Goal: Information Seeking & Learning: Learn about a topic

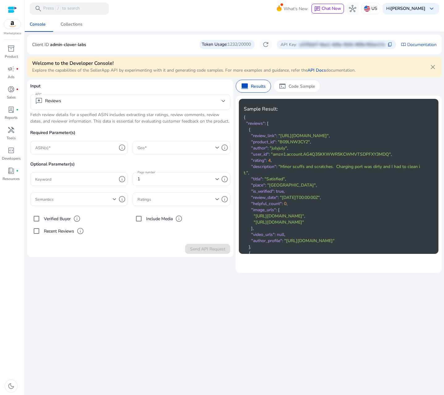
click at [280, 151] on span ""julyjuly"" at bounding box center [278, 148] width 17 height 6
click at [180, 108] on div "reviews Reviews" at bounding box center [130, 102] width 190 height 16
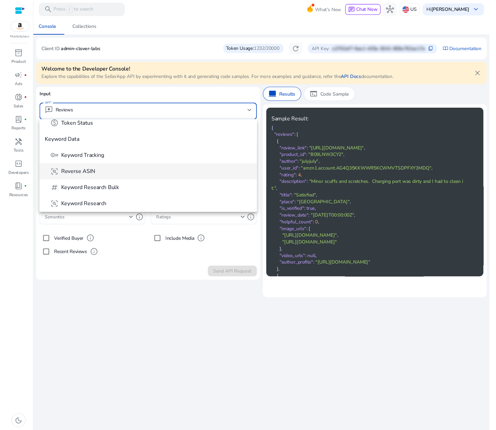
scroll to position [126, 0]
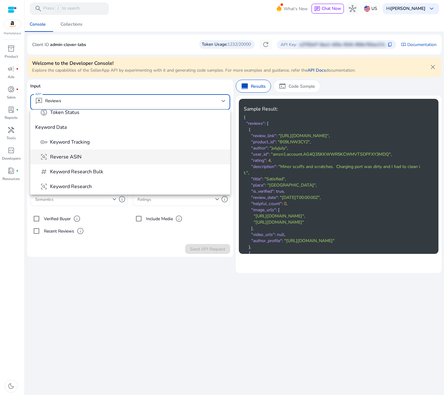
click at [78, 161] on mat-option "frame_inspect Reverse ASIN" at bounding box center [130, 157] width 200 height 15
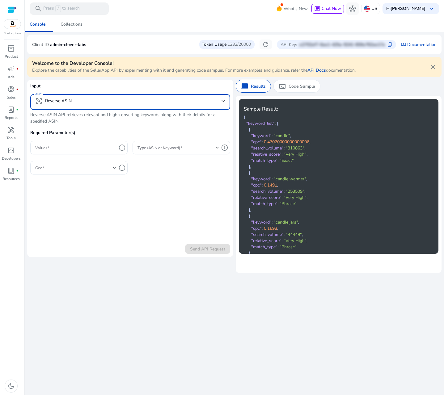
click at [103, 201] on form "Input API frame_inspect Reverse ASIN Reverse ASIN API retrieves relevant and hi…" at bounding box center [130, 168] width 200 height 171
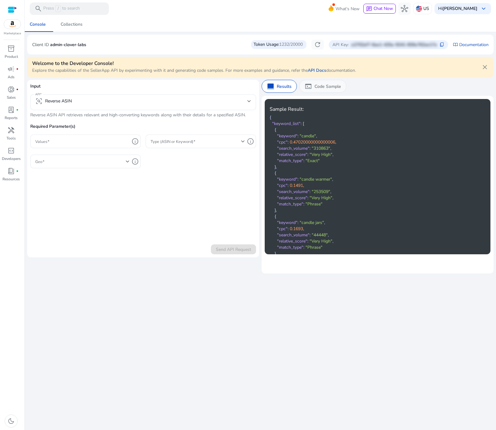
click at [322, 84] on p "Code Sample" at bounding box center [327, 86] width 27 height 6
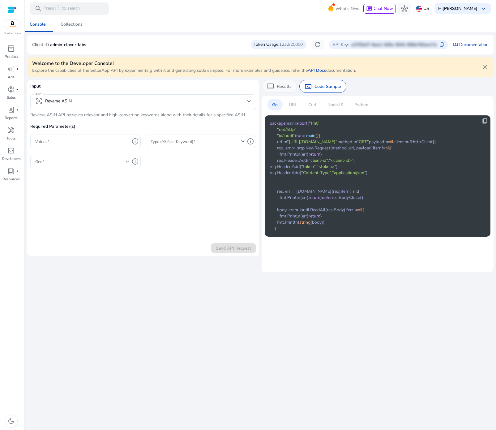
click at [279, 83] on p "Results" at bounding box center [284, 86] width 15 height 6
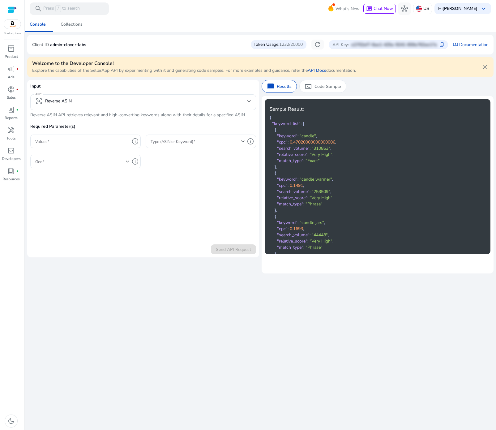
scroll to position [0, 0]
click at [81, 142] on input "Values" at bounding box center [82, 141] width 94 height 7
paste input "**********"
type input "**********"
click at [181, 192] on form "**********" at bounding box center [143, 168] width 226 height 171
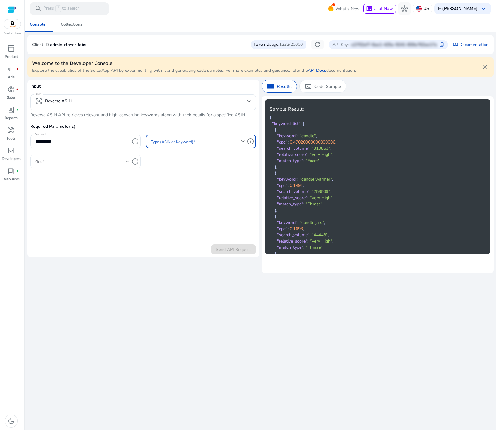
click at [193, 141] on span at bounding box center [196, 141] width 91 height 7
click at [182, 157] on span "asin" at bounding box center [201, 157] width 100 height 7
click at [81, 160] on span at bounding box center [80, 161] width 91 height 7
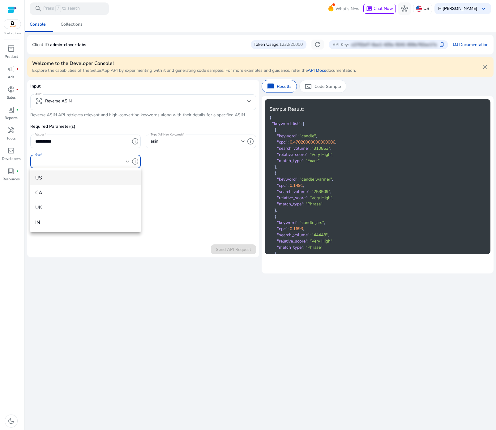
click at [43, 179] on span "US" at bounding box center [85, 177] width 100 height 7
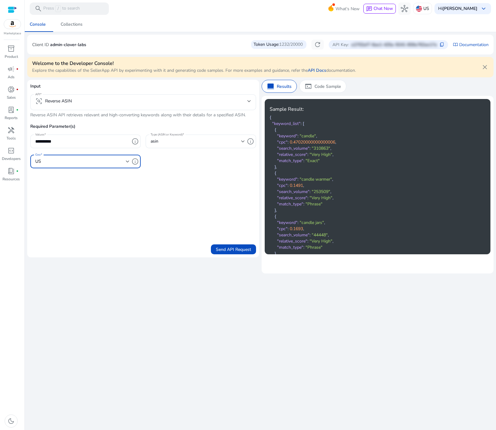
click at [202, 222] on form "**********" at bounding box center [143, 168] width 226 height 171
click at [237, 249] on span "Send API Request" at bounding box center [233, 249] width 35 height 6
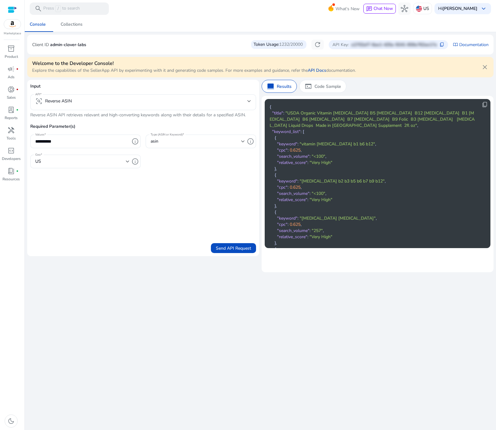
click at [88, 224] on form "**********" at bounding box center [143, 168] width 226 height 170
click at [444, 105] on span "content_copy" at bounding box center [485, 104] width 6 height 6
click at [335, 86] on p "Code Sample" at bounding box center [327, 86] width 27 height 6
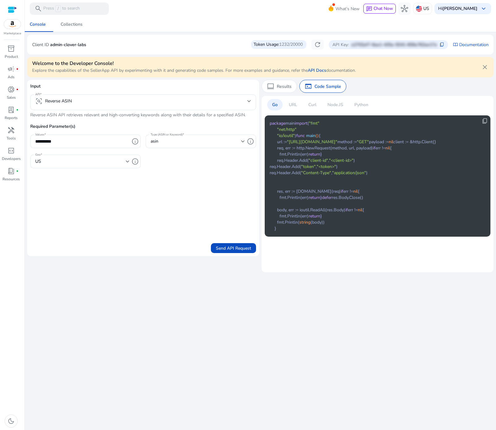
click at [289, 104] on p "URL" at bounding box center [293, 104] width 8 height 6
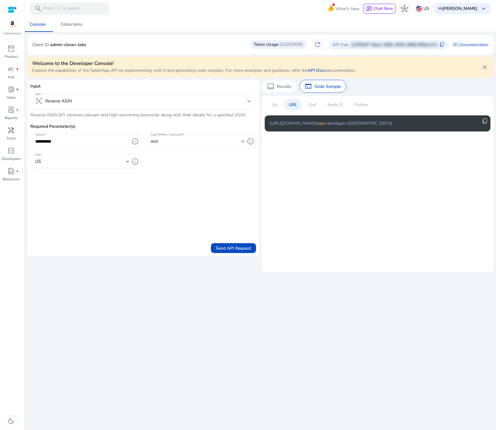
click at [277, 104] on p "Go" at bounding box center [275, 104] width 6 height 6
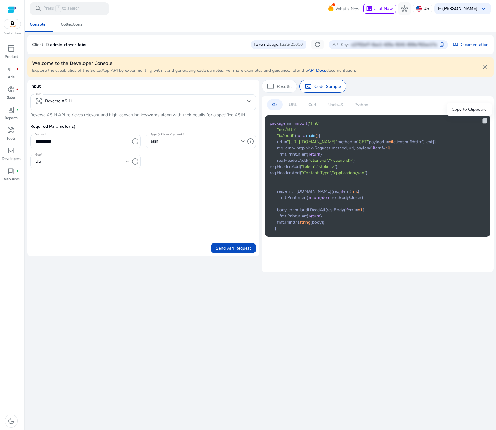
click at [444, 122] on span "content_copy" at bounding box center [485, 121] width 6 height 6
click at [291, 103] on p "URL" at bounding box center [293, 104] width 8 height 6
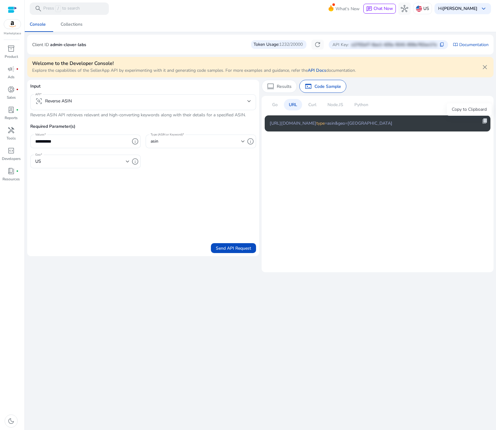
click at [444, 120] on span "content_copy" at bounding box center [485, 121] width 6 height 6
click at [319, 102] on div "Curl" at bounding box center [312, 104] width 18 height 11
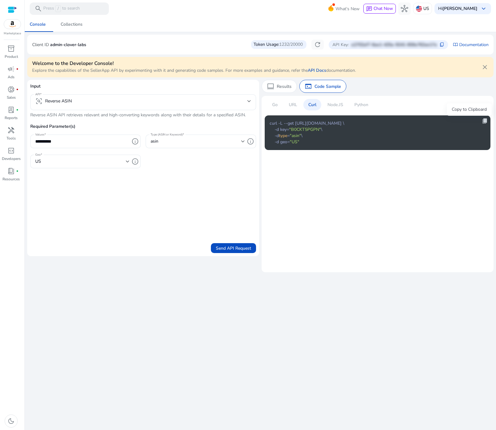
click at [444, 122] on span "content_copy" at bounding box center [485, 121] width 6 height 6
copy span "content_copy"
click at [339, 107] on p "Node.JS" at bounding box center [335, 104] width 16 height 6
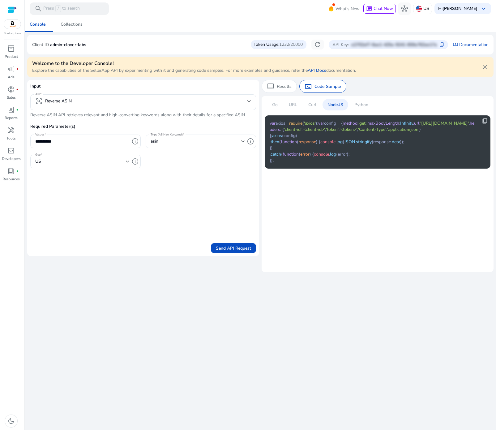
click at [444, 123] on div "content_copy var axios = require ( 'axios' ); var config = { method : 'get' , m…" at bounding box center [378, 141] width 226 height 53
click at [444, 122] on span "content_copy" at bounding box center [485, 121] width 6 height 6
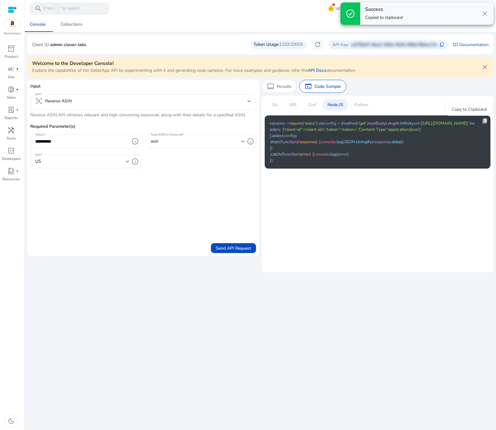
click at [444, 122] on span "content_copy" at bounding box center [485, 121] width 6 height 6
copy span "content_copy"
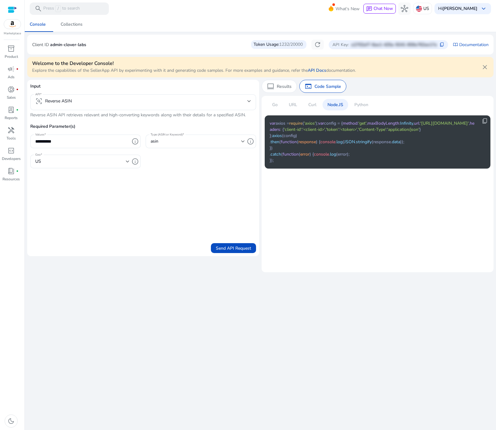
click at [359, 106] on p "Python" at bounding box center [361, 104] width 14 height 6
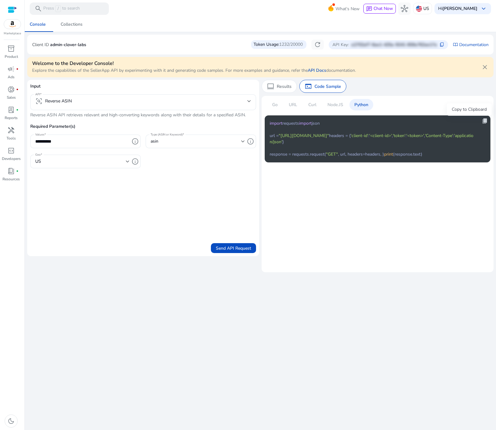
click at [444, 121] on span "content_copy" at bounding box center [485, 121] width 6 height 6
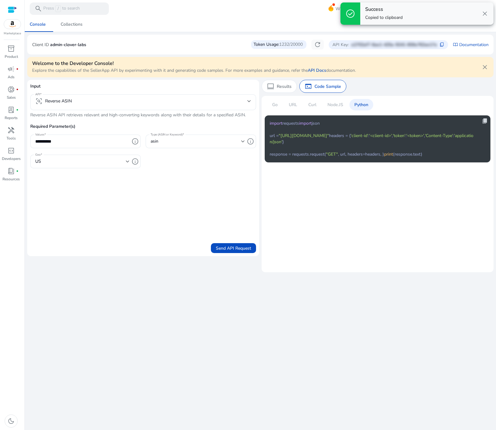
click at [444, 121] on span "content_copy" at bounding box center [485, 121] width 6 height 6
copy span "content_copy"
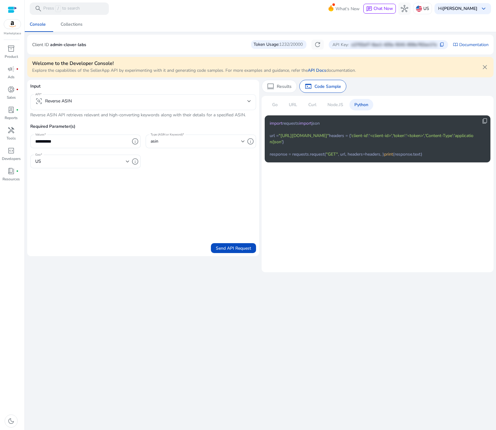
click at [104, 96] on div "frame_inspect Reverse ASIN" at bounding box center [143, 102] width 216 height 16
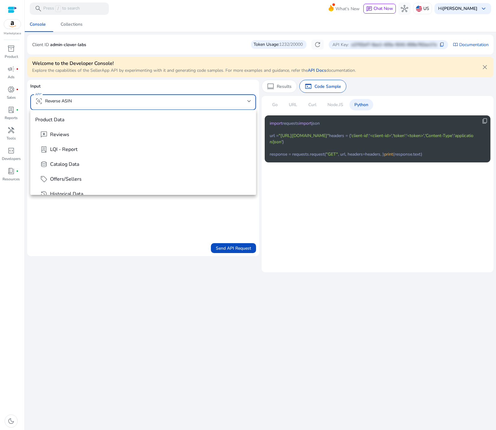
click at [160, 317] on div at bounding box center [248, 215] width 496 height 430
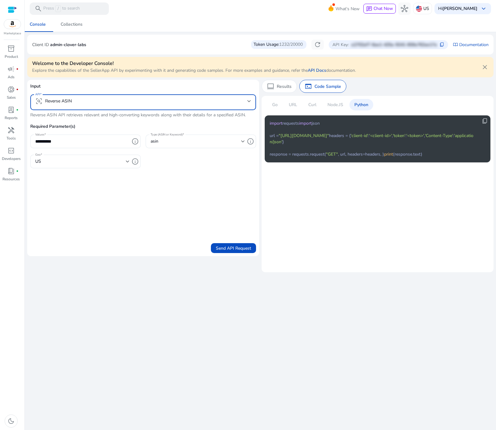
click at [195, 104] on mat-select-trigger "frame_inspect Reverse ASIN" at bounding box center [141, 100] width 212 height 7
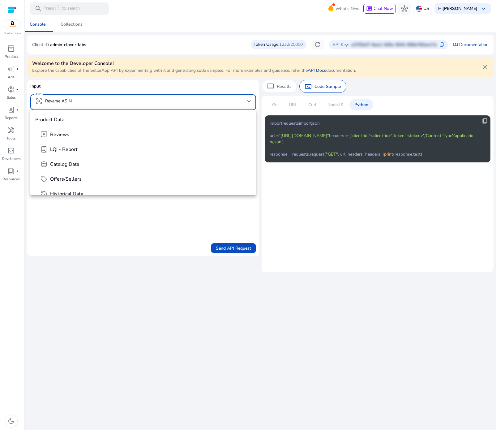
click at [57, 121] on span "Product Data" at bounding box center [143, 119] width 216 height 7
click at [56, 117] on span "Product Data" at bounding box center [143, 119] width 216 height 7
click at [88, 296] on div at bounding box center [248, 215] width 496 height 430
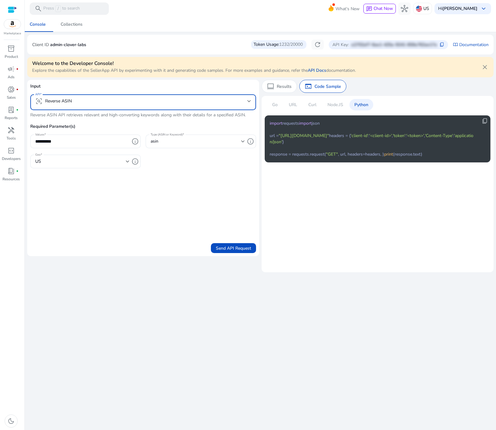
click at [116, 101] on mat-select-trigger "frame_inspect Reverse ASIN" at bounding box center [141, 100] width 212 height 7
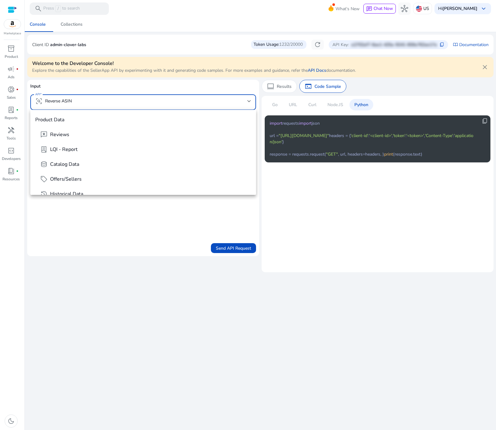
click at [125, 340] on div at bounding box center [248, 215] width 496 height 430
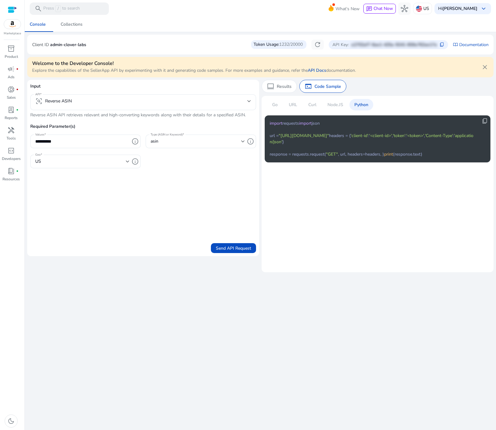
click at [322, 291] on div "**********" at bounding box center [260, 223] width 466 height 413
click at [326, 305] on div "**********" at bounding box center [260, 223] width 466 height 413
click at [292, 44] on span "1232/20000" at bounding box center [290, 44] width 23 height 6
click at [316, 307] on div "**********" at bounding box center [260, 223] width 466 height 413
click at [161, 92] on p "Input" at bounding box center [143, 88] width 226 height 11
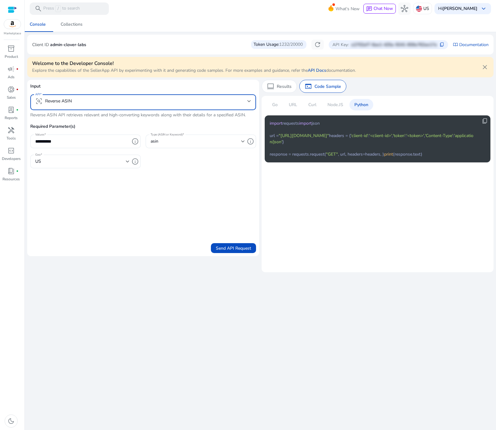
click at [153, 99] on mat-select-trigger "frame_inspect Reverse ASIN" at bounding box center [141, 100] width 212 height 7
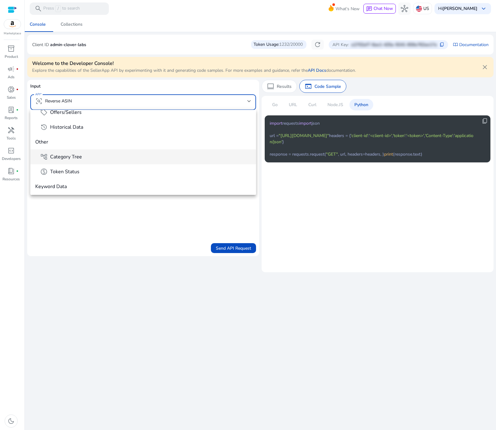
scroll to position [66, 0]
click at [229, 310] on div at bounding box center [248, 215] width 496 height 430
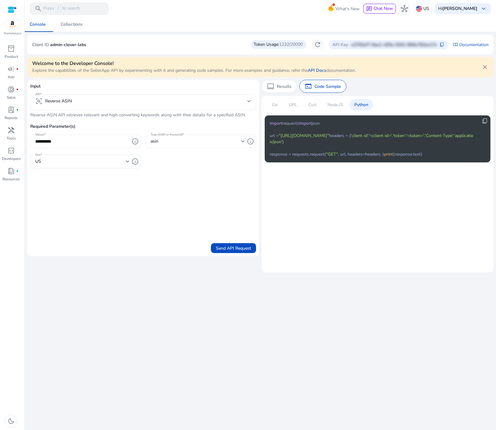
click at [65, 141] on input "**********" at bounding box center [82, 141] width 94 height 7
click at [254, 313] on div "**********" at bounding box center [260, 223] width 466 height 413
click at [303, 311] on div "**********" at bounding box center [260, 223] width 466 height 413
click at [294, 103] on p "URL" at bounding box center [293, 104] width 8 height 6
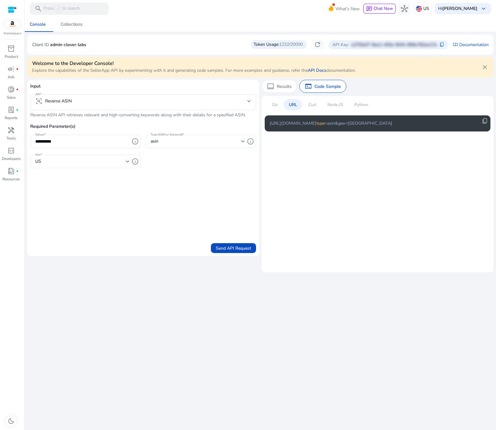
click at [308, 104] on div "Curl" at bounding box center [312, 104] width 18 height 11
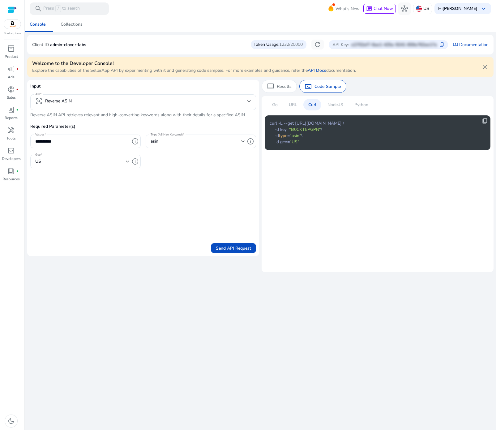
drag, startPoint x: 337, startPoint y: 105, endPoint x: 342, endPoint y: 104, distance: 5.6
click at [337, 105] on p "Node.JS" at bounding box center [335, 104] width 16 height 6
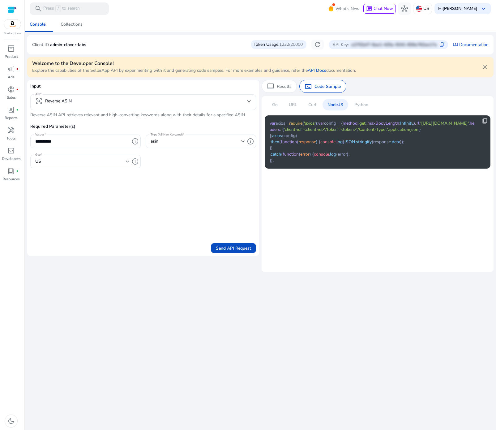
click at [359, 105] on p "Python" at bounding box center [361, 104] width 14 height 6
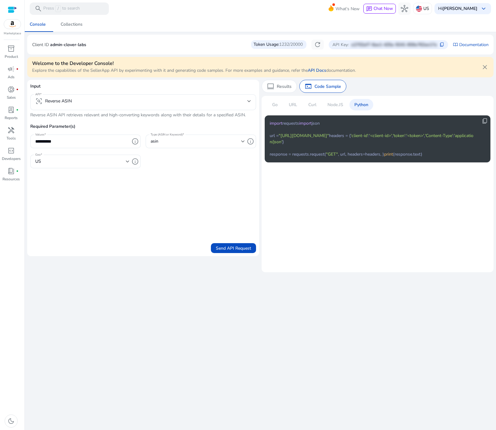
click at [381, 353] on div "**********" at bounding box center [260, 223] width 466 height 413
click at [322, 145] on span "'application/json'" at bounding box center [372, 139] width 204 height 12
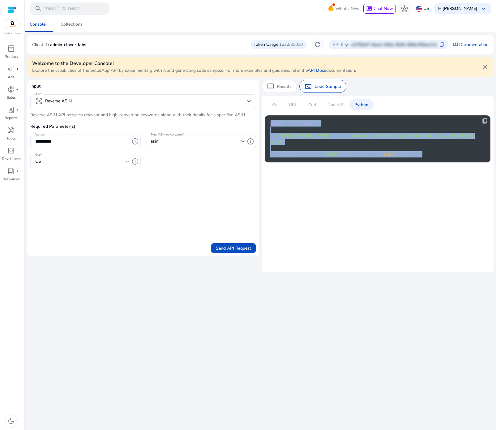
drag, startPoint x: 271, startPoint y: 122, endPoint x: 340, endPoint y: 206, distance: 109.0
click at [344, 162] on div "content_copy import requests import json url = "https://api.sellerapp.com/sellm…" at bounding box center [378, 138] width 226 height 47
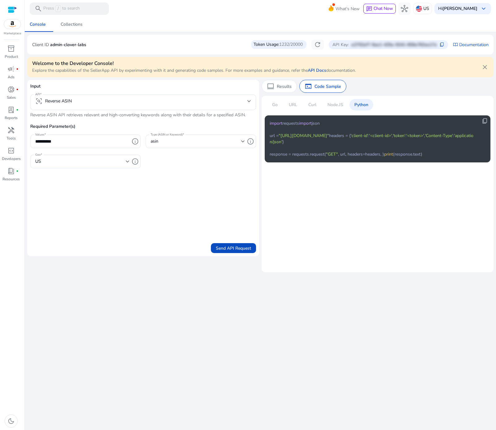
click at [288, 305] on div "**********" at bounding box center [260, 223] width 466 height 413
click at [286, 299] on div "**********" at bounding box center [260, 223] width 466 height 413
drag, startPoint x: 270, startPoint y: 122, endPoint x: 393, endPoint y: 165, distance: 130.5
click at [377, 157] on code "import requests import json url = "[URL][DOMAIN_NAME]" headers = { 'client-id' …" at bounding box center [373, 138] width 206 height 37
click at [393, 157] on code "import requests import json url = "[URL][DOMAIN_NAME]" headers = { 'client-id' …" at bounding box center [373, 138] width 206 height 37
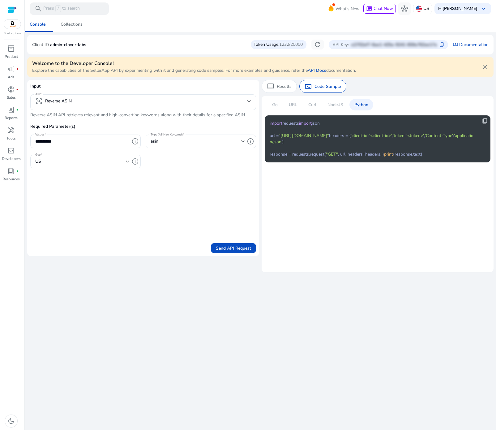
click at [329, 139] on span ""[URL][DOMAIN_NAME]"" at bounding box center [304, 136] width 50 height 6
click at [286, 343] on div "**********" at bounding box center [260, 223] width 466 height 413
click at [283, 338] on div "**********" at bounding box center [260, 223] width 466 height 413
click at [286, 337] on div "**********" at bounding box center [260, 223] width 466 height 413
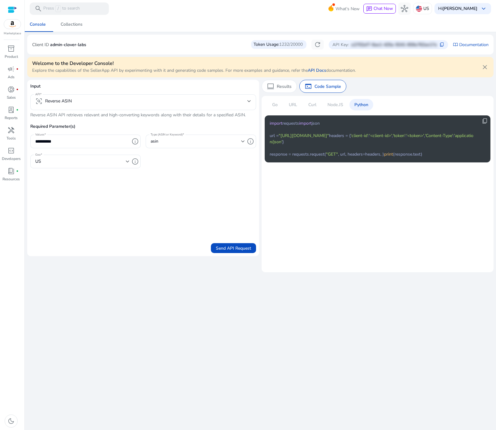
click at [286, 335] on div "**********" at bounding box center [260, 223] width 466 height 413
click at [285, 334] on div "**********" at bounding box center [260, 223] width 466 height 413
click at [288, 342] on div "**********" at bounding box center [260, 223] width 466 height 413
click at [80, 102] on mat-select-trigger "frame_inspect Reverse ASIN" at bounding box center [141, 100] width 212 height 7
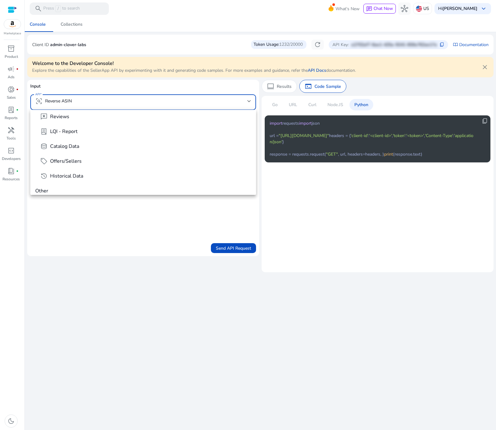
scroll to position [19, 0]
click at [67, 129] on span "LQI - Report" at bounding box center [64, 130] width 28 height 7
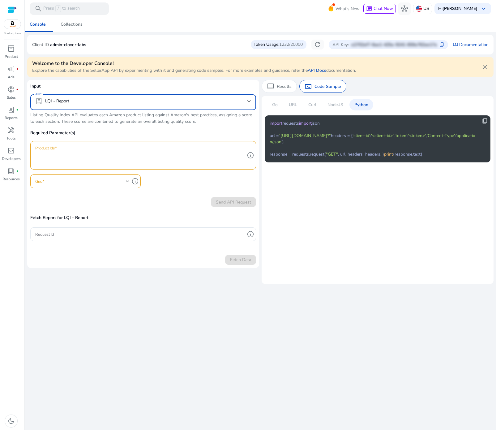
click at [72, 101] on mat-select-trigger "lab_profile LQI - Report" at bounding box center [141, 100] width 212 height 7
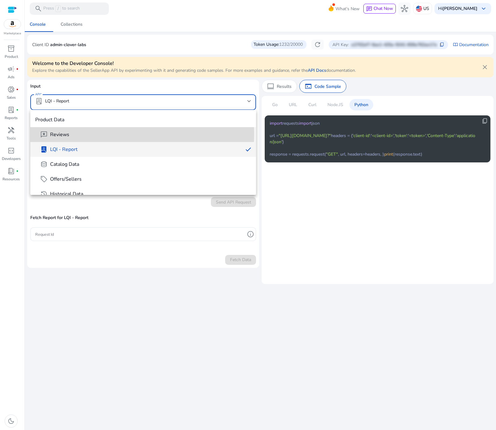
click at [62, 134] on span "Reviews" at bounding box center [59, 134] width 19 height 7
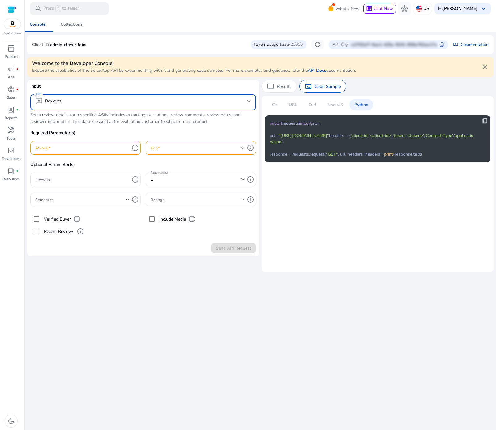
click at [65, 99] on mat-select-trigger "reviews Reviews" at bounding box center [141, 100] width 212 height 7
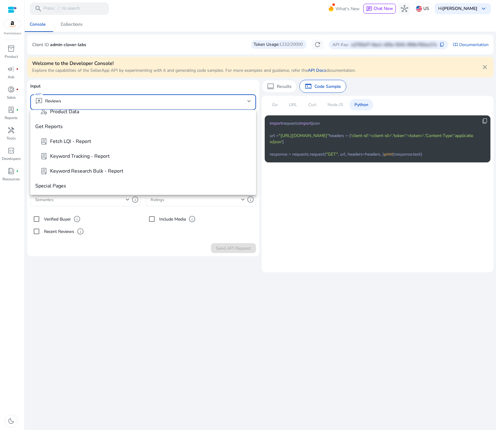
scroll to position [260, 0]
click at [115, 159] on span "lab_profile Keyword Tracking - Report" at bounding box center [145, 155] width 211 height 7
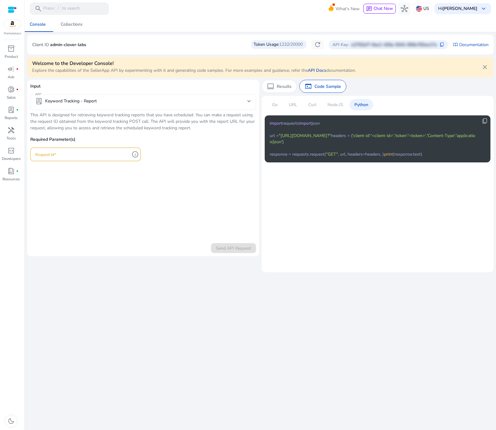
click at [121, 108] on div "lab_profile Keyword Tracking - Report" at bounding box center [143, 102] width 216 height 16
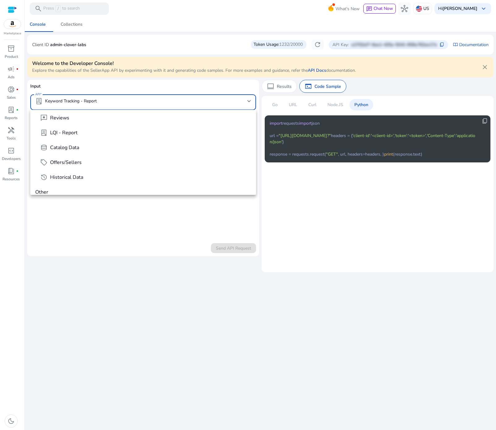
scroll to position [0, 0]
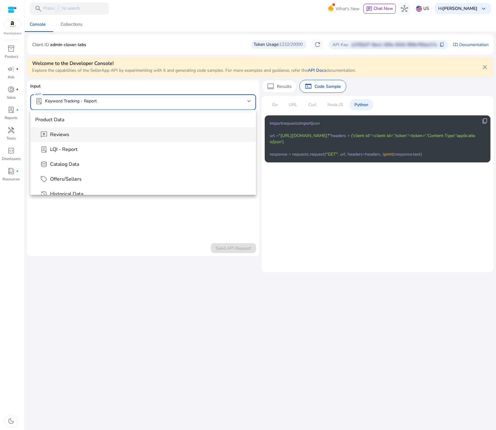
click at [54, 134] on span "Reviews" at bounding box center [59, 134] width 19 height 7
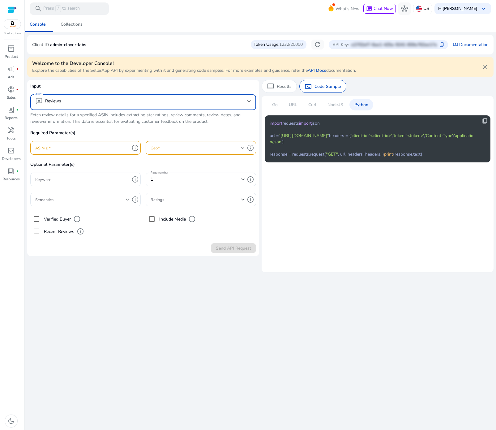
click at [127, 305] on div "We are getting things ready for you... Console Collections Client ID admin-clov…" at bounding box center [260, 223] width 466 height 413
click at [60, 115] on div at bounding box center [143, 113] width 226 height 6
click at [57, 115] on div at bounding box center [143, 113] width 226 height 6
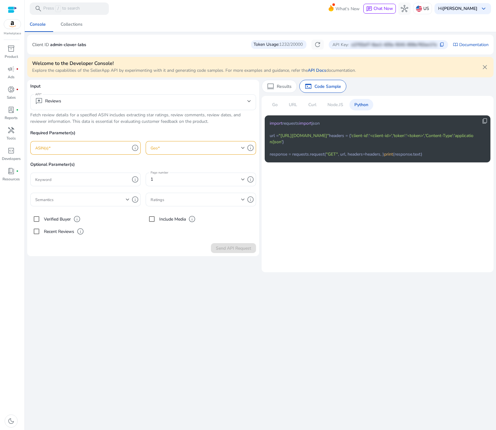
click at [57, 115] on div at bounding box center [143, 113] width 226 height 6
drag, startPoint x: 57, startPoint y: 115, endPoint x: 53, endPoint y: 116, distance: 4.1
click at [54, 115] on div at bounding box center [143, 113] width 226 height 6
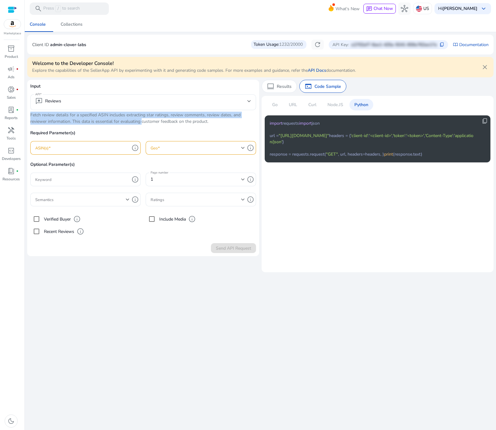
drag, startPoint x: 45, startPoint y: 116, endPoint x: 128, endPoint y: 121, distance: 83.3
click at [128, 121] on div "Input API reviews Reviews Fetch review details for a specified ASIN includes ex…" at bounding box center [143, 160] width 226 height 155
click at [71, 117] on p "Fetch review details for a specified ASIN includes extracting star ratings, rev…" at bounding box center [143, 118] width 226 height 13
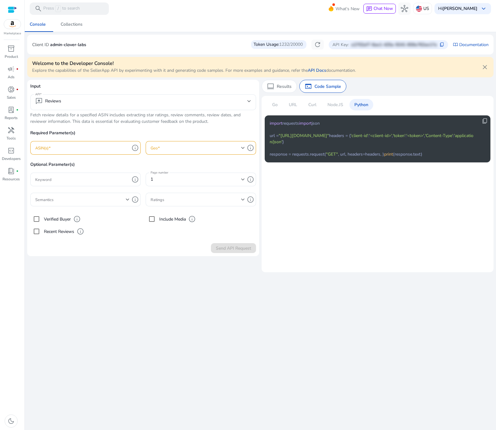
drag, startPoint x: 47, startPoint y: 116, endPoint x: 208, endPoint y: 121, distance: 160.5
click at [209, 121] on mat-card "Input API reviews Reviews Fetch review details for a specified ASIN includes ex…" at bounding box center [143, 168] width 232 height 176
click at [154, 120] on p "Fetch review details for a specified ASIN includes extracting star ratings, rev…" at bounding box center [143, 118] width 226 height 13
drag, startPoint x: 196, startPoint y: 124, endPoint x: 207, endPoint y: 124, distance: 11.4
click at [196, 124] on p "Fetch review details for a specified ASIN includes extracting star ratings, rev…" at bounding box center [143, 118] width 226 height 13
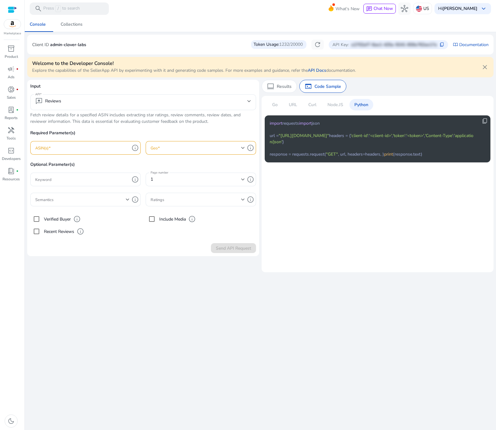
drag, startPoint x: 214, startPoint y: 124, endPoint x: 32, endPoint y: 113, distance: 182.1
click at [32, 113] on div "Input API reviews Reviews Fetch review details for a specified ASIN includes ex…" at bounding box center [143, 160] width 226 height 155
copy div "Fetch review details for a specified ASIN includes extracting star ratings, rev…"
click at [325, 91] on div "terminal Code Sample" at bounding box center [322, 86] width 47 height 13
click at [315, 104] on p "Curl" at bounding box center [312, 104] width 8 height 6
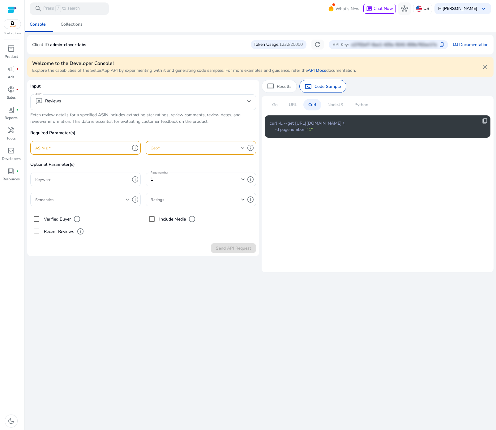
click at [336, 109] on div "Node.JS" at bounding box center [336, 104] width 26 height 11
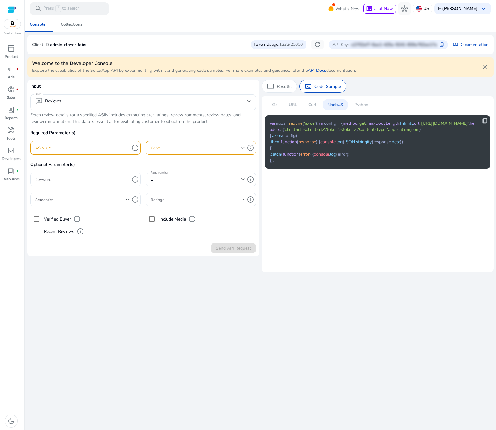
click at [44, 115] on div at bounding box center [143, 113] width 226 height 6
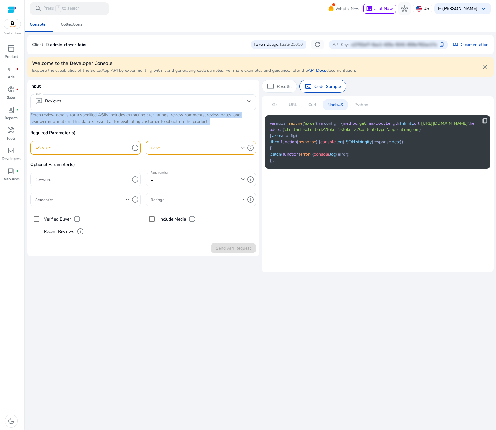
drag, startPoint x: 36, startPoint y: 115, endPoint x: 209, endPoint y: 120, distance: 173.2
click at [209, 120] on div "Input API reviews Reviews Fetch review details for a specified ASIN includes ex…" at bounding box center [143, 160] width 226 height 155
copy div "Fetch review details for a specified ASIN includes extracting star ratings, rev…"
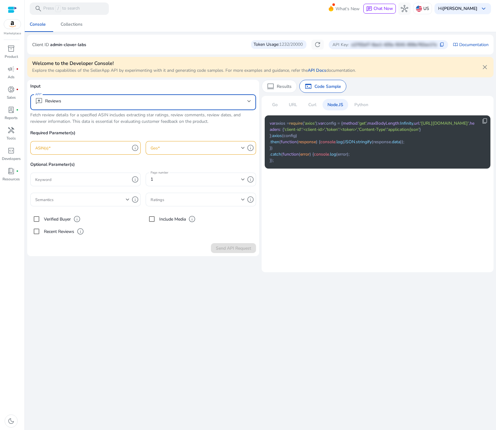
click at [81, 97] on mat-select-trigger "reviews Reviews" at bounding box center [141, 100] width 212 height 7
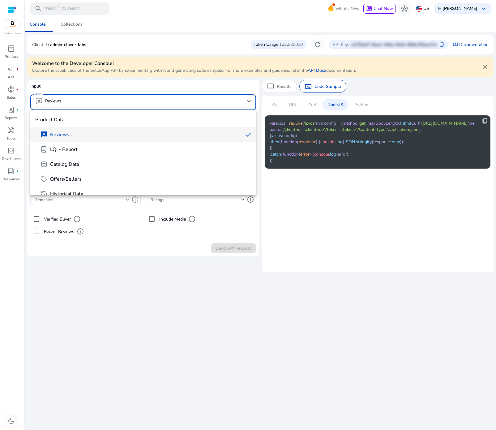
click at [139, 305] on div at bounding box center [248, 215] width 496 height 430
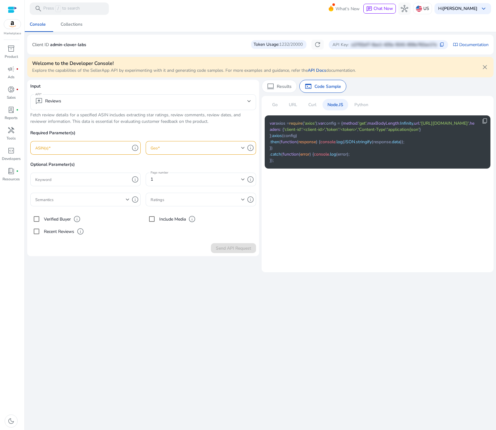
click at [58, 131] on p "Required Parameter(s)" at bounding box center [143, 135] width 226 height 11
copy p "Required Parameter(s)"
click at [52, 164] on p "Optional Parameter(s)" at bounding box center [143, 166] width 226 height 11
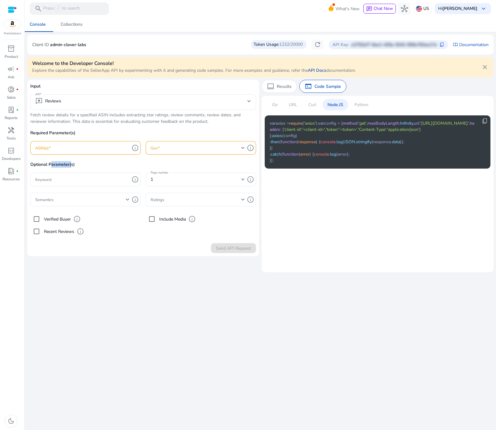
click at [52, 164] on p "Optional Parameter(s)" at bounding box center [143, 166] width 226 height 11
copy p "Optional Parameter(s)"
drag, startPoint x: 89, startPoint y: 284, endPoint x: 87, endPoint y: 280, distance: 3.6
click at [89, 284] on div "We are getting things ready for you... Console Collections Client ID admin-clov…" at bounding box center [260, 223] width 466 height 413
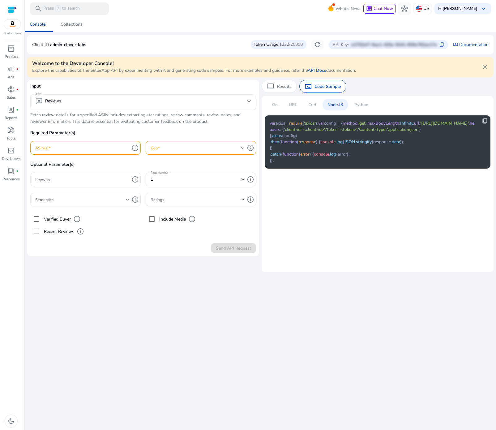
click at [52, 224] on div "Verified Buyer" at bounding box center [50, 219] width 41 height 12
click at [51, 229] on label "Recent Reviews" at bounding box center [59, 231] width 32 height 6
click at [80, 232] on span "info" at bounding box center [80, 231] width 7 height 7
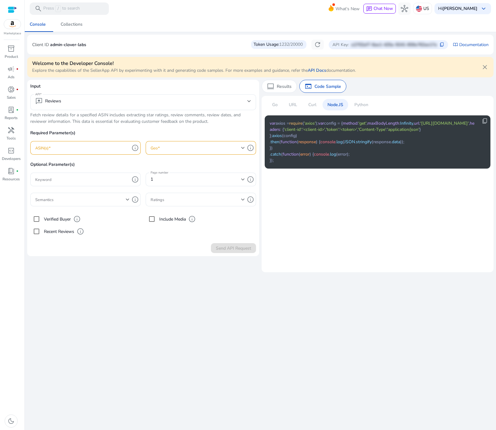
click at [101, 276] on div "We are getting things ready for you... Console Collections Client ID admin-clov…" at bounding box center [260, 223] width 466 height 413
click at [108, 294] on div "We are getting things ready for you... Console Collections Client ID admin-clov…" at bounding box center [260, 223] width 466 height 413
click at [86, 146] on input "ASIN(s)" at bounding box center [82, 147] width 94 height 7
click at [40, 139] on div "Required Parameter(s) ASIN(s) info Geo info Optional Parameter(s) Keyword info …" at bounding box center [143, 184] width 226 height 108
click at [40, 139] on p "Required Parameter(s)" at bounding box center [143, 135] width 226 height 11
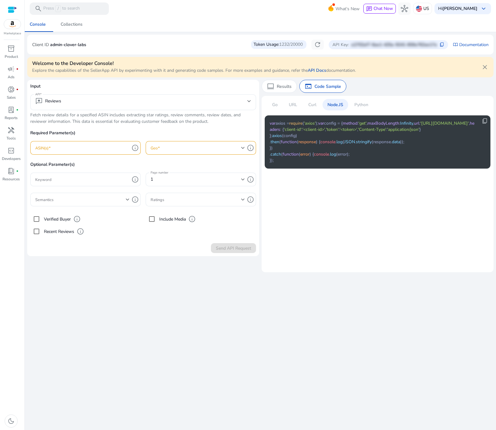
click at [44, 151] on div at bounding box center [82, 148] width 94 height 14
paste input "**********"
type input "**********"
click at [162, 147] on span at bounding box center [196, 147] width 91 height 7
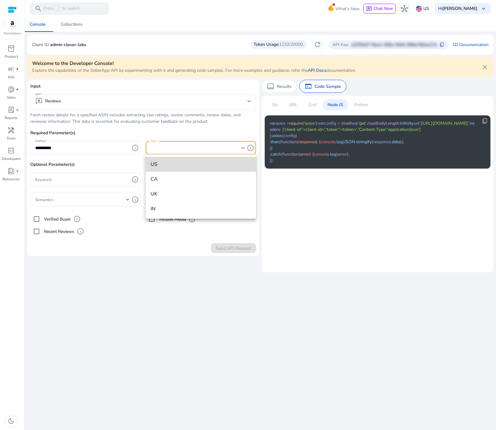
click at [192, 169] on mat-option "US" at bounding box center [201, 164] width 110 height 15
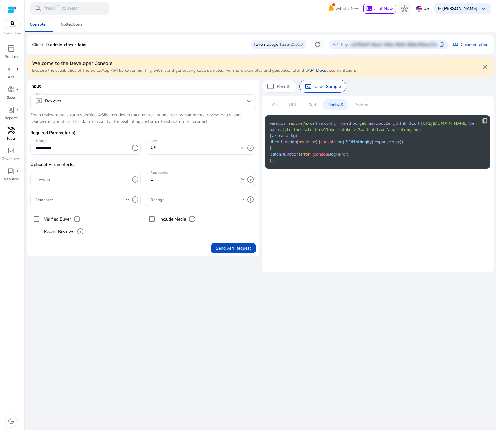
click at [11, 130] on span "handyman" at bounding box center [10, 129] width 7 height 7
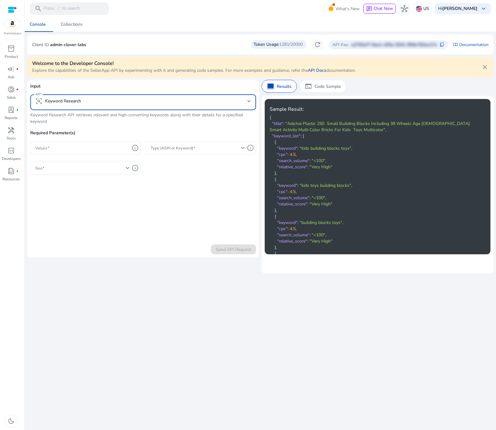
click at [128, 101] on mat-select-trigger "frame_inspect Keyword Research" at bounding box center [141, 100] width 212 height 7
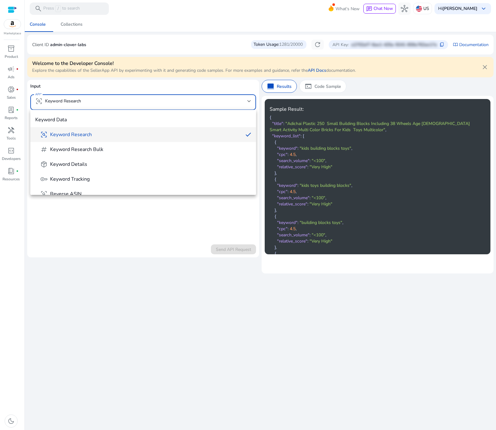
click at [70, 119] on span "Keyword Data" at bounding box center [143, 119] width 216 height 7
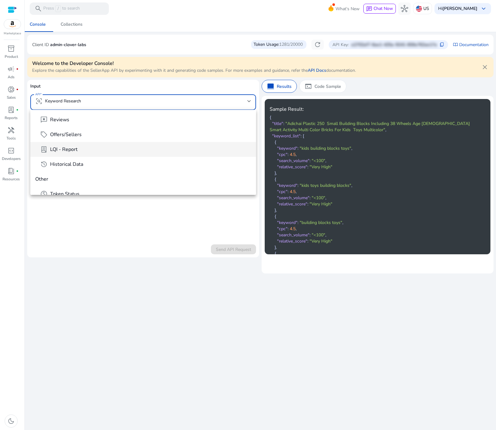
scroll to position [52, 0]
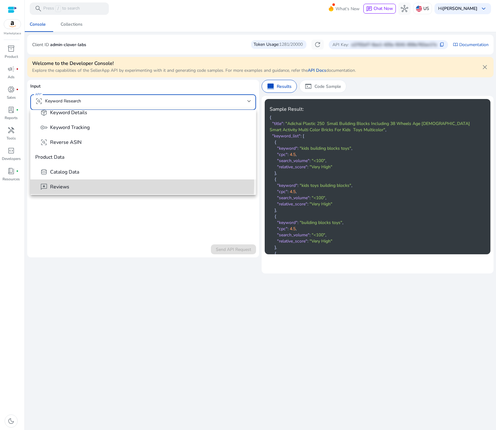
click at [63, 183] on span "Reviews" at bounding box center [59, 186] width 19 height 7
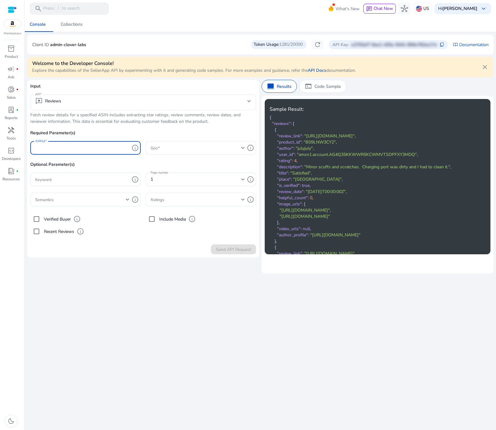
click at [86, 146] on input "ASIN(s)" at bounding box center [82, 147] width 94 height 7
paste input "**********"
type input "**********"
click at [171, 148] on span at bounding box center [196, 147] width 91 height 7
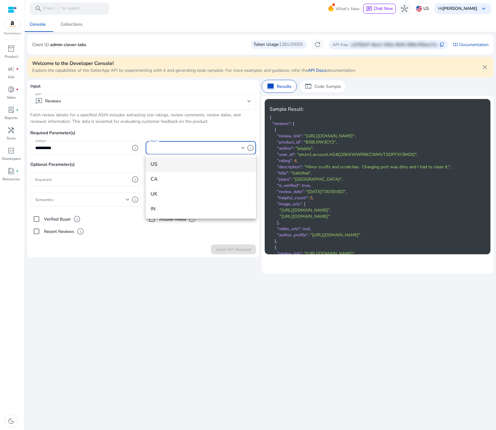
click at [157, 167] on span "US" at bounding box center [201, 164] width 100 height 7
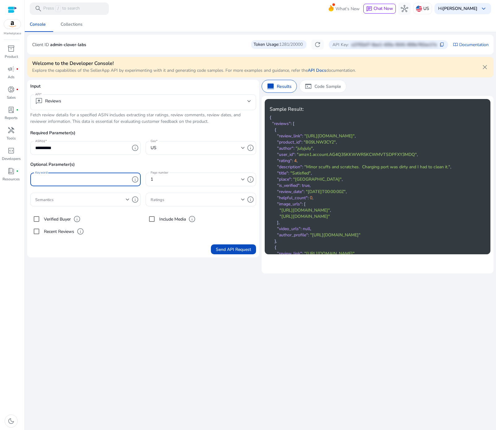
click at [101, 179] on input "Keyword" at bounding box center [82, 179] width 94 height 7
click at [135, 180] on span "info" at bounding box center [134, 179] width 7 height 7
click at [315, 142] on span ""B09LNW3CY2"" at bounding box center [320, 142] width 32 height 6
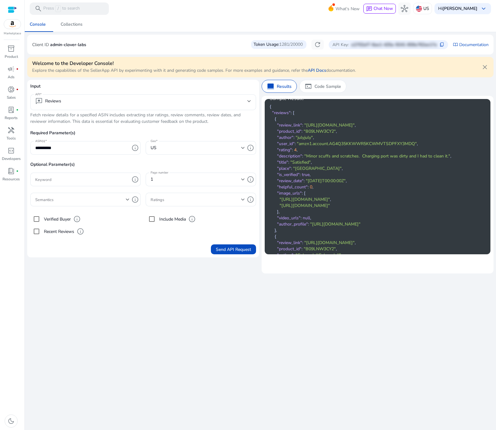
scroll to position [11, 0]
click at [325, 82] on div "terminal Code Sample" at bounding box center [322, 86] width 47 height 13
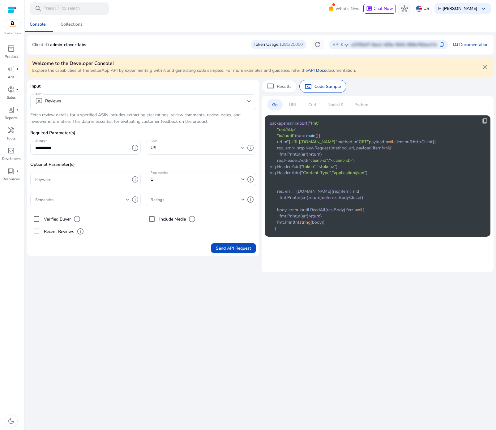
click at [199, 147] on div "US" at bounding box center [196, 147] width 91 height 7
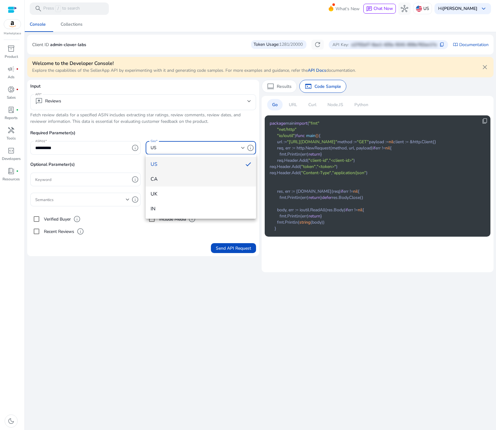
click at [192, 177] on span "CA" at bounding box center [201, 179] width 100 height 7
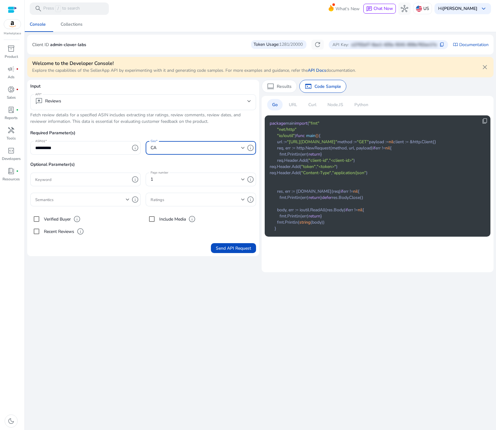
scroll to position [0, 0]
click at [308, 100] on div "Curl" at bounding box center [312, 104] width 18 height 11
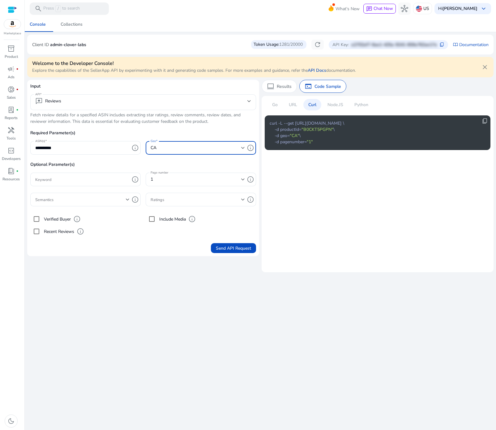
click at [224, 145] on div "CA" at bounding box center [196, 147] width 91 height 7
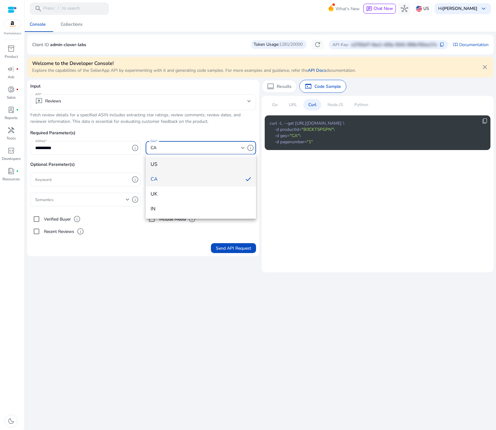
click at [215, 162] on span "US" at bounding box center [201, 164] width 100 height 7
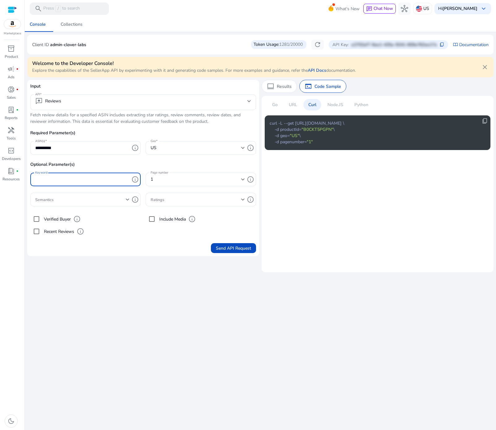
click at [68, 179] on input "Keyword" at bounding box center [82, 179] width 94 height 7
click at [161, 333] on div "**********" at bounding box center [260, 223] width 466 height 413
click at [66, 175] on div at bounding box center [82, 180] width 94 height 14
click at [66, 179] on input "Keyword" at bounding box center [82, 179] width 94 height 7
click at [49, 179] on input "Keyword" at bounding box center [82, 179] width 94 height 7
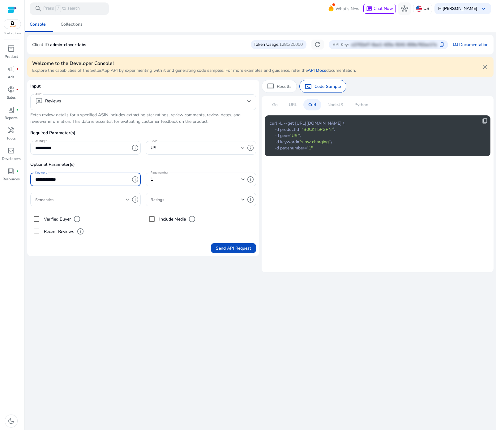
type input "**********"
click at [175, 273] on div "**********" at bounding box center [260, 223] width 466 height 413
click at [129, 199] on div at bounding box center [128, 199] width 4 height 2
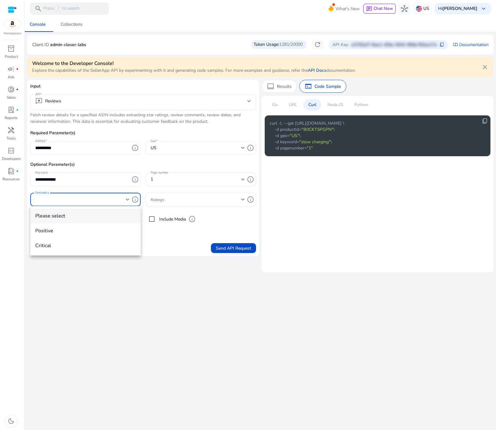
click at [129, 199] on div at bounding box center [248, 215] width 496 height 430
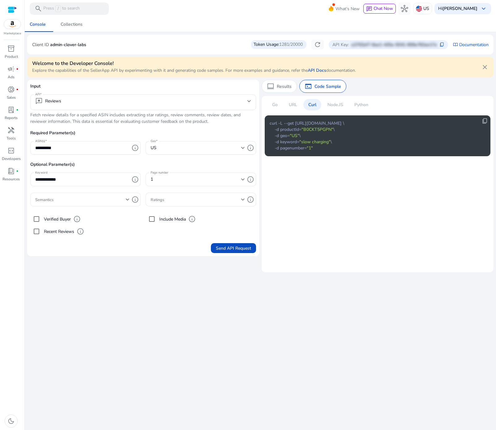
click at [107, 199] on span at bounding box center [80, 199] width 91 height 7
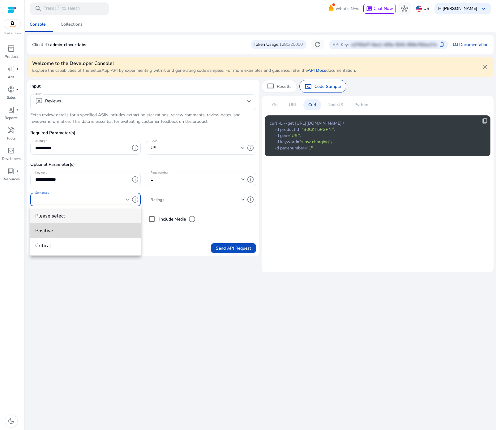
click at [85, 227] on mat-option "positive" at bounding box center [85, 230] width 110 height 15
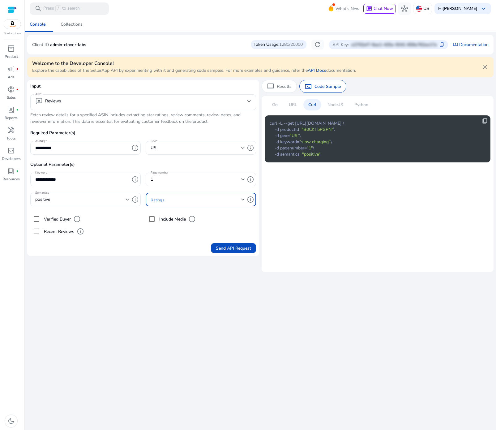
click at [240, 199] on span at bounding box center [196, 199] width 91 height 7
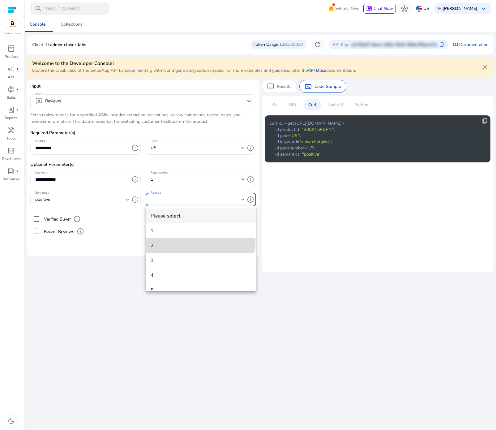
click at [188, 238] on mat-option "2" at bounding box center [201, 245] width 110 height 15
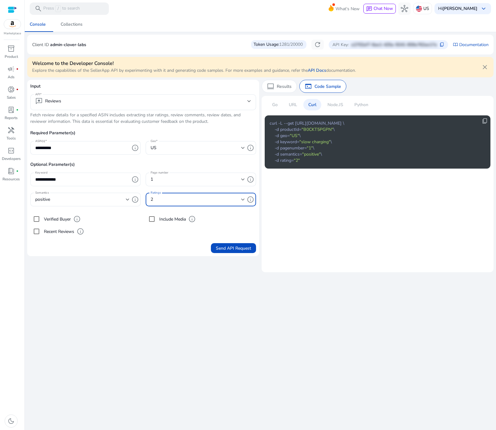
click at [100, 179] on input "**********" at bounding box center [82, 179] width 94 height 7
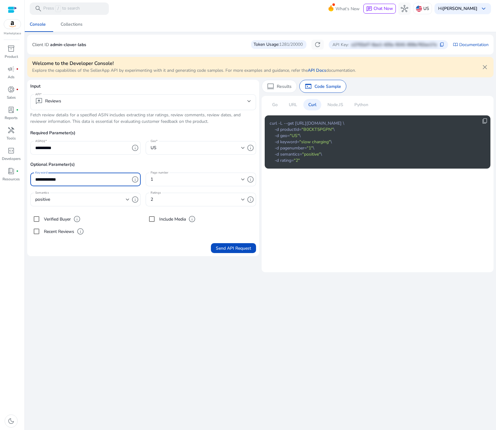
click at [100, 179] on input "**********" at bounding box center [82, 179] width 94 height 7
click at [104, 196] on div "positive" at bounding box center [80, 199] width 91 height 7
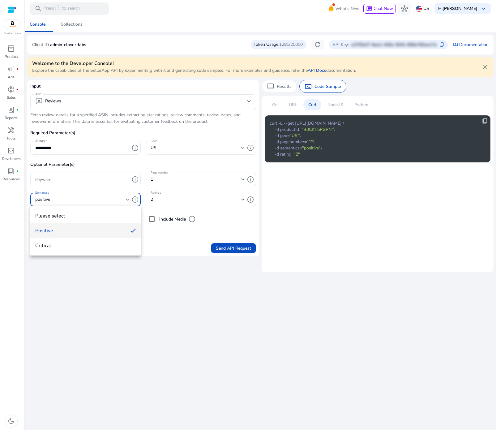
click at [104, 196] on div at bounding box center [248, 215] width 496 height 430
click at [104, 196] on div "positive" at bounding box center [80, 199] width 91 height 7
click at [78, 196] on div at bounding box center [248, 215] width 496 height 430
click at [78, 196] on div "positive" at bounding box center [80, 199] width 91 height 7
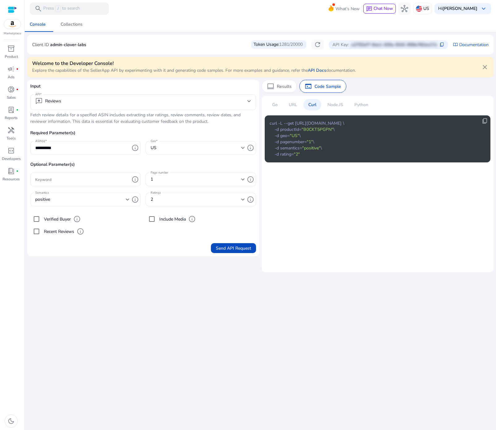
click at [127, 199] on div at bounding box center [128, 199] width 4 height 2
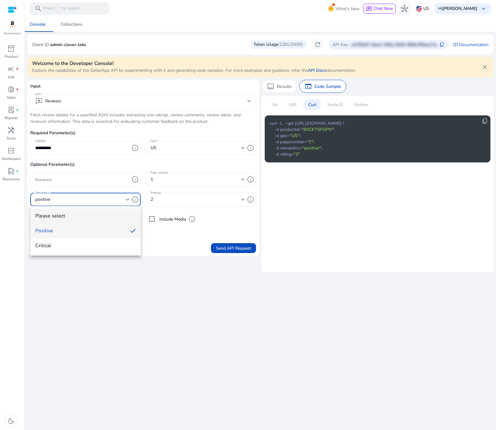
click at [99, 214] on span "Please select" at bounding box center [85, 215] width 100 height 7
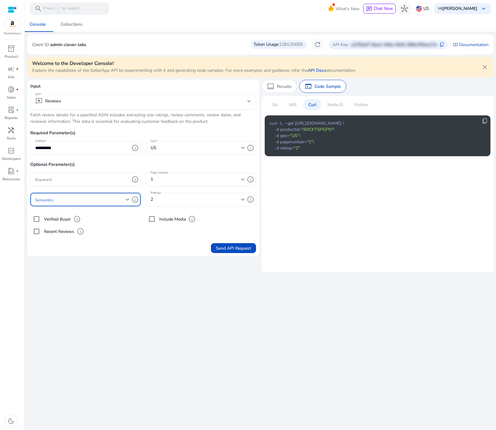
click at [176, 204] on div "2" at bounding box center [198, 200] width 94 height 14
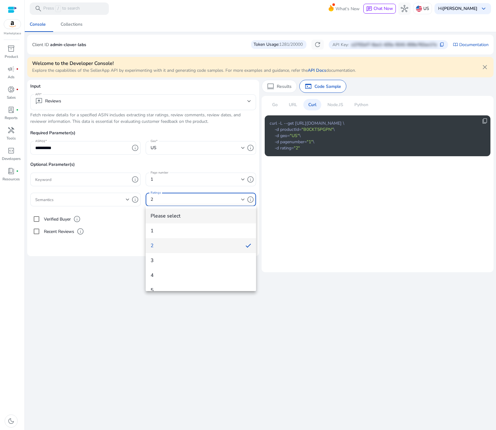
click at [168, 218] on span "Please select" at bounding box center [201, 215] width 100 height 7
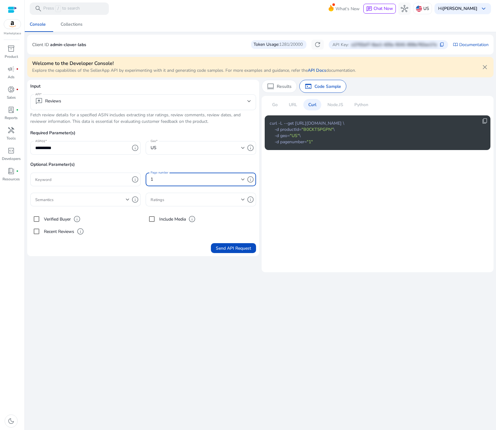
click at [244, 180] on div at bounding box center [243, 179] width 4 height 2
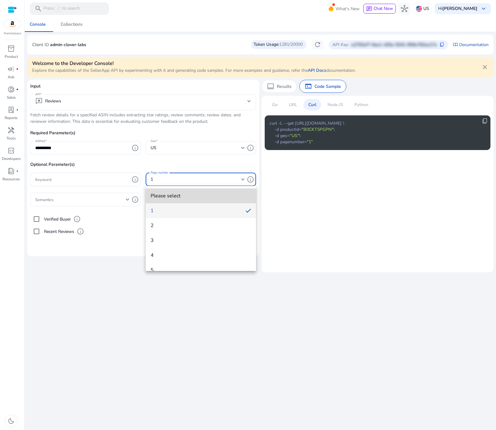
click at [217, 196] on span "Please select" at bounding box center [201, 195] width 100 height 7
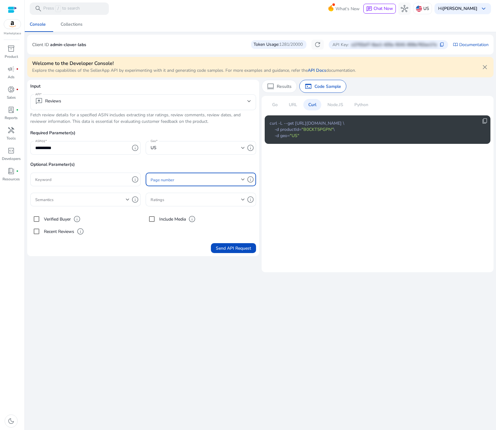
click at [307, 202] on mat-card "Go URL Curl Node.JS Python content_copy curl -L --get https://api.sellerapp.com…" at bounding box center [378, 184] width 232 height 176
click at [317, 217] on mat-card "Go URL Curl Node.JS Python content_copy curl -L --get https://api.sellerapp.com…" at bounding box center [378, 184] width 232 height 176
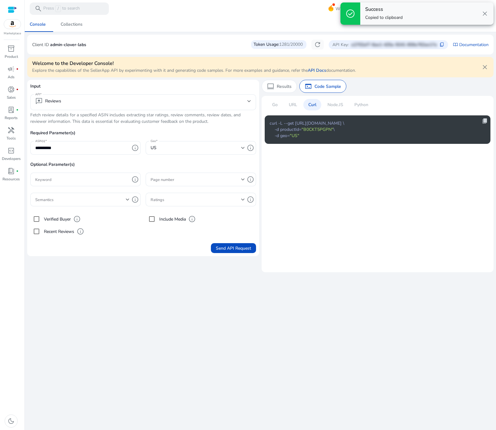
click at [485, 123] on span "content_copy" at bounding box center [485, 121] width 6 height 6
copy span "content_copy"
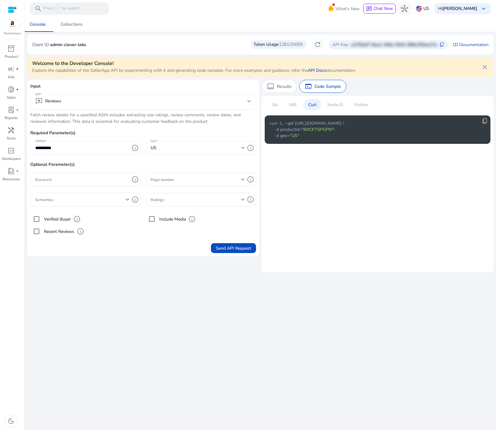
click at [294, 104] on p "URL" at bounding box center [293, 104] width 8 height 6
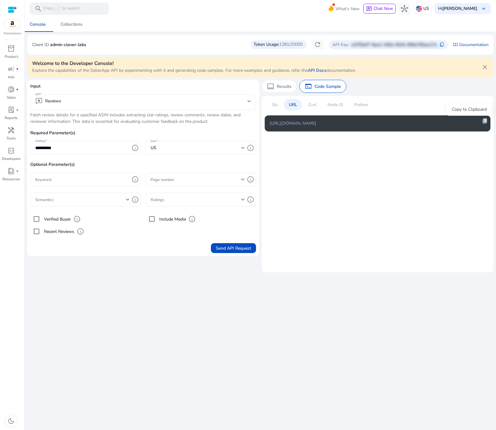
click at [486, 121] on span "content_copy" at bounding box center [485, 121] width 6 height 6
copy span "content_copy"
click at [310, 104] on p "Curl" at bounding box center [312, 104] width 8 height 6
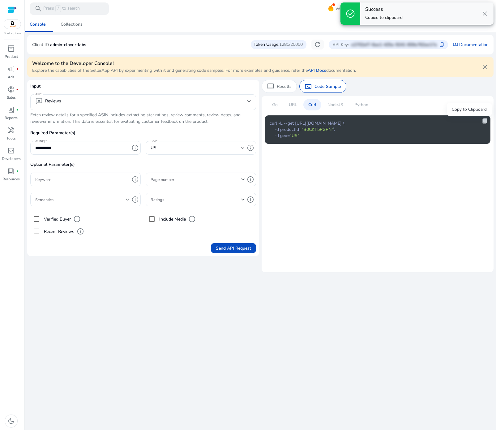
click at [487, 122] on span "content_copy" at bounding box center [485, 121] width 6 height 6
copy span "content_copy"
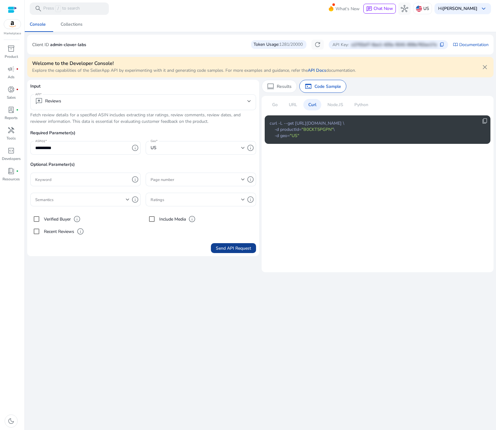
click at [229, 248] on span "Send API Request" at bounding box center [233, 248] width 35 height 6
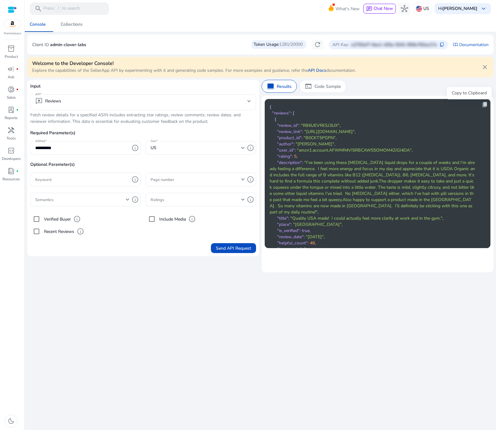
click at [482, 105] on span "content_copy" at bounding box center [485, 104] width 6 height 6
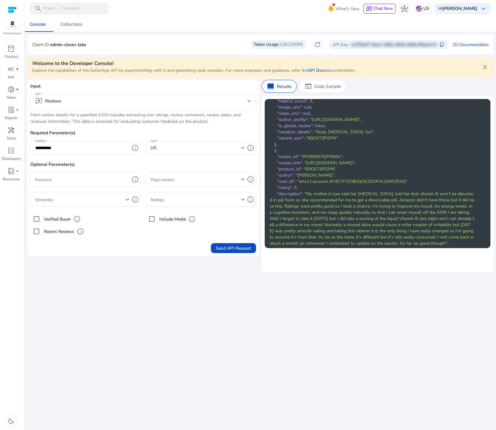
scroll to position [1463, 0]
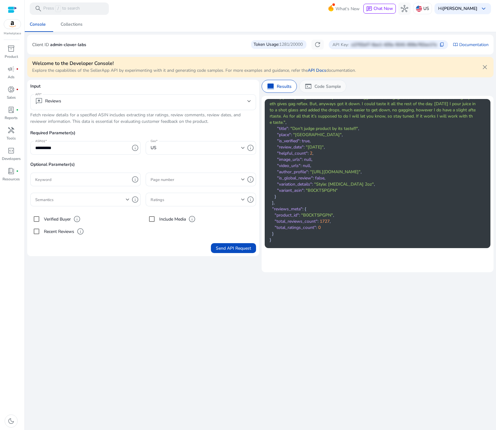
click at [331, 84] on p "Code Sample" at bounding box center [327, 86] width 27 height 6
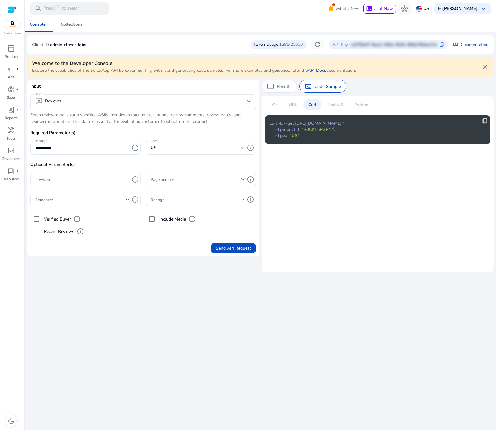
click at [81, 175] on div at bounding box center [82, 180] width 94 height 14
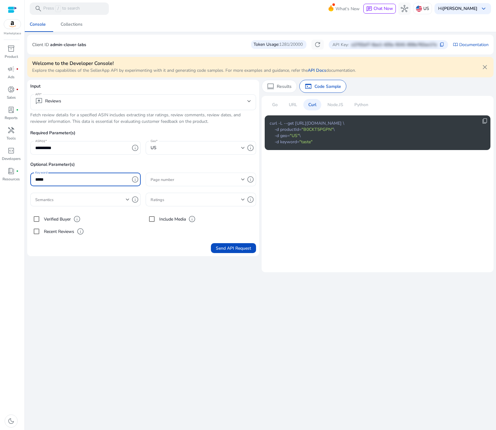
type input "*****"
click at [201, 183] on div at bounding box center [198, 180] width 94 height 14
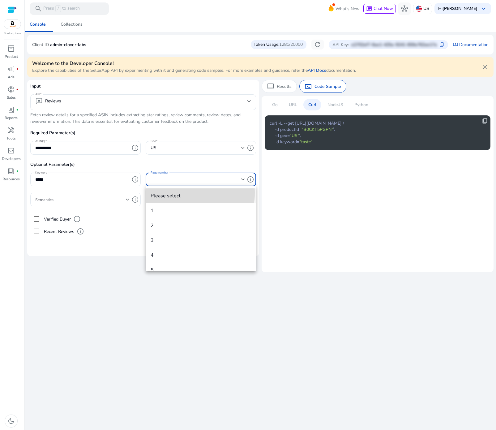
click at [185, 193] on span "Please select" at bounding box center [201, 195] width 100 height 7
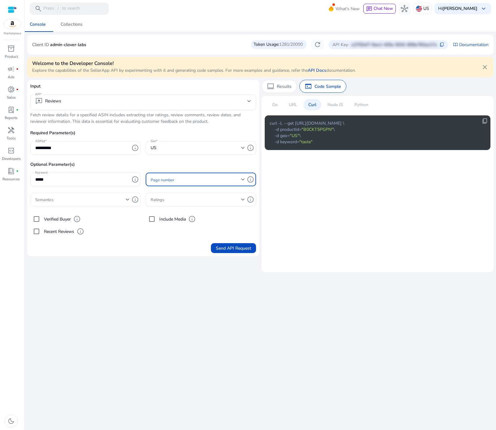
click at [112, 200] on span at bounding box center [80, 199] width 91 height 7
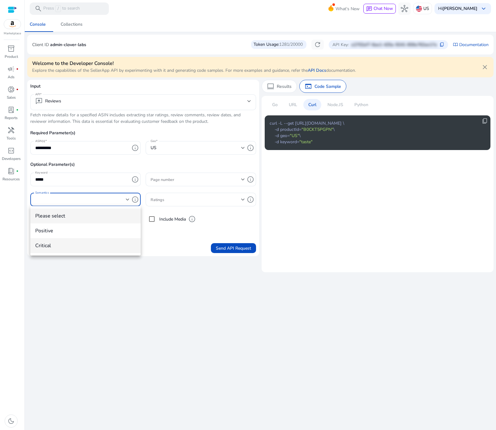
click at [65, 247] on span "critical" at bounding box center [85, 245] width 100 height 7
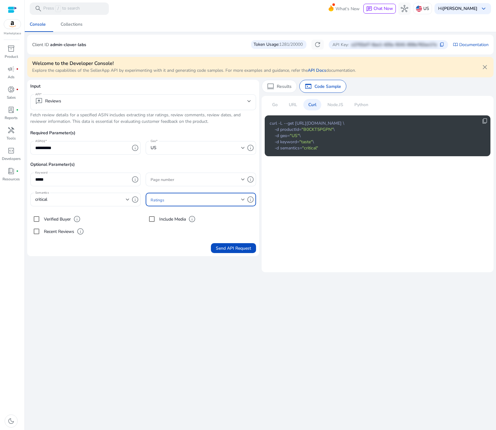
click at [163, 199] on span at bounding box center [196, 199] width 91 height 7
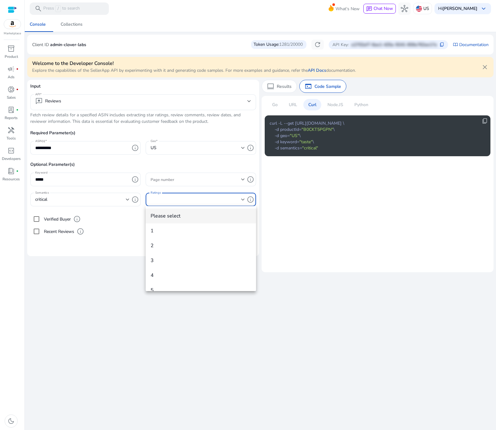
click at [109, 302] on div at bounding box center [248, 215] width 496 height 430
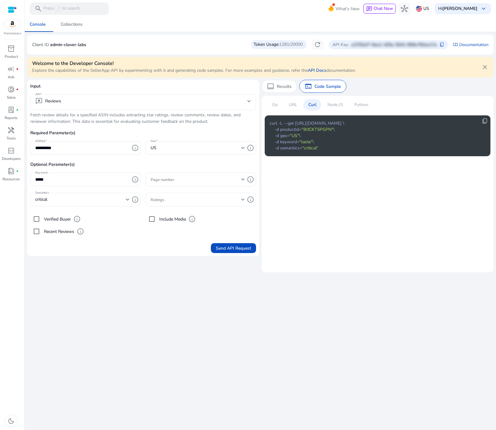
click at [171, 198] on span at bounding box center [196, 199] width 91 height 7
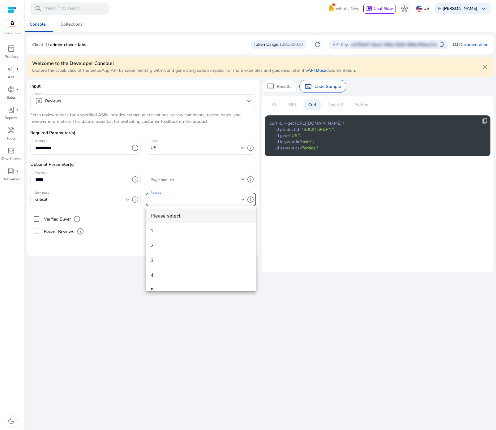
click at [90, 307] on div at bounding box center [248, 215] width 496 height 430
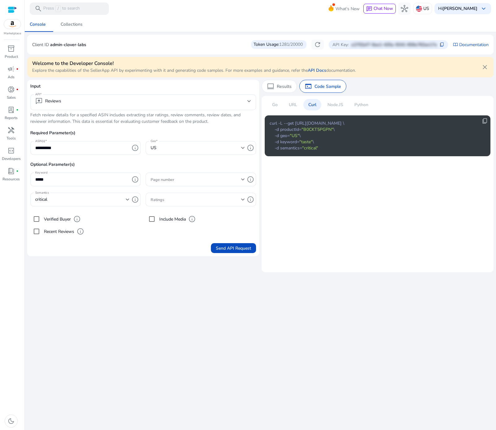
click at [56, 232] on label "Recent Reviews" at bounding box center [59, 231] width 32 height 6
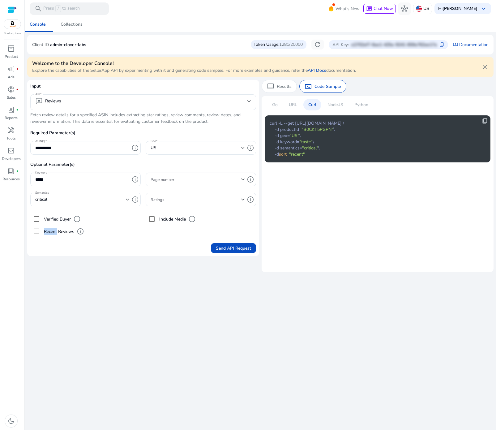
click at [56, 232] on label "Recent Reviews" at bounding box center [59, 231] width 32 height 6
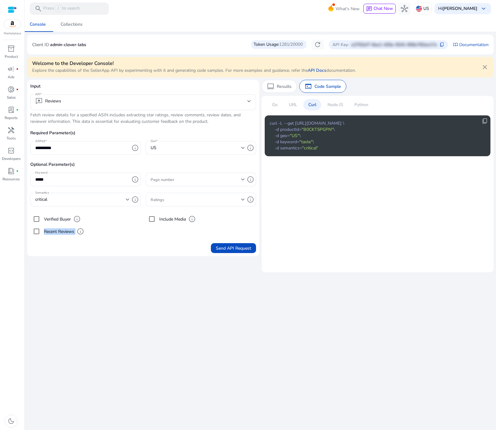
click at [56, 232] on label "Recent Reviews" at bounding box center [59, 231] width 32 height 6
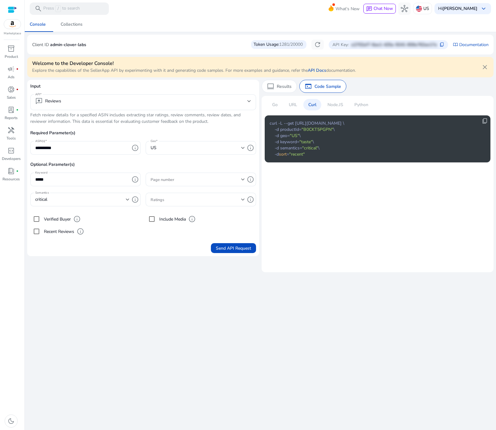
click at [51, 220] on label "Verified Buyer" at bounding box center [57, 219] width 28 height 6
click at [164, 264] on div "**********" at bounding box center [260, 223] width 466 height 413
click at [165, 219] on label "Include Media" at bounding box center [172, 219] width 28 height 6
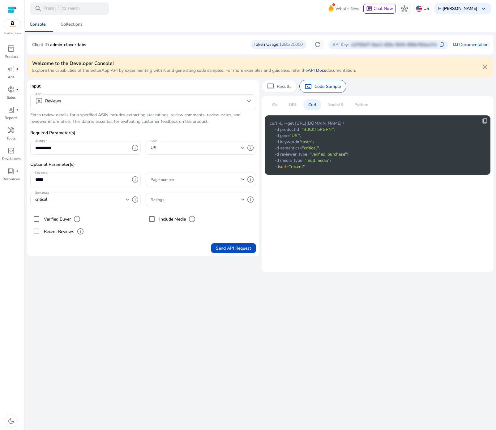
click at [165, 219] on label "Include Media" at bounding box center [172, 219] width 28 height 6
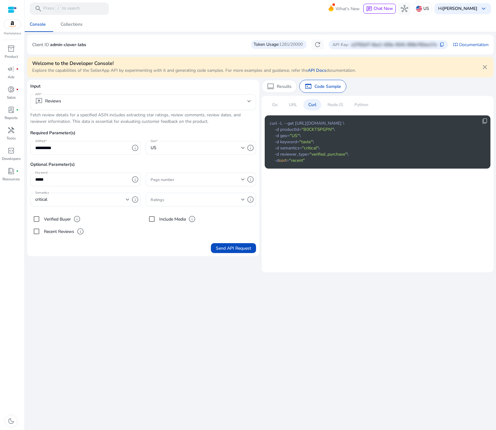
click at [130, 284] on div "**********" at bounding box center [260, 223] width 466 height 413
click at [119, 273] on div "**********" at bounding box center [260, 223] width 466 height 413
click at [167, 219] on label "Include Media" at bounding box center [172, 219] width 28 height 6
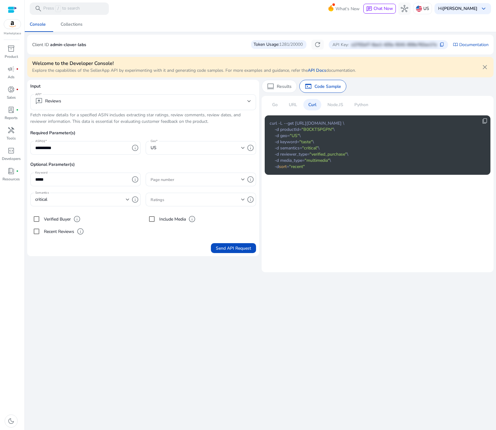
click at [155, 292] on div "**********" at bounding box center [260, 223] width 466 height 413
click at [174, 203] on div at bounding box center [198, 200] width 94 height 14
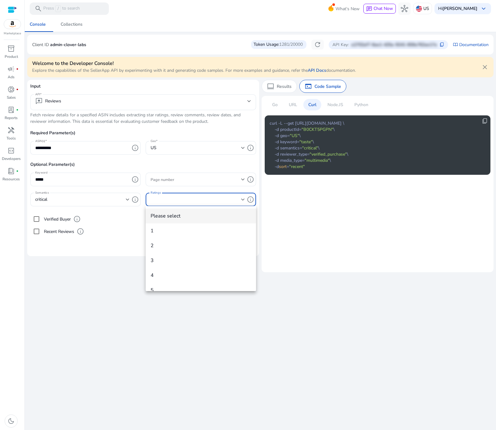
click at [175, 199] on div at bounding box center [248, 215] width 496 height 430
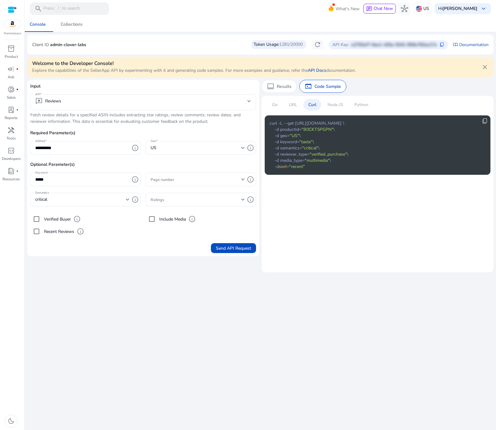
click at [176, 181] on span at bounding box center [196, 179] width 91 height 7
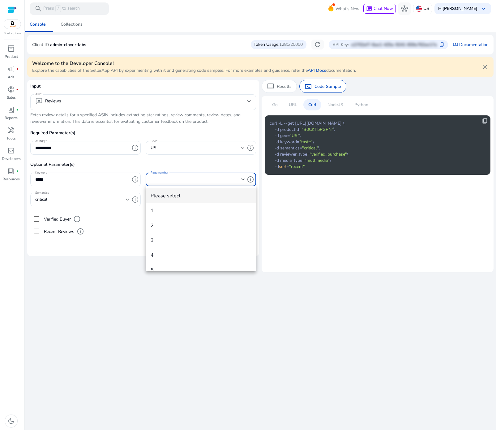
click at [176, 181] on div at bounding box center [248, 215] width 496 height 430
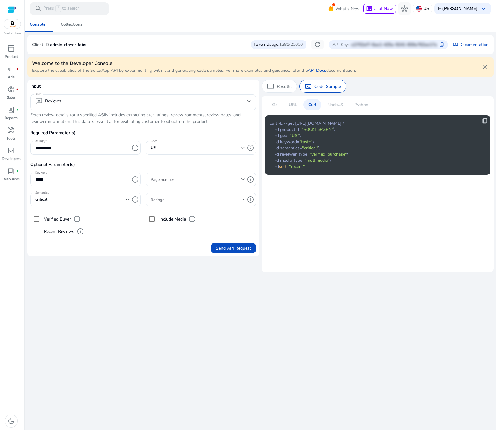
click at [156, 275] on div "**********" at bounding box center [260, 223] width 466 height 413
click at [293, 105] on p "URL" at bounding box center [293, 104] width 8 height 6
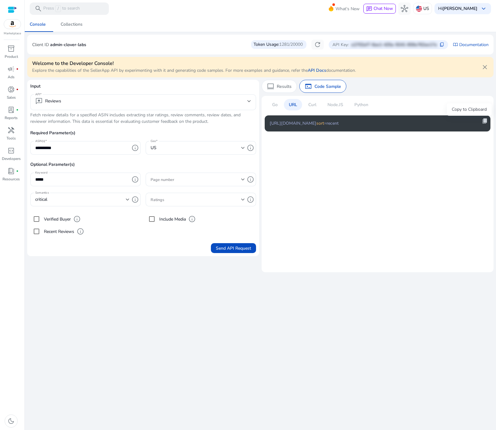
click at [486, 121] on span "content_copy" at bounding box center [485, 121] width 6 height 6
click at [309, 103] on p "Curl" at bounding box center [312, 104] width 8 height 6
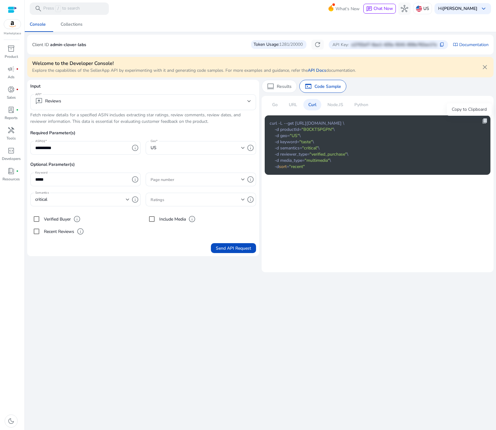
drag, startPoint x: 481, startPoint y: 120, endPoint x: 485, endPoint y: 121, distance: 4.0
click at [485, 121] on span "content_copy" at bounding box center [485, 121] width 6 height 6
copy span "content_copy"
click at [237, 252] on span "submit" at bounding box center [233, 248] width 45 height 15
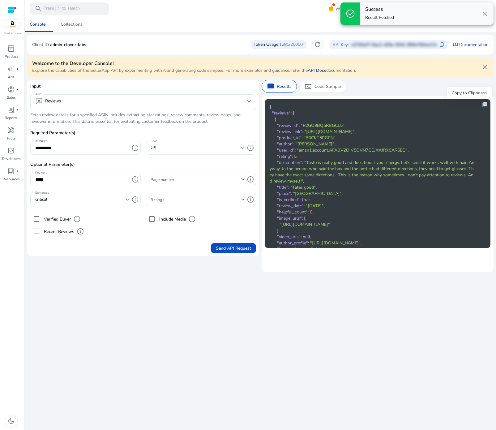
click at [482, 104] on span "content_copy" at bounding box center [485, 104] width 6 height 6
copy span "content_copy"
click at [482, 104] on span "content_copy" at bounding box center [485, 104] width 6 height 6
copy span "content_copy"
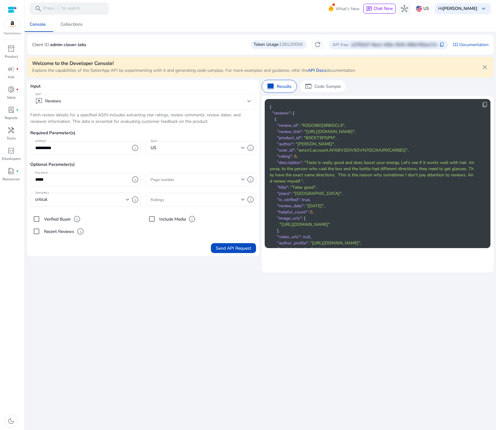
click at [86, 109] on div "reviews Reviews" at bounding box center [143, 102] width 216 height 16
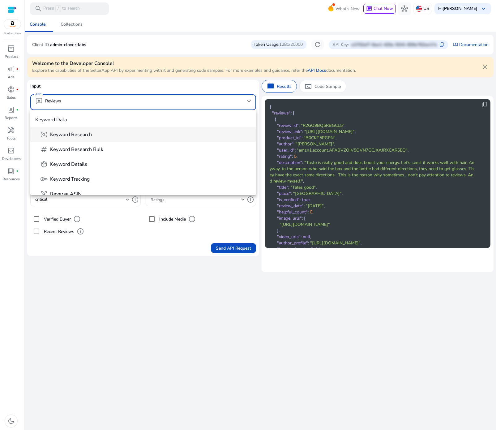
click at [90, 136] on span "Keyword Research" at bounding box center [71, 134] width 42 height 7
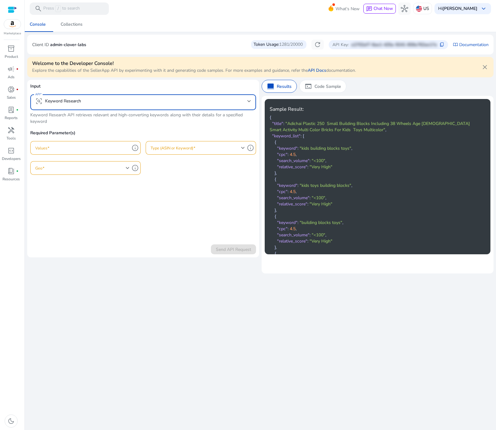
click at [69, 105] on mat-select "frame_inspect Keyword Research" at bounding box center [143, 102] width 216 height 10
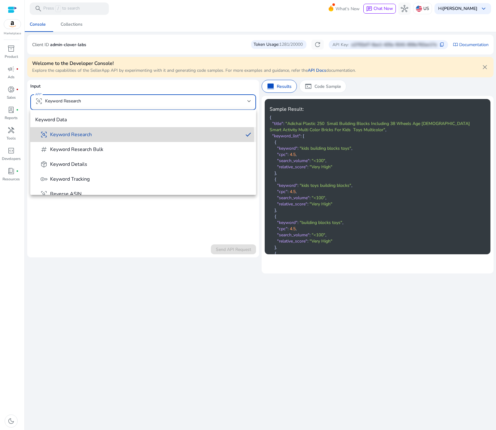
click at [100, 136] on span "frame_inspect Keyword Research" at bounding box center [139, 134] width 198 height 7
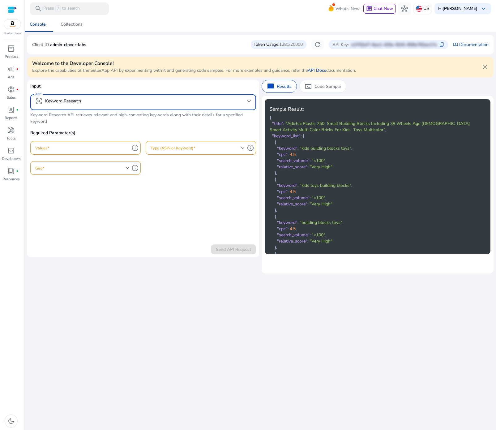
click at [49, 146] on input "Values" at bounding box center [82, 147] width 94 height 7
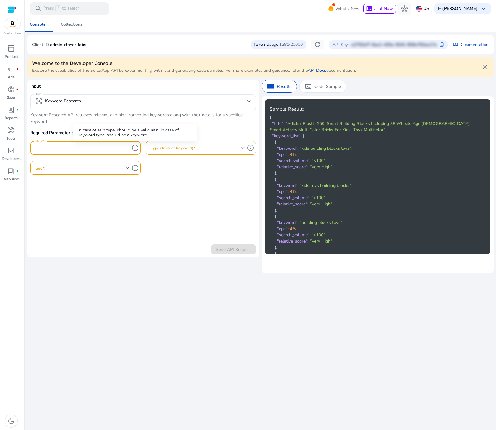
click at [135, 147] on span "info" at bounding box center [134, 147] width 7 height 7
click at [135, 149] on span "info" at bounding box center [134, 147] width 7 height 7
click at [135, 148] on span "info" at bounding box center [134, 147] width 7 height 7
click at [134, 129] on div "In case of asin type, should be a valid asin. In case of keyword type, should b…" at bounding box center [135, 132] width 124 height 17
click at [331, 84] on p "Code Sample" at bounding box center [327, 86] width 27 height 6
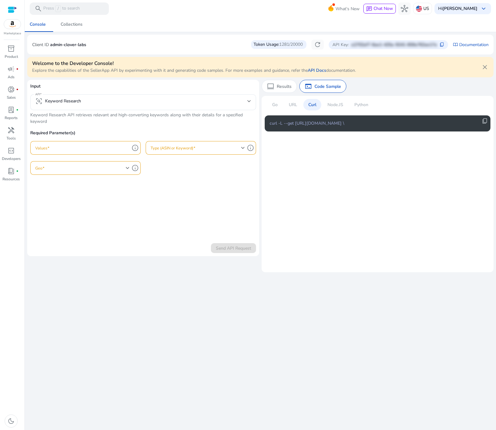
click at [78, 122] on p "Keyword Research API retrieves relevant and high-converting keywords along with…" at bounding box center [143, 118] width 226 height 13
click at [122, 148] on input "Values" at bounding box center [82, 147] width 94 height 7
click at [125, 148] on input "Values" at bounding box center [82, 147] width 94 height 7
click at [117, 147] on input "Values" at bounding box center [82, 147] width 94 height 7
click at [85, 149] on input "Values" at bounding box center [82, 147] width 94 height 7
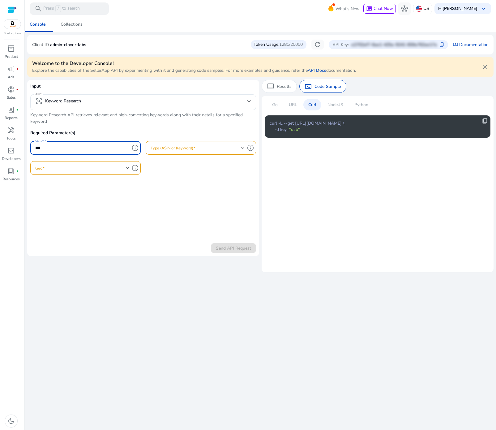
click at [81, 145] on input "***" at bounding box center [82, 147] width 94 height 7
paste input "*******"
type input "**********"
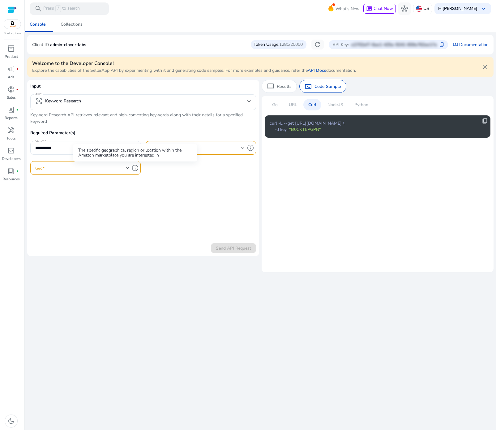
click at [87, 147] on div "The specific geographical region or location within the Amazon marketplace you …" at bounding box center [135, 152] width 124 height 17
click at [87, 146] on div "The specific geographical region or location within the Amazon marketplace you …" at bounding box center [135, 152] width 124 height 17
click at [62, 144] on input "**********" at bounding box center [82, 147] width 94 height 7
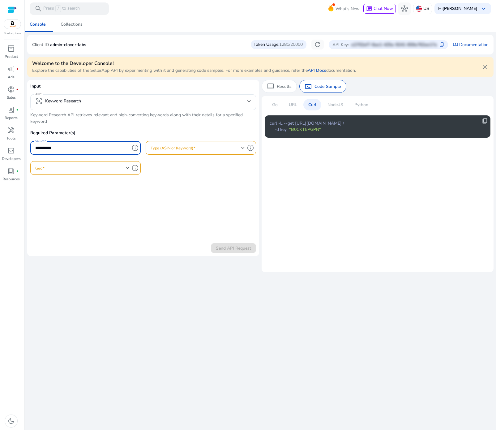
click at [62, 144] on input "**********" at bounding box center [82, 147] width 94 height 7
type input "**********"
click at [178, 144] on span at bounding box center [196, 147] width 91 height 7
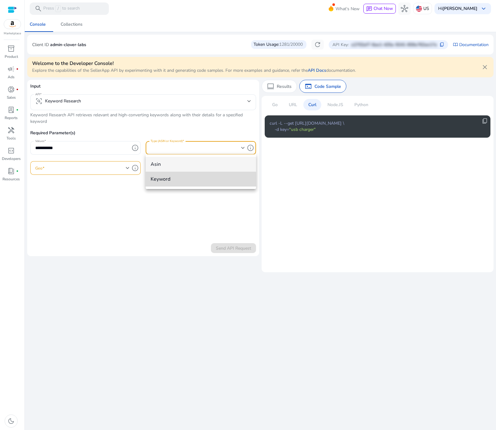
click at [158, 180] on span "keyword" at bounding box center [201, 179] width 100 height 7
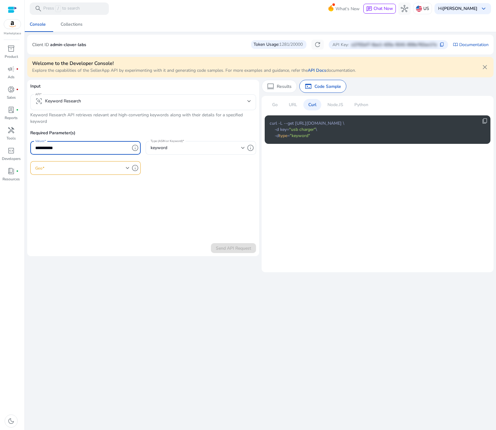
click at [92, 148] on input "**********" at bounding box center [82, 147] width 94 height 7
click at [166, 201] on form "**********" at bounding box center [143, 168] width 226 height 170
click at [105, 169] on span at bounding box center [80, 167] width 91 height 7
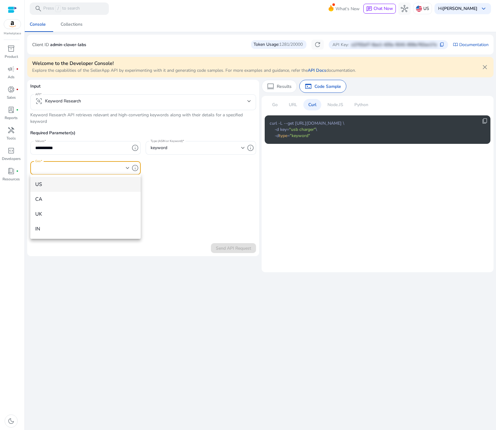
click at [186, 183] on div at bounding box center [248, 215] width 496 height 430
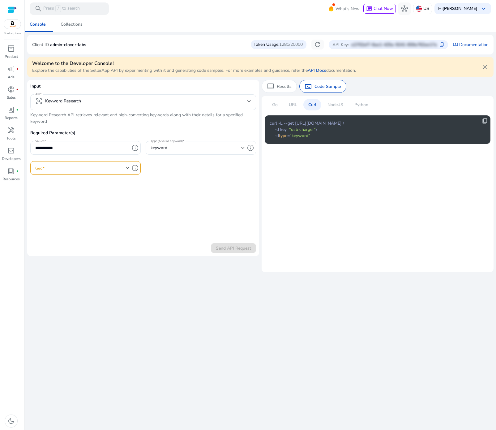
click at [156, 188] on form "**********" at bounding box center [143, 168] width 226 height 170
click at [98, 163] on div at bounding box center [82, 168] width 94 height 14
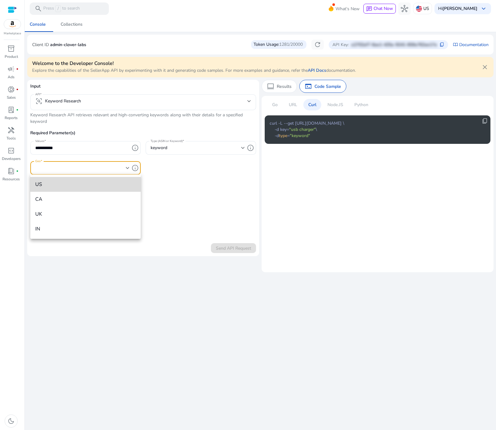
click at [86, 182] on span "US" at bounding box center [85, 184] width 100 height 7
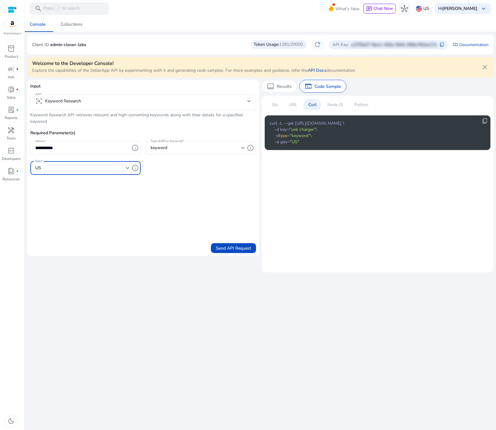
click at [298, 106] on div "URL" at bounding box center [293, 104] width 18 height 11
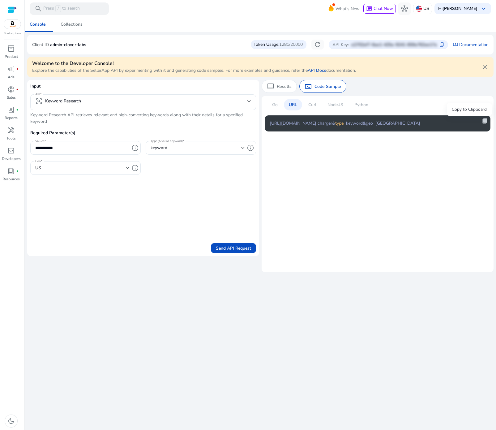
click at [486, 122] on span "content_copy" at bounding box center [485, 121] width 6 height 6
click at [317, 102] on div "Curl" at bounding box center [312, 104] width 18 height 11
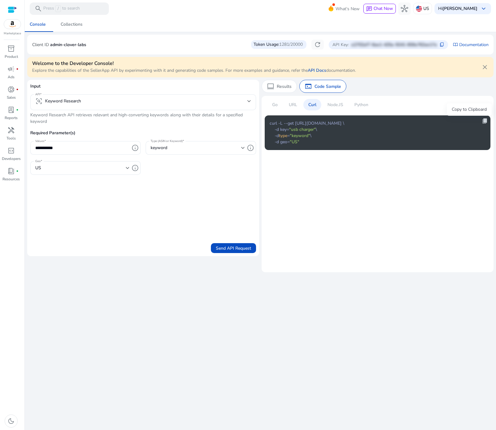
click at [486, 121] on span "content_copy" at bounding box center [485, 121] width 6 height 6
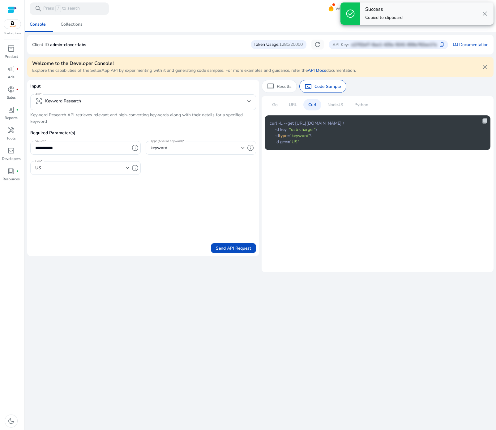
click at [486, 121] on span "content_copy" at bounding box center [485, 121] width 6 height 6
copy span "content_copy"
click at [97, 172] on div "US" at bounding box center [82, 168] width 94 height 14
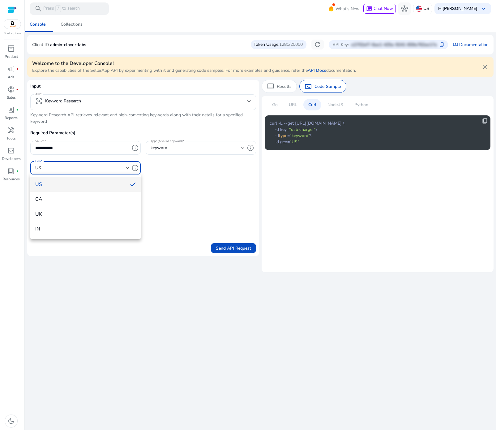
click at [212, 200] on div at bounding box center [248, 215] width 496 height 430
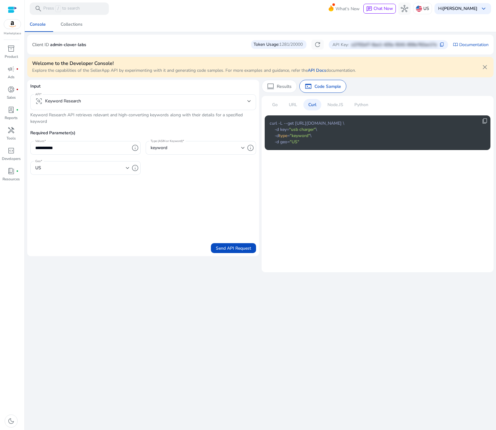
click at [120, 207] on form "**********" at bounding box center [143, 168] width 226 height 170
click at [285, 86] on p "Results" at bounding box center [284, 86] width 15 height 6
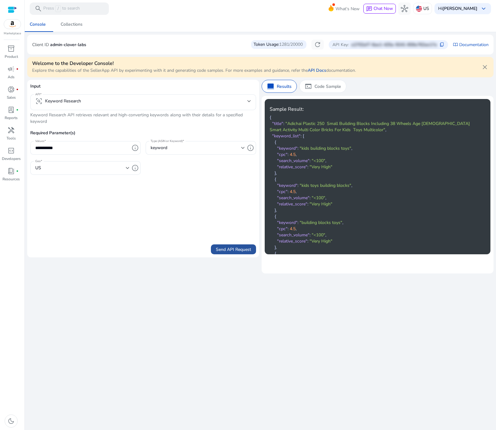
click at [238, 250] on span "Send API Request" at bounding box center [233, 249] width 35 height 6
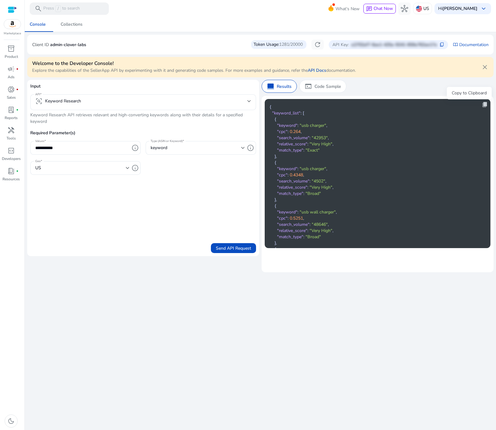
click at [482, 105] on span "content_copy" at bounding box center [485, 104] width 6 height 6
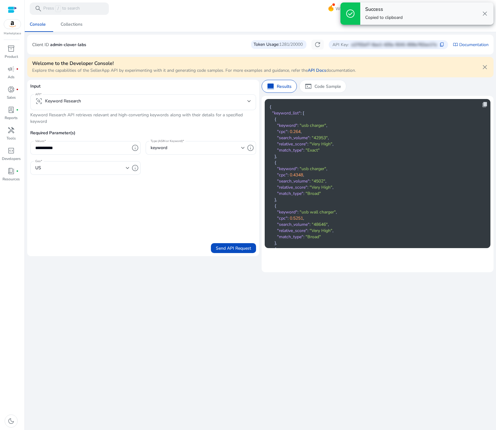
click at [482, 105] on span "content_copy" at bounding box center [485, 104] width 6 height 6
copy span "content_copy"
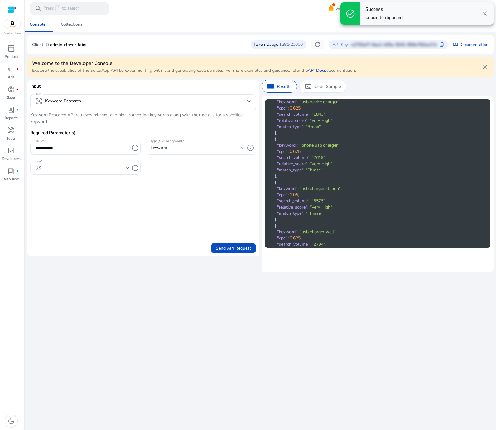
scroll to position [2050, 0]
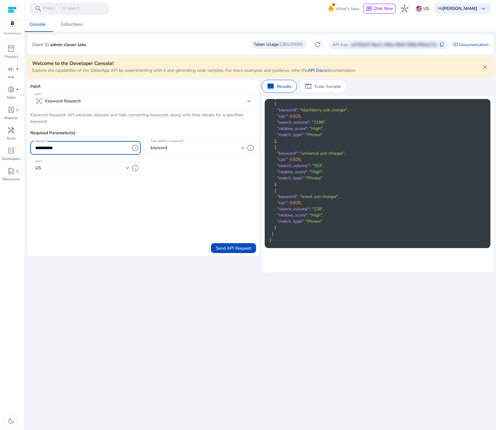
click at [59, 147] on input "**********" at bounding box center [82, 147] width 94 height 7
paste input "text"
type input "**********"
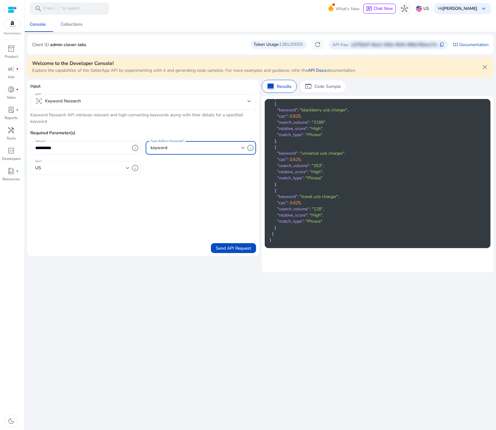
click at [165, 146] on span "keyword" at bounding box center [159, 148] width 17 height 6
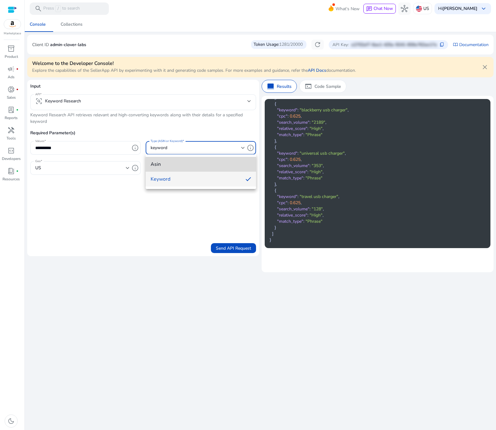
click at [161, 165] on span "asin" at bounding box center [201, 164] width 100 height 7
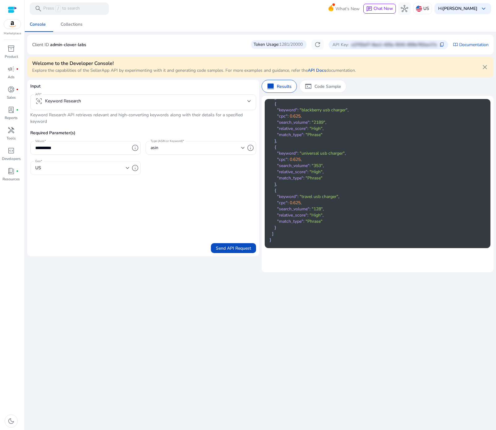
click at [102, 174] on div "US" at bounding box center [82, 168] width 94 height 14
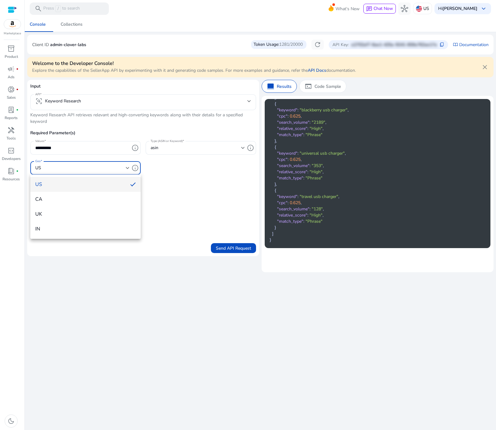
click at [98, 181] on span "US" at bounding box center [80, 184] width 90 height 7
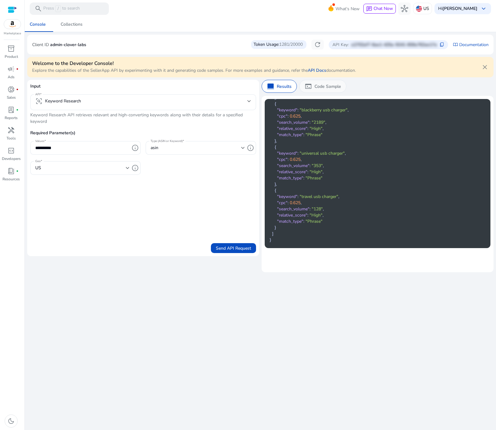
click at [328, 80] on div "terminal Code Sample" at bounding box center [322, 86] width 47 height 13
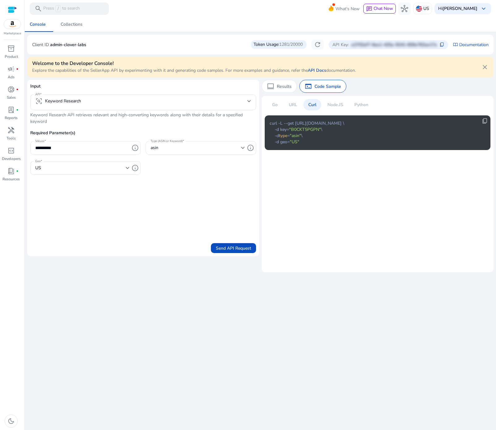
click at [314, 104] on p "Curl" at bounding box center [312, 104] width 8 height 6
click at [291, 102] on p "URL" at bounding box center [293, 104] width 8 height 6
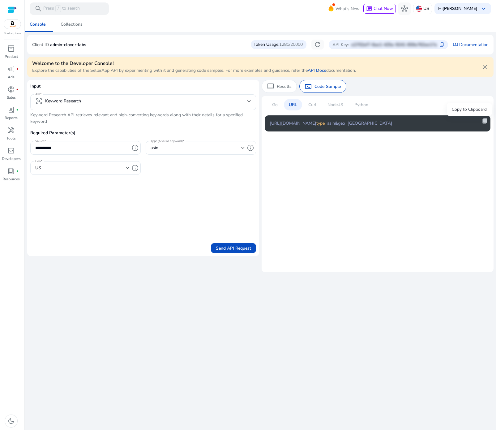
click at [485, 122] on span "content_copy" at bounding box center [485, 121] width 6 height 6
copy span "content_copy"
click at [316, 103] on p "Curl" at bounding box center [312, 104] width 8 height 6
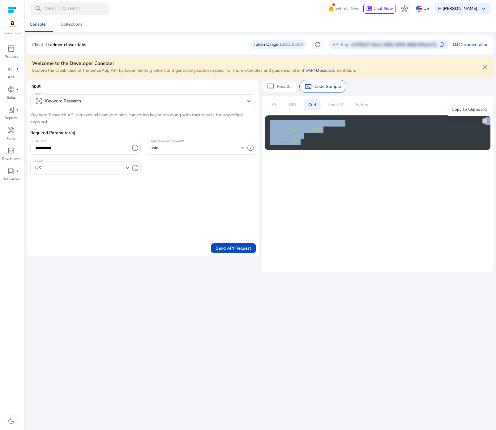
click at [485, 119] on body "**********" at bounding box center [248, 215] width 496 height 430
click at [485, 121] on span "content_copy" at bounding box center [485, 121] width 6 height 6
copy body "t_copy curl -L --get https://api.sellerapp.com/sellmetricsv2/keyword_research \…"
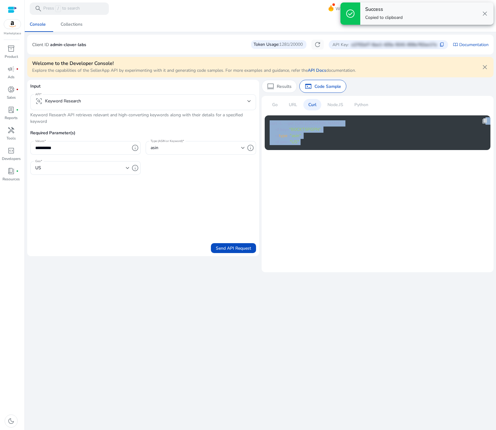
click at [485, 121] on span "content_copy" at bounding box center [485, 121] width 6 height 6
copy span "content_copy"
click at [485, 121] on span "content_copy" at bounding box center [485, 121] width 6 height 6
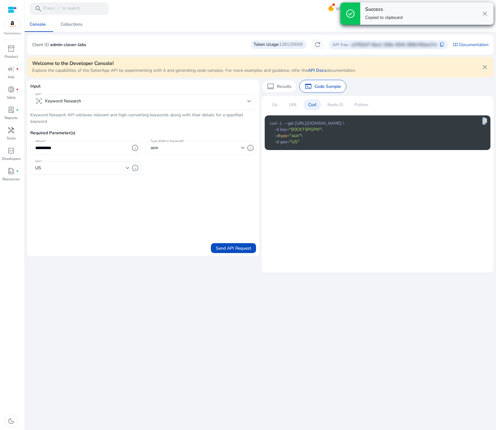
click at [485, 120] on span "content_copy" at bounding box center [485, 121] width 6 height 6
copy span "conten"
click at [485, 120] on span "content_copy" at bounding box center [485, 121] width 6 height 6
copy div "content_copy"
drag, startPoint x: 485, startPoint y: 120, endPoint x: 365, endPoint y: 151, distance: 124.0
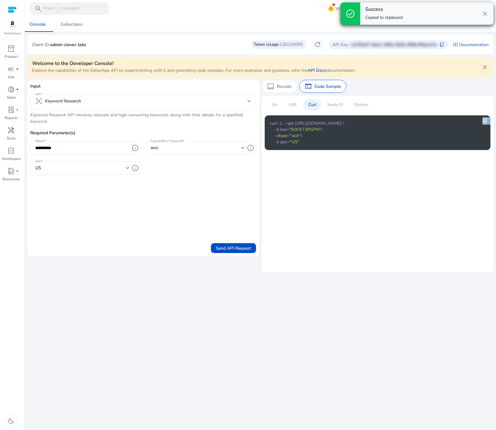
click at [485, 120] on span "content_copy" at bounding box center [485, 121] width 6 height 6
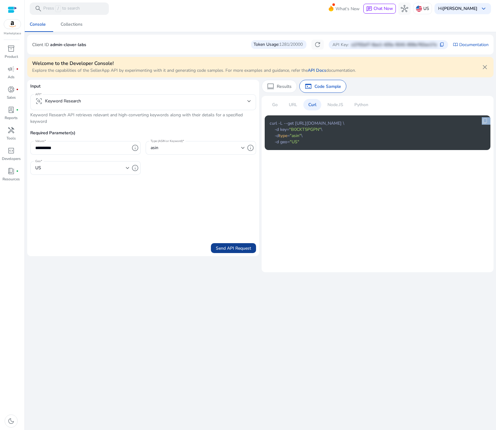
click at [237, 247] on span "Send API Request" at bounding box center [233, 248] width 35 height 6
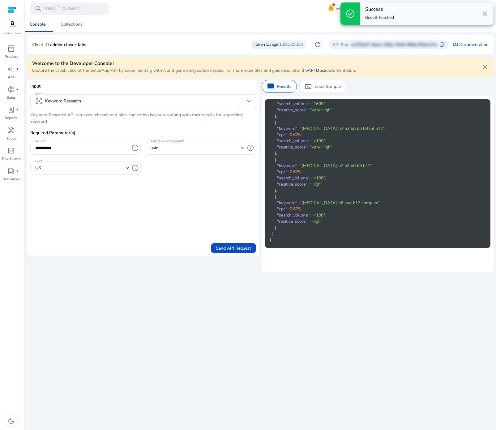
scroll to position [0, 0]
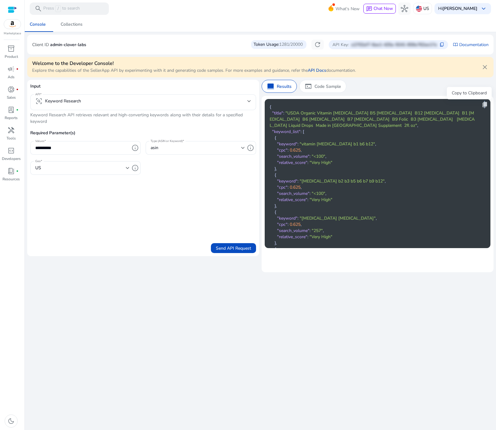
click at [482, 105] on span "content_copy" at bounding box center [485, 104] width 6 height 6
copy span "e"
click at [482, 105] on span "content_copy" at bounding box center [485, 104] width 6 height 6
click at [104, 106] on mat-select "frame_inspect Keyword Research" at bounding box center [143, 102] width 216 height 10
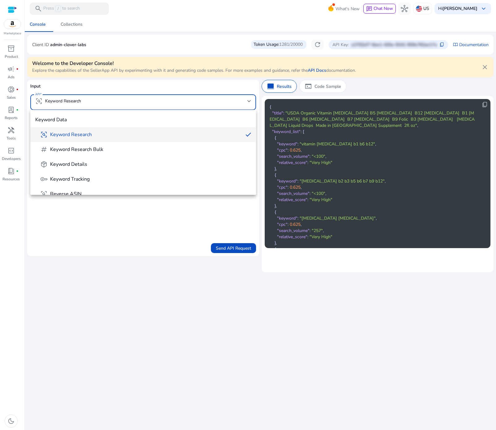
click at [88, 131] on span "Keyword Research" at bounding box center [71, 134] width 42 height 7
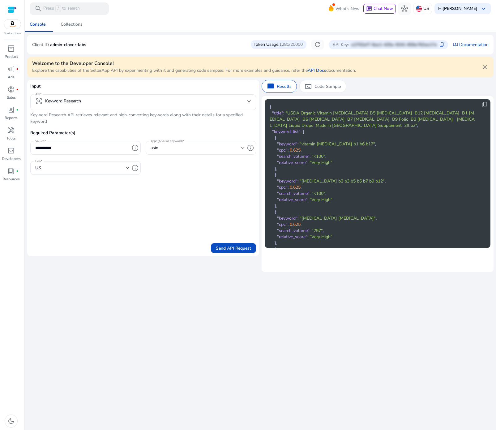
click at [41, 114] on div at bounding box center [143, 113] width 226 height 6
drag, startPoint x: 30, startPoint y: 113, endPoint x: 58, endPoint y: 123, distance: 29.7
click at [58, 123] on mat-card "**********" at bounding box center [143, 168] width 232 height 176
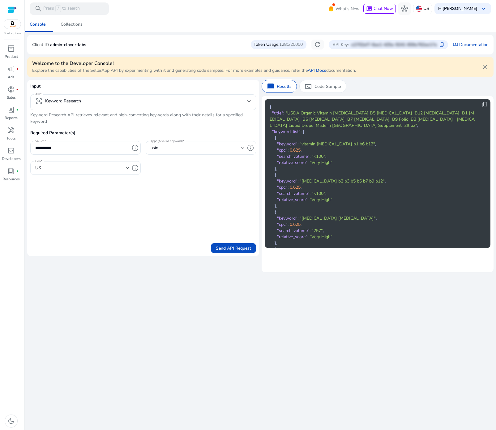
click at [43, 120] on p "Keyword Research API retrieves relevant and high-converting keywords along with…" at bounding box center [143, 118] width 226 height 13
drag, startPoint x: 50, startPoint y: 123, endPoint x: 31, endPoint y: 115, distance: 21.0
click at [31, 115] on div "**********" at bounding box center [143, 132] width 226 height 98
copy div "Keyword Research API retrieves relevant and high-converting keywords along with…"
click at [122, 189] on form "**********" at bounding box center [143, 168] width 226 height 170
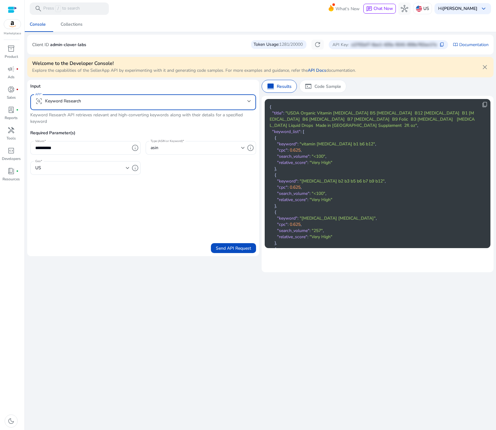
click at [113, 101] on mat-select-trigger "frame_inspect Keyword Research" at bounding box center [141, 100] width 212 height 7
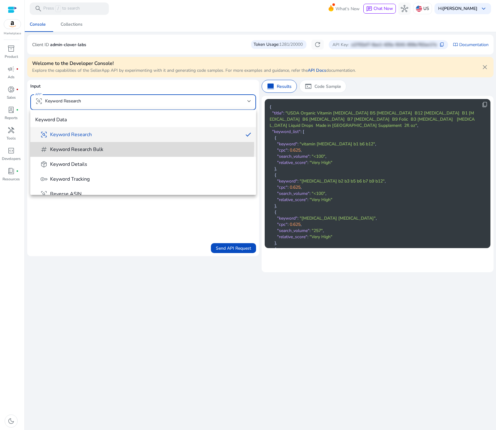
click at [85, 147] on span "Keyword Research Bulk" at bounding box center [76, 149] width 53 height 7
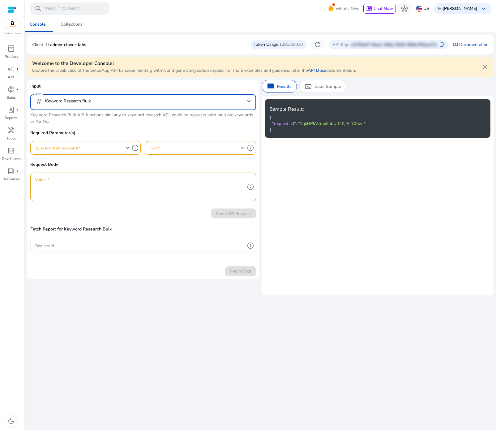
click at [144, 349] on div "We are getting things ready for you... Console Collections Client ID admin-clov…" at bounding box center [260, 223] width 466 height 413
click at [92, 105] on mat-select "tag Keyword Research Bulk" at bounding box center [143, 102] width 216 height 10
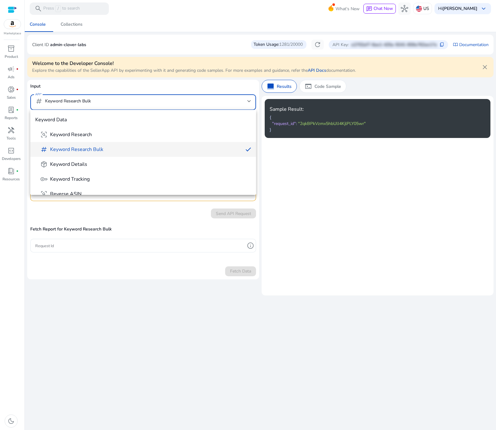
click at [110, 318] on div at bounding box center [248, 215] width 496 height 430
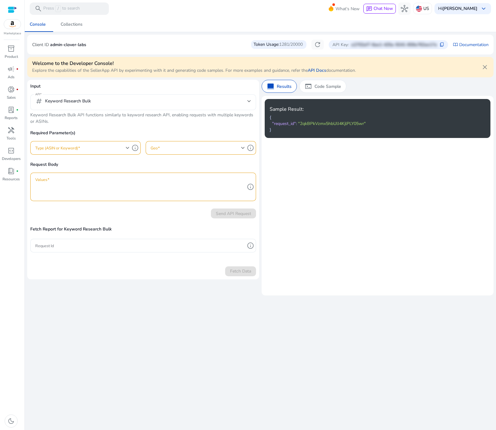
click at [90, 102] on div "tag Keyword Research Bulk" at bounding box center [63, 100] width 56 height 7
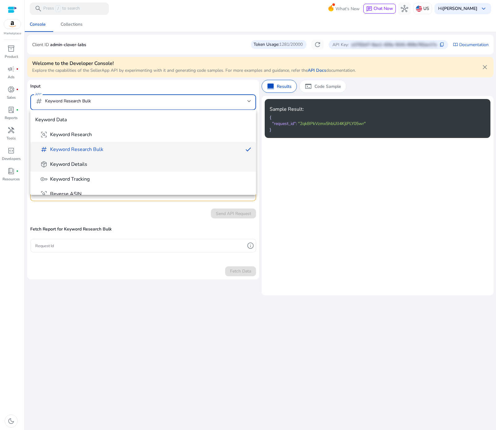
click at [41, 161] on span "package_2" at bounding box center [43, 163] width 7 height 7
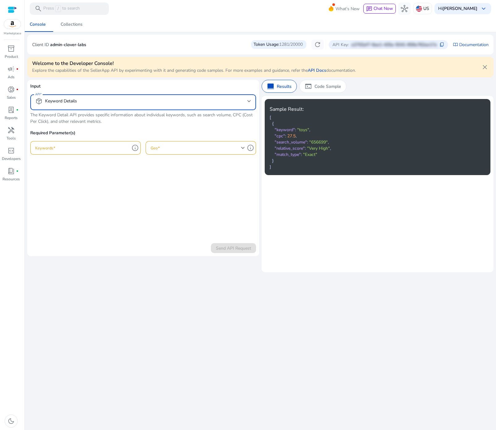
click at [103, 204] on form "Input API package_2 Keyword Details The Keyword Detail API provides specific in…" at bounding box center [143, 168] width 226 height 170
click at [44, 115] on div at bounding box center [143, 113] width 226 height 6
drag, startPoint x: 30, startPoint y: 114, endPoint x: 111, endPoint y: 119, distance: 80.9
click at [113, 119] on div "Input API package_2 Keyword Details The Keyword Detail API provides specific in…" at bounding box center [143, 122] width 226 height 78
drag, startPoint x: 104, startPoint y: 121, endPoint x: 33, endPoint y: 115, distance: 71.1
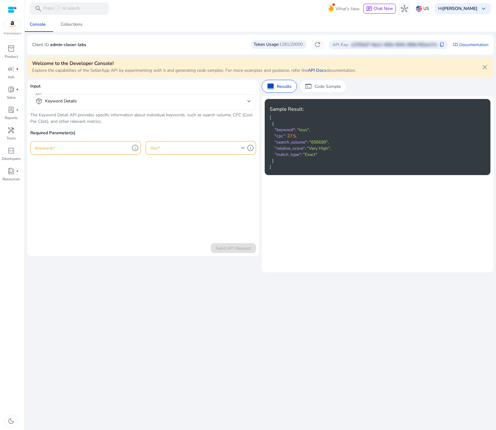
click at [33, 115] on div "Input API package_2 Keyword Details The Keyword Detail API provides specific in…" at bounding box center [143, 122] width 226 height 78
copy div "The Keyword Detail API provides specific information about individual keywords,…"
click at [89, 152] on div at bounding box center [82, 148] width 94 height 14
click at [89, 150] on input "Keywords" at bounding box center [82, 147] width 94 height 7
click at [101, 147] on input "Keywords" at bounding box center [82, 147] width 94 height 7
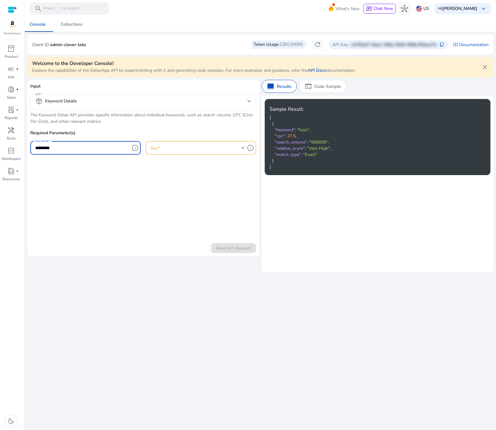
click at [193, 155] on div at bounding box center [201, 158] width 110 height 6
click at [192, 151] on span at bounding box center [196, 147] width 91 height 7
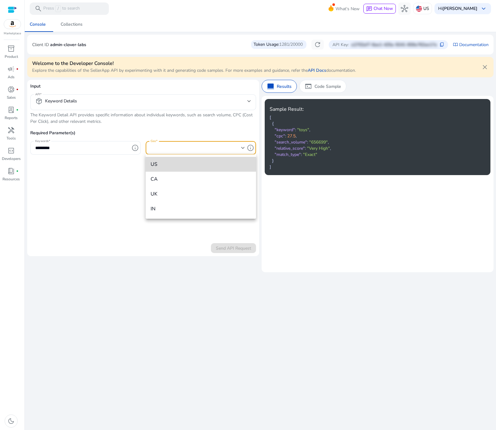
click at [175, 168] on mat-option "US" at bounding box center [201, 164] width 110 height 15
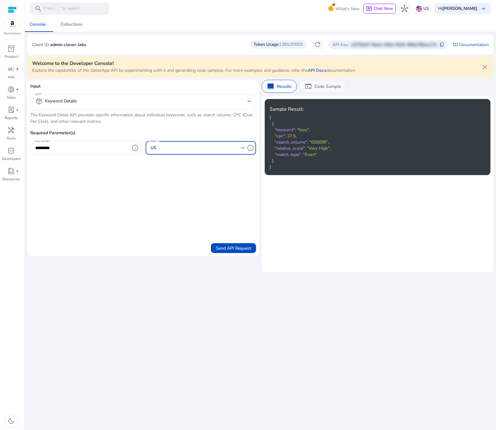
click at [317, 88] on p "Code Sample" at bounding box center [327, 86] width 27 height 6
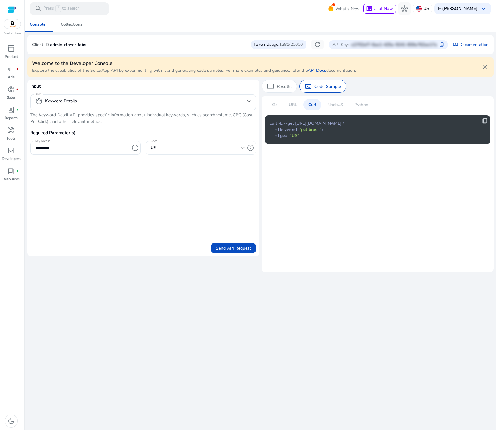
click at [178, 143] on div "US" at bounding box center [198, 148] width 94 height 14
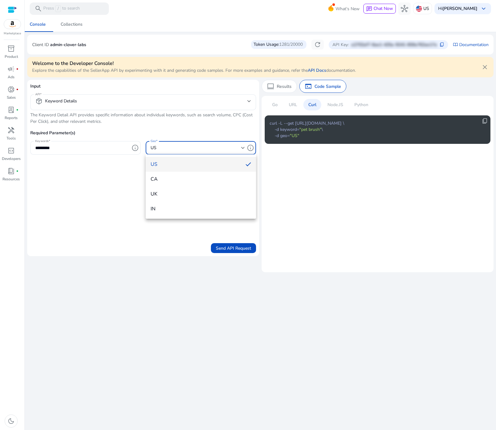
click at [148, 229] on div at bounding box center [248, 215] width 496 height 430
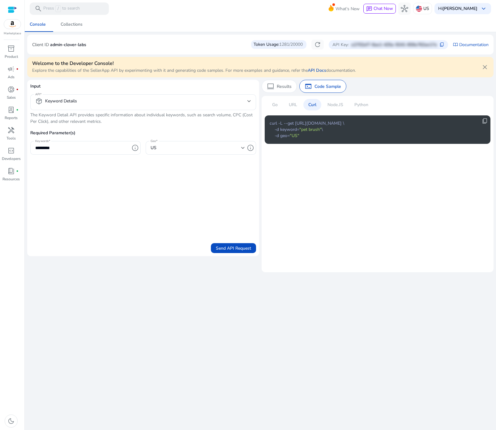
click at [121, 198] on form "Input API package_2 Keyword Details The Keyword Detail API provides specific in…" at bounding box center [143, 168] width 226 height 170
click at [122, 204] on form "Input API package_2 Keyword Details The Keyword Detail API provides specific in…" at bounding box center [143, 168] width 226 height 170
click at [293, 102] on p "URL" at bounding box center [293, 104] width 8 height 6
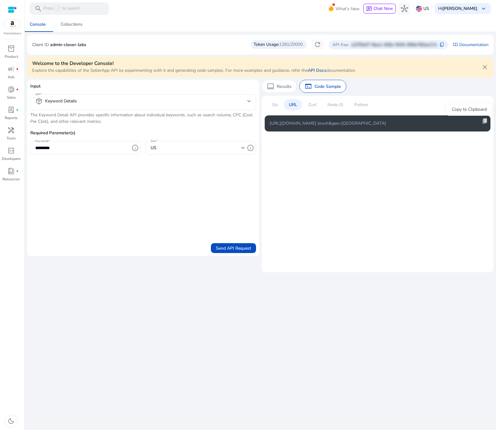
click at [484, 121] on span "content_copy" at bounding box center [485, 121] width 6 height 6
copy span "content_copy"
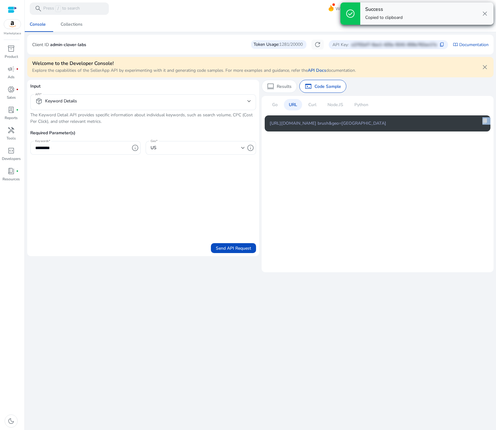
click at [484, 121] on span "content_copy" at bounding box center [485, 121] width 6 height 6
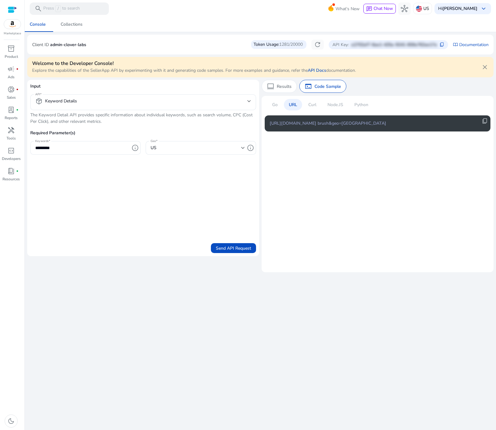
click at [313, 107] on p "Curl" at bounding box center [312, 104] width 8 height 6
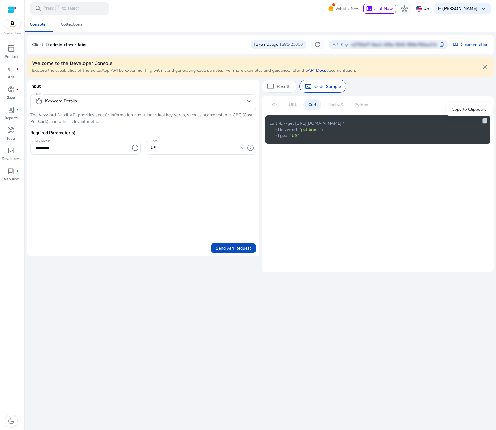
click at [485, 121] on span "content_copy" at bounding box center [485, 121] width 6 height 6
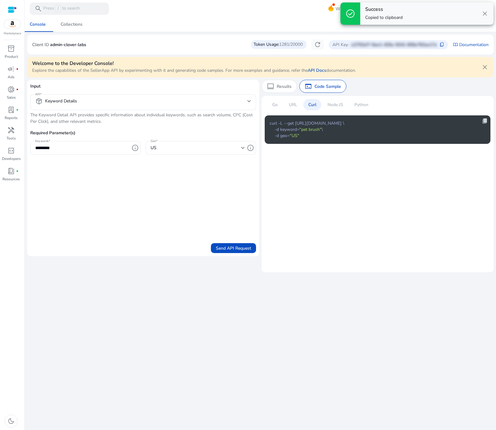
click at [485, 121] on span "content_copy" at bounding box center [485, 121] width 6 height 6
drag, startPoint x: 485, startPoint y: 121, endPoint x: 476, endPoint y: 122, distance: 8.7
click at [485, 121] on span "content_copy" at bounding box center [485, 121] width 6 height 6
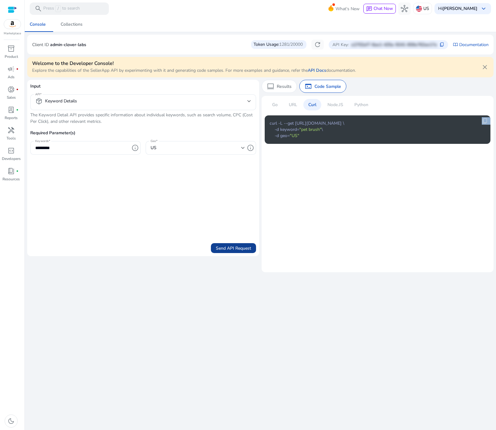
click at [231, 244] on span "submit" at bounding box center [233, 248] width 45 height 15
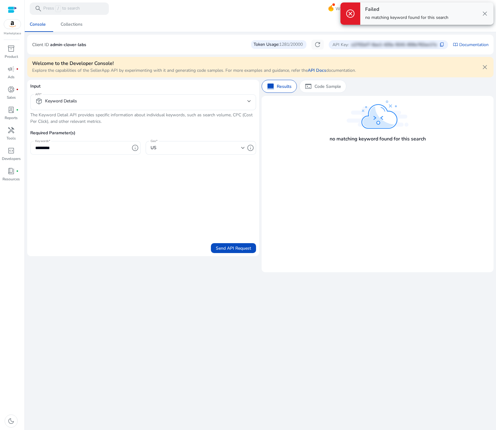
click at [56, 144] on input "*********" at bounding box center [82, 147] width 94 height 7
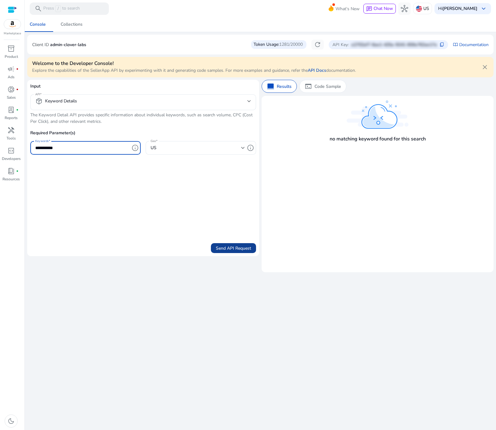
type input "**********"
click at [220, 246] on span "Send API Request" at bounding box center [233, 248] width 35 height 6
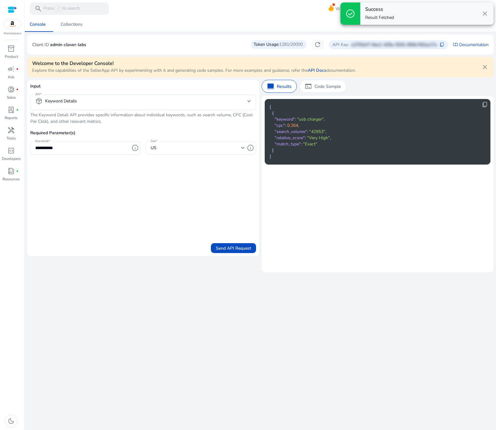
click at [355, 266] on mat-card "content_copy [ { "keyword" : "usb charger" , "cpc" : 0.264 , "search_volume" : …" at bounding box center [378, 184] width 232 height 176
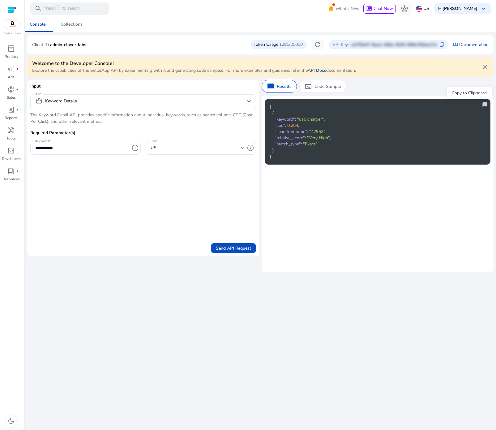
click at [485, 105] on span "content_copy" at bounding box center [485, 104] width 6 height 6
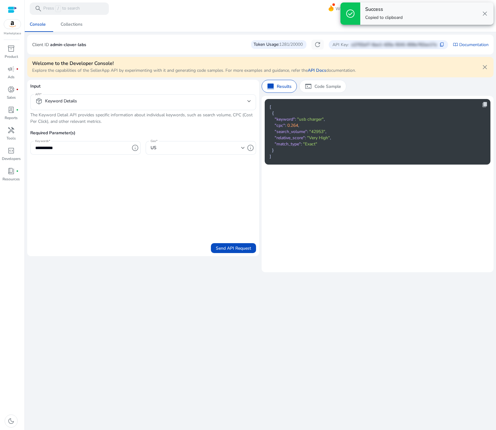
click at [485, 105] on span "content_copy" at bounding box center [485, 104] width 6 height 6
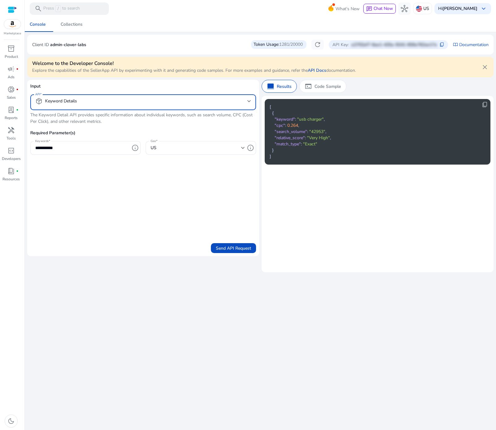
click at [92, 106] on mat-select "package_2 Keyword Details" at bounding box center [143, 102] width 216 height 10
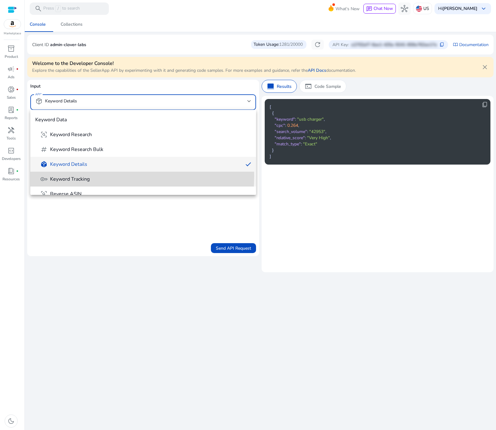
click at [85, 176] on span "Keyword Tracking" at bounding box center [70, 179] width 40 height 7
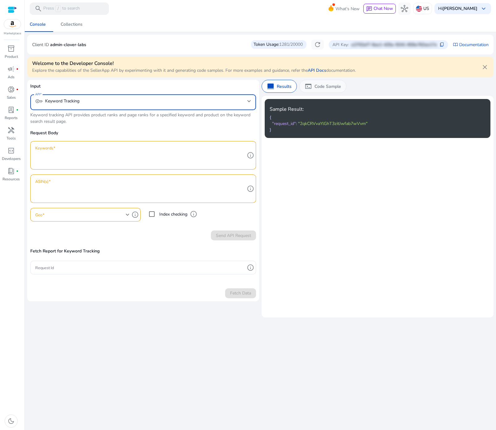
click at [322, 83] on p "Code Sample" at bounding box center [327, 86] width 27 height 6
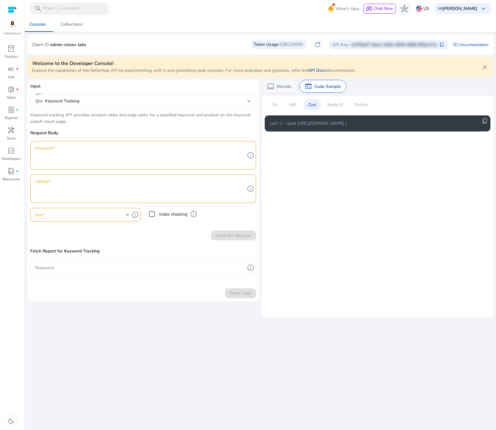
click at [280, 88] on p "Results" at bounding box center [284, 86] width 15 height 6
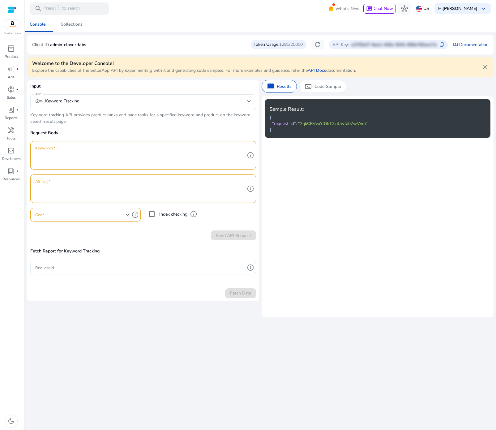
click at [184, 152] on textarea "Keywords" at bounding box center [140, 155] width 210 height 22
type textarea "**********"
click at [85, 97] on mat-select-trigger "key Keyword Tracking" at bounding box center [141, 100] width 212 height 7
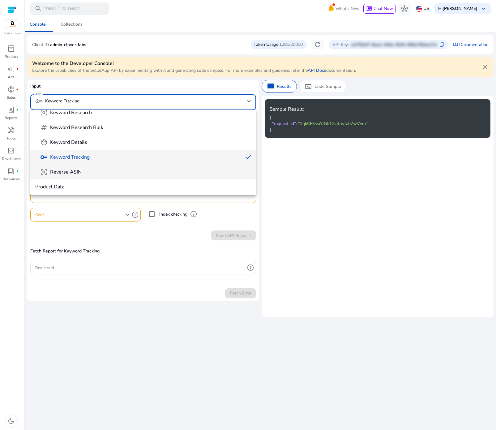
scroll to position [35, 0]
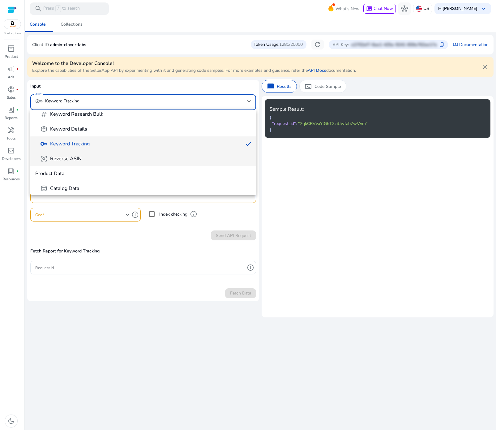
click at [90, 161] on span "frame_inspect Reverse ASIN" at bounding box center [145, 158] width 211 height 7
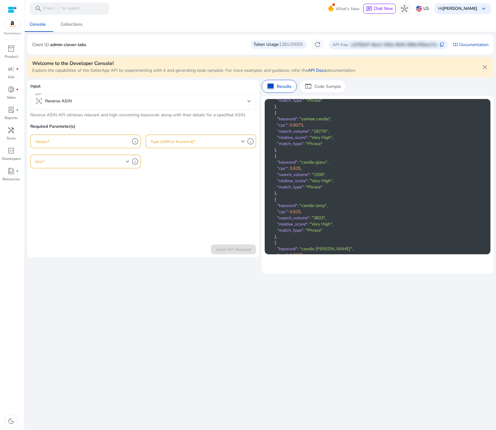
scroll to position [2054, 0]
click at [77, 102] on mat-select-trigger "frame_inspect Reverse ASIN" at bounding box center [141, 100] width 212 height 7
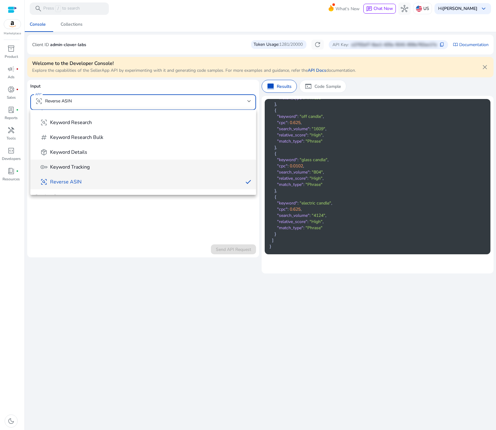
scroll to position [13, 0]
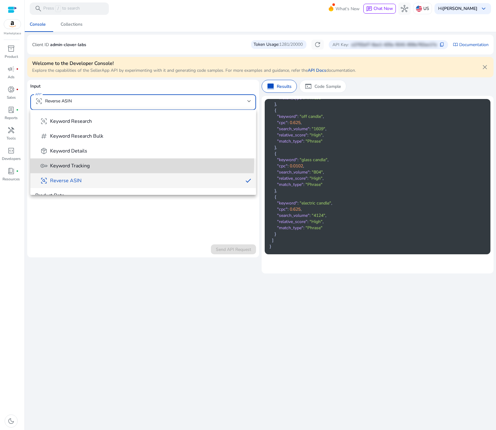
click at [79, 161] on mat-option "key Keyword Tracking" at bounding box center [143, 165] width 226 height 15
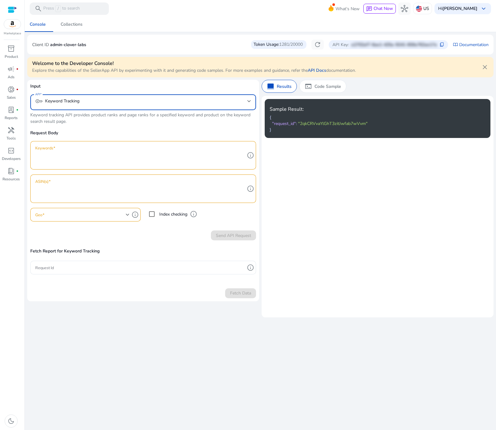
click at [78, 158] on textarea "Keywords" at bounding box center [140, 155] width 210 height 22
click at [66, 133] on p "Request Body" at bounding box center [143, 135] width 226 height 11
click at [80, 152] on textarea "Keywords" at bounding box center [140, 155] width 210 height 22
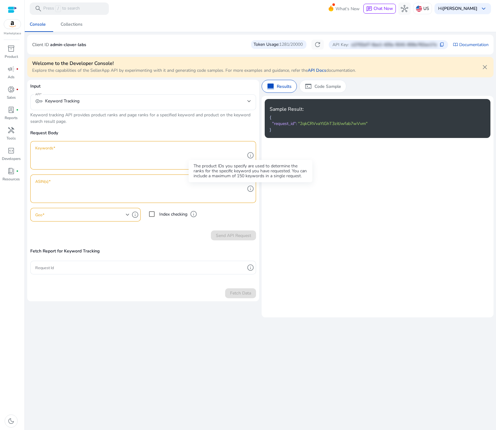
click at [250, 187] on span "info" at bounding box center [250, 188] width 7 height 7
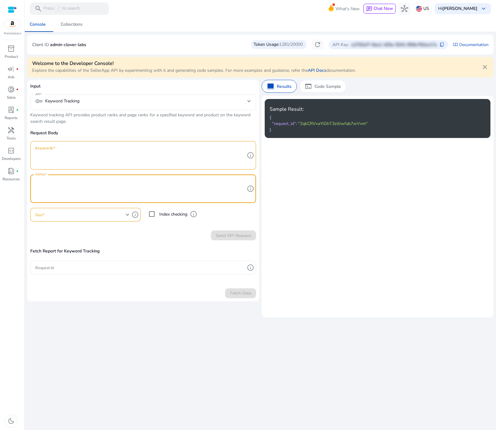
click at [250, 187] on span "info" at bounding box center [250, 188] width 7 height 7
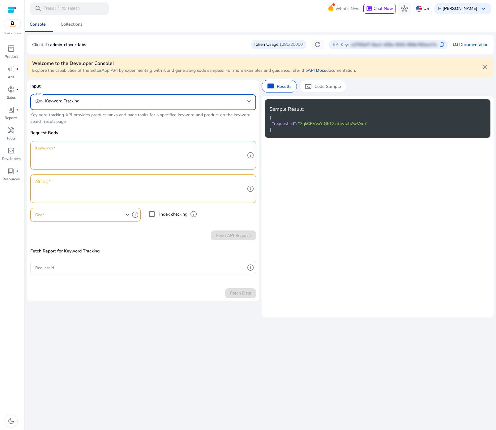
click at [86, 105] on mat-select "key Keyword Tracking" at bounding box center [143, 102] width 216 height 10
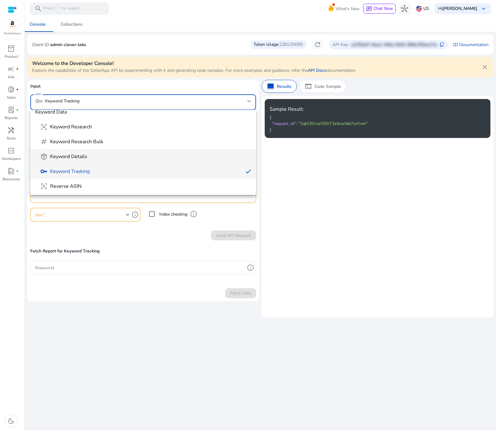
scroll to position [8, 0]
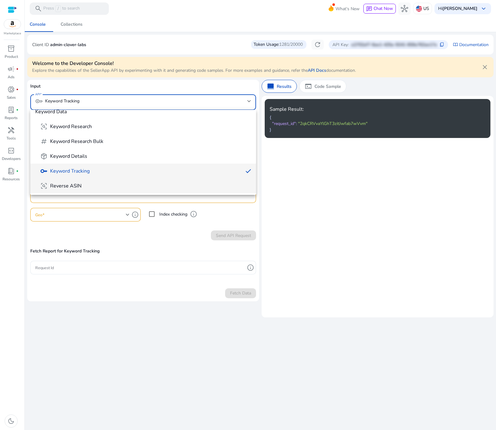
click at [89, 182] on span "frame_inspect Reverse ASIN" at bounding box center [145, 185] width 211 height 7
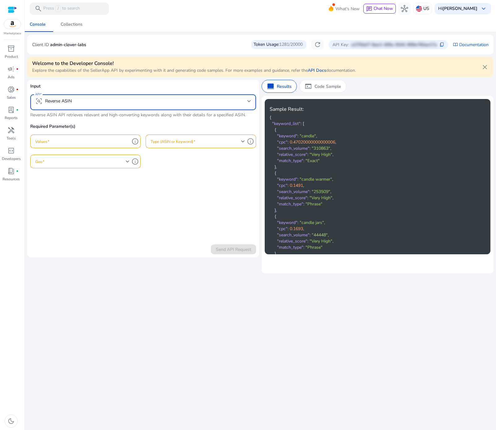
click at [129, 194] on form "Input API frame_inspect Reverse ASIN Reverse ASIN API retrieves relevant and hi…" at bounding box center [143, 168] width 226 height 171
click at [105, 141] on input "Values" at bounding box center [82, 141] width 94 height 7
click at [136, 184] on form "Input API frame_inspect Reverse ASIN Reverse ASIN API retrieves relevant and hi…" at bounding box center [143, 168] width 226 height 171
click at [144, 106] on mat-select "frame_inspect Reverse ASIN" at bounding box center [143, 102] width 216 height 10
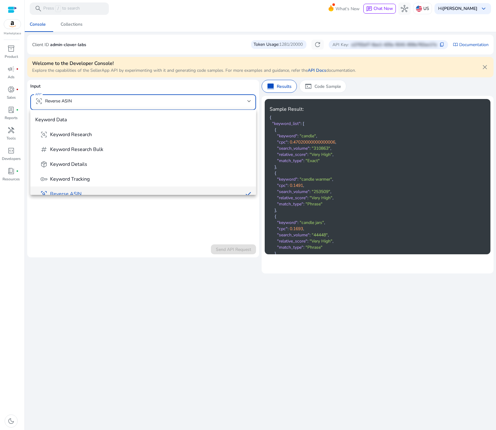
scroll to position [6, 0]
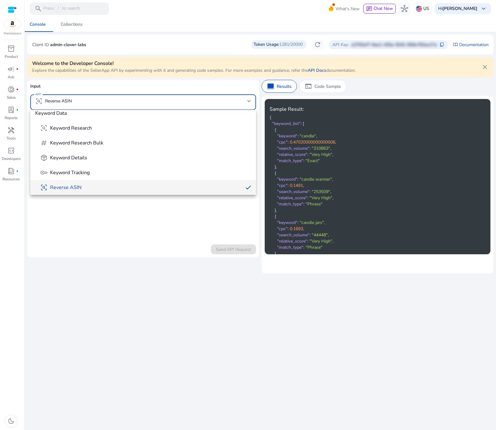
click at [126, 187] on span "frame_inspect Reverse ASIN" at bounding box center [139, 187] width 198 height 7
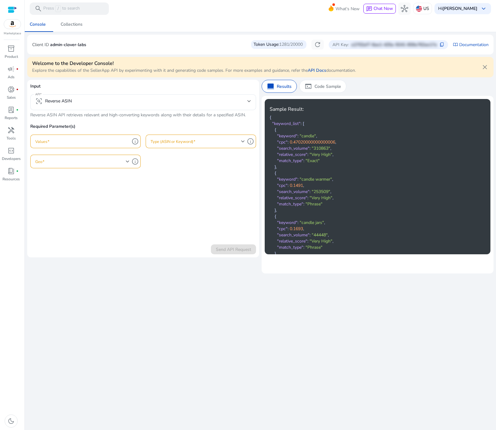
click at [94, 146] on div at bounding box center [82, 142] width 94 height 14
click at [96, 95] on div "frame_inspect Reverse ASIN" at bounding box center [143, 102] width 216 height 16
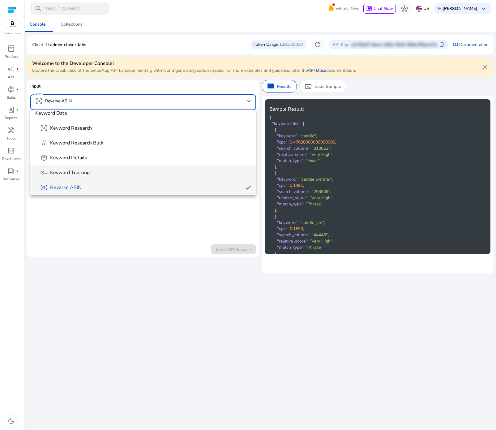
click at [86, 172] on span "Keyword Tracking" at bounding box center [70, 172] width 40 height 7
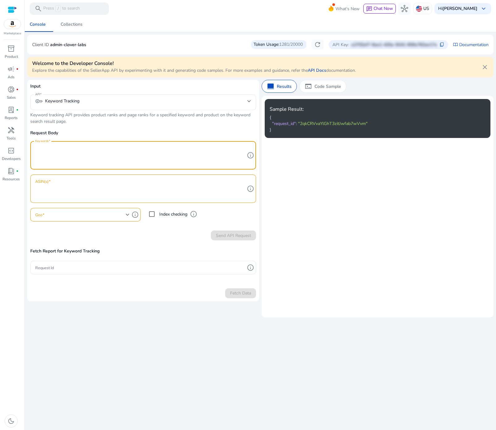
click at [86, 162] on textarea "Keywords" at bounding box center [140, 155] width 210 height 22
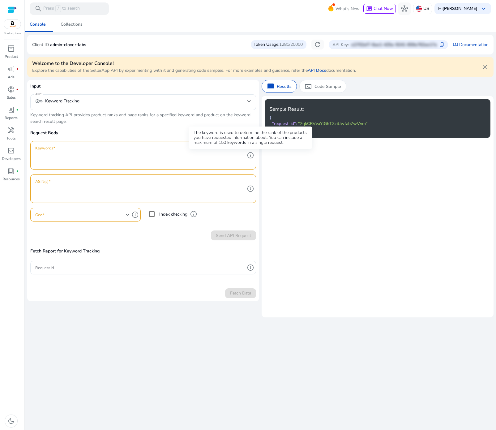
click at [249, 156] on span "info" at bounding box center [250, 155] width 7 height 7
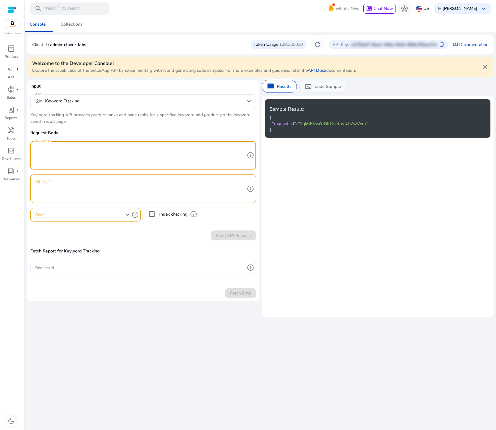
click at [327, 85] on p "Code Sample" at bounding box center [327, 86] width 27 height 6
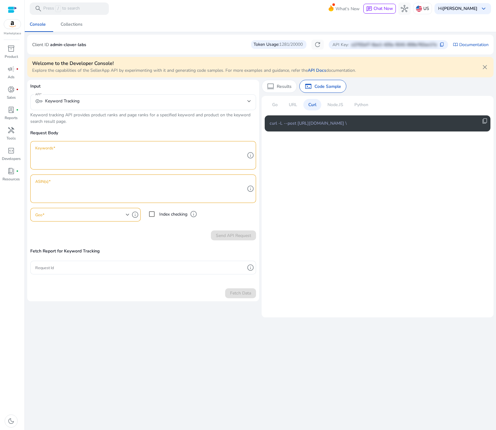
click at [315, 105] on p "Curl" at bounding box center [312, 104] width 8 height 6
click at [139, 152] on textarea "Keywords" at bounding box center [140, 155] width 210 height 22
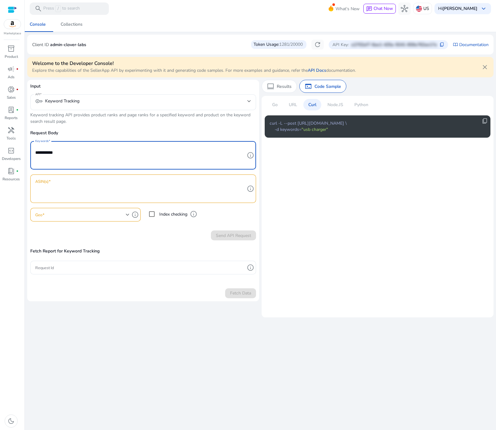
type textarea "**********"
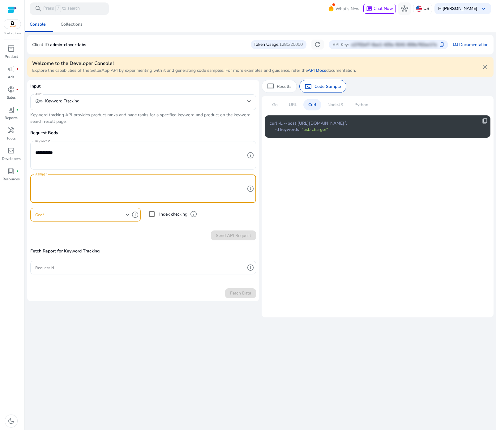
click at [96, 180] on textarea "ASIN(s)" at bounding box center [140, 188] width 210 height 22
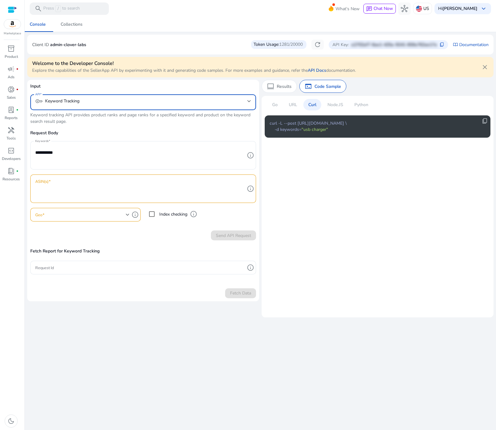
click at [116, 104] on mat-select-trigger "key Keyword Tracking" at bounding box center [141, 100] width 212 height 7
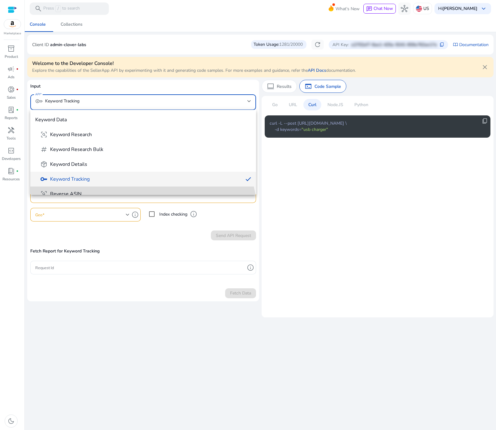
click at [96, 188] on mat-option "frame_inspect Reverse ASIN" at bounding box center [143, 193] width 226 height 15
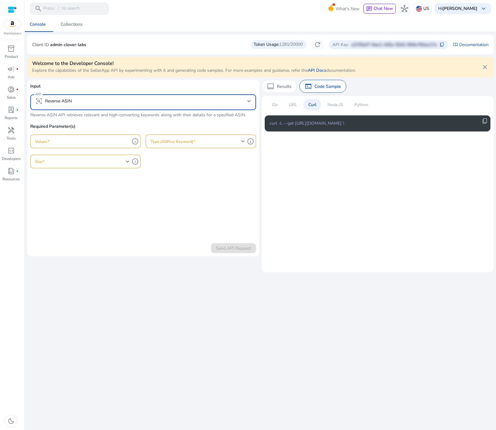
click at [83, 212] on form "Input API frame_inspect Reverse ASIN Reverse ASIN API retrieves relevant and hi…" at bounding box center [143, 168] width 226 height 170
click at [74, 141] on input "Values" at bounding box center [82, 141] width 94 height 7
click at [228, 356] on div "We are getting things ready for you... Console Collections Client ID admin-clov…" at bounding box center [260, 223] width 466 height 413
click at [117, 220] on form "Input API frame_inspect Reverse ASIN Reverse ASIN API retrieves relevant and hi…" at bounding box center [143, 168] width 226 height 170
click at [38, 113] on div at bounding box center [143, 113] width 226 height 6
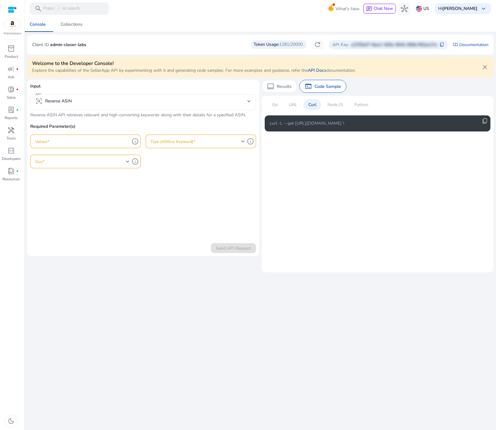
click at [38, 113] on div at bounding box center [143, 113] width 226 height 6
drag, startPoint x: 38, startPoint y: 113, endPoint x: 248, endPoint y: 115, distance: 209.6
click at [248, 115] on div at bounding box center [143, 113] width 226 height 6
drag, startPoint x: 247, startPoint y: 115, endPoint x: 113, endPoint y: 116, distance: 134.2
click at [142, 112] on div at bounding box center [143, 113] width 226 height 6
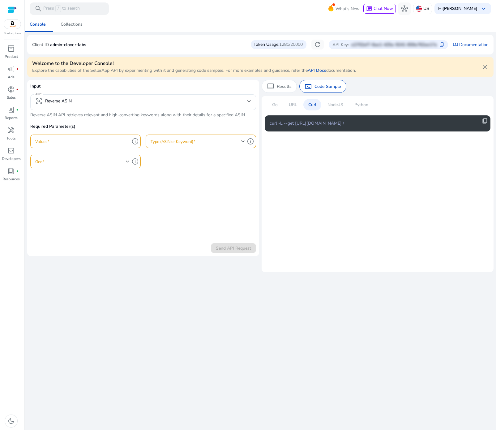
drag, startPoint x: 30, startPoint y: 114, endPoint x: 147, endPoint y: 116, distance: 117.2
click at [166, 117] on div "Input API frame_inspect Reverse ASIN Reverse ASIN API retrieves relevant and hi…" at bounding box center [143, 129] width 226 height 92
click at [31, 115] on div at bounding box center [143, 113] width 226 height 6
drag, startPoint x: 31, startPoint y: 115, endPoint x: 37, endPoint y: 113, distance: 6.5
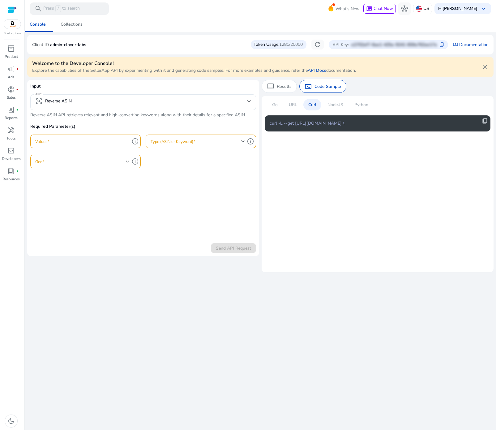
click at [72, 115] on div at bounding box center [143, 113] width 226 height 6
click at [36, 113] on div at bounding box center [143, 113] width 226 height 6
click at [36, 115] on div at bounding box center [143, 113] width 226 height 6
drag, startPoint x: 36, startPoint y: 115, endPoint x: 165, endPoint y: 114, distance: 129.3
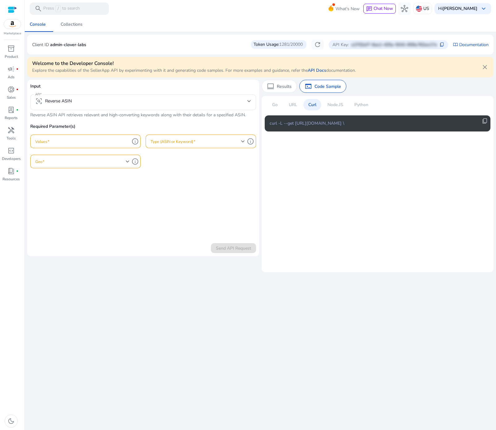
click at [165, 114] on div at bounding box center [143, 113] width 226 height 6
click at [170, 120] on div "Input API frame_inspect Reverse ASIN Reverse ASIN API retrieves relevant and hi…" at bounding box center [143, 129] width 226 height 92
drag, startPoint x: 169, startPoint y: 193, endPoint x: 170, endPoint y: 187, distance: 5.6
click at [169, 193] on form "Input API frame_inspect Reverse ASIN Reverse ASIN API retrieves relevant and hi…" at bounding box center [143, 168] width 226 height 170
drag, startPoint x: 243, startPoint y: 113, endPoint x: 225, endPoint y: 115, distance: 17.7
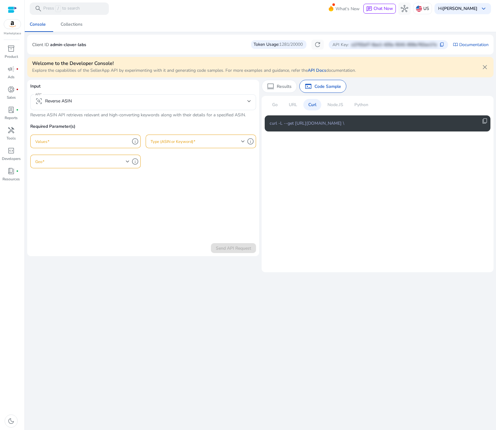
click at [218, 114] on div at bounding box center [143, 113] width 226 height 6
click at [226, 115] on div at bounding box center [143, 113] width 226 height 6
click at [225, 115] on div at bounding box center [143, 113] width 226 height 6
click at [114, 141] on input "Values" at bounding box center [82, 141] width 94 height 7
drag, startPoint x: 126, startPoint y: 141, endPoint x: 130, endPoint y: 141, distance: 3.4
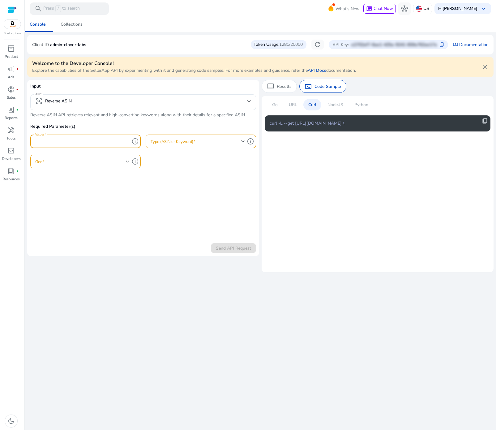
click at [126, 141] on input "Values" at bounding box center [82, 141] width 94 height 7
click at [133, 140] on span "info" at bounding box center [134, 141] width 7 height 7
paste input "**********"
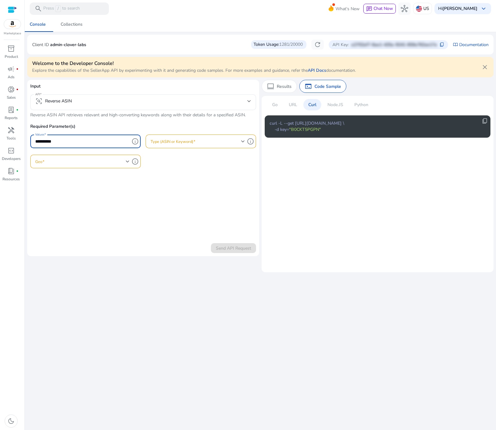
type input "**********"
click at [205, 143] on span at bounding box center [196, 141] width 91 height 7
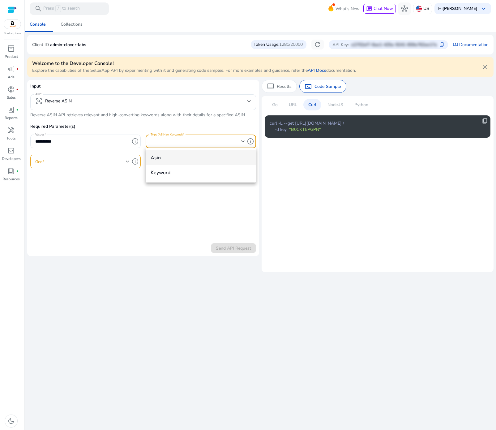
click at [77, 169] on div at bounding box center [248, 215] width 496 height 430
click at [79, 163] on span at bounding box center [80, 161] width 91 height 7
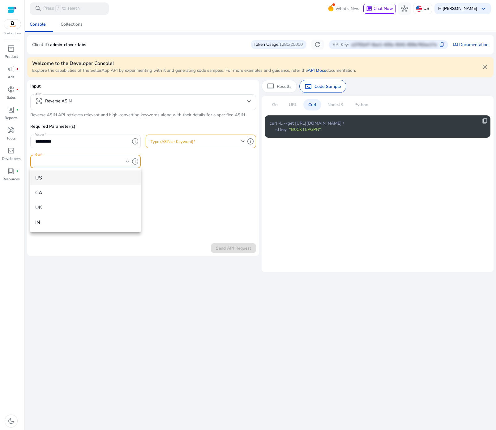
click at [59, 272] on div at bounding box center [248, 215] width 496 height 430
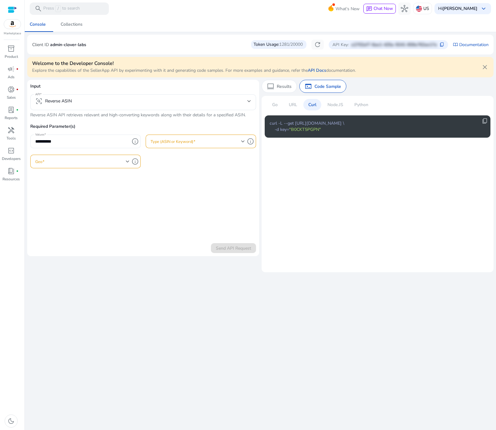
click at [99, 139] on input "**********" at bounding box center [82, 141] width 94 height 7
click at [161, 135] on div at bounding box center [198, 142] width 94 height 14
click at [157, 156] on span "asin" at bounding box center [201, 157] width 100 height 7
click at [101, 160] on span at bounding box center [80, 161] width 91 height 7
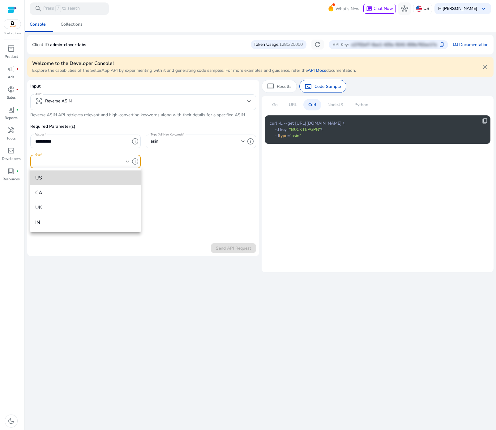
click at [78, 176] on span "US" at bounding box center [85, 177] width 100 height 7
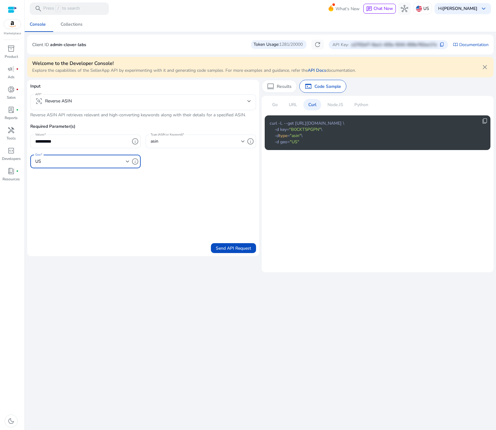
click at [292, 104] on p "URL" at bounding box center [293, 104] width 8 height 6
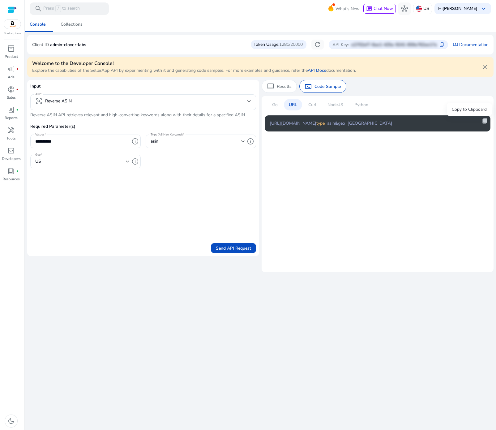
click at [488, 120] on span "content_copy" at bounding box center [485, 121] width 6 height 6
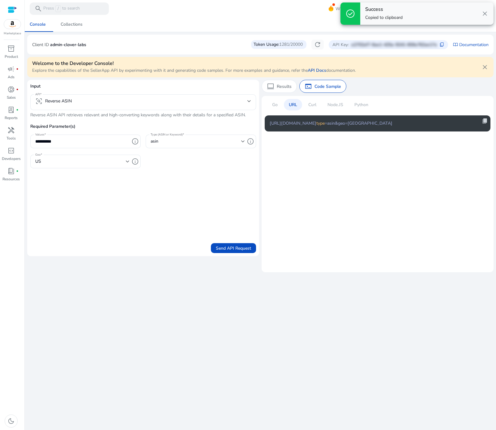
click at [488, 120] on span "content_copy" at bounding box center [485, 121] width 6 height 6
copy div
click at [488, 120] on span "content_copy" at bounding box center [485, 121] width 6 height 6
copy div "content_copy"
click at [488, 120] on span "content_copy" at bounding box center [485, 121] width 6 height 6
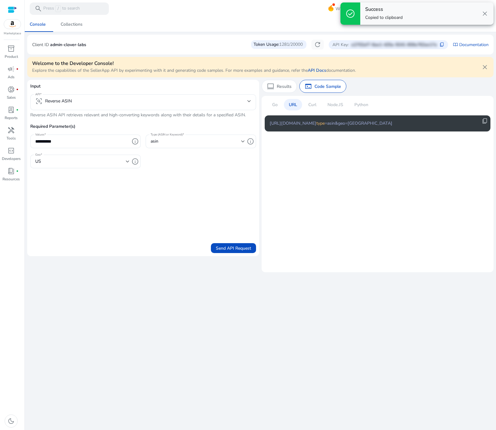
drag, startPoint x: 120, startPoint y: 324, endPoint x: 0, endPoint y: 345, distance: 121.2
click at [120, 324] on div "**********" at bounding box center [260, 223] width 466 height 413
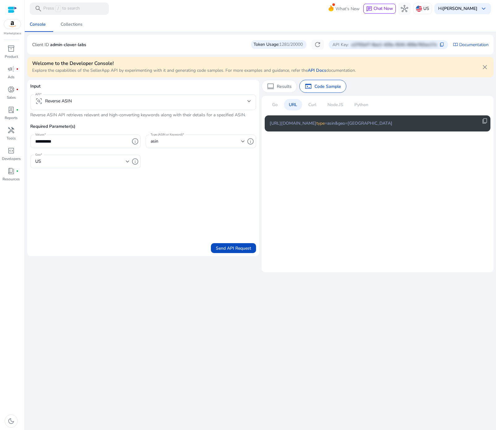
click at [313, 103] on p "Curl" at bounding box center [312, 104] width 8 height 6
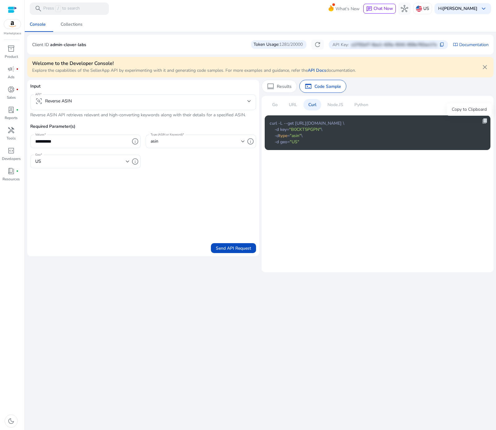
click at [484, 122] on span "content_copy" at bounding box center [485, 121] width 6 height 6
copy span "content_copy"
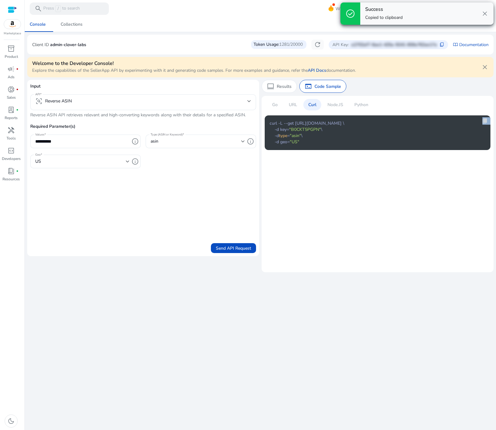
click at [484, 122] on span "content_copy" at bounding box center [485, 121] width 6 height 6
copy div "content_copy"
click at [484, 122] on span "content_copy" at bounding box center [485, 121] width 6 height 6
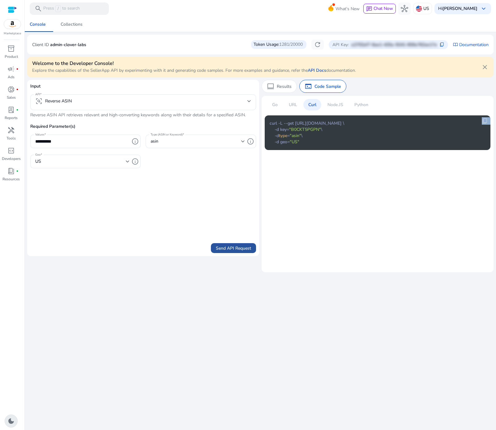
click at [241, 249] on span "Send API Request" at bounding box center [233, 248] width 35 height 6
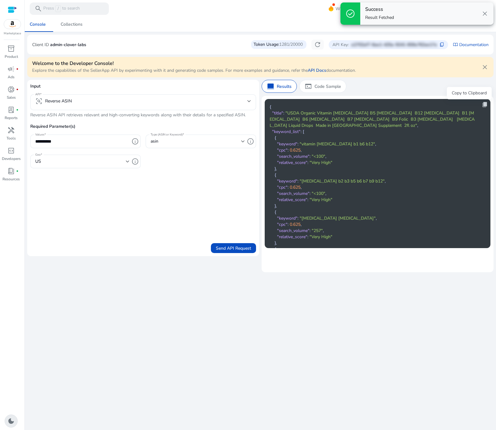
click at [485, 103] on span "content_copy" at bounding box center [485, 104] width 6 height 6
copy span "content_copy"
click at [485, 103] on span "content_copy" at bounding box center [485, 104] width 6 height 6
copy span "content_copy"
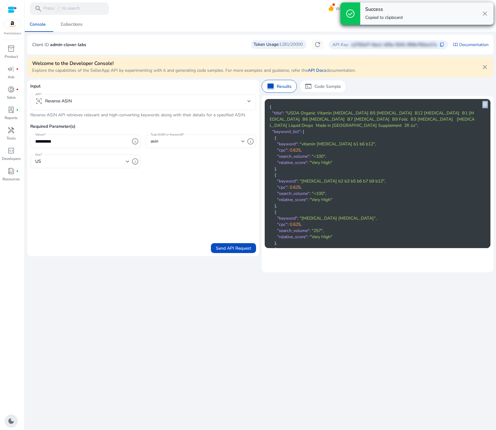
click at [485, 103] on span "content_copy" at bounding box center [485, 104] width 6 height 6
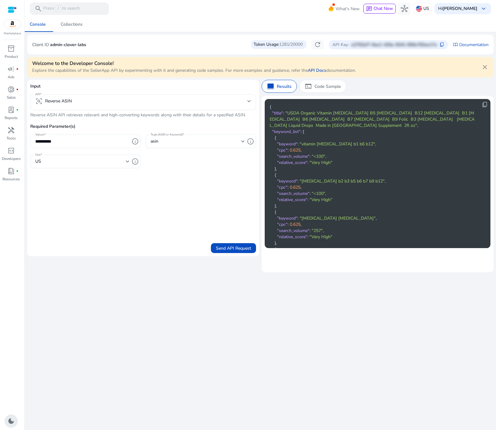
click at [83, 143] on input "**********" at bounding box center [82, 141] width 94 height 7
type input "*********"
click at [183, 144] on div "asin" at bounding box center [196, 141] width 91 height 7
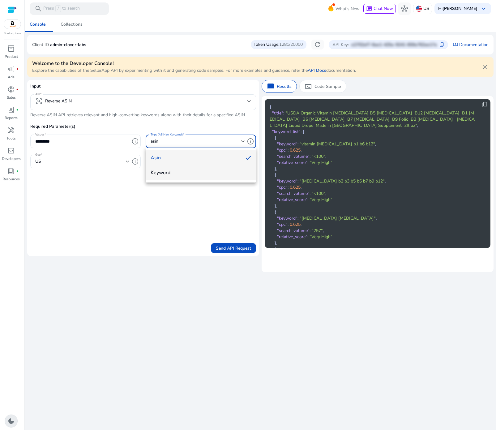
click at [177, 172] on span "keyword" at bounding box center [201, 172] width 100 height 7
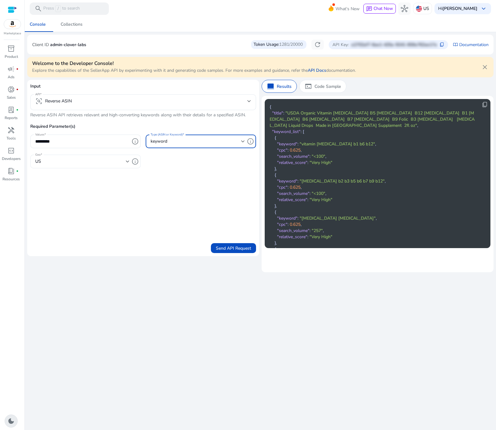
click at [102, 166] on div "US" at bounding box center [82, 162] width 94 height 14
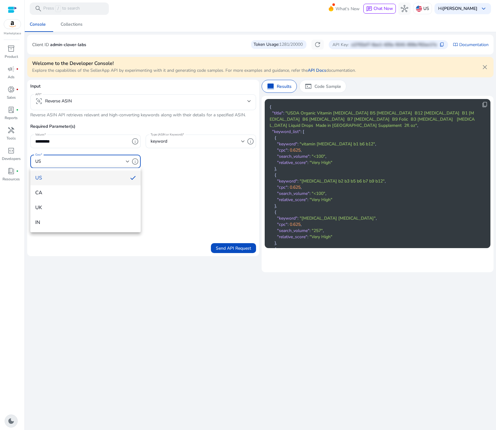
drag, startPoint x: 103, startPoint y: 180, endPoint x: 110, endPoint y: 181, distance: 7.2
click at [103, 180] on span "US" at bounding box center [80, 177] width 90 height 7
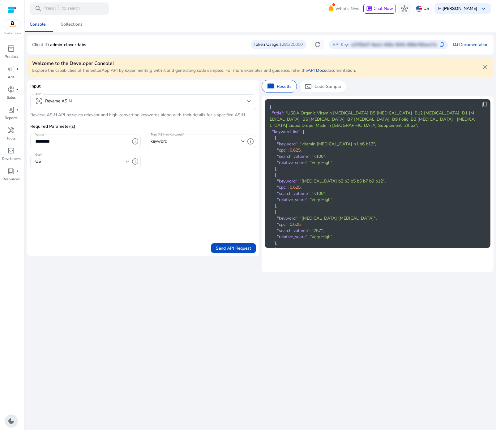
click at [197, 187] on form "Input API frame_inspect Reverse ASIN Reverse ASIN API retrieves relevant and hi…" at bounding box center [143, 168] width 226 height 170
click at [202, 182] on form "Input API frame_inspect Reverse ASIN Reverse ASIN API retrieves relevant and hi…" at bounding box center [143, 168] width 226 height 170
click at [320, 87] on p "Code Sample" at bounding box center [327, 86] width 27 height 6
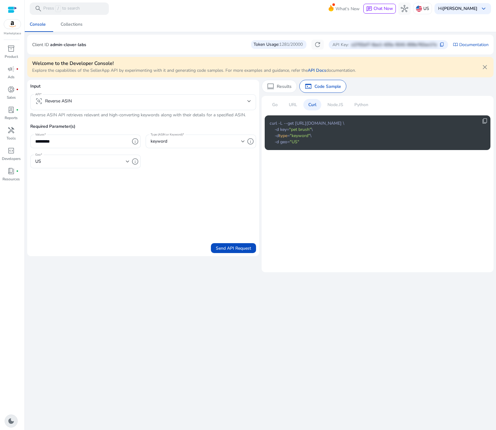
click at [298, 105] on div "URL" at bounding box center [293, 104] width 18 height 11
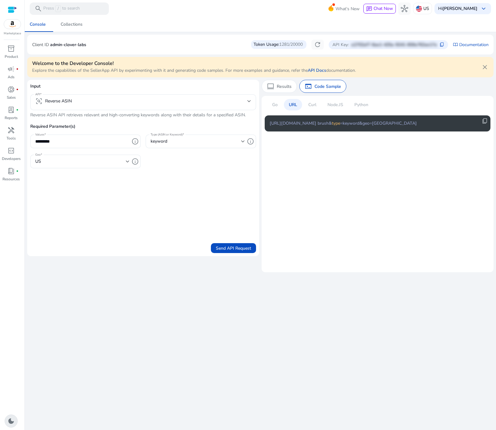
click at [297, 105] on div "URL" at bounding box center [293, 104] width 18 height 11
click at [486, 120] on span "content_copy" at bounding box center [485, 121] width 6 height 6
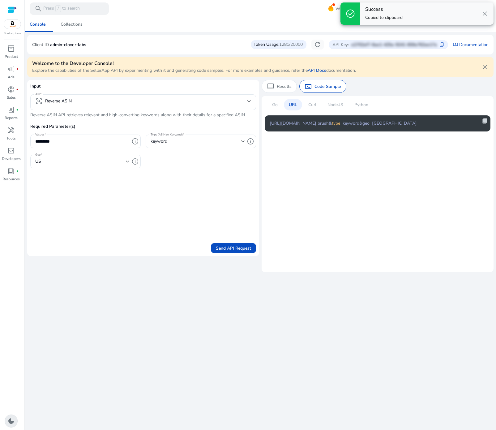
click at [486, 120] on span "content_copy" at bounding box center [485, 121] width 6 height 6
copy span "content_copy"
drag, startPoint x: 482, startPoint y: 117, endPoint x: 486, endPoint y: 120, distance: 5.0
click at [486, 120] on span "content_copy" at bounding box center [485, 121] width 6 height 6
copy div "content_copy"
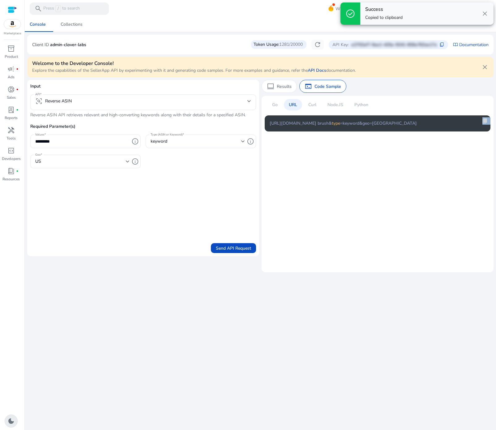
click at [486, 120] on span "content_copy" at bounding box center [485, 121] width 6 height 6
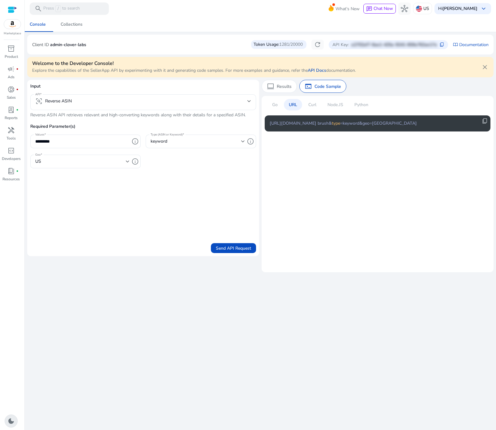
click at [315, 106] on p "Curl" at bounding box center [312, 104] width 8 height 6
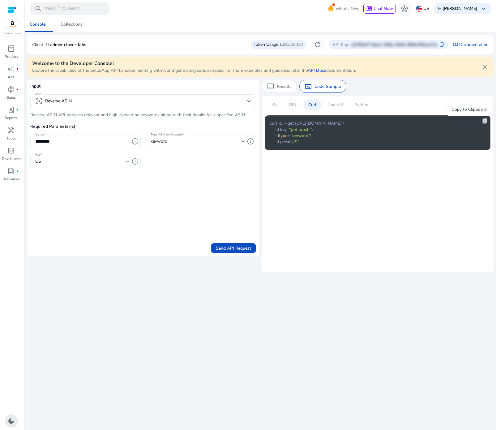
click at [484, 120] on span "content_copy" at bounding box center [485, 121] width 6 height 6
copy span "content_copy"
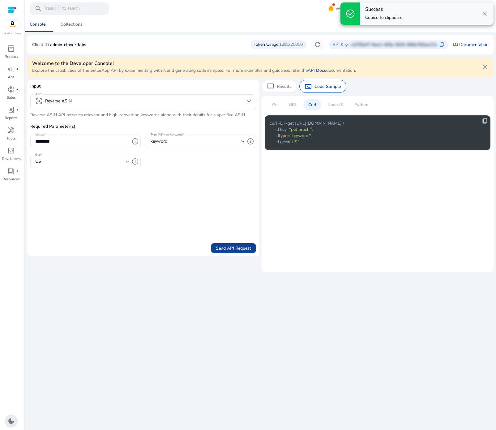
click at [223, 249] on span "Send API Request" at bounding box center [233, 248] width 35 height 6
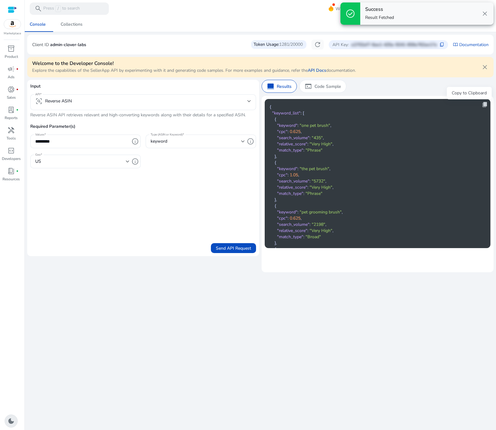
click at [482, 103] on span "content_copy" at bounding box center [485, 104] width 6 height 6
copy span "content_copy"
click at [482, 103] on span "content_copy" at bounding box center [485, 104] width 6 height 6
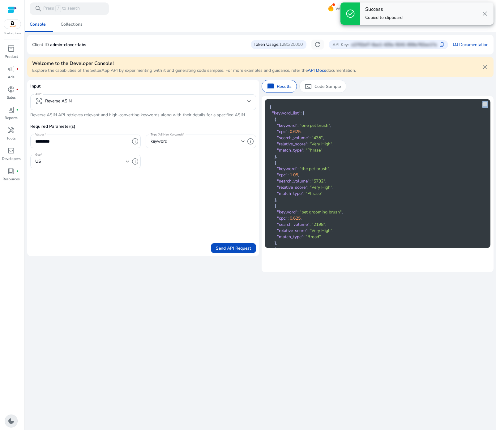
click at [482, 103] on span "content_copy" at bounding box center [485, 104] width 6 height 6
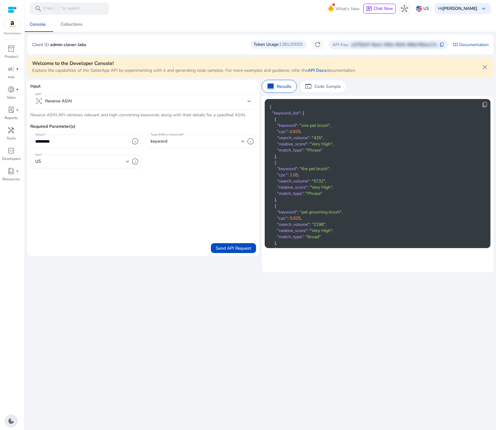
click at [106, 97] on div "frame_inspect Reverse ASIN" at bounding box center [143, 102] width 216 height 16
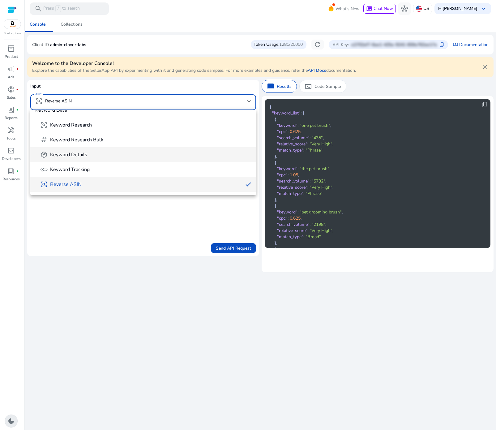
scroll to position [9, 0]
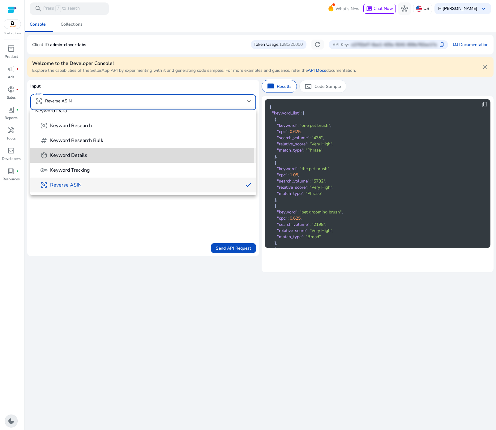
click at [88, 158] on span "package_2 Keyword Details" at bounding box center [145, 155] width 211 height 7
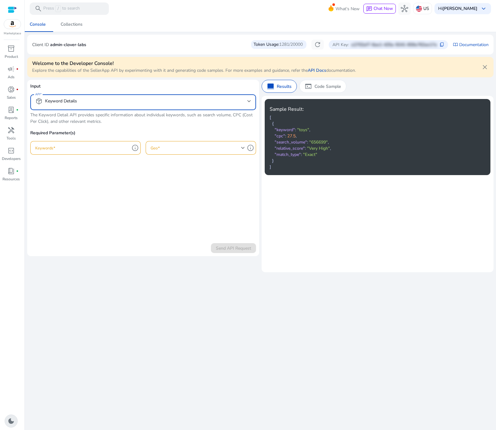
click at [88, 151] on div at bounding box center [82, 148] width 94 height 14
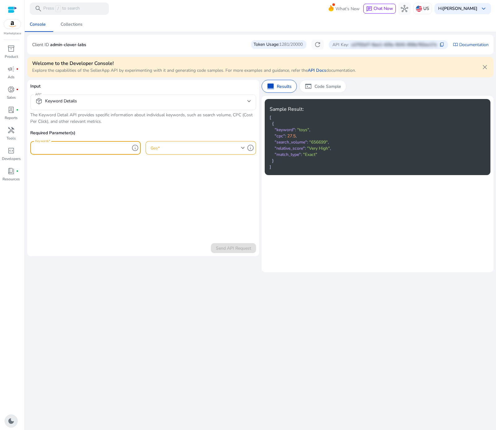
click at [94, 102] on mat-select-trigger "package_2 Keyword Details" at bounding box center [141, 100] width 212 height 7
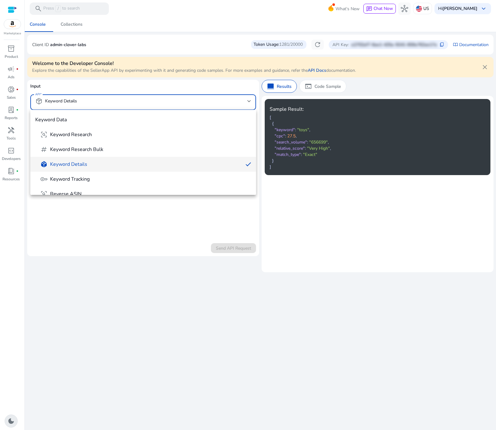
click at [75, 163] on span "Keyword Details" at bounding box center [68, 164] width 37 height 7
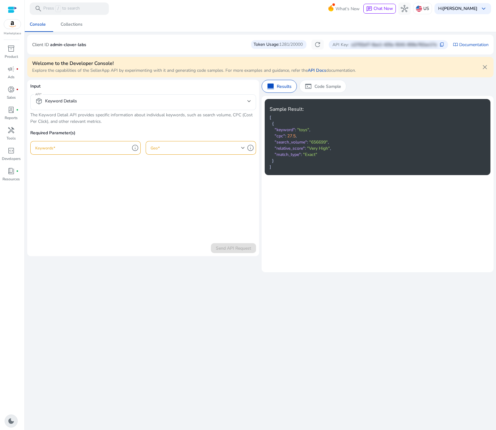
click at [62, 195] on form "Input API package_2 Keyword Details The Keyword Detail API provides specific in…" at bounding box center [143, 168] width 226 height 170
click at [110, 102] on mat-select-trigger "package_2 Keyword Details" at bounding box center [141, 100] width 212 height 7
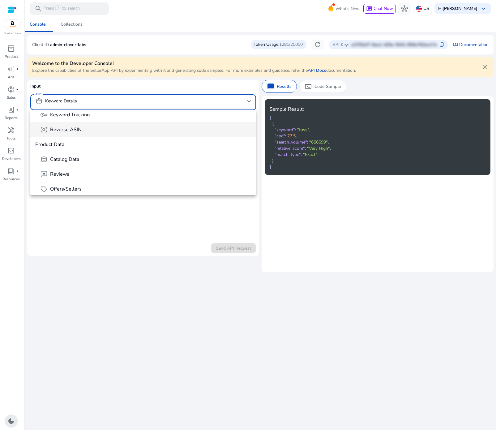
scroll to position [77, 0]
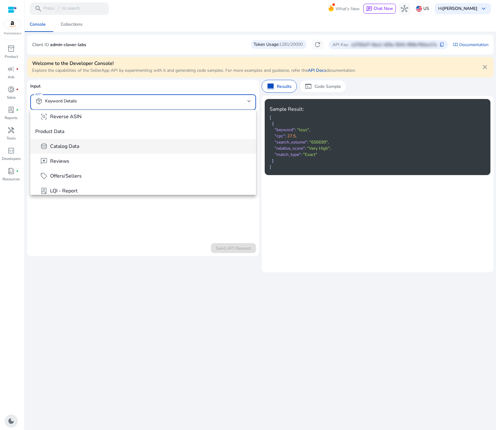
click at [83, 147] on span "database Catalog Data" at bounding box center [145, 146] width 211 height 7
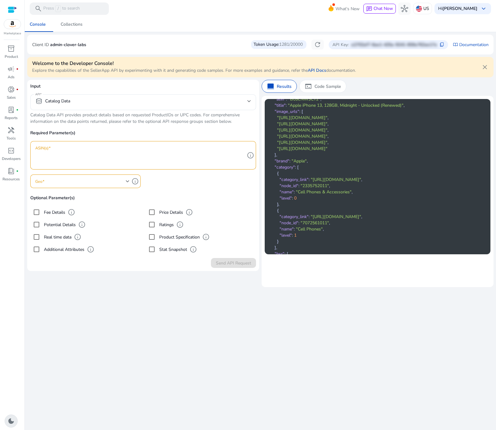
scroll to position [0, 0]
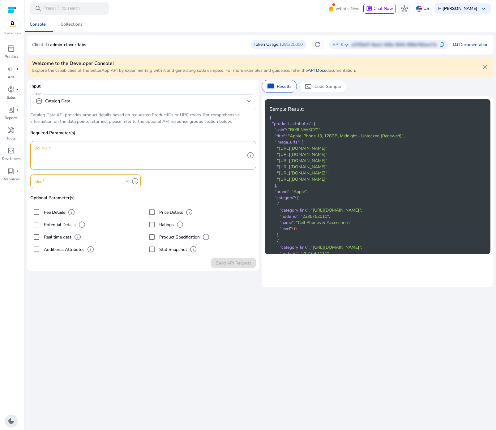
click at [62, 119] on p "Catalog Data API provides product details based on requested ProductIDs or UPC …" at bounding box center [143, 118] width 226 height 13
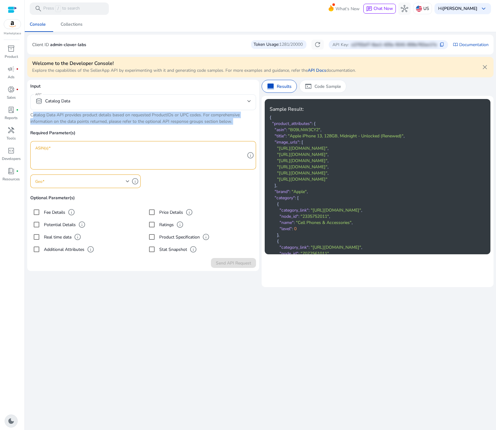
click at [62, 119] on p "Catalog Data API provides product details based on requested ProductIDs or UPC …" at bounding box center [143, 118] width 226 height 13
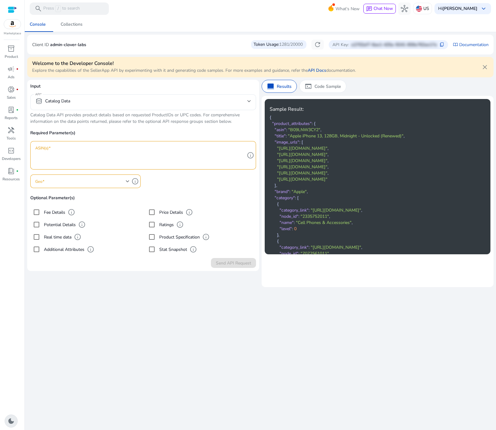
click at [49, 158] on textarea "ASIN(s)" at bounding box center [140, 155] width 210 height 22
click at [39, 140] on div "Required Parameter(s) ASIN(s) info Geo info Optional Parameter(s) Fee Details i…" at bounding box center [143, 193] width 226 height 126
click at [39, 140] on p "Required Parameter(s)" at bounding box center [143, 135] width 226 height 11
click at [41, 153] on textarea "ASIN(s)" at bounding box center [140, 155] width 210 height 22
click at [53, 153] on textarea "ASIN(s)" at bounding box center [140, 155] width 210 height 22
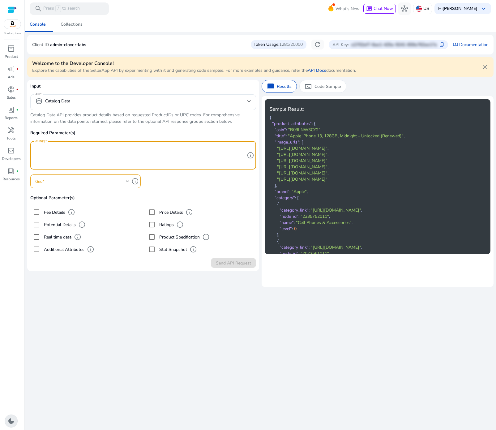
click at [81, 149] on textarea "ASIN(s)" at bounding box center [140, 155] width 210 height 22
paste textarea "**********"
click at [330, 83] on p "Code Sample" at bounding box center [327, 86] width 27 height 6
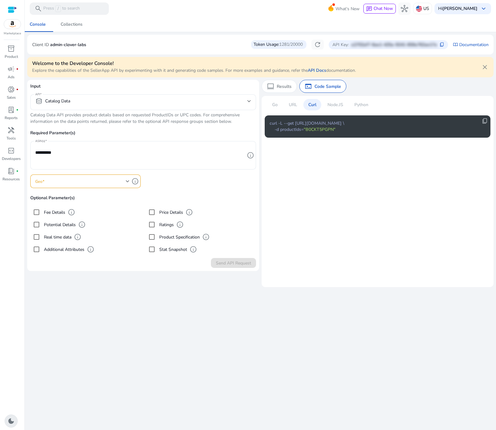
click at [313, 104] on p "Curl" at bounding box center [312, 104] width 8 height 6
click at [90, 155] on textarea "**********" at bounding box center [140, 155] width 210 height 22
paste textarea "**********"
click at [72, 150] on textarea "**********" at bounding box center [140, 155] width 210 height 22
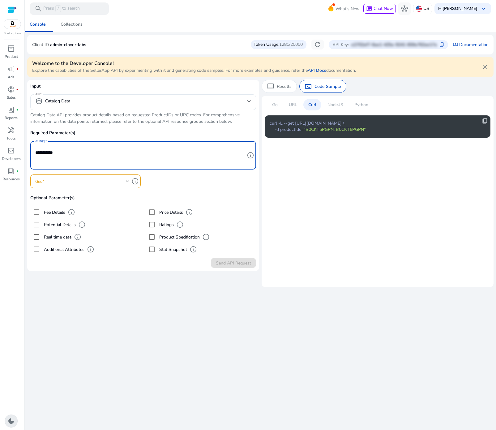
type textarea "**********"
click at [133, 323] on div "**********" at bounding box center [260, 223] width 466 height 413
click at [111, 302] on div "**********" at bounding box center [260, 223] width 466 height 413
click at [93, 285] on div "**********" at bounding box center [260, 223] width 466 height 413
click at [92, 285] on div "**********" at bounding box center [260, 223] width 466 height 413
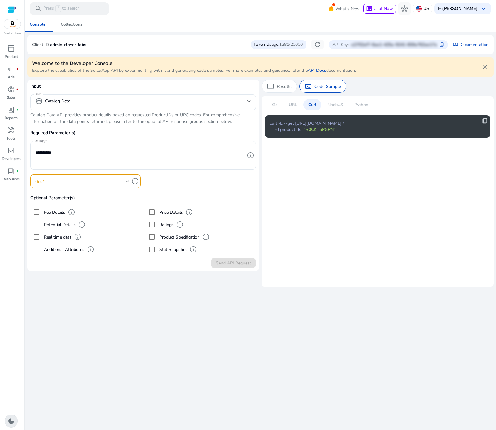
click at [92, 287] on div "**********" at bounding box center [260, 223] width 466 height 413
click at [110, 175] on div at bounding box center [82, 181] width 94 height 14
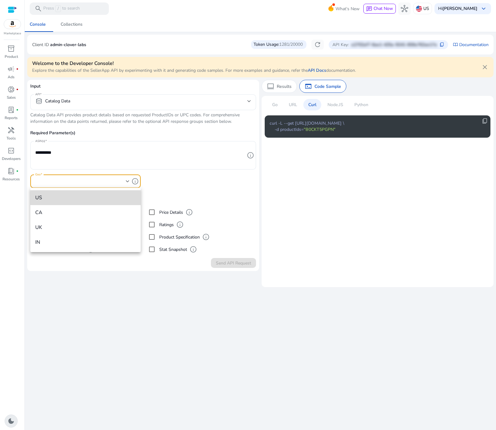
click at [92, 199] on span "US" at bounding box center [85, 197] width 100 height 7
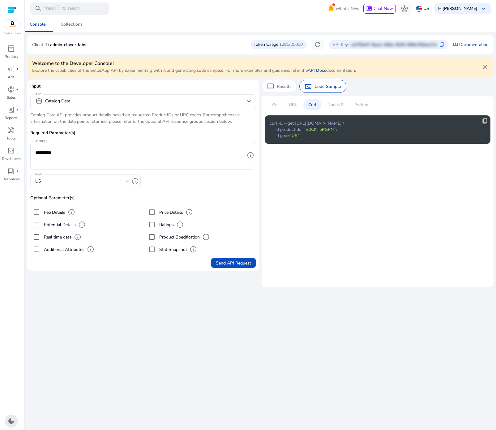
click at [146, 324] on div "**********" at bounding box center [260, 223] width 466 height 413
click at [88, 153] on textarea "**********" at bounding box center [140, 155] width 210 height 22
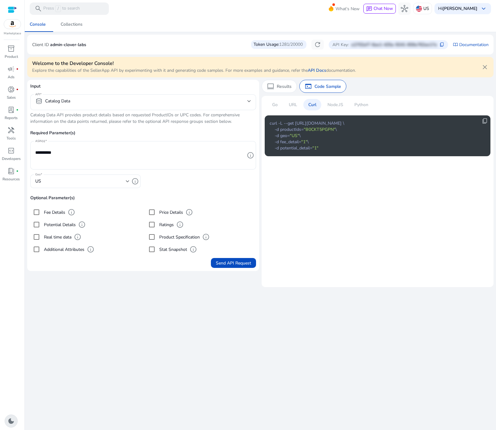
click at [98, 347] on div "**********" at bounding box center [260, 223] width 466 height 413
click at [79, 304] on div "**********" at bounding box center [260, 223] width 466 height 413
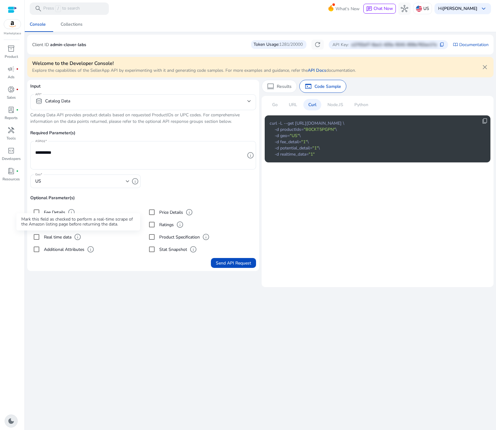
click at [76, 237] on span "info" at bounding box center [77, 236] width 7 height 7
click at [45, 255] on div "Send API Request" at bounding box center [143, 261] width 226 height 12
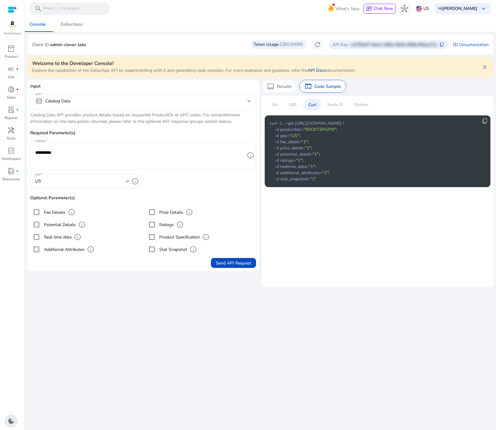
click at [195, 335] on div "**********" at bounding box center [260, 223] width 466 height 413
click at [292, 105] on p "URL" at bounding box center [293, 104] width 8 height 6
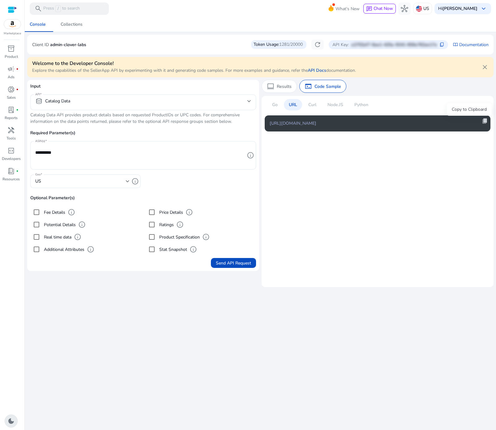
click at [486, 122] on span "content_copy" at bounding box center [485, 121] width 6 height 6
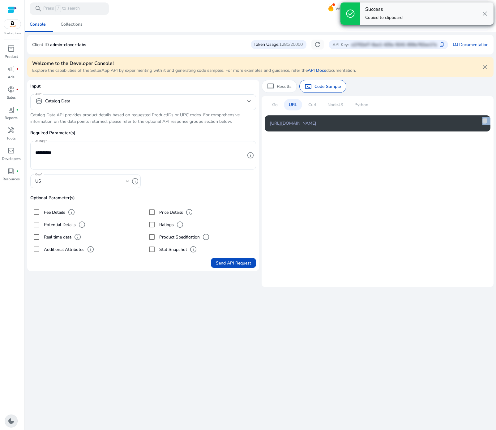
click at [486, 122] on span "content_copy" at bounding box center [485, 121] width 6 height 6
copy div "content_copy"
click at [486, 122] on span "content_copy" at bounding box center [485, 121] width 6 height 6
click at [485, 122] on span "content_copy" at bounding box center [485, 121] width 6 height 6
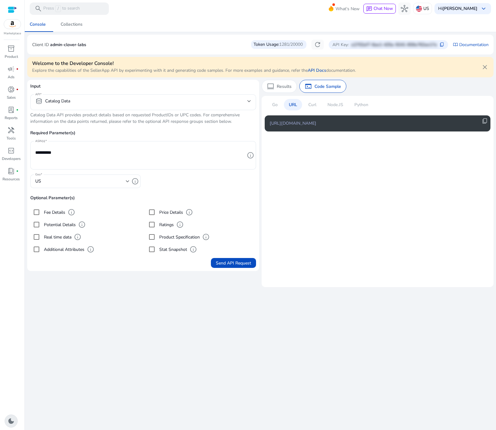
click at [313, 106] on p "Curl" at bounding box center [312, 104] width 8 height 6
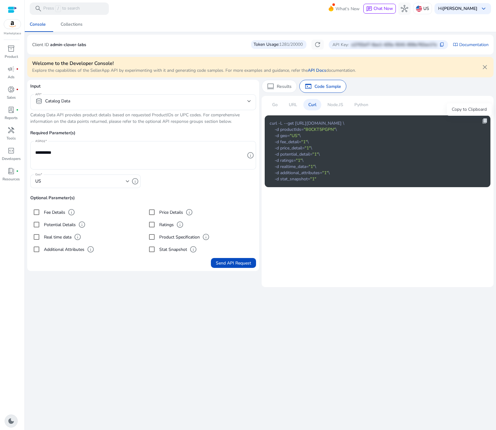
click at [485, 121] on span "content_copy" at bounding box center [485, 121] width 6 height 6
copy span "content_copy"
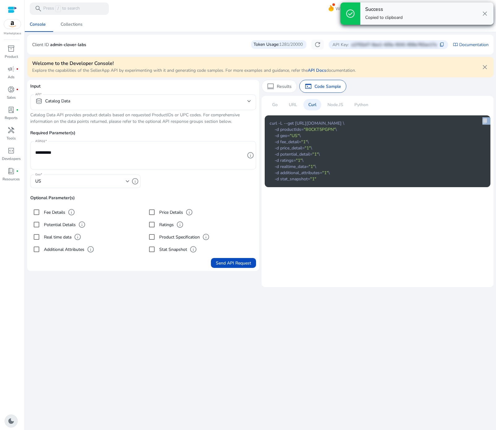
click at [485, 121] on span "content_copy" at bounding box center [485, 121] width 6 height 6
copy div "content_copy"
click at [485, 121] on span "content_copy" at bounding box center [485, 121] width 6 height 6
copy span "content"
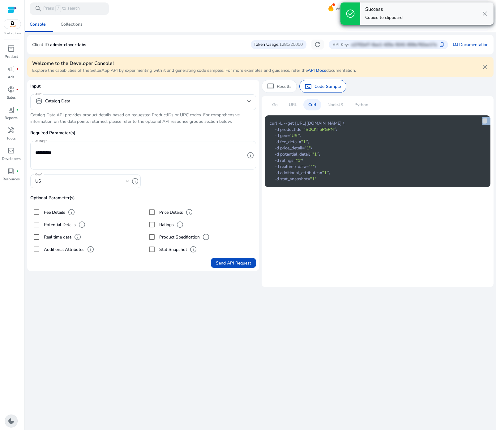
click at [485, 121] on span "content_copy" at bounding box center [485, 121] width 6 height 6
copy div "content_copy"
click at [485, 121] on span "content_copy" at bounding box center [485, 121] width 6 height 6
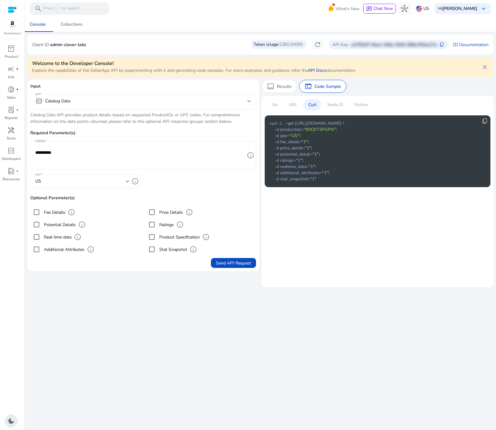
click at [276, 105] on p "Go" at bounding box center [275, 104] width 6 height 6
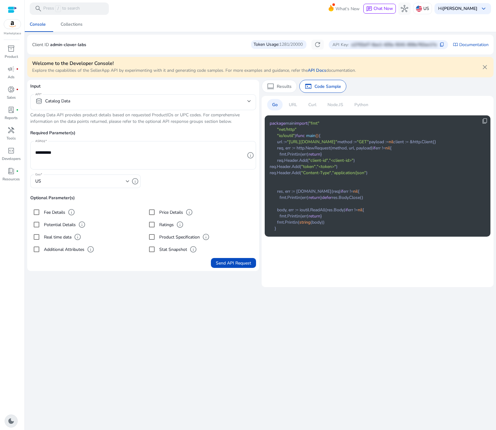
click at [312, 104] on p "Curl" at bounding box center [312, 104] width 8 height 6
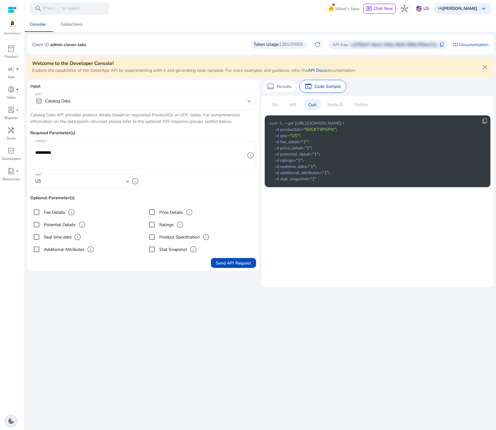
click at [239, 273] on div "**********" at bounding box center [260, 223] width 466 height 413
click at [278, 83] on div "computer Results" at bounding box center [279, 86] width 35 height 13
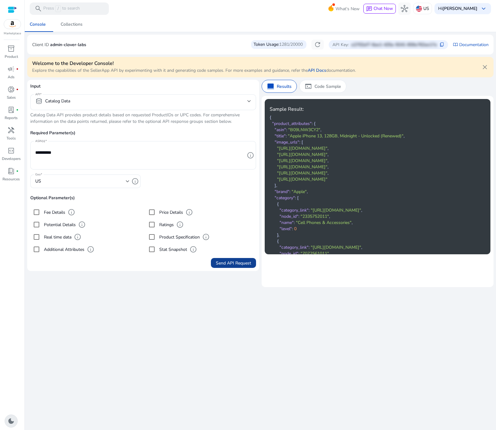
click at [233, 263] on span "Send API Request" at bounding box center [233, 263] width 35 height 6
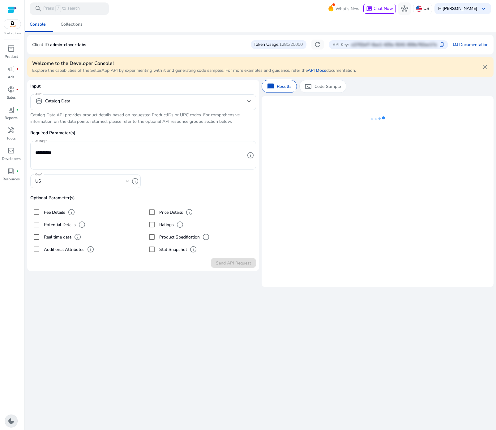
click at [220, 336] on div "**********" at bounding box center [260, 223] width 466 height 413
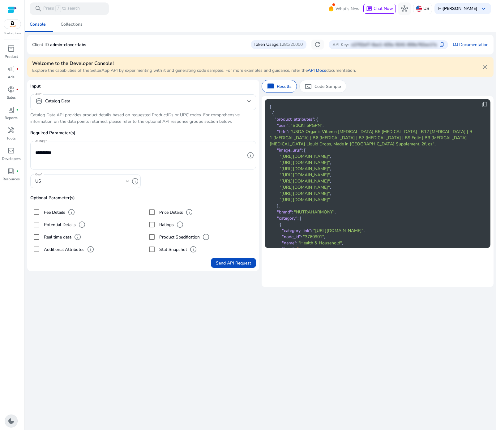
scroll to position [240, 0]
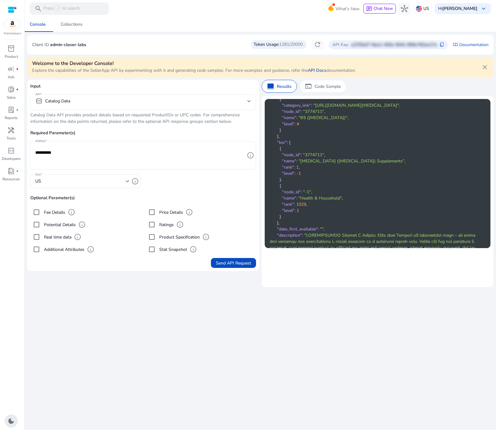
scroll to position [0, 0]
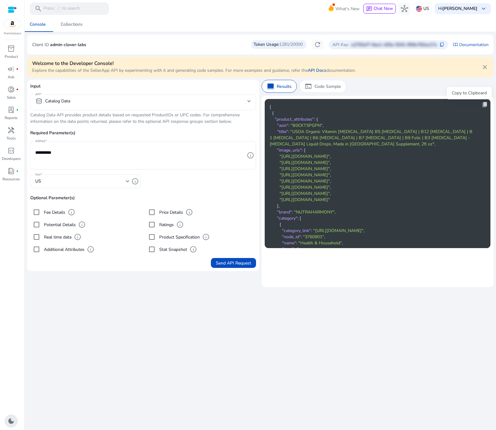
click at [482, 104] on span "content_copy" at bounding box center [485, 104] width 6 height 6
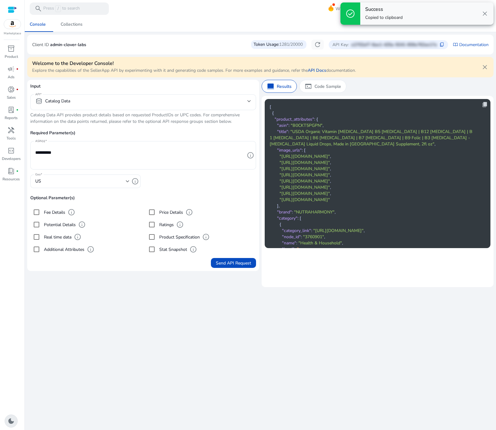
click at [482, 104] on span "content_copy" at bounding box center [485, 104] width 6 height 6
copy span "content_copy"
click at [482, 104] on span "content_copy" at bounding box center [485, 104] width 6 height 6
copy span "content_copy"
click at [482, 104] on span "content_copy" at bounding box center [485, 104] width 6 height 6
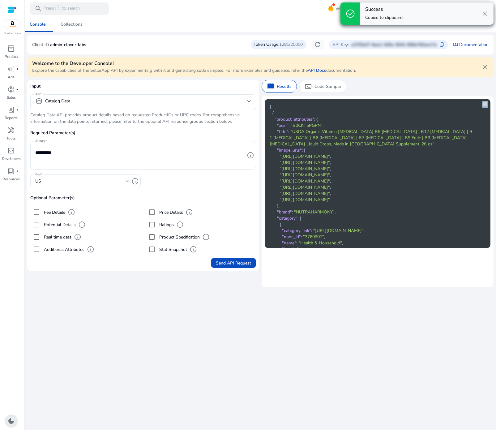
click at [482, 104] on span "content_copy" at bounding box center [485, 104] width 6 height 6
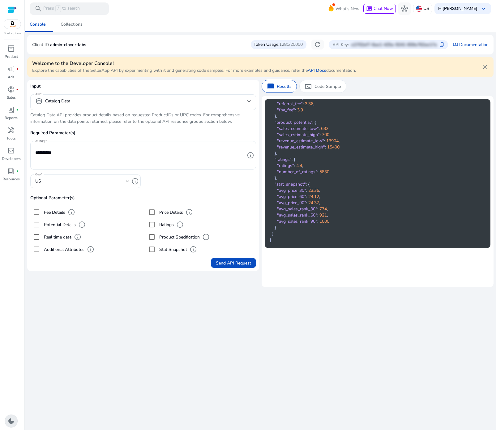
scroll to position [1474, 0]
click at [126, 95] on div "database Catalog Data" at bounding box center [143, 102] width 216 height 16
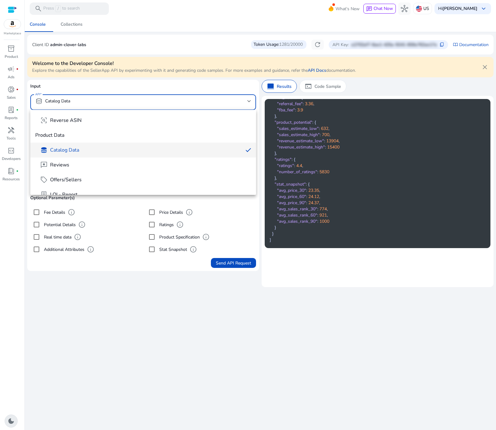
scroll to position [79, 0]
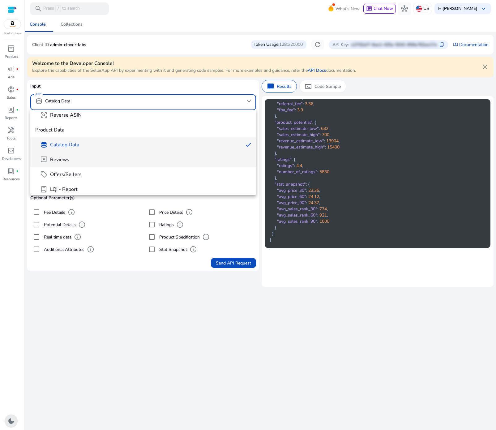
click at [75, 162] on span "reviews Reviews" at bounding box center [145, 159] width 211 height 7
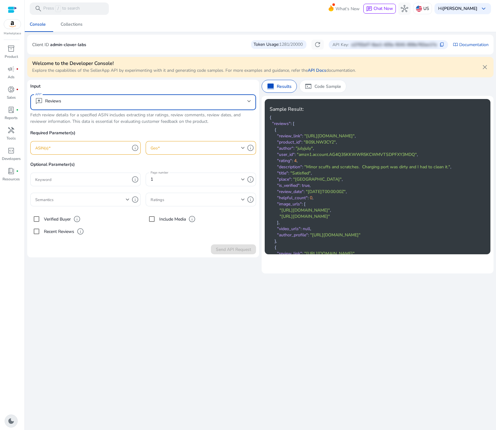
click at [92, 107] on div "reviews Reviews" at bounding box center [143, 102] width 216 height 16
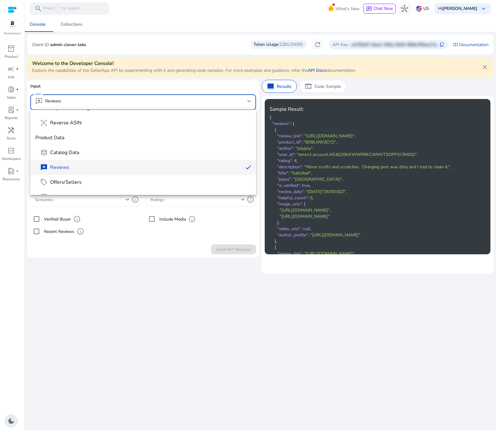
scroll to position [79, 0]
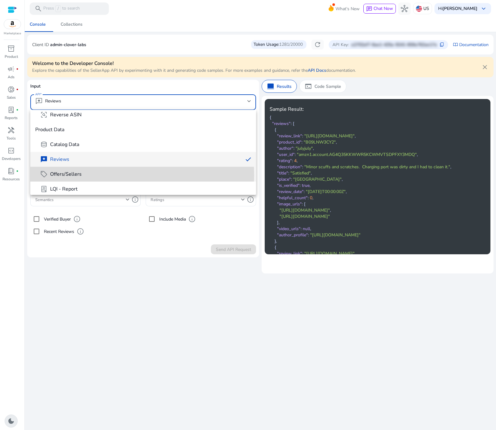
click at [79, 176] on span "Offers/Sellers" at bounding box center [66, 174] width 32 height 7
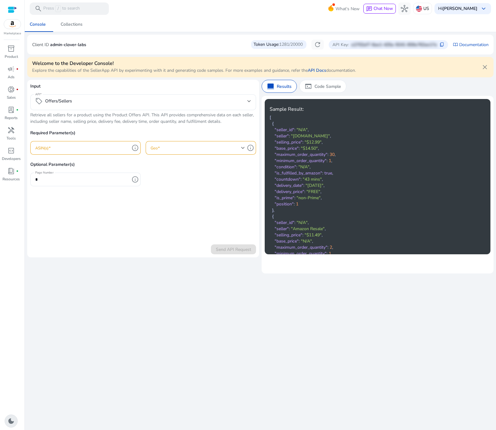
click at [89, 143] on div at bounding box center [82, 148] width 94 height 14
click at [320, 86] on p "Code Sample" at bounding box center [327, 86] width 27 height 6
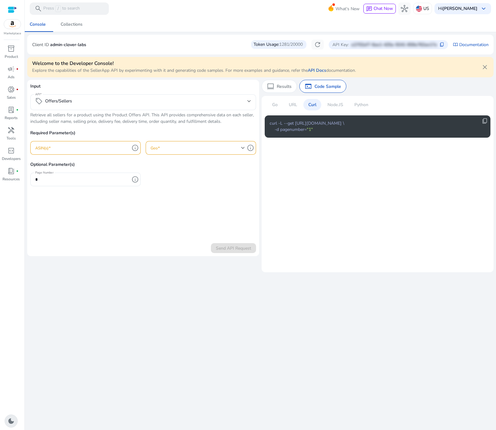
click at [314, 103] on p "Curl" at bounding box center [312, 104] width 8 height 6
click at [115, 147] on input "ASIN(s)" at bounding box center [82, 147] width 94 height 7
paste input "**********"
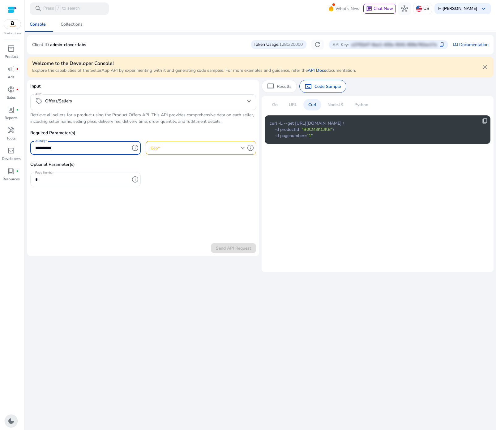
click at [159, 148] on span at bounding box center [196, 147] width 91 height 7
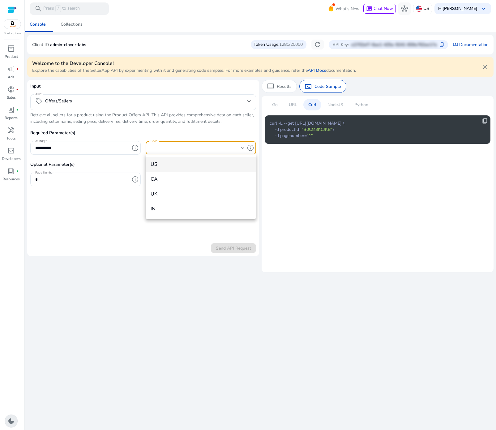
click at [161, 166] on span "US" at bounding box center [201, 164] width 100 height 7
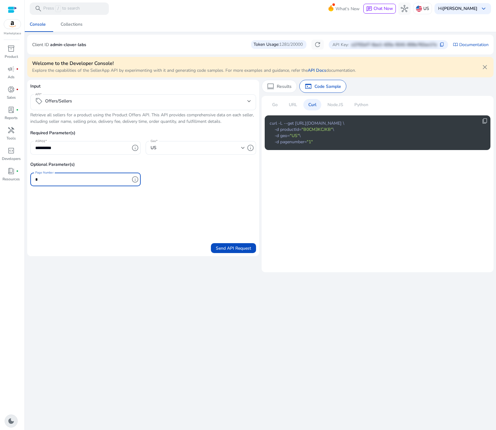
click at [99, 178] on input "*" at bounding box center [82, 179] width 94 height 7
drag, startPoint x: 136, startPoint y: 201, endPoint x: 133, endPoint y: 192, distance: 9.4
click at [136, 200] on form "**********" at bounding box center [143, 168] width 226 height 170
click at [133, 179] on span "info" at bounding box center [134, 179] width 7 height 7
click at [134, 180] on span "info" at bounding box center [134, 179] width 7 height 7
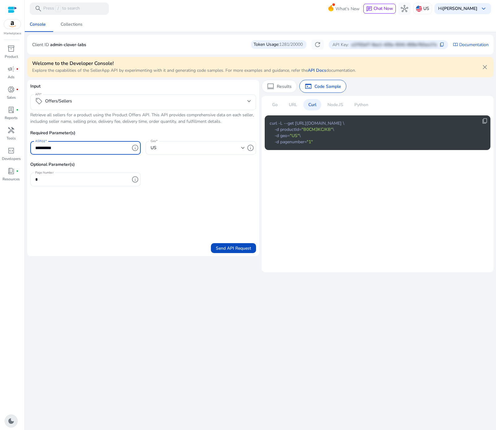
click at [109, 147] on input "**********" at bounding box center [82, 147] width 94 height 7
paste input "**********"
type input "**********"
click at [70, 178] on input "*" at bounding box center [82, 179] width 94 height 7
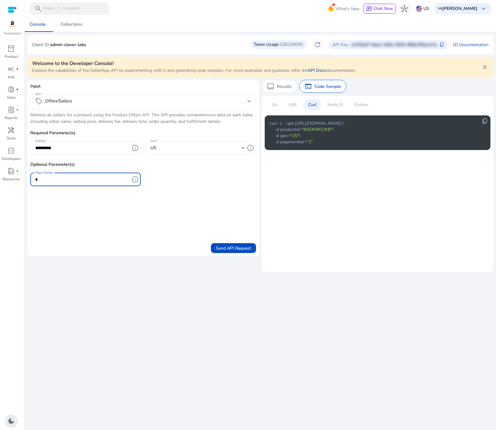
click at [135, 266] on div "**********" at bounding box center [260, 223] width 466 height 413
drag, startPoint x: 258, startPoint y: 308, endPoint x: 232, endPoint y: 279, distance: 38.7
click at [258, 308] on div "**********" at bounding box center [260, 223] width 466 height 413
click at [103, 205] on form "**********" at bounding box center [143, 168] width 226 height 170
click at [96, 186] on div at bounding box center [85, 189] width 110 height 6
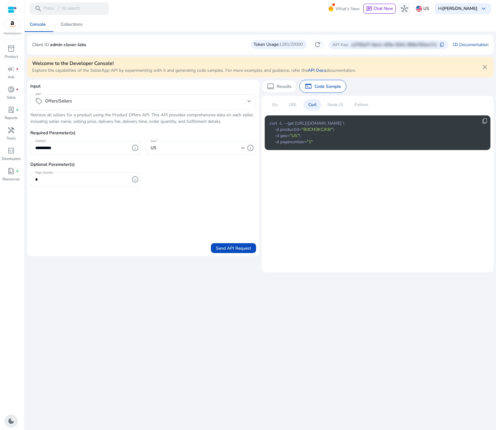
click at [96, 186] on mat-form-field "Page Number * info" at bounding box center [85, 183] width 110 height 20
click at [94, 180] on input "*" at bounding box center [82, 179] width 94 height 7
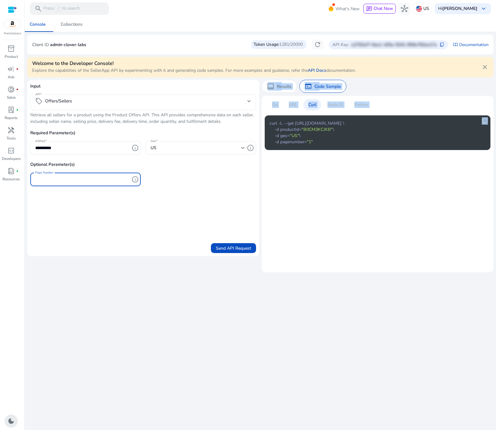
click at [134, 256] on div "**********" at bounding box center [260, 223] width 466 height 413
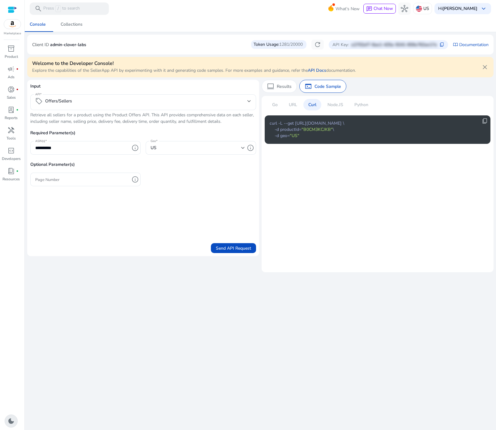
click at [158, 322] on div "**********" at bounding box center [260, 223] width 466 height 413
click at [149, 234] on form "**********" at bounding box center [143, 168] width 226 height 170
click at [316, 162] on mat-card "Go URL Curl Node.JS Python content_copy curl -L --get https://api.sellerapp.com…" at bounding box center [378, 184] width 232 height 176
click at [293, 100] on div "URL" at bounding box center [293, 104] width 18 height 11
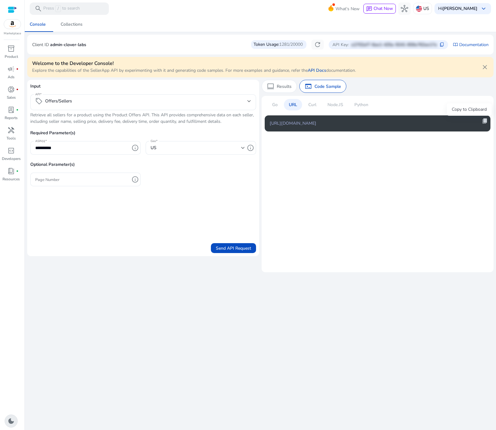
click at [484, 118] on span "content_copy" at bounding box center [485, 121] width 6 height 6
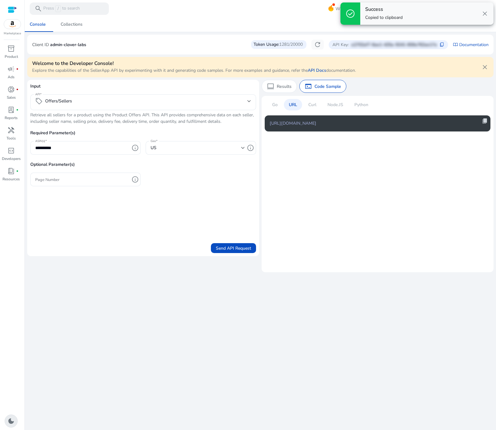
click at [484, 118] on span "content_copy" at bounding box center [485, 121] width 6 height 6
copy span "content_copy"
click at [484, 118] on span "content_copy" at bounding box center [485, 121] width 6 height 6
copy div "content_copy"
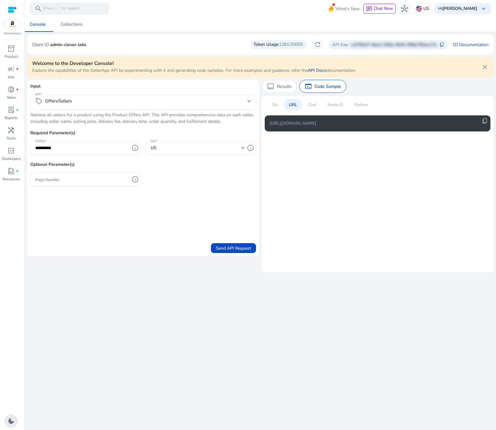
click at [312, 105] on p "Curl" at bounding box center [312, 104] width 8 height 6
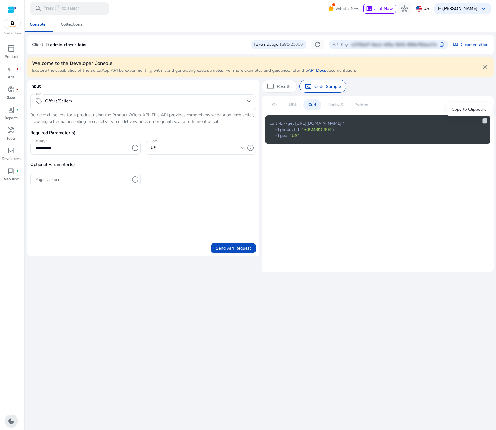
click at [485, 121] on span "content_copy" at bounding box center [485, 121] width 6 height 6
copy span "content_copy"
click at [281, 87] on p "Results" at bounding box center [284, 86] width 15 height 6
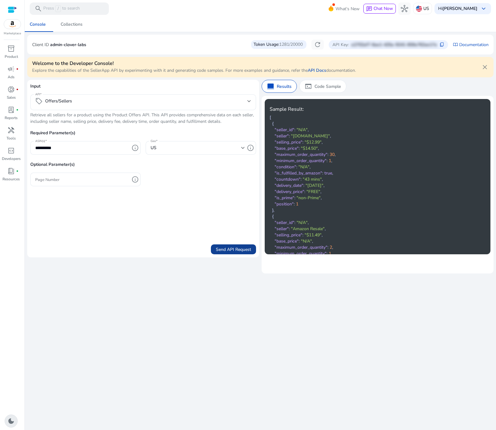
click at [241, 248] on span "Send API Request" at bounding box center [233, 249] width 35 height 6
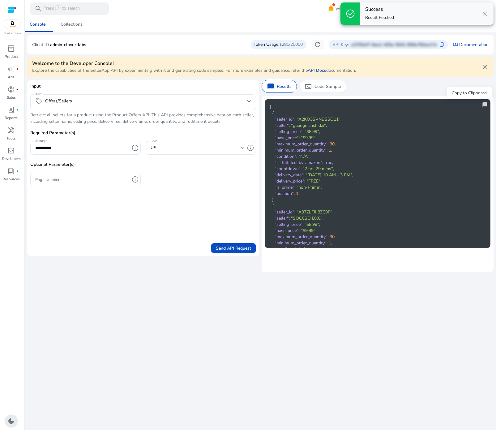
click at [483, 104] on span "content_copy" at bounding box center [485, 104] width 6 height 6
click at [482, 104] on span "content_copy" at bounding box center [485, 104] width 6 height 6
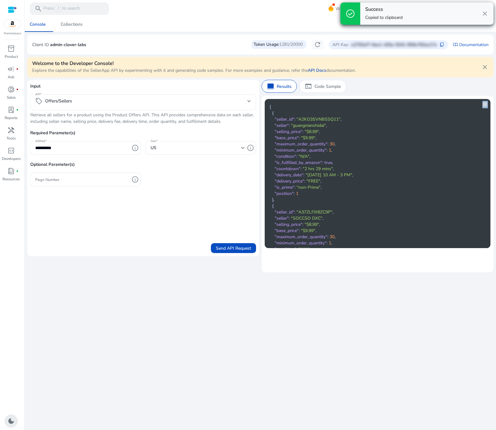
click at [482, 104] on span "content_copy" at bounding box center [485, 104] width 6 height 6
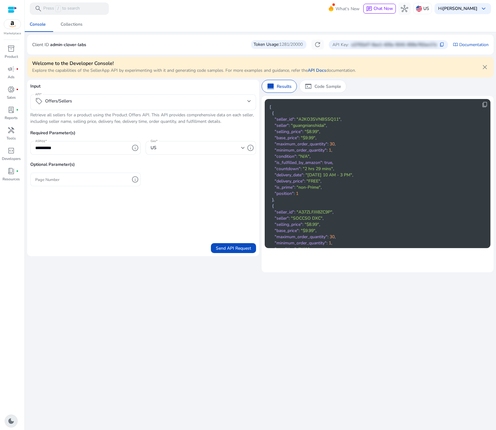
click at [102, 182] on input "Page Number" at bounding box center [82, 179] width 94 height 7
type input "*"
click at [144, 244] on div "Send API Request" at bounding box center [143, 247] width 226 height 12
click at [328, 86] on p "Code Sample" at bounding box center [327, 86] width 27 height 6
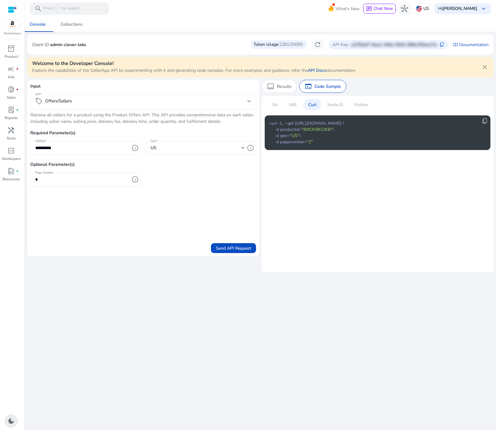
click at [98, 147] on input "**********" at bounding box center [82, 147] width 94 height 7
paste input "**********"
type input "**********"
click at [103, 177] on input "*" at bounding box center [82, 179] width 94 height 7
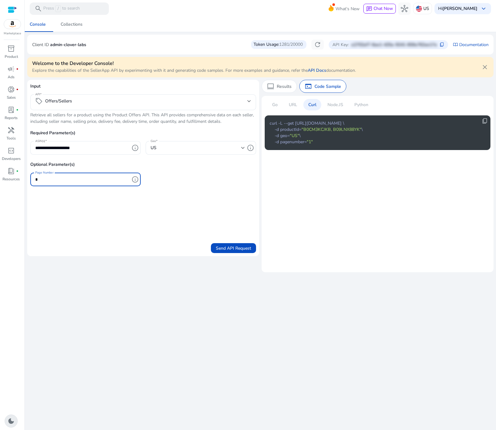
type input "*"
click at [120, 300] on div "**********" at bounding box center [260, 223] width 466 height 413
drag, startPoint x: 299, startPoint y: 193, endPoint x: 304, endPoint y: 178, distance: 16.0
click at [299, 193] on mat-card "Go URL Curl Node.JS Python content_copy curl -L --get https://api.sellerapp.com…" at bounding box center [378, 184] width 232 height 176
click at [295, 100] on div "URL" at bounding box center [293, 104] width 18 height 11
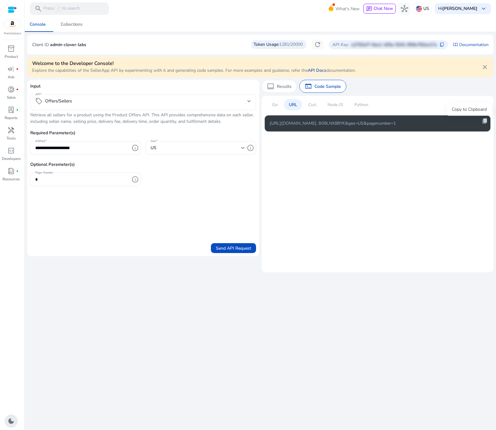
click at [484, 122] on span "content_copy" at bounding box center [485, 121] width 6 height 6
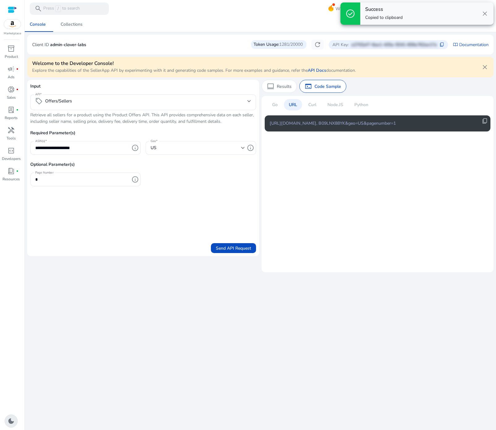
click at [313, 96] on div "computer Results terminal Code Sample Go URL Curl Node.JS Python content_copy h…" at bounding box center [378, 168] width 232 height 176
click at [312, 101] on p "Curl" at bounding box center [312, 104] width 8 height 6
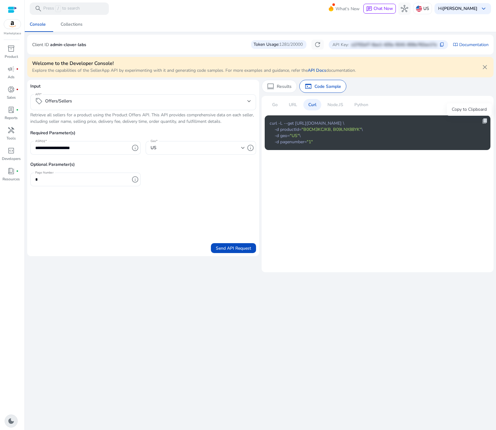
click at [484, 120] on span "content_copy" at bounding box center [485, 121] width 6 height 6
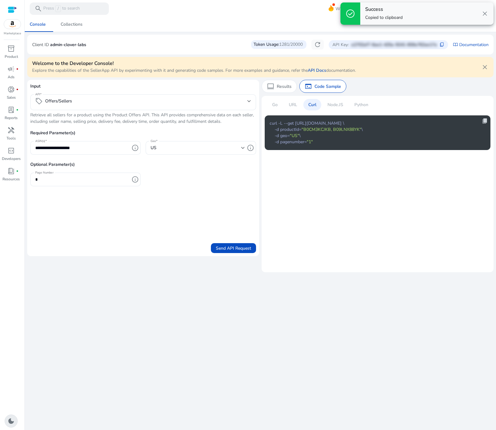
click at [485, 120] on span "content_copy" at bounding box center [485, 121] width 6 height 6
click at [291, 89] on div "computer Results" at bounding box center [279, 86] width 35 height 13
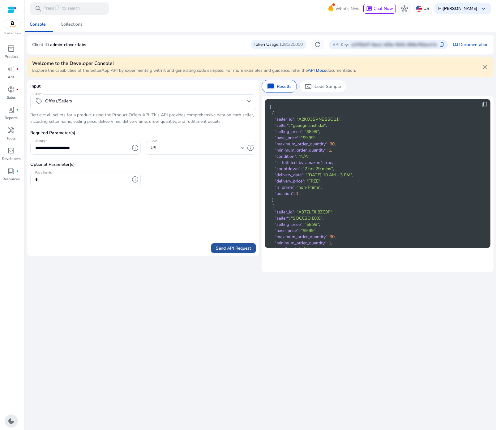
click at [243, 246] on span "Send API Request" at bounding box center [233, 248] width 35 height 6
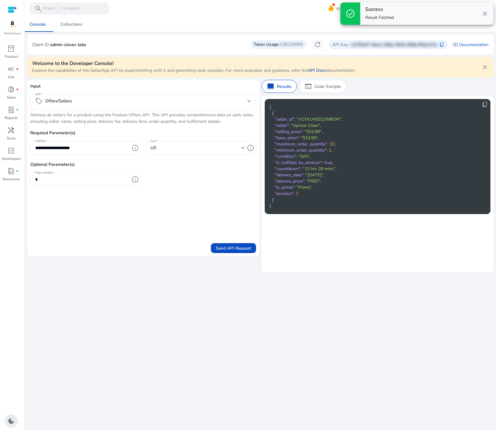
drag, startPoint x: 378, startPoint y: 177, endPoint x: 364, endPoint y: 182, distance: 14.5
click at [377, 178] on pre "[ { "seller_id" : "A1YA1MSEQ3N8OM" , "seller" : "Uproot Clean" , "selling_price…" at bounding box center [373, 156] width 206 height 105
click at [317, 144] on span ""maximum_order_quantity"" at bounding box center [301, 144] width 53 height 6
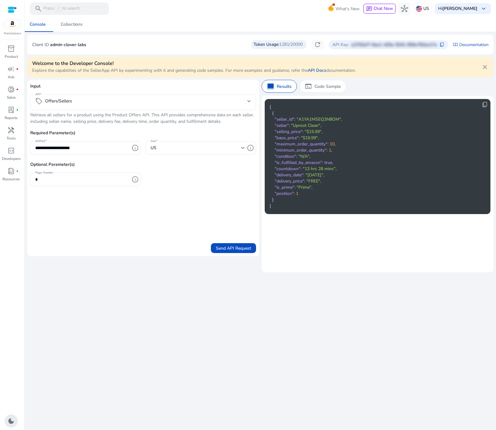
click at [288, 152] on span ""minimum_order_quantity"" at bounding box center [301, 150] width 52 height 6
drag, startPoint x: 318, startPoint y: 98, endPoint x: 390, endPoint y: 101, distance: 71.2
click at [354, 101] on mat-card "content_copy [ { "seller_id" : "A1YA1MSEQ3N8OM" , "seller" : "Uproot Clean" , "…" at bounding box center [378, 184] width 232 height 176
click at [76, 146] on input "**********" at bounding box center [82, 147] width 94 height 7
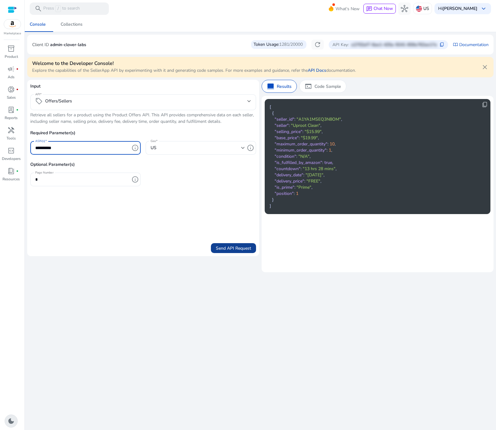
type input "**********"
click at [233, 245] on span "Send API Request" at bounding box center [233, 248] width 35 height 6
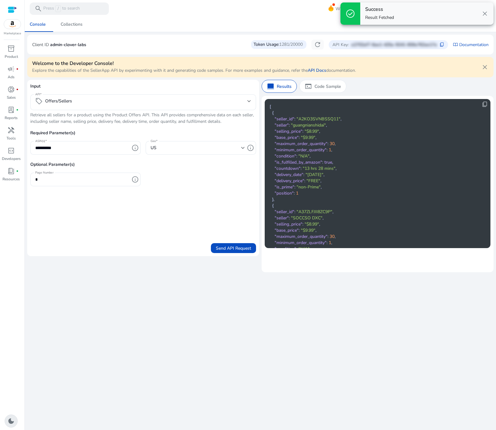
scroll to position [0, 0]
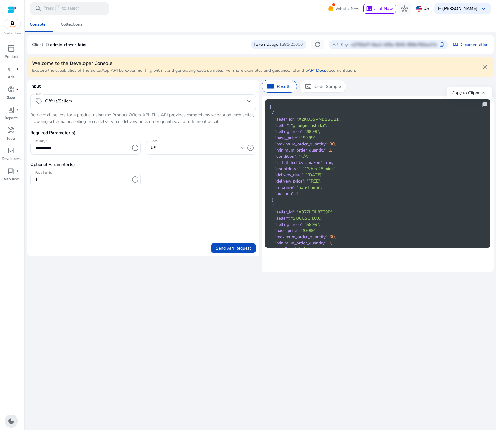
click at [482, 105] on span "content_copy" at bounding box center [485, 104] width 6 height 6
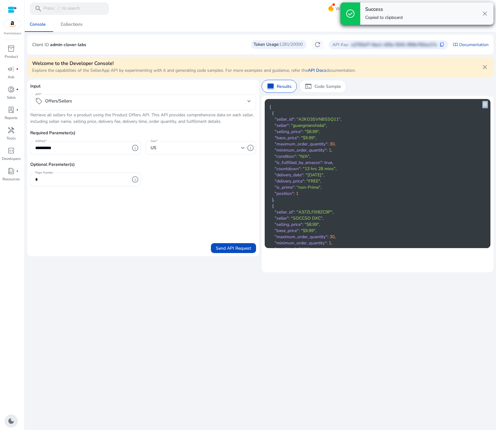
click at [482, 105] on span "content_copy" at bounding box center [485, 104] width 6 height 6
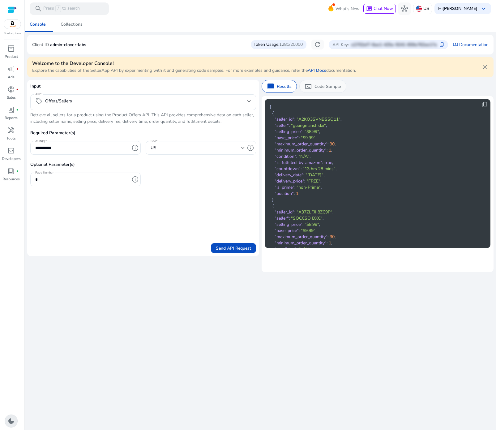
click at [325, 85] on p "Code Sample" at bounding box center [327, 86] width 27 height 6
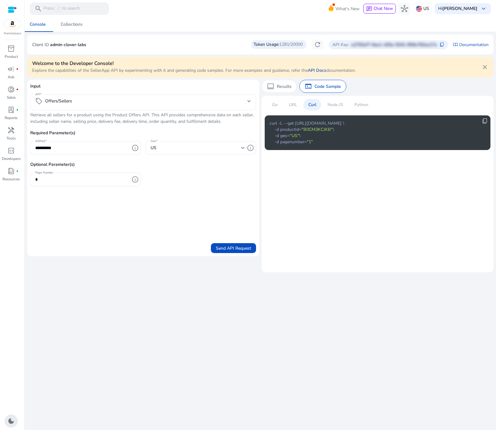
click at [295, 105] on p "URL" at bounding box center [293, 104] width 8 height 6
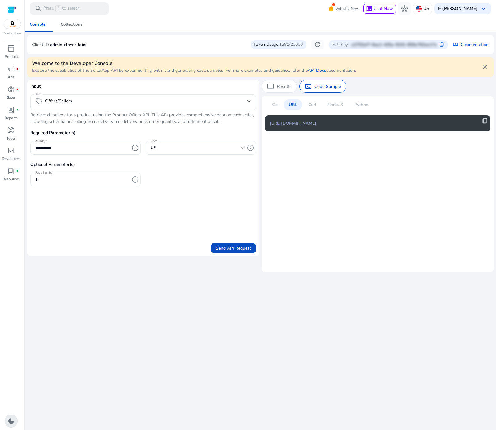
click at [309, 105] on p "Curl" at bounding box center [312, 104] width 8 height 6
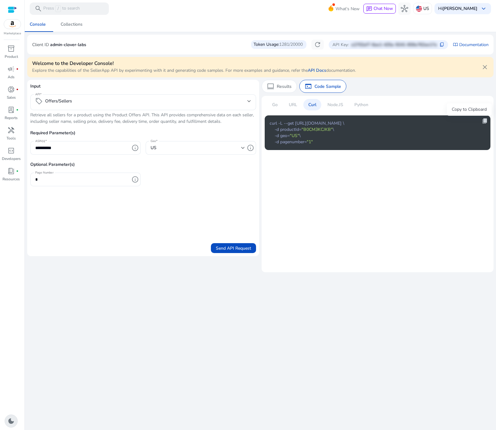
click at [488, 121] on span "content_copy" at bounding box center [485, 121] width 6 height 6
drag, startPoint x: 479, startPoint y: 123, endPoint x: 487, endPoint y: 120, distance: 8.4
click at [487, 120] on span "content_copy" at bounding box center [485, 121] width 6 height 6
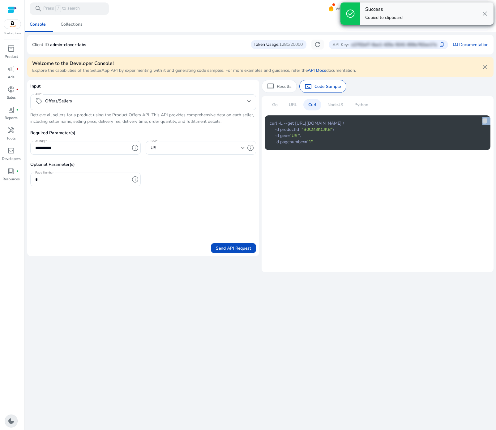
click at [487, 120] on span "content_copy" at bounding box center [485, 121] width 6 height 6
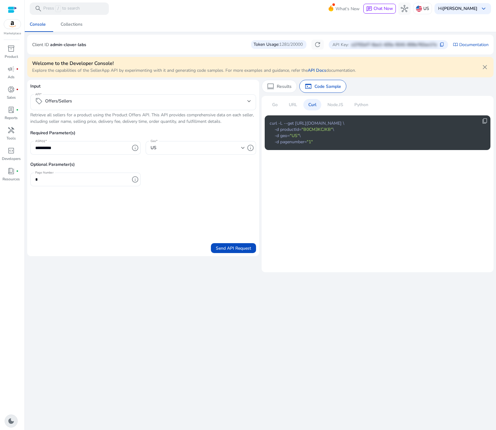
click at [291, 104] on p "URL" at bounding box center [293, 104] width 8 height 6
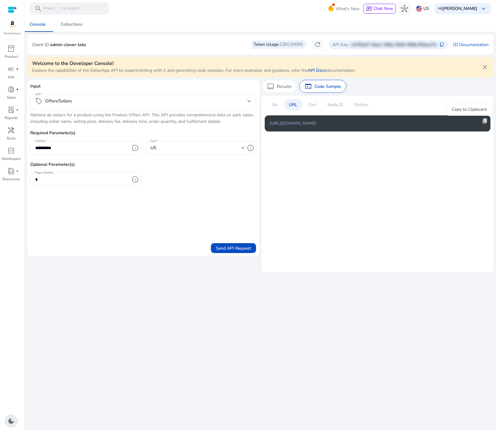
click at [485, 119] on span "content_copy" at bounding box center [485, 121] width 6 height 6
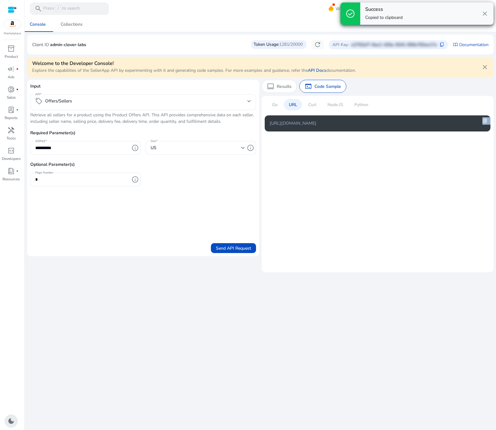
drag, startPoint x: 490, startPoint y: 125, endPoint x: 485, endPoint y: 119, distance: 8.3
click at [485, 119] on span "content_copy" at bounding box center [485, 121] width 6 height 6
copy div "content_copy"
click at [485, 119] on span "content_copy" at bounding box center [485, 121] width 6 height 6
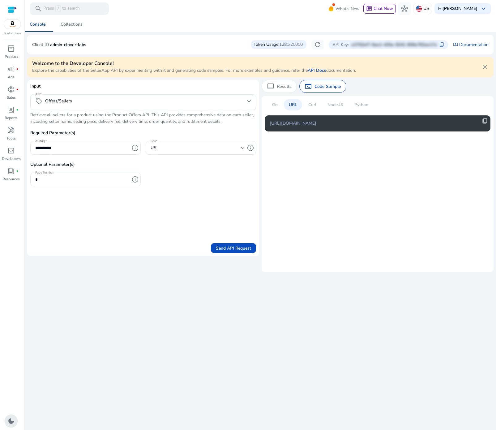
click at [85, 111] on div at bounding box center [143, 113] width 226 height 6
click at [85, 104] on mat-select-trigger "sell Offers/Sellers" at bounding box center [141, 100] width 212 height 7
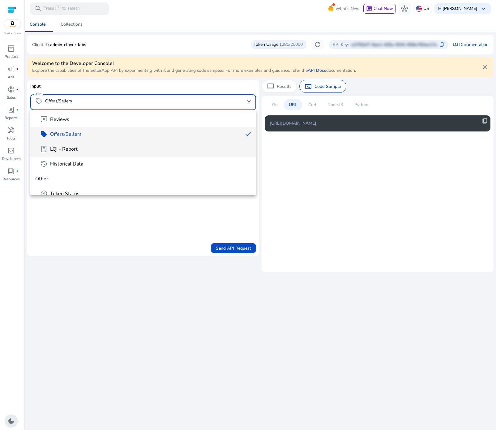
scroll to position [136, 0]
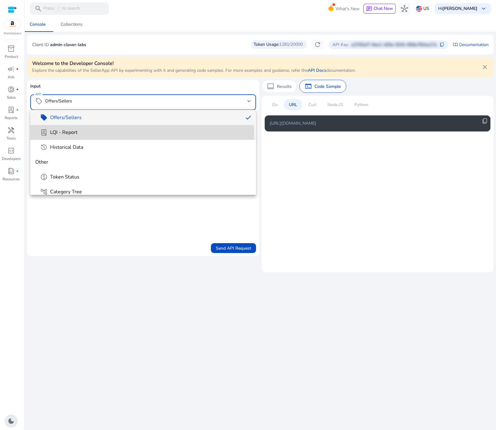
click at [77, 135] on span "LQI - Report" at bounding box center [64, 132] width 28 height 7
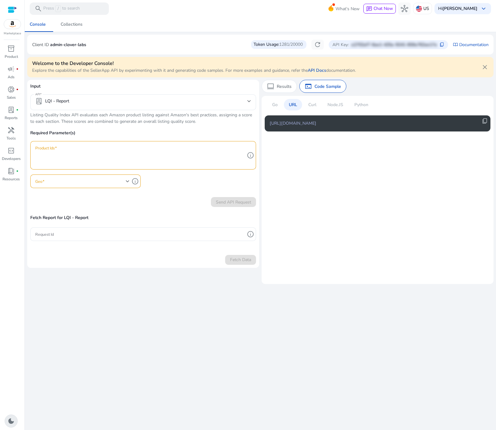
click at [81, 143] on div at bounding box center [140, 155] width 210 height 28
click at [251, 156] on span "info" at bounding box center [250, 155] width 7 height 7
click at [243, 165] on textarea "Product Ids" at bounding box center [140, 155] width 210 height 22
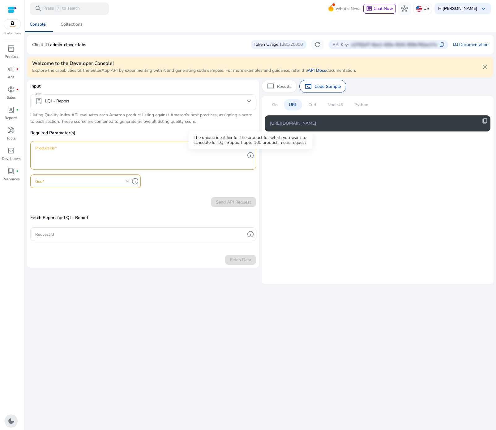
click at [251, 156] on span "info" at bounding box center [250, 155] width 7 height 7
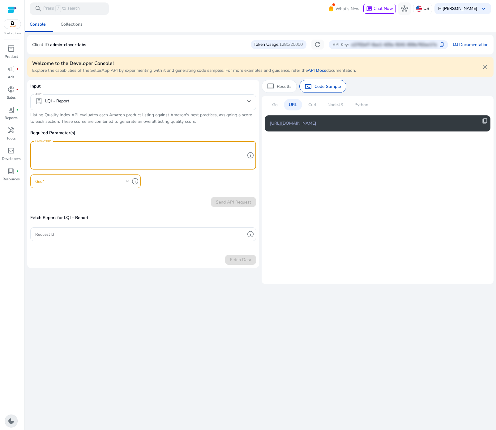
click at [128, 148] on textarea "Product Ids" at bounding box center [140, 155] width 210 height 22
paste textarea "**********"
type textarea "**********"
click at [94, 176] on div at bounding box center [82, 181] width 94 height 14
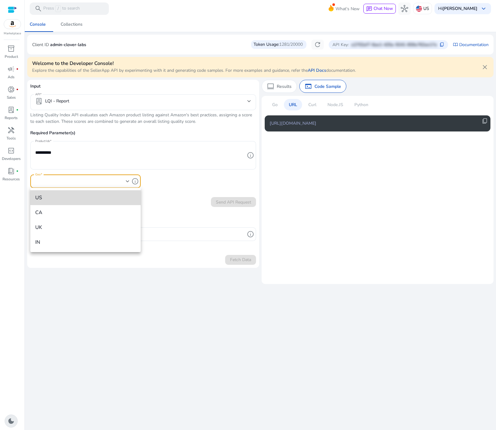
click at [87, 195] on span "US" at bounding box center [85, 197] width 100 height 7
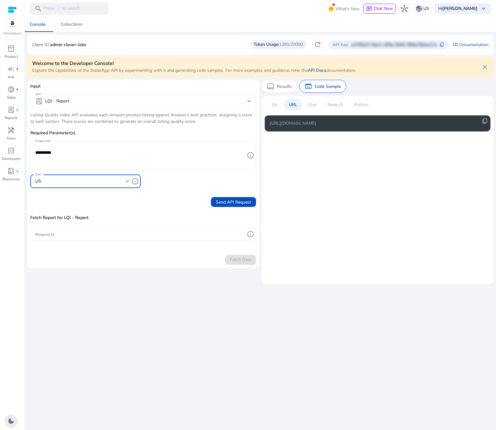
click at [94, 310] on div "**********" at bounding box center [260, 223] width 466 height 413
click at [307, 104] on div "Curl" at bounding box center [312, 104] width 18 height 11
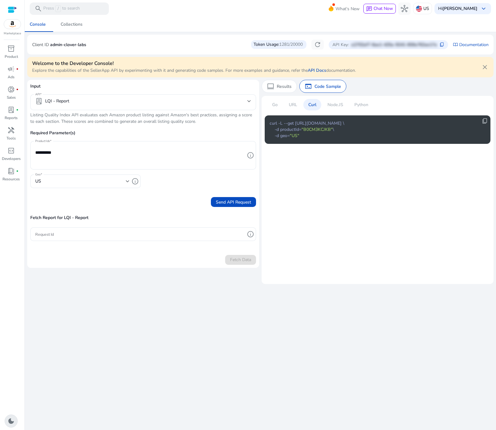
click at [309, 104] on p "Curl" at bounding box center [312, 104] width 8 height 6
click at [164, 122] on p "Listing Quality Index API evaluates each Amazon product listing against Amazon'…" at bounding box center [143, 118] width 226 height 13
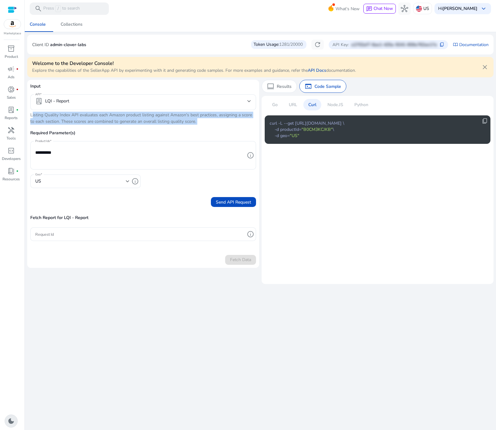
click at [164, 122] on p "Listing Quality Index API evaluates each Amazon product listing against Amazon'…" at bounding box center [143, 118] width 226 height 13
copy p "Listing Quality Index API evaluates each Amazon product listing against Amazon'…"
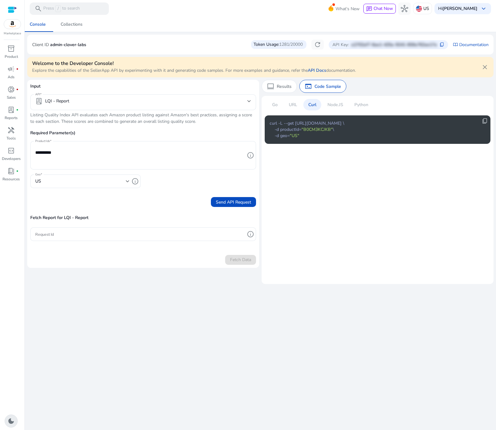
click at [215, 314] on div "**********" at bounding box center [260, 223] width 466 height 413
click at [253, 310] on div "**********" at bounding box center [260, 223] width 466 height 413
click at [295, 104] on p "URL" at bounding box center [293, 104] width 8 height 6
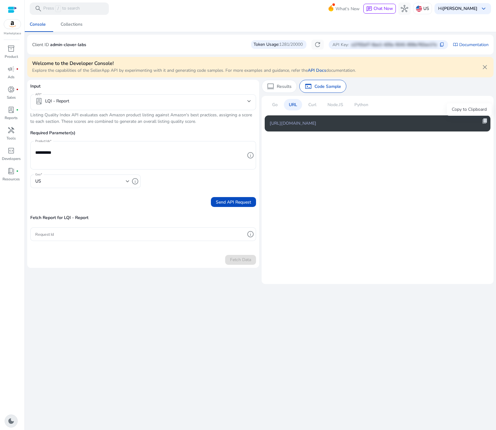
click at [486, 121] on span "content_copy" at bounding box center [485, 121] width 6 height 6
copy span "content_copy"
click at [486, 121] on span "content_copy" at bounding box center [485, 121] width 6 height 6
copy div "content_copy"
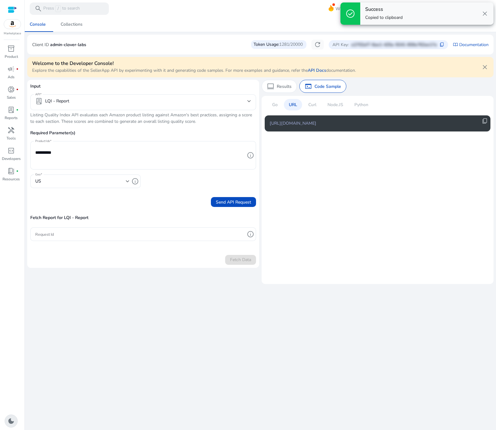
click at [314, 108] on p "Curl" at bounding box center [312, 104] width 8 height 6
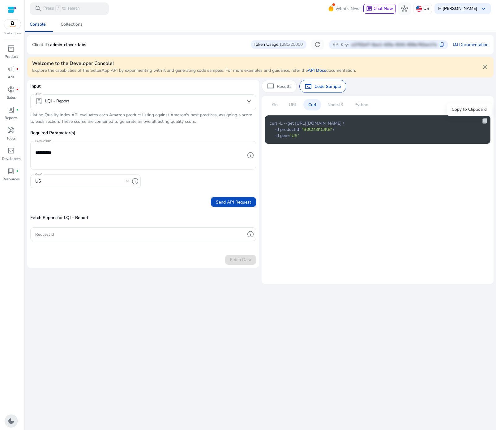
click at [483, 121] on span "content_copy" at bounding box center [485, 121] width 6 height 6
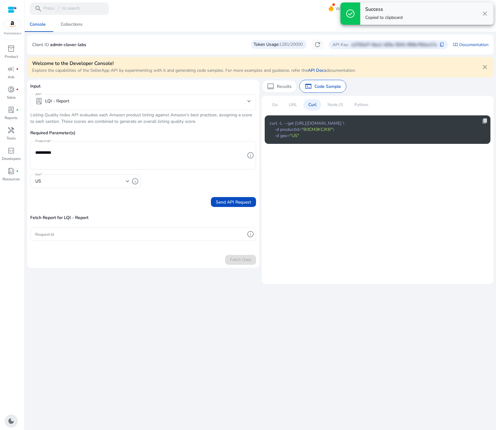
click at [485, 121] on span "content_copy" at bounding box center [485, 121] width 6 height 6
copy span "content_copy"
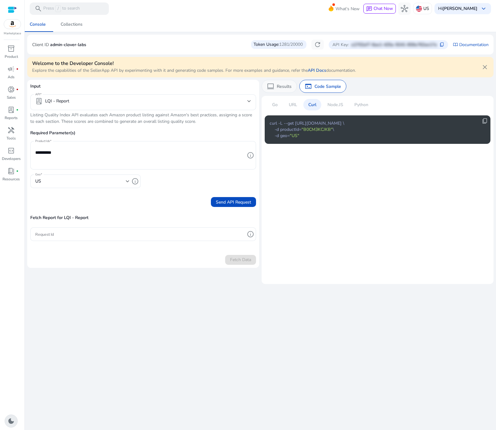
click at [285, 81] on div "computer Results" at bounding box center [279, 86] width 35 height 13
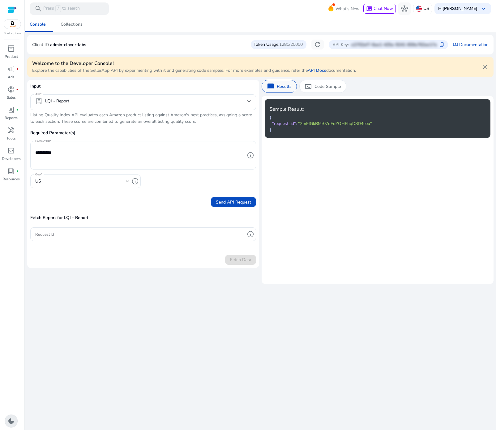
click at [282, 82] on div "computer Results" at bounding box center [279, 86] width 35 height 13
click at [231, 203] on span "Send API Request" at bounding box center [233, 202] width 35 height 6
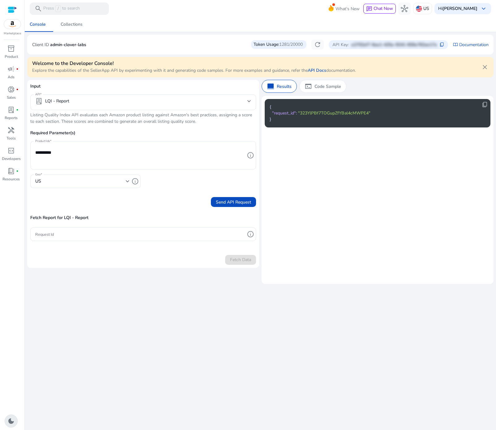
click at [323, 113] on span ""323YlPBf7TOGupZfYBal4cMWPE4"" at bounding box center [334, 113] width 72 height 6
click at [486, 104] on span "content_copy" at bounding box center [485, 104] width 6 height 6
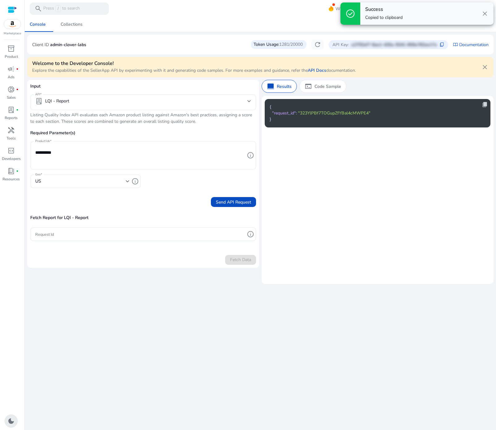
click at [486, 104] on span "content_copy" at bounding box center [485, 104] width 6 height 6
copy span "content_copy"
click at [486, 104] on span "content_copy" at bounding box center [485, 104] width 6 height 6
copy span "content_copy"
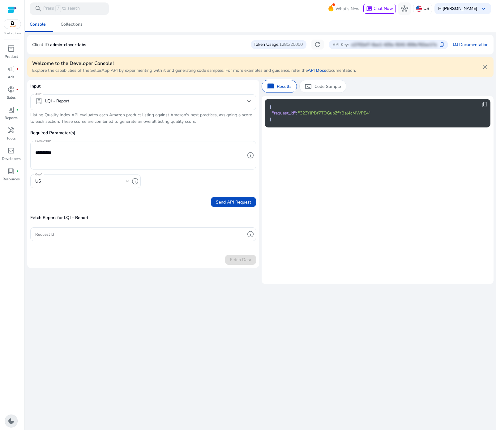
click at [68, 104] on div "lab_profile LQI - Report" at bounding box center [52, 100] width 34 height 7
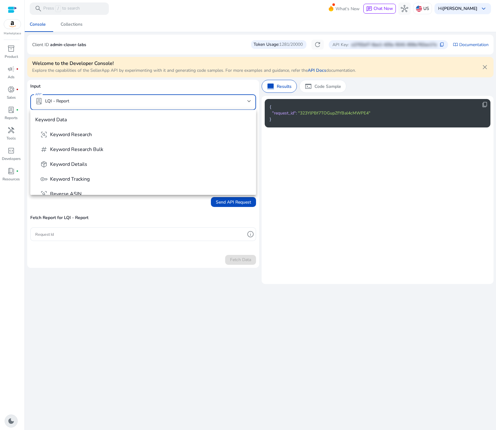
scroll to position [81, 0]
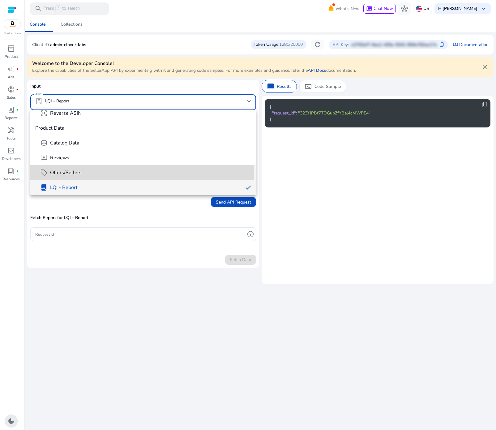
click at [59, 171] on span "Offers/Sellers" at bounding box center [66, 172] width 32 height 7
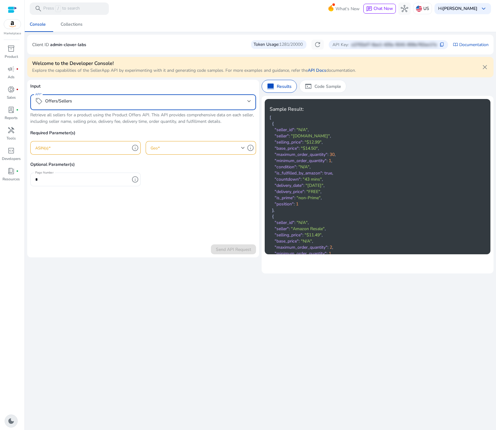
click at [44, 115] on div at bounding box center [143, 113] width 226 height 6
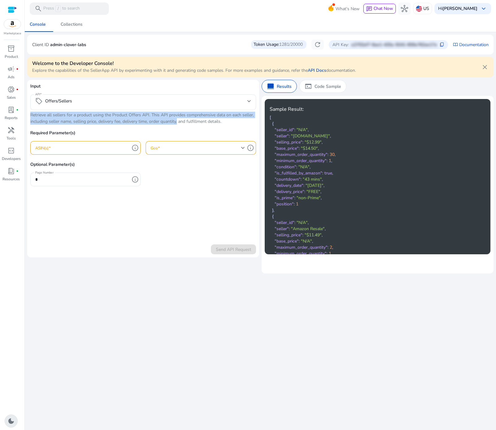
drag, startPoint x: 30, startPoint y: 113, endPoint x: 180, endPoint y: 122, distance: 149.6
click at [177, 121] on div "Input API sell Offers/Sellers Retrieve all sellers for a product using the Prod…" at bounding box center [143, 138] width 226 height 110
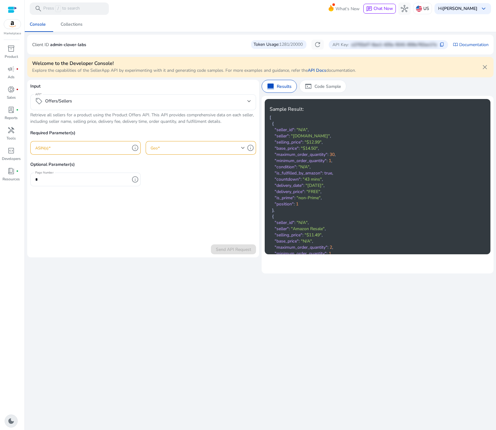
drag, startPoint x: 230, startPoint y: 120, endPoint x: 227, endPoint y: 121, distance: 3.5
click at [229, 121] on p "Retrieve all sellers for a product using the Product Offers API. This API provi…" at bounding box center [143, 118] width 226 height 13
drag, startPoint x: 226, startPoint y: 122, endPoint x: 47, endPoint y: 112, distance: 179.0
click at [47, 112] on div "Input API sell Offers/Sellers Retrieve all sellers for a product using the Prod…" at bounding box center [143, 138] width 226 height 110
copy div "Retrieve all sellers for a product using the Product Offers API. This API provi…"
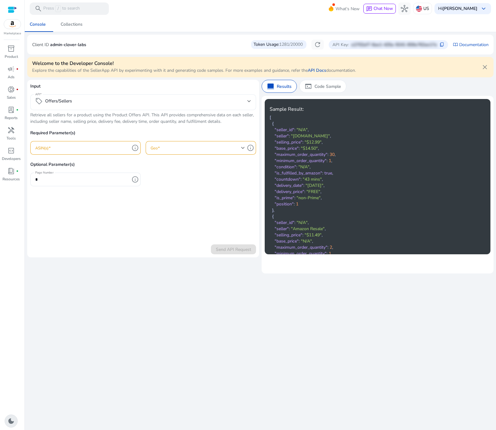
click at [105, 100] on mat-select-trigger "sell Offers/Sellers" at bounding box center [141, 100] width 212 height 7
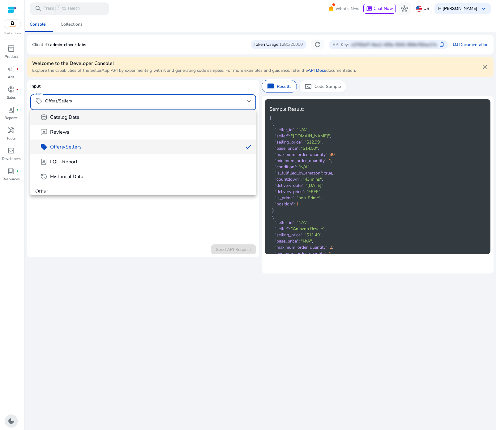
scroll to position [117, 0]
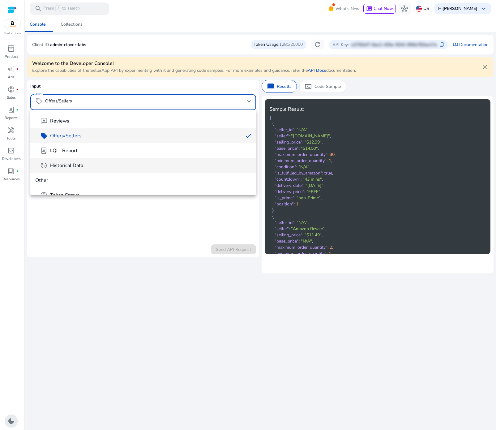
click at [91, 161] on mat-option "history Historical Data" at bounding box center [143, 165] width 226 height 15
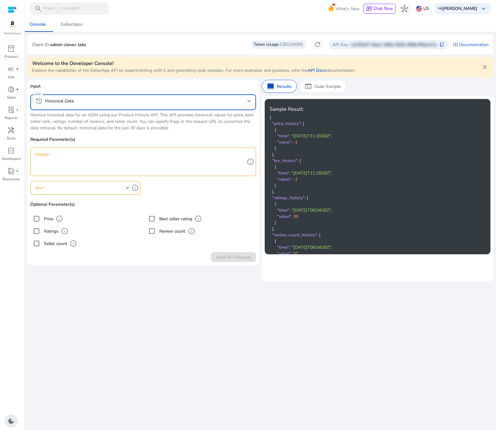
click at [87, 127] on p "Retrieve historical data for an ASIN using our Product History API. This API pr…" at bounding box center [143, 121] width 226 height 19
drag, startPoint x: 30, startPoint y: 113, endPoint x: 135, endPoint y: 122, distance: 105.5
click at [180, 130] on mat-card "Input API history Historical Data Retrieve historical data for an ASIN using ou…" at bounding box center [143, 172] width 232 height 185
copy div "API history Historical Data Retrieve historical data for an ASIN using our Prod…"
click at [107, 155] on textarea "ASIN(s)" at bounding box center [140, 162] width 210 height 22
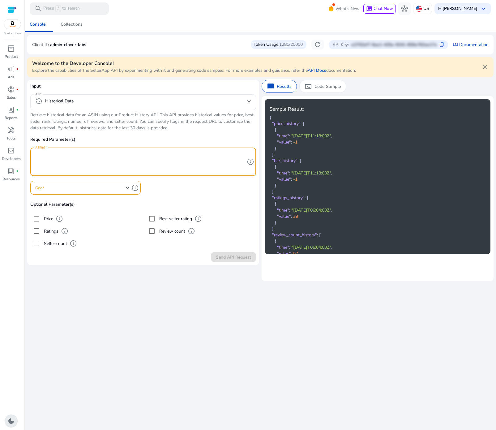
click at [160, 158] on textarea "ASIN(s)" at bounding box center [140, 162] width 210 height 22
paste textarea "**********"
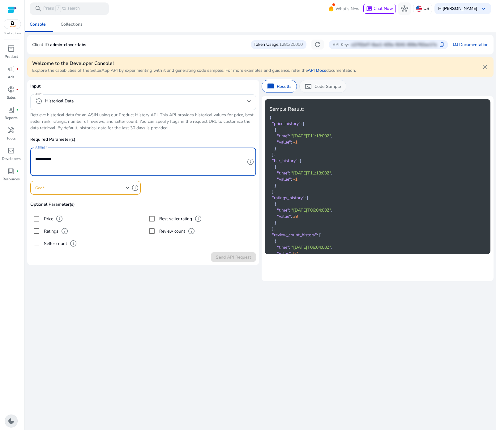
type textarea "**********"
click at [332, 89] on p "Code Sample" at bounding box center [327, 86] width 27 height 6
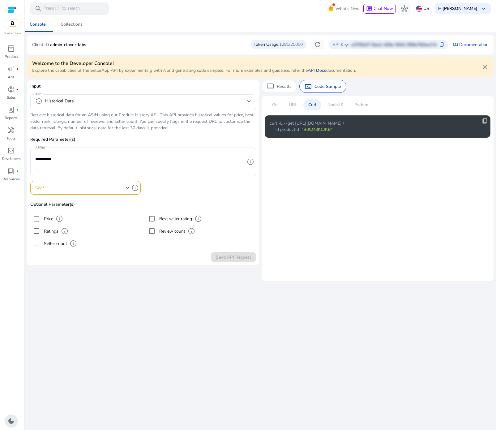
click at [312, 107] on p "Curl" at bounding box center [312, 104] width 8 height 6
click at [84, 191] on div at bounding box center [82, 188] width 94 height 14
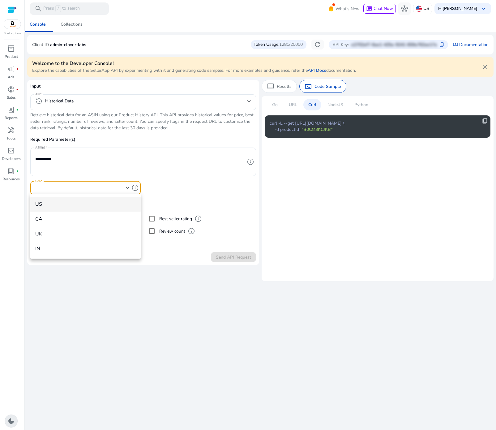
click at [75, 201] on span "US" at bounding box center [85, 204] width 100 height 7
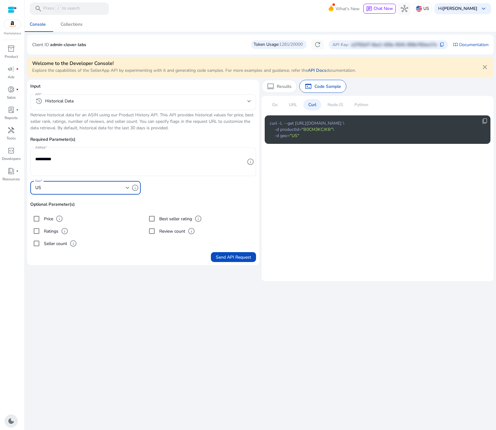
click at [271, 362] on div "**********" at bounding box center [260, 223] width 466 height 413
drag, startPoint x: 154, startPoint y: 304, endPoint x: 118, endPoint y: 301, distance: 35.9
click at [153, 304] on div "**********" at bounding box center [260, 223] width 466 height 413
click at [43, 267] on div "**********" at bounding box center [260, 223] width 466 height 413
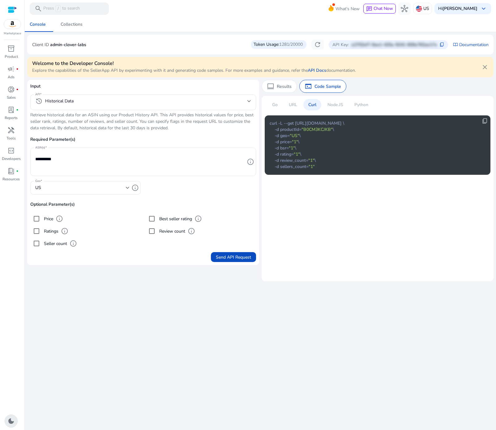
click at [136, 305] on div "**********" at bounding box center [260, 223] width 466 height 413
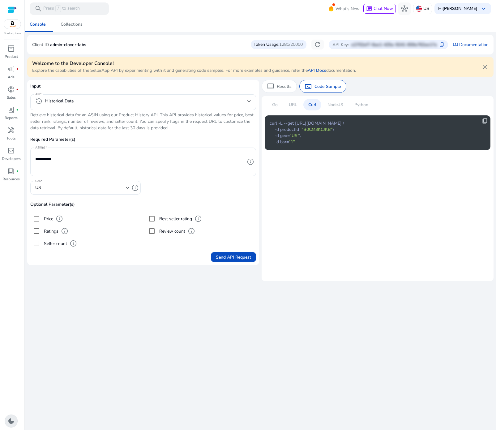
click at [139, 295] on div "**********" at bounding box center [260, 223] width 466 height 413
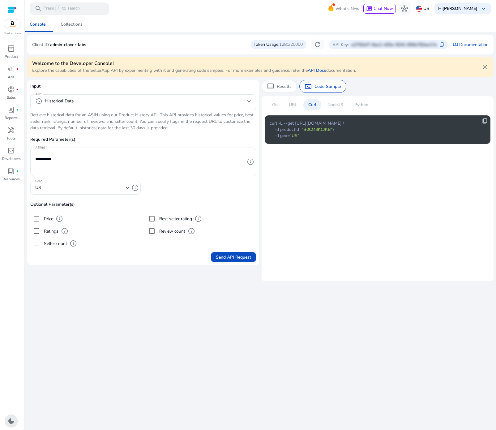
click at [291, 105] on p "URL" at bounding box center [293, 104] width 8 height 6
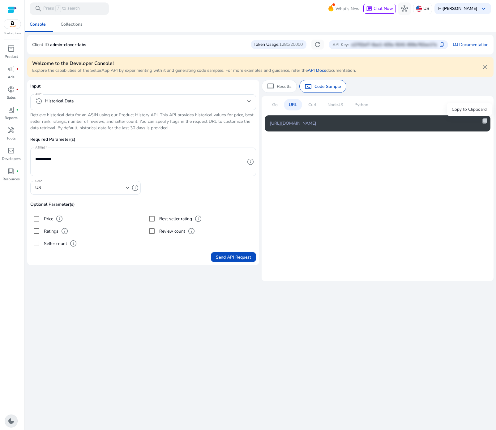
click at [484, 121] on span "content_copy" at bounding box center [485, 121] width 6 height 6
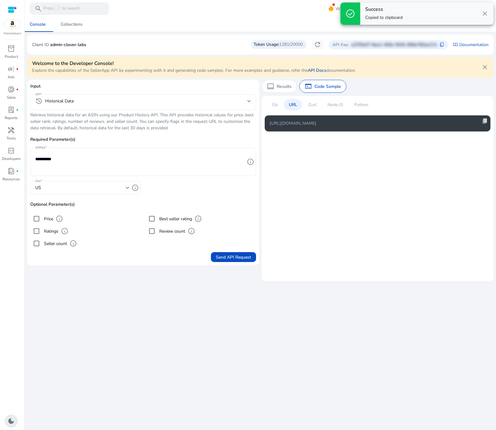
click at [484, 121] on span "content_copy" at bounding box center [485, 121] width 6 height 6
copy span "content_copy"
click at [484, 121] on span "content_copy" at bounding box center [485, 121] width 6 height 6
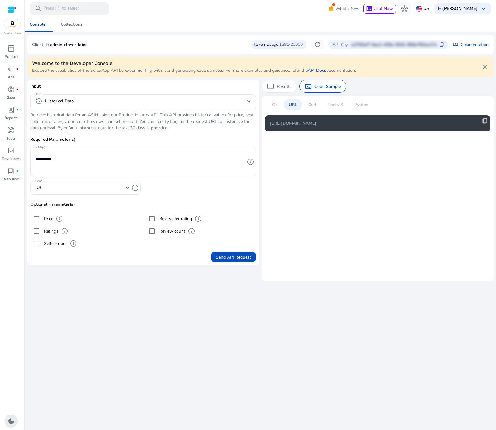
click at [314, 108] on p "Curl" at bounding box center [312, 104] width 8 height 6
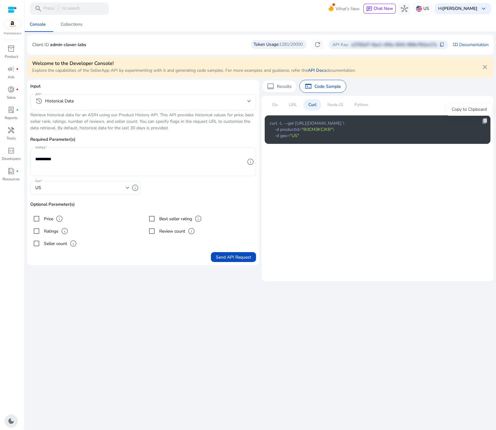
click at [485, 122] on span "content_copy" at bounding box center [485, 121] width 6 height 6
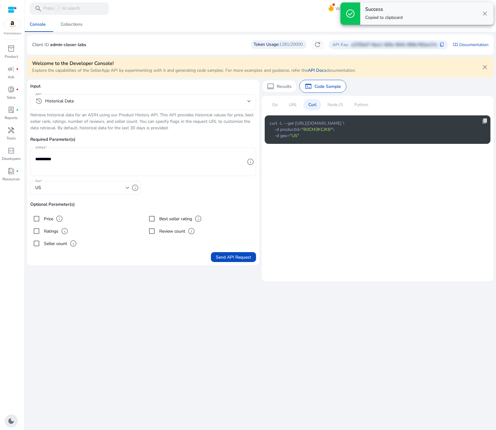
click at [485, 122] on span "content_copy" at bounding box center [485, 121] width 6 height 6
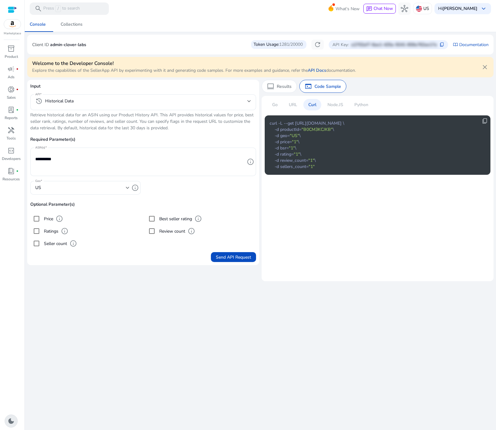
click at [46, 229] on label "Ratings" at bounding box center [51, 231] width 16 height 6
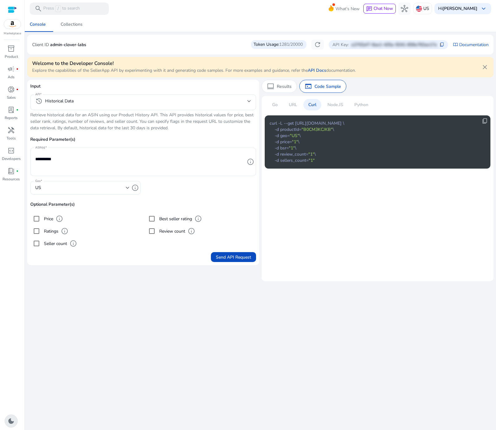
click at [48, 240] on label "Seller count" at bounding box center [55, 243] width 24 height 6
click at [48, 216] on label "Price" at bounding box center [48, 219] width 11 height 6
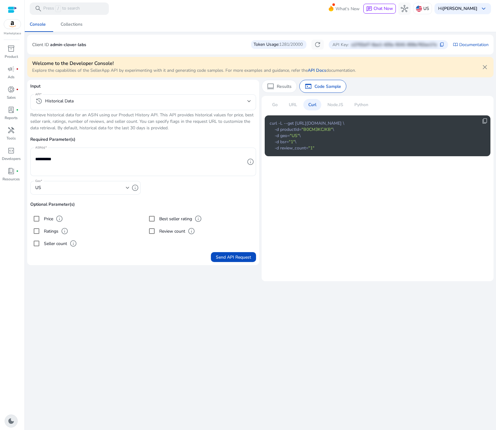
click at [164, 229] on label "Review count" at bounding box center [171, 231] width 27 height 6
click at [165, 219] on label "Best seller rating" at bounding box center [175, 219] width 34 height 6
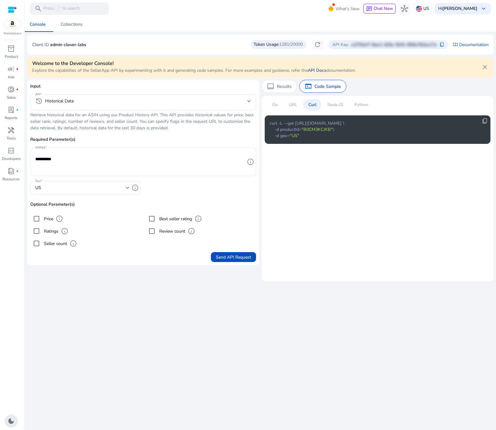
click at [289, 222] on mat-card "Go URL Curl Node.JS Python content_copy curl -L --get https://api.sellerapp.com…" at bounding box center [378, 188] width 232 height 185
click at [286, 87] on p "Results" at bounding box center [284, 86] width 15 height 6
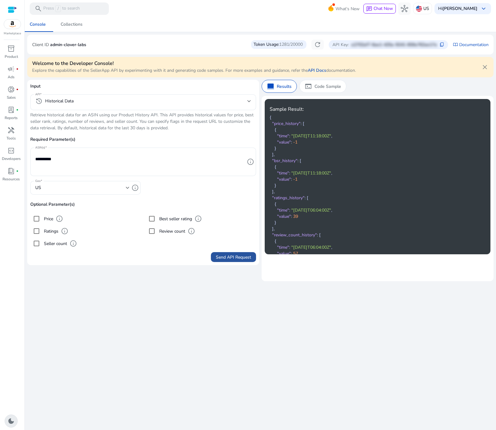
click at [244, 255] on span "Send API Request" at bounding box center [233, 257] width 35 height 6
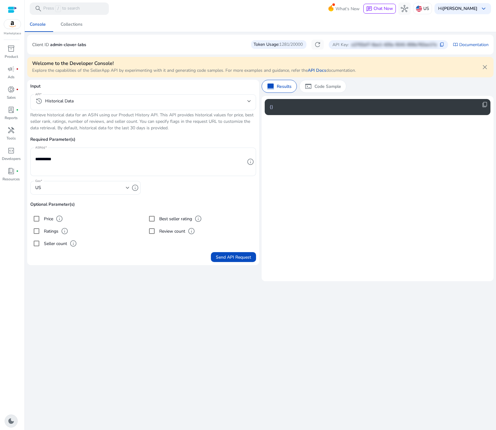
click at [127, 293] on div "**********" at bounding box center [260, 223] width 466 height 413
click at [279, 42] on span "1281/20000" at bounding box center [290, 44] width 23 height 6
drag, startPoint x: 178, startPoint y: 288, endPoint x: 167, endPoint y: 287, distance: 11.5
click at [178, 288] on div "**********" at bounding box center [260, 223] width 466 height 413
click at [314, 44] on span "refresh" at bounding box center [317, 44] width 7 height 7
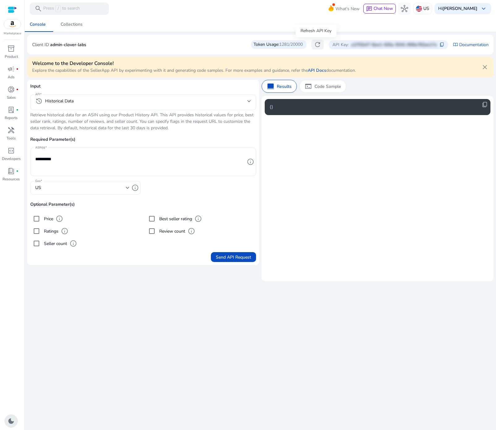
click at [316, 44] on span "refresh" at bounding box center [317, 44] width 7 height 7
drag, startPoint x: 117, startPoint y: 326, endPoint x: 111, endPoint y: 313, distance: 14.8
click at [117, 326] on div "**********" at bounding box center [260, 223] width 466 height 413
click at [55, 288] on div "**********" at bounding box center [260, 223] width 466 height 413
click at [119, 307] on div "**********" at bounding box center [260, 223] width 466 height 413
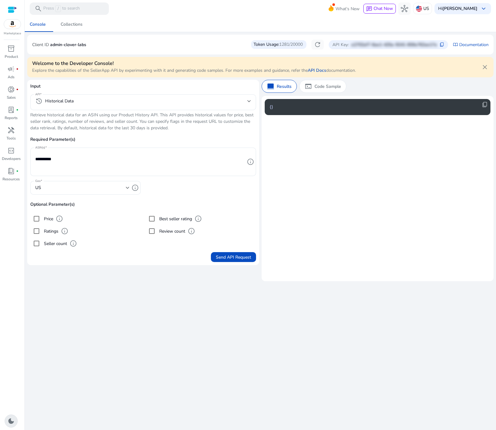
click at [46, 218] on label "Price" at bounding box center [48, 219] width 11 height 6
click at [315, 318] on div "**********" at bounding box center [260, 223] width 466 height 413
click at [315, 85] on p "Code Sample" at bounding box center [327, 86] width 27 height 6
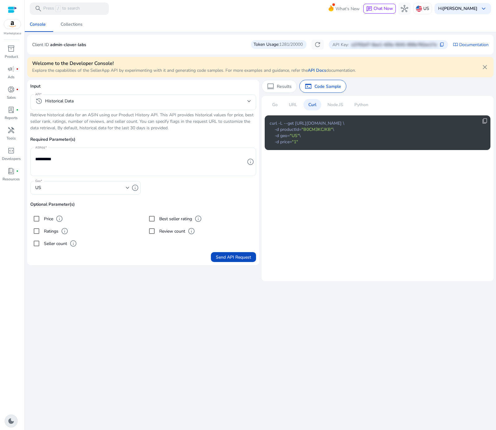
click at [294, 105] on p "URL" at bounding box center [293, 104] width 8 height 6
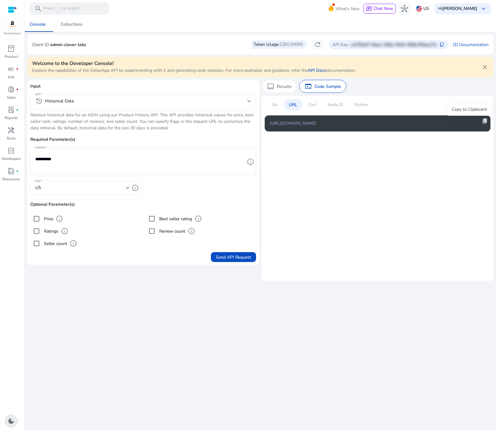
click at [483, 121] on span "content_copy" at bounding box center [485, 121] width 6 height 6
copy span "content_copy"
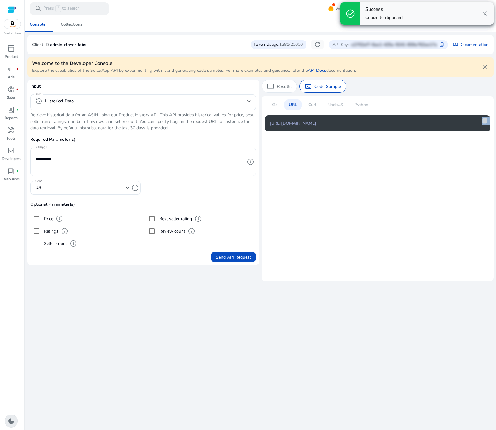
click at [483, 121] on span "content_copy" at bounding box center [485, 121] width 6 height 6
copy div "content_copy"
click at [483, 121] on span "content_copy" at bounding box center [485, 121] width 6 height 6
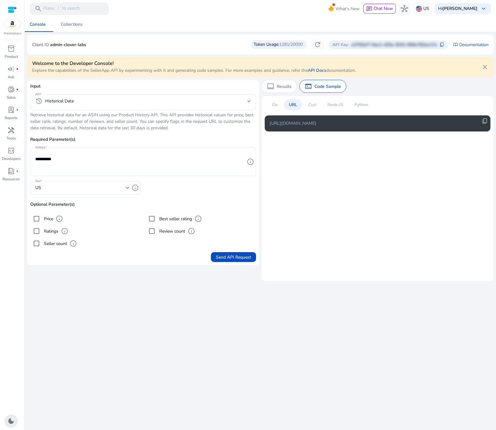
click at [317, 104] on div "Curl" at bounding box center [312, 104] width 18 height 11
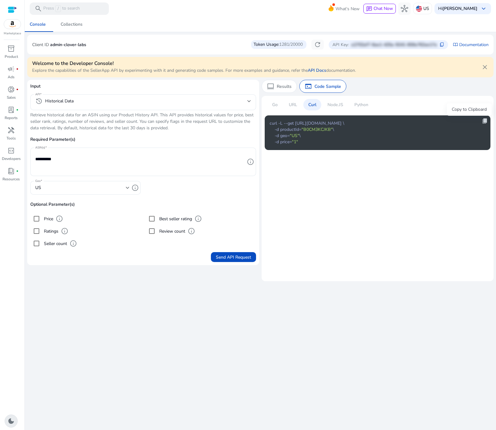
click at [482, 121] on span "content_copy" at bounding box center [485, 121] width 6 height 6
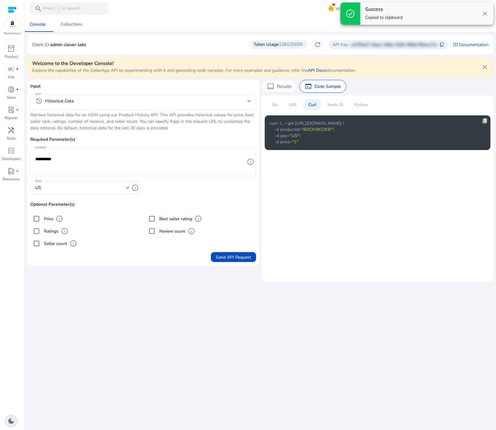
click at [482, 121] on span "content_copy" at bounding box center [485, 121] width 6 height 6
copy span "content_copy"
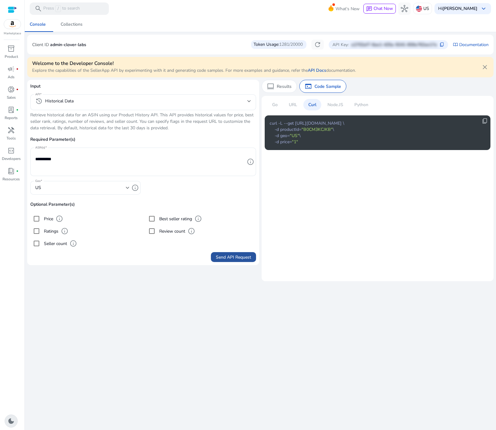
click at [226, 258] on span "Send API Request" at bounding box center [233, 257] width 35 height 6
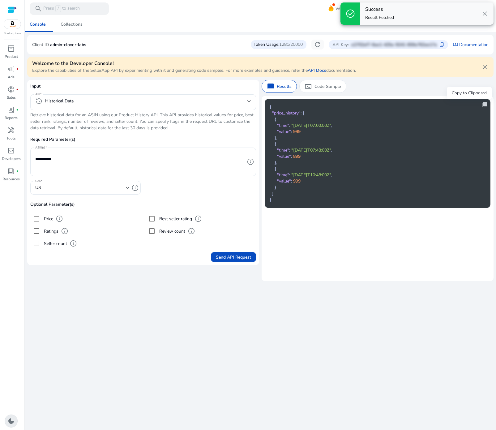
click at [485, 104] on span "content_copy" at bounding box center [485, 104] width 6 height 6
copy span "content_copy"
click at [485, 104] on span "content_copy" at bounding box center [485, 104] width 6 height 6
copy span "content_copy"
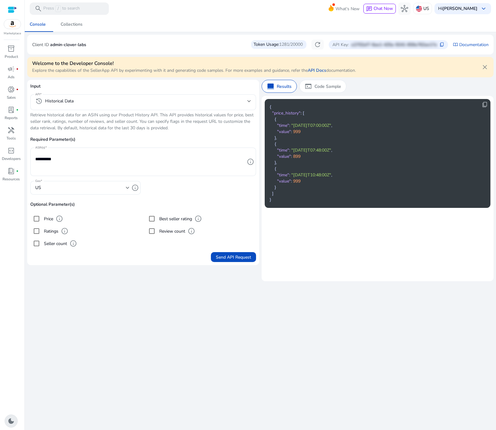
click at [51, 232] on label "Ratings" at bounding box center [51, 231] width 16 height 6
click at [51, 244] on label "Seller count" at bounding box center [55, 243] width 24 height 6
click at [173, 230] on label "Review count" at bounding box center [171, 231] width 27 height 6
click at [174, 220] on label "Best seller rating" at bounding box center [175, 219] width 34 height 6
click at [330, 80] on div "terminal Code Sample" at bounding box center [322, 86] width 47 height 13
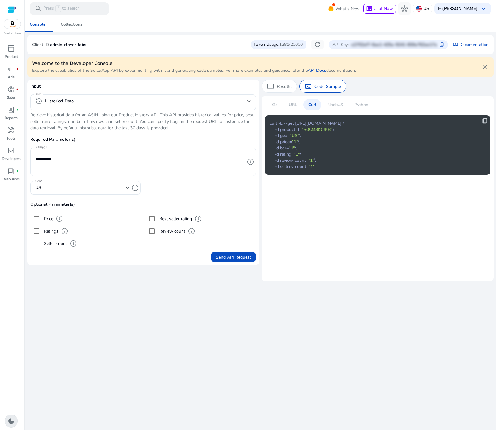
click at [293, 104] on p "URL" at bounding box center [293, 104] width 8 height 6
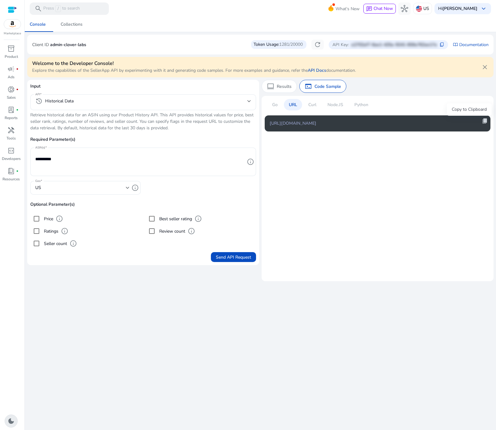
click at [483, 122] on span "content_copy" at bounding box center [485, 121] width 6 height 6
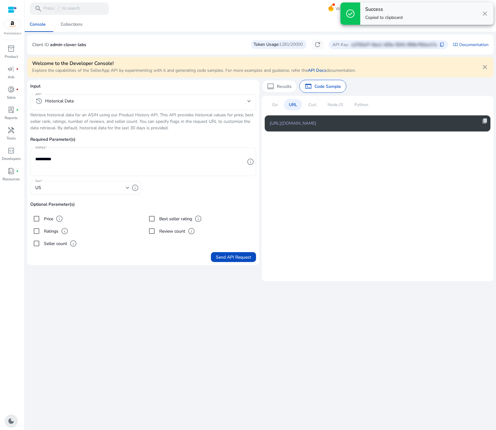
click at [483, 122] on span "content_copy" at bounding box center [485, 121] width 6 height 6
copy span "content_copy"
click at [483, 122] on span "content_copy" at bounding box center [485, 121] width 6 height 6
copy div "content_copy"
click at [310, 108] on p "Curl" at bounding box center [312, 104] width 8 height 6
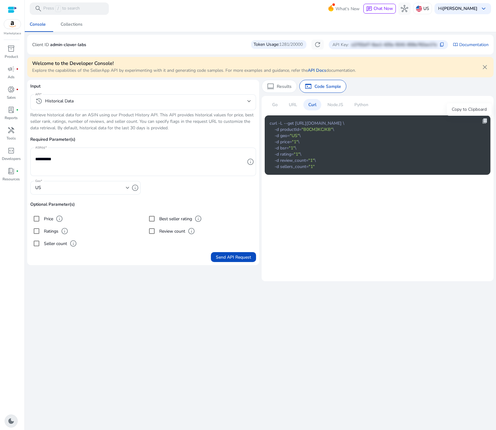
click at [485, 122] on span "content_copy" at bounding box center [485, 121] width 6 height 6
copy span "content_copy"
click at [234, 258] on span "Send API Request" at bounding box center [233, 257] width 35 height 6
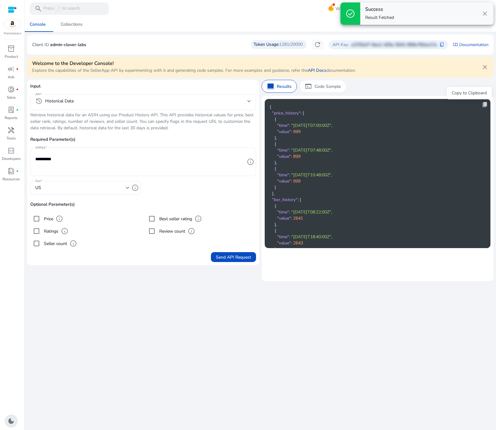
click at [483, 106] on span "content_copy" at bounding box center [485, 104] width 6 height 6
copy span "content_copy"
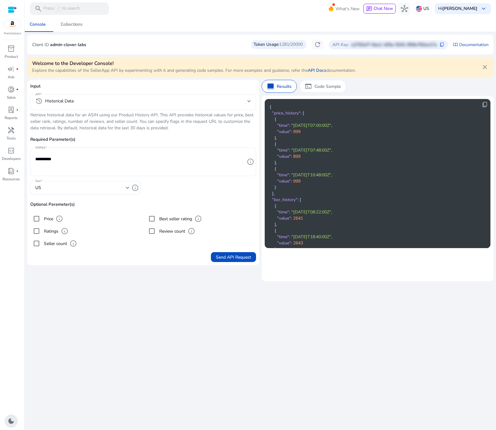
click at [84, 104] on mat-select-trigger "history Historical Data" at bounding box center [141, 100] width 212 height 7
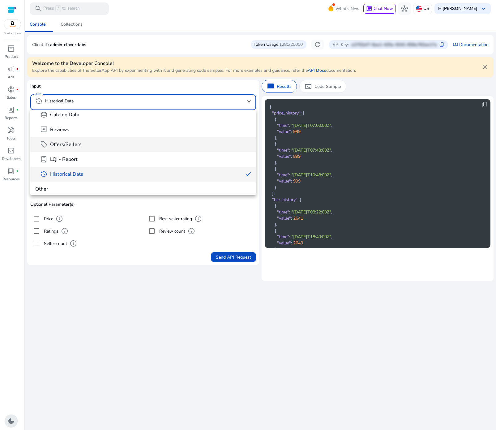
scroll to position [94, 0]
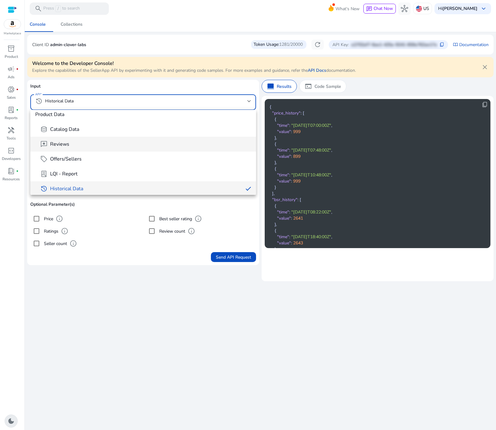
click at [83, 148] on mat-option "reviews Reviews" at bounding box center [143, 144] width 226 height 15
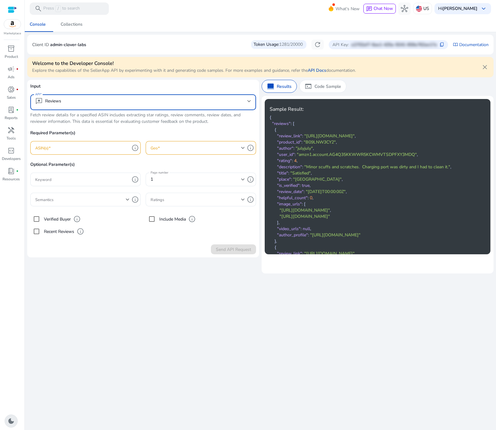
click at [65, 320] on div "We are getting things ready for you... Console Collections Client ID admin-clov…" at bounding box center [260, 223] width 466 height 413
click at [114, 96] on div "reviews Reviews" at bounding box center [143, 102] width 216 height 16
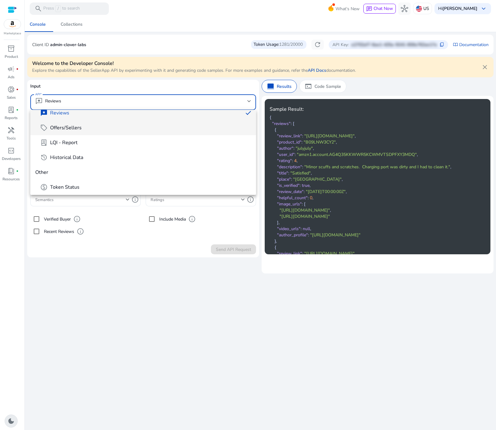
scroll to position [150, 0]
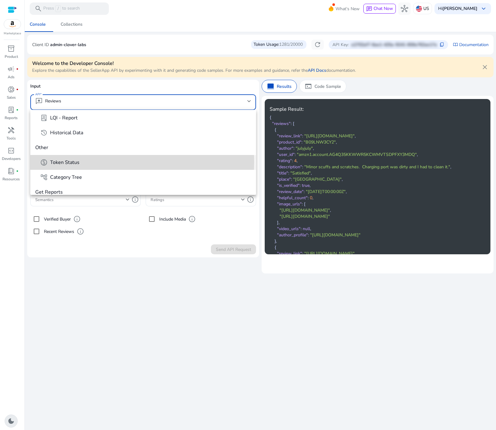
click at [74, 162] on span "Token Status" at bounding box center [64, 162] width 29 height 7
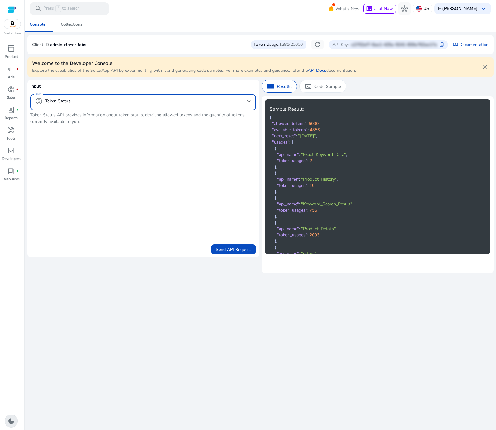
click at [212, 164] on form "Input API paid Token Status Token Status API provides information about token s…" at bounding box center [143, 168] width 226 height 171
click at [55, 121] on p "Token Status API provides information about token status, detailing allowed tok…" at bounding box center [143, 118] width 226 height 13
copy form "Token Status API provides information about token status, detailing allowed tok…"
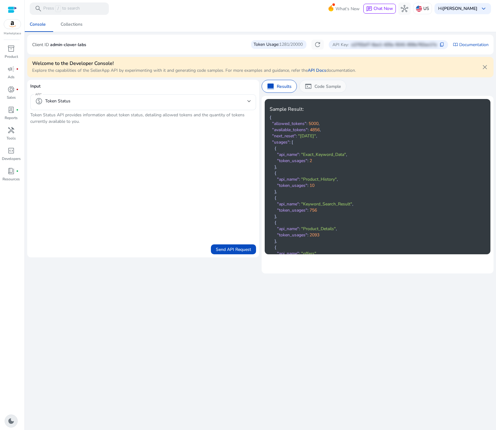
click at [321, 91] on div "terminal Code Sample" at bounding box center [322, 86] width 47 height 13
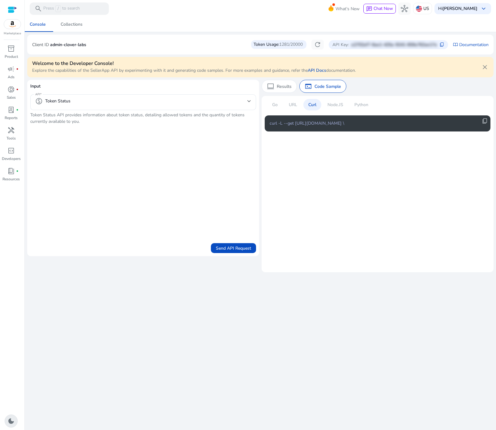
click at [296, 105] on p "URL" at bounding box center [293, 104] width 8 height 6
click at [486, 122] on span "content_copy" at bounding box center [485, 121] width 6 height 6
click at [310, 104] on p "Curl" at bounding box center [312, 104] width 8 height 6
click at [482, 120] on span "content_copy" at bounding box center [485, 121] width 6 height 6
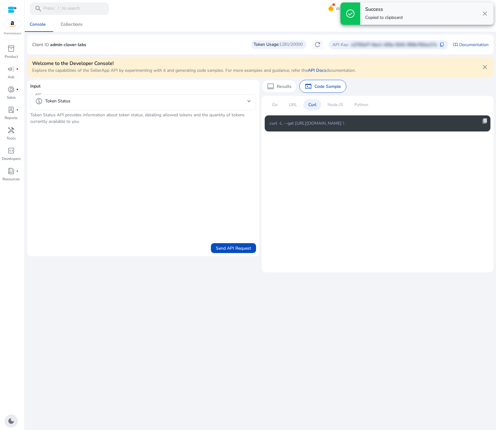
click at [482, 120] on span "content_copy" at bounding box center [485, 121] width 6 height 6
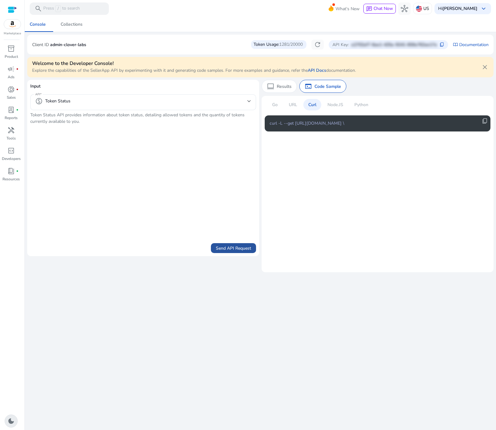
click at [236, 246] on span "Send API Request" at bounding box center [233, 248] width 35 height 6
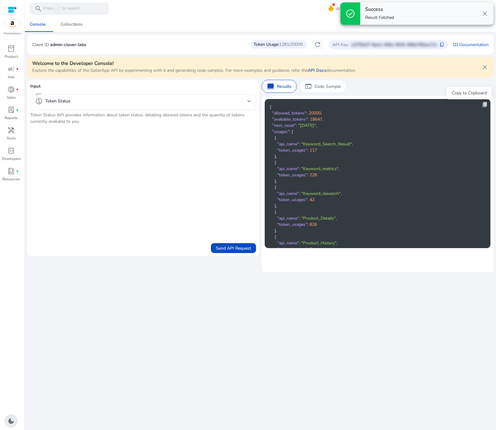
click at [483, 105] on span "content_copy" at bounding box center [485, 104] width 6 height 6
click at [482, 105] on span "content_copy" at bounding box center [485, 104] width 6 height 6
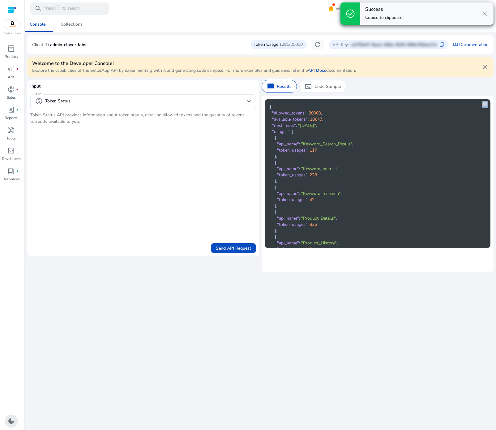
click at [482, 105] on span "content_copy" at bounding box center [485, 104] width 6 height 6
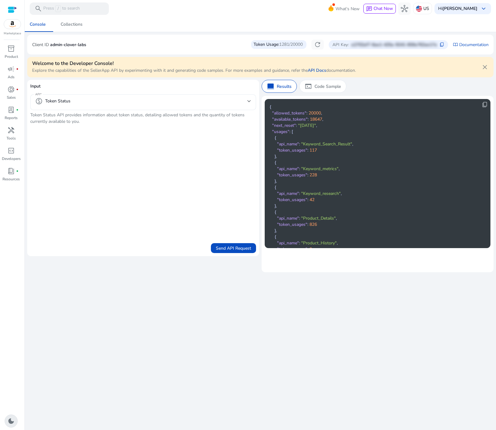
click at [75, 98] on mat-select-trigger "paid Token Status" at bounding box center [141, 100] width 212 height 7
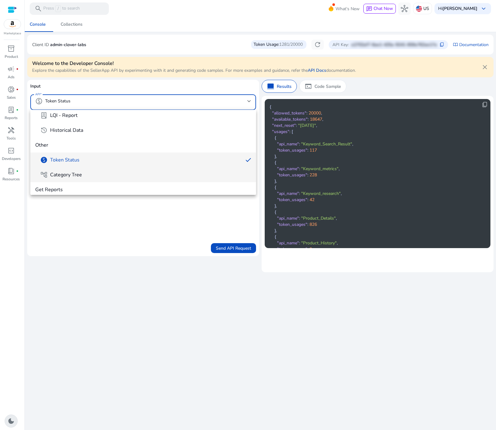
click at [65, 170] on mat-option "account_tree Category Tree" at bounding box center [143, 174] width 226 height 15
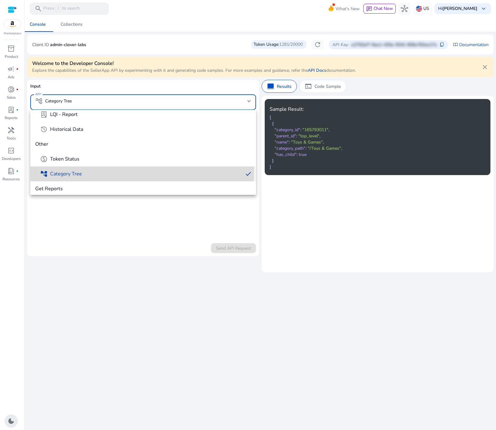
scroll to position [0, 0]
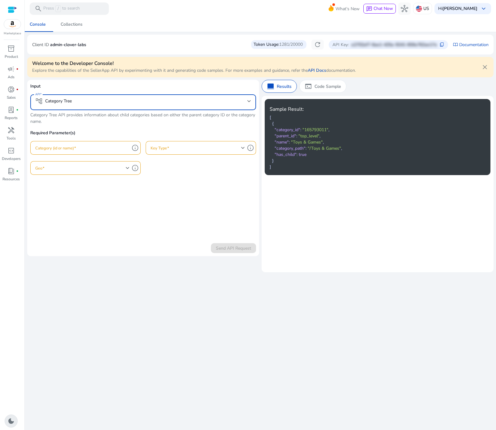
click at [38, 114] on div at bounding box center [143, 113] width 226 height 6
click at [37, 119] on p "Category Tree API provides information about child categories based on either t…" at bounding box center [143, 118] width 226 height 13
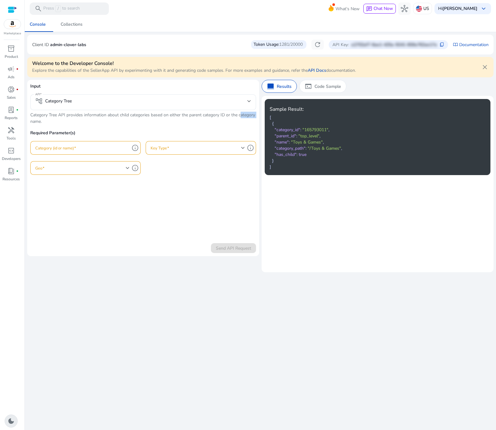
click at [37, 119] on p "Category Tree API provides information about child categories based on either t…" at bounding box center [143, 118] width 226 height 13
click at [71, 147] on input "Category (id or name)" at bounding box center [82, 147] width 94 height 7
click at [70, 107] on div "account_tree Category Tree" at bounding box center [143, 102] width 216 height 16
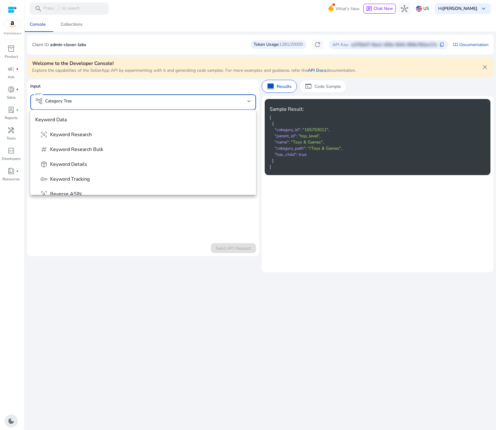
scroll to position [140, 0]
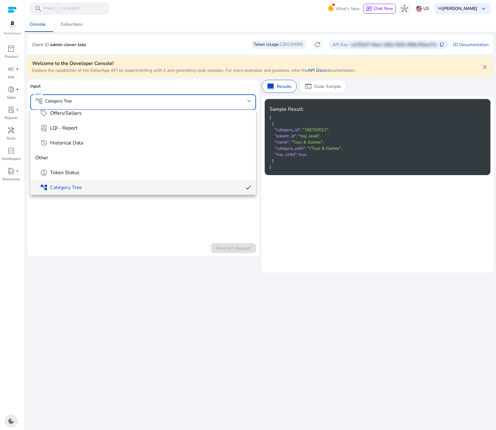
click at [70, 107] on div at bounding box center [248, 215] width 496 height 430
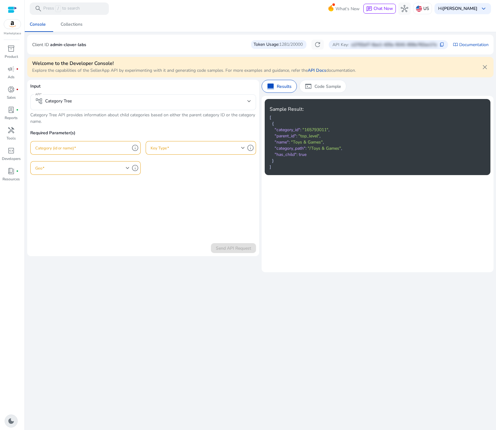
click at [94, 151] on div at bounding box center [82, 148] width 94 height 14
click at [103, 148] on input "Category (id or name)" at bounding box center [82, 147] width 94 height 7
click at [135, 148] on span "info" at bounding box center [134, 147] width 7 height 7
click at [135, 144] on div "The specific geographical region or location within the Amazon marketplace you …" at bounding box center [135, 147] width 124 height 27
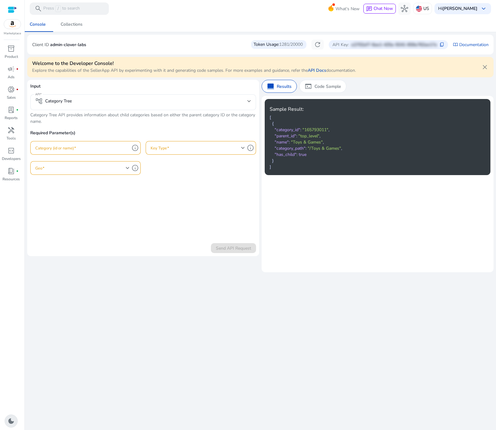
click at [49, 147] on input "Category (id or name)" at bounding box center [82, 147] width 94 height 7
click at [296, 141] on span ""Toys & Games"" at bounding box center [307, 142] width 32 height 6
drag, startPoint x: 296, startPoint y: 141, endPoint x: 307, endPoint y: 140, distance: 10.9
click at [307, 140] on span ""Toys & Games"" at bounding box center [307, 142] width 32 height 6
click at [119, 145] on input "Category (id or name)" at bounding box center [82, 147] width 94 height 7
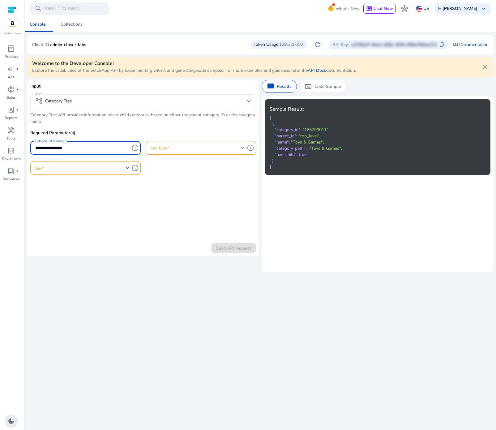
type input "**********"
click at [197, 163] on div "**********" at bounding box center [143, 156] width 226 height 52
click at [189, 150] on span at bounding box center [196, 147] width 91 height 7
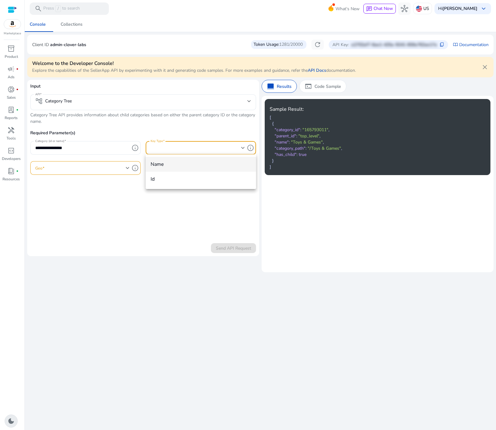
click at [210, 215] on div at bounding box center [248, 215] width 496 height 430
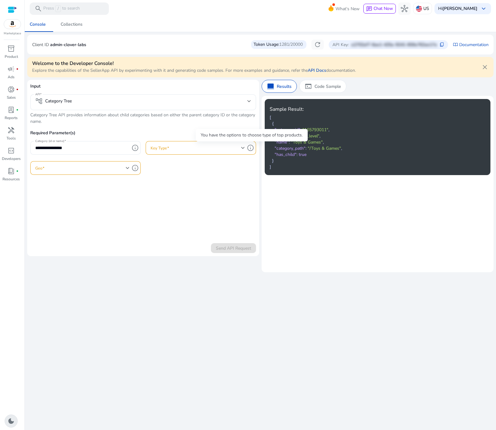
click at [252, 150] on span "info" at bounding box center [250, 147] width 7 height 7
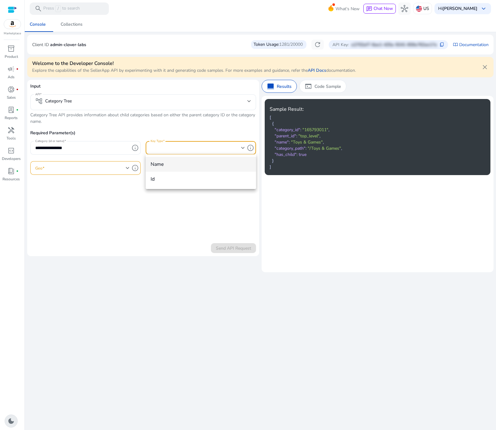
click at [202, 169] on mat-option "name" at bounding box center [201, 164] width 110 height 15
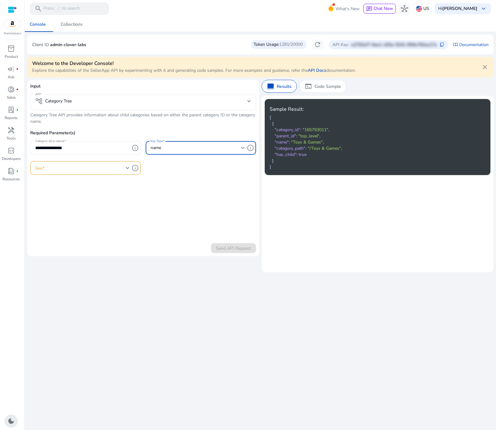
click at [243, 149] on div at bounding box center [243, 147] width 4 height 7
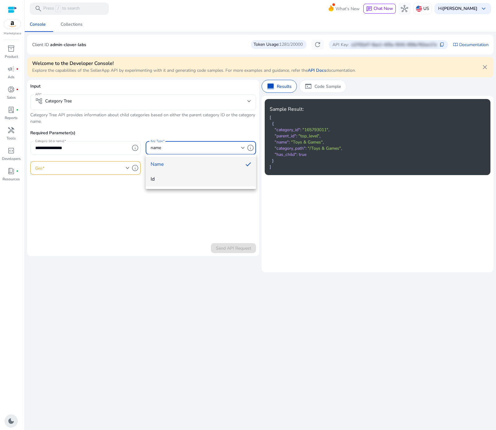
click at [186, 184] on mat-option "id" at bounding box center [201, 179] width 110 height 15
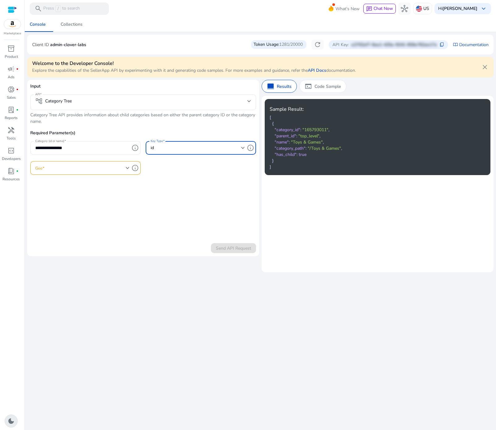
click at [233, 150] on div "id" at bounding box center [196, 147] width 91 height 7
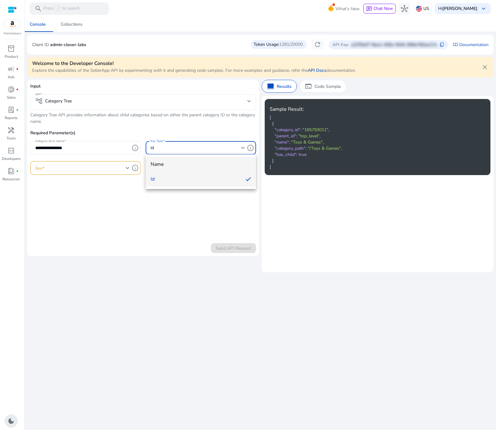
click at [202, 163] on span "name" at bounding box center [201, 164] width 100 height 7
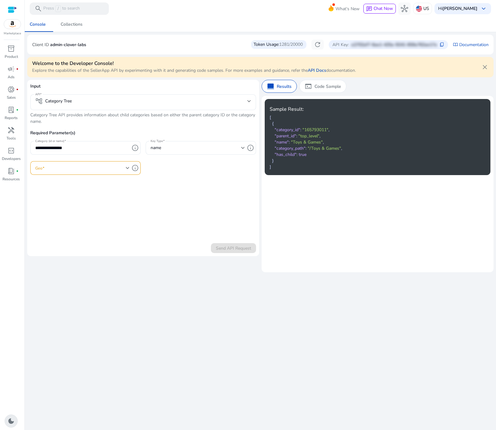
drag, startPoint x: 171, startPoint y: 193, endPoint x: 163, endPoint y: 189, distance: 8.7
click at [171, 192] on form "**********" at bounding box center [143, 168] width 226 height 170
click at [344, 81] on div "terminal Code Sample" at bounding box center [322, 86] width 47 height 13
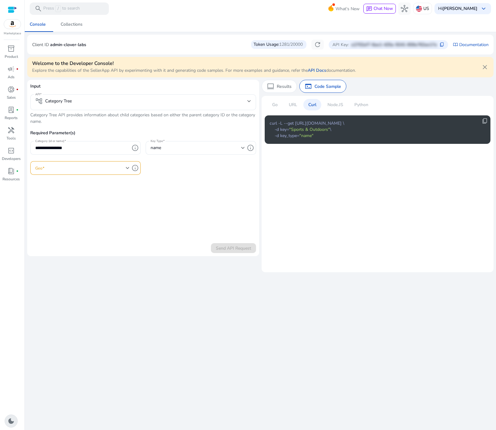
click at [309, 103] on p "Curl" at bounding box center [312, 104] width 8 height 6
click at [186, 146] on div "name" at bounding box center [196, 147] width 91 height 7
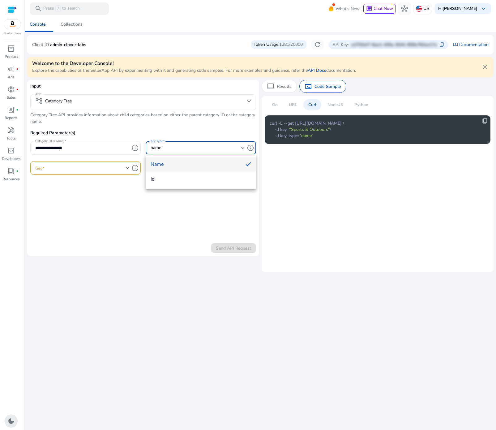
click at [186, 164] on span "name" at bounding box center [196, 164] width 90 height 7
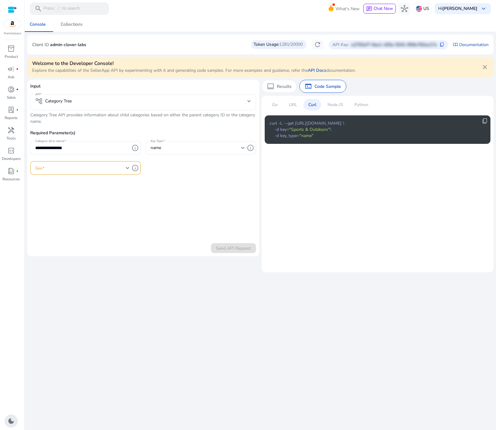
click at [291, 104] on p "URL" at bounding box center [293, 104] width 8 height 6
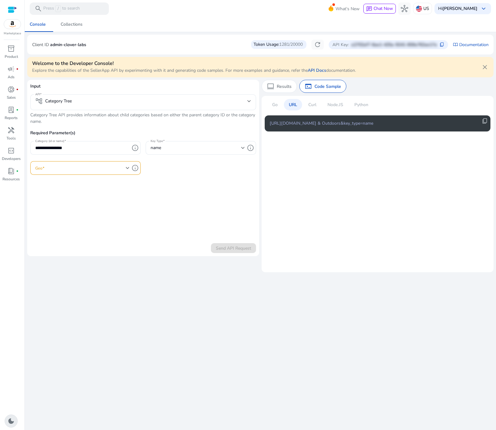
click at [119, 167] on span at bounding box center [80, 167] width 91 height 7
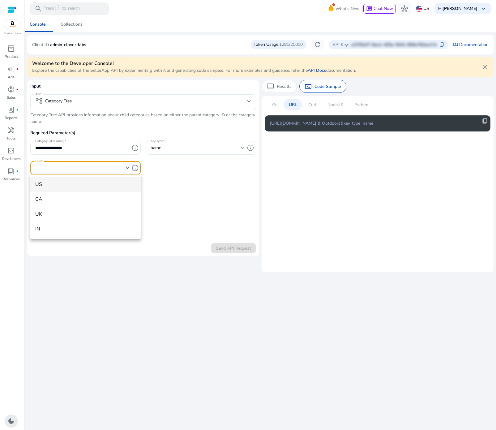
click at [83, 190] on mat-option "US" at bounding box center [85, 184] width 110 height 15
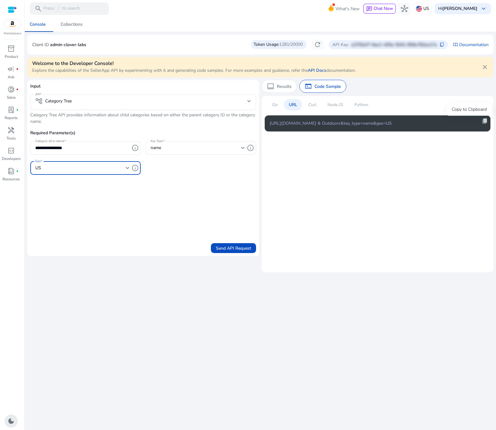
click at [485, 122] on span "content_copy" at bounding box center [485, 121] width 6 height 6
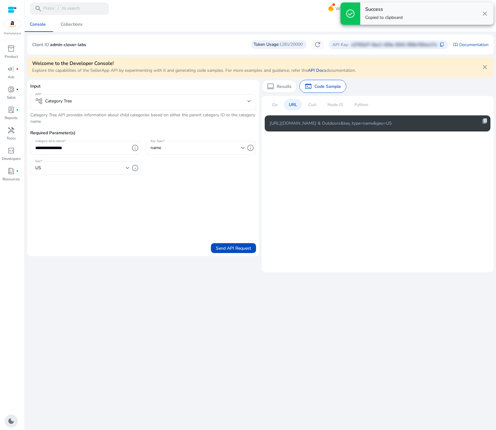
click at [485, 122] on span "content_copy" at bounding box center [485, 121] width 6 height 6
copy span "content_copy"
click at [485, 122] on span "content_copy" at bounding box center [485, 121] width 6 height 6
copy div "content_copy"
click at [485, 122] on span "content_copy" at bounding box center [485, 121] width 6 height 6
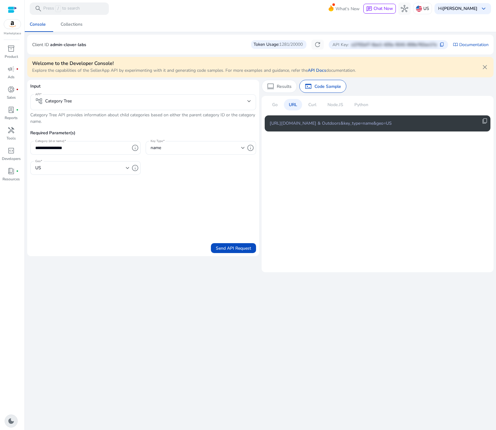
click at [316, 105] on p "Curl" at bounding box center [312, 104] width 8 height 6
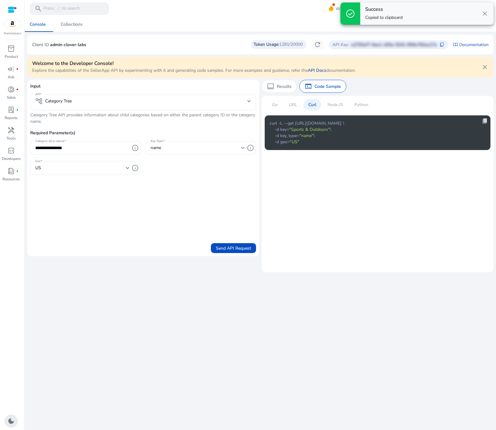
click at [485, 120] on span "content_copy" at bounding box center [485, 121] width 6 height 6
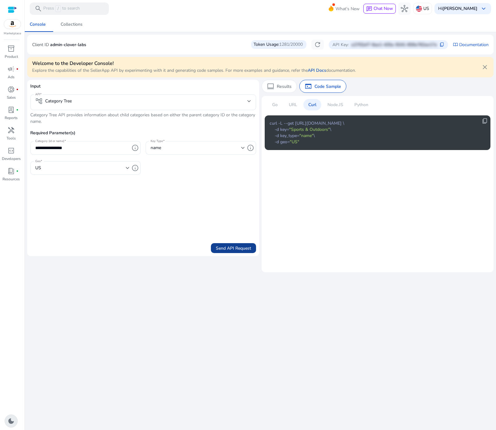
click at [232, 250] on span "Send API Request" at bounding box center [233, 248] width 35 height 6
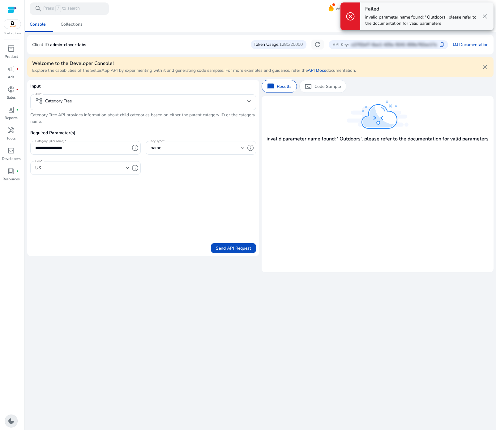
click at [77, 140] on p "Required Parameter(s)" at bounding box center [143, 135] width 226 height 11
click at [74, 144] on input "**********" at bounding box center [82, 147] width 94 height 7
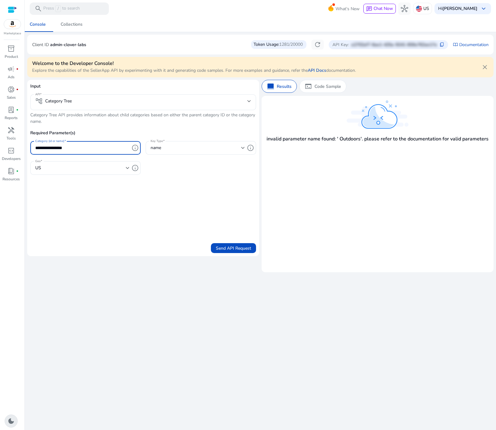
click at [53, 147] on input "**********" at bounding box center [82, 147] width 94 height 7
click at [226, 250] on span "Send API Request" at bounding box center [233, 248] width 35 height 6
click at [36, 146] on input "**********" at bounding box center [82, 147] width 94 height 7
click at [170, 210] on form "**********" at bounding box center [143, 168] width 226 height 170
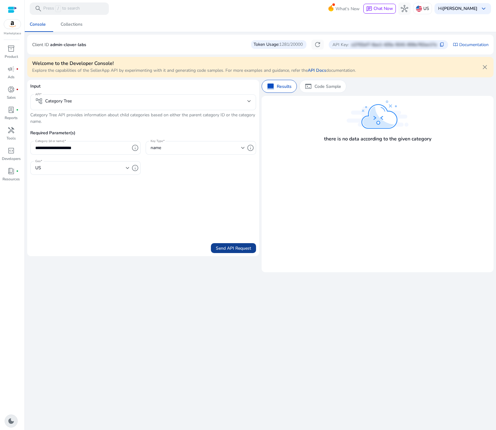
click at [221, 246] on span "Send API Request" at bounding box center [233, 248] width 35 height 6
click at [188, 149] on div "name" at bounding box center [196, 147] width 91 height 7
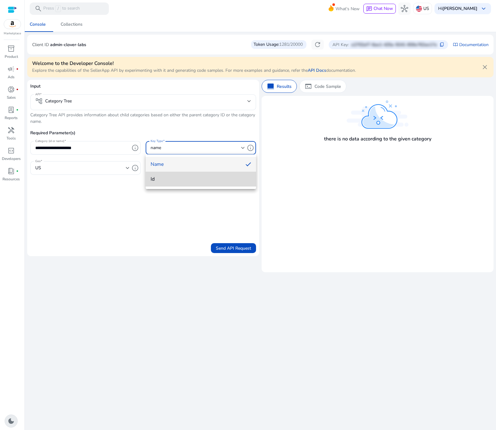
click at [180, 175] on mat-option "id" at bounding box center [201, 179] width 110 height 15
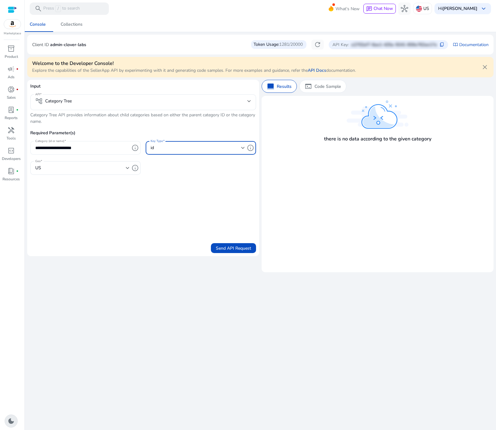
click at [80, 146] on input "**********" at bounding box center [82, 147] width 94 height 7
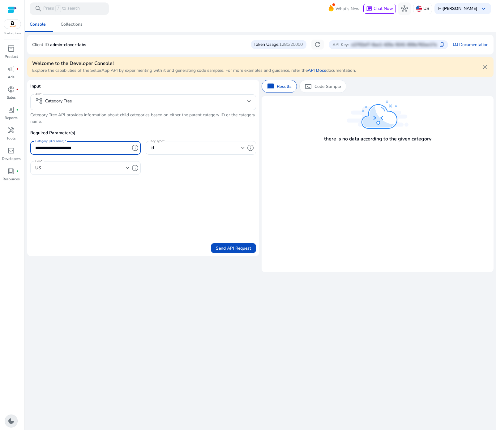
click at [80, 146] on input "**********" at bounding box center [82, 147] width 94 height 7
paste input "text"
type input "*******"
click at [176, 221] on form "Input API account_tree Category Tree Category Tree API provides information abo…" at bounding box center [143, 168] width 226 height 170
click at [236, 246] on span "Send API Request" at bounding box center [233, 248] width 35 height 6
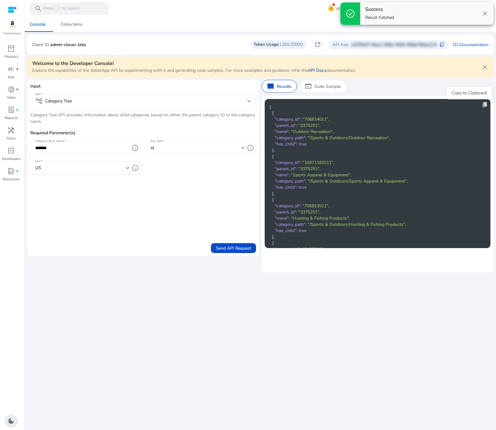
click at [484, 105] on span "content_copy" at bounding box center [485, 104] width 6 height 6
copy span "content_copy"
click at [484, 105] on span "content_copy" at bounding box center [485, 104] width 6 height 6
copy span "content_copy"
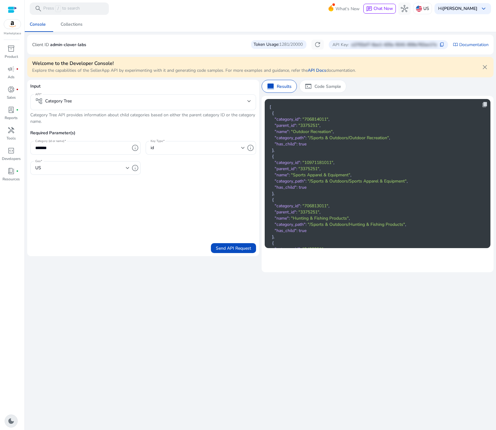
click at [483, 105] on span "content_copy" at bounding box center [485, 104] width 6 height 6
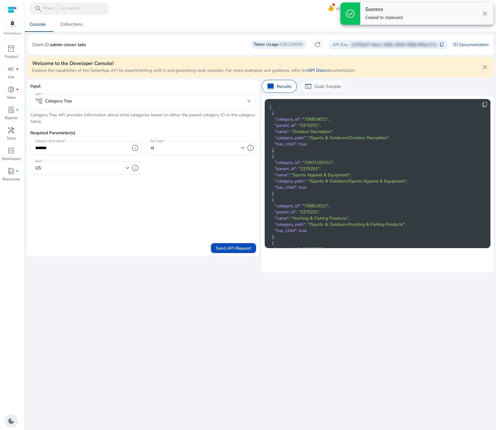
click at [345, 88] on div "terminal Code Sample" at bounding box center [322, 86] width 47 height 13
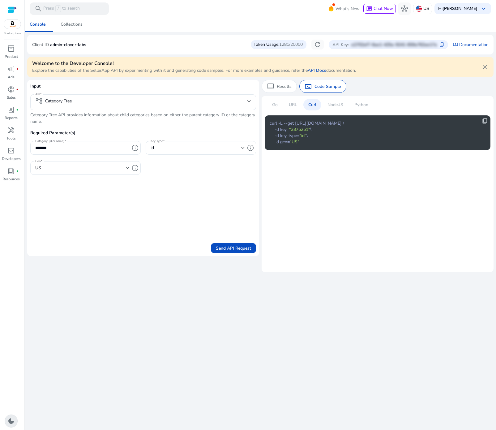
click at [296, 106] on p "URL" at bounding box center [293, 104] width 8 height 6
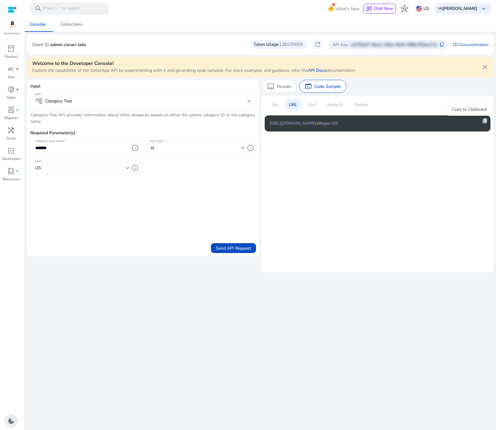
click at [484, 121] on span "content_copy" at bounding box center [485, 121] width 6 height 6
copy span "content_copy"
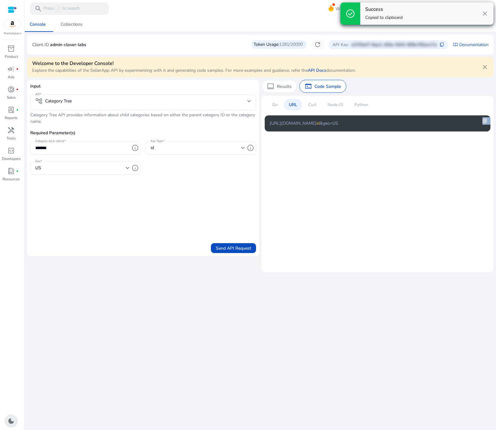
click at [484, 121] on span "content_copy" at bounding box center [485, 121] width 6 height 6
copy div "content_copy"
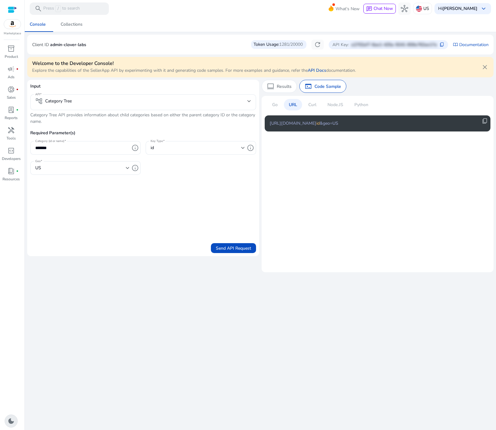
click at [317, 112] on div "Go URL Curl Node.JS Python" at bounding box center [320, 107] width 111 height 16
click at [316, 107] on p "Curl" at bounding box center [312, 104] width 8 height 6
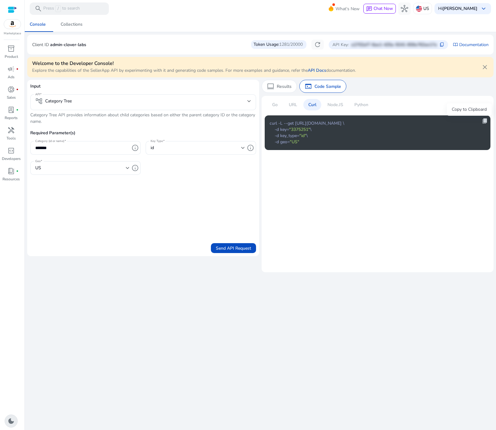
click at [484, 122] on span "content_copy" at bounding box center [485, 121] width 6 height 6
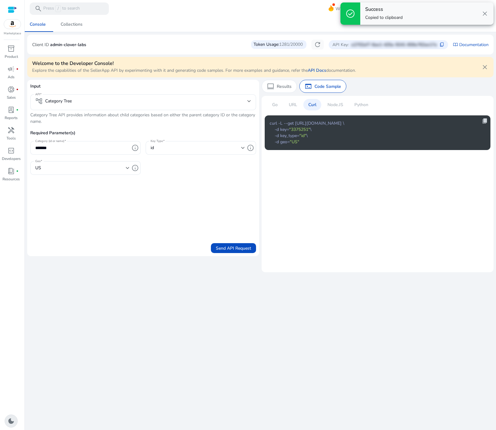
click at [484, 122] on span "content_copy" at bounding box center [485, 121] width 6 height 6
copy span "content_copy"
click at [484, 122] on span "content_copy" at bounding box center [485, 121] width 6 height 6
copy div "content_copy"
click at [12, 165] on link "code_blocks Developers" at bounding box center [11, 156] width 22 height 20
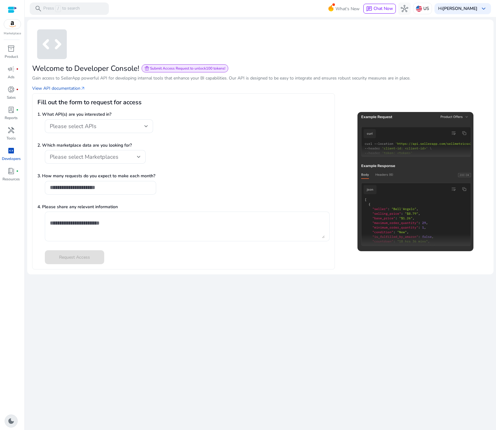
drag, startPoint x: 216, startPoint y: 251, endPoint x: 200, endPoint y: 227, distance: 28.9
click at [215, 252] on div "Request Access" at bounding box center [183, 257] width 292 height 14
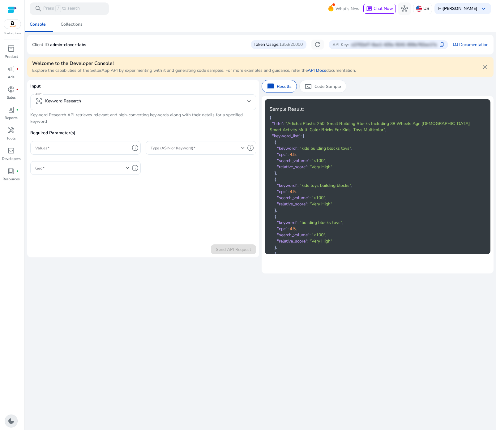
click at [116, 105] on mat-select "frame_inspect Keyword Research" at bounding box center [143, 102] width 216 height 10
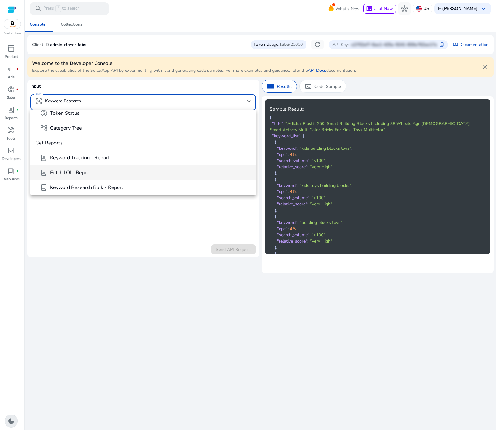
scroll to position [200, 0]
click at [86, 280] on div at bounding box center [248, 215] width 496 height 430
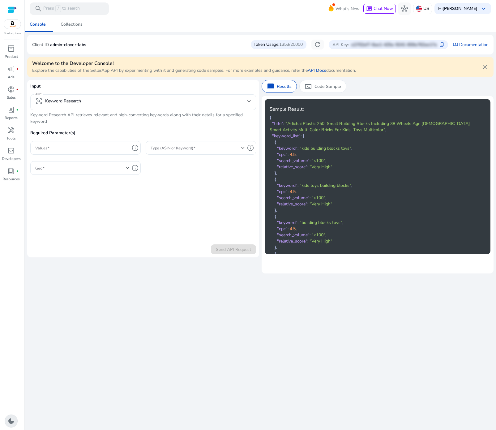
click at [123, 103] on mat-select-trigger "frame_inspect Keyword Research" at bounding box center [141, 100] width 212 height 7
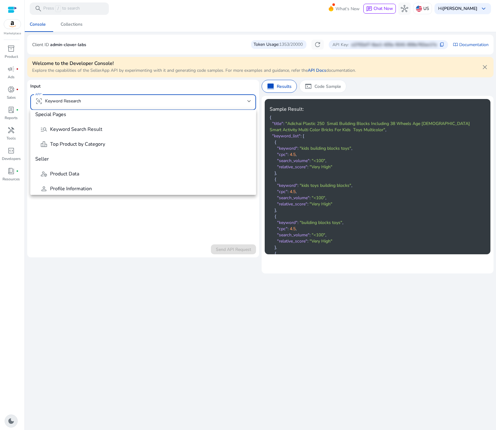
scroll to position [276, 0]
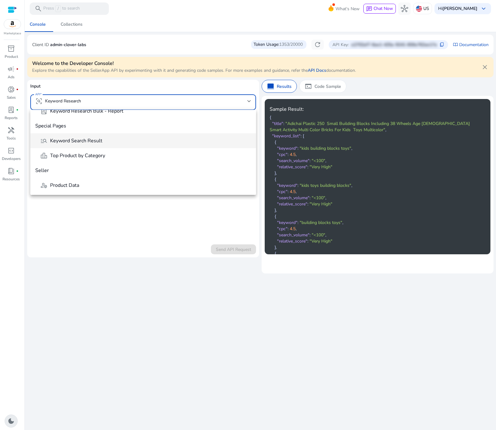
click at [70, 139] on span "Keyword Search Result" at bounding box center [76, 140] width 52 height 7
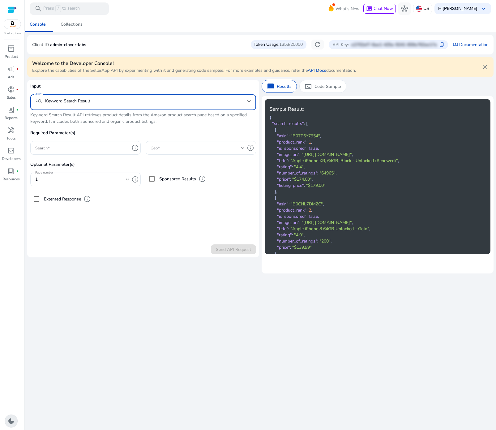
click at [45, 117] on p "Keyword Search Result API retrieves product details from the Amazon product sea…" at bounding box center [143, 118] width 226 height 13
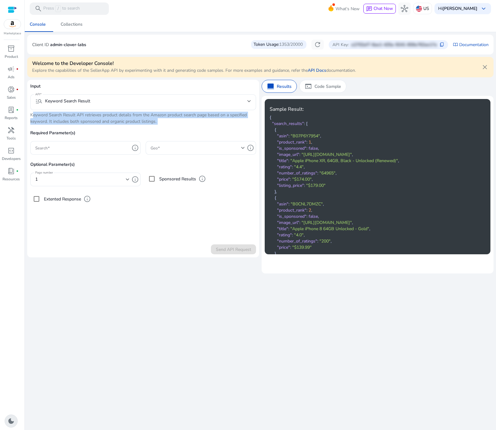
click at [45, 117] on p "Keyword Search Result API retrieves product details from the Amazon product sea…" at bounding box center [143, 118] width 226 height 13
copy p "Keyword Search Result API retrieves product details from the Amazon product sea…"
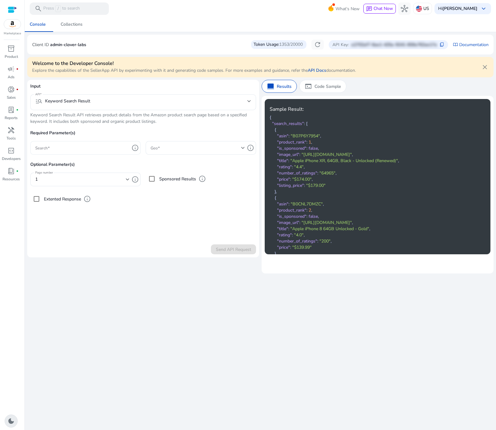
click at [94, 150] on input "Search" at bounding box center [82, 147] width 94 height 7
click at [318, 90] on div "terminal Code Sample" at bounding box center [322, 86] width 47 height 13
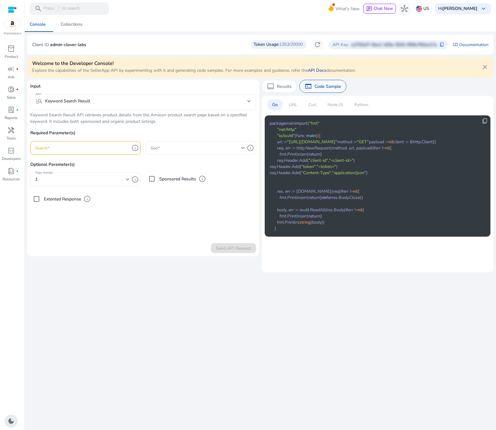
click at [319, 88] on p "Code Sample" at bounding box center [327, 86] width 27 height 6
click at [313, 104] on p "Curl" at bounding box center [312, 104] width 8 height 6
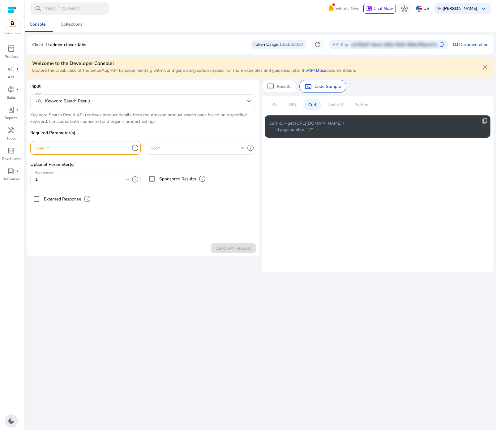
drag, startPoint x: 81, startPoint y: 153, endPoint x: 124, endPoint y: 145, distance: 43.7
click at [82, 153] on div at bounding box center [82, 148] width 94 height 14
click at [122, 147] on input "Search" at bounding box center [82, 147] width 94 height 7
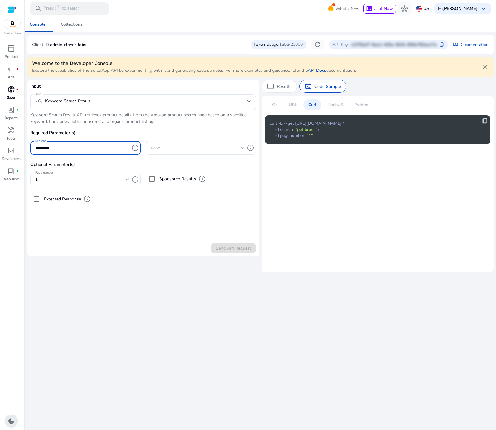
type input "*********"
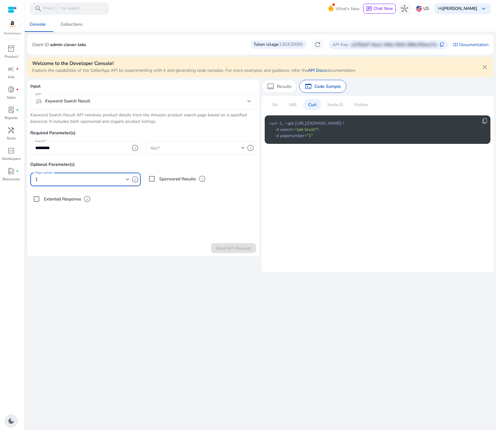
click at [113, 178] on div "1" at bounding box center [80, 179] width 91 height 7
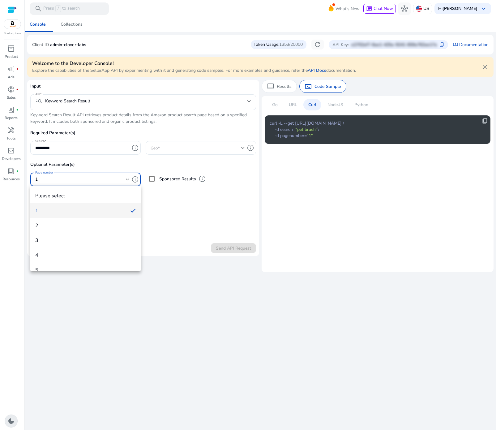
click at [167, 196] on div at bounding box center [248, 215] width 496 height 430
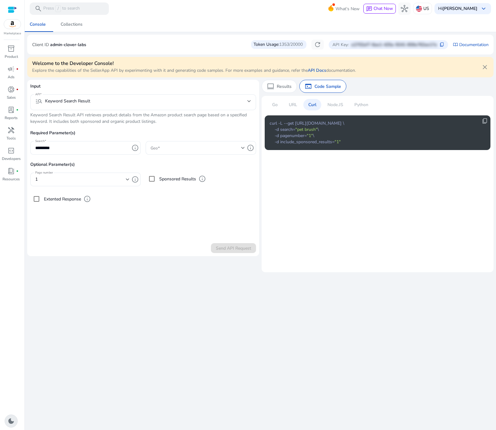
click at [297, 105] on p "URL" at bounding box center [293, 104] width 8 height 6
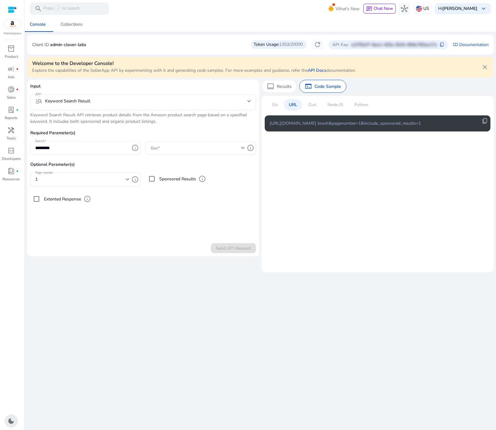
click at [207, 140] on p "Required Parameter(s)" at bounding box center [143, 135] width 226 height 11
click at [196, 153] on div at bounding box center [198, 148] width 94 height 14
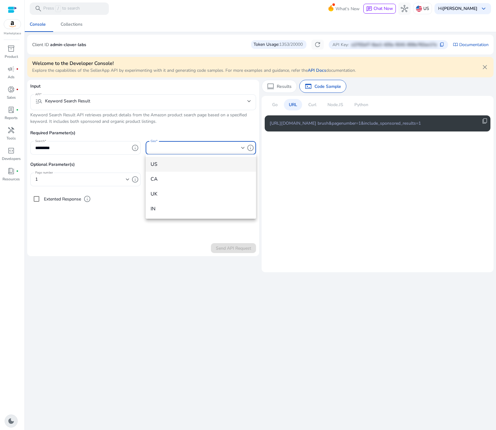
click at [193, 159] on mat-option "US" at bounding box center [201, 164] width 110 height 15
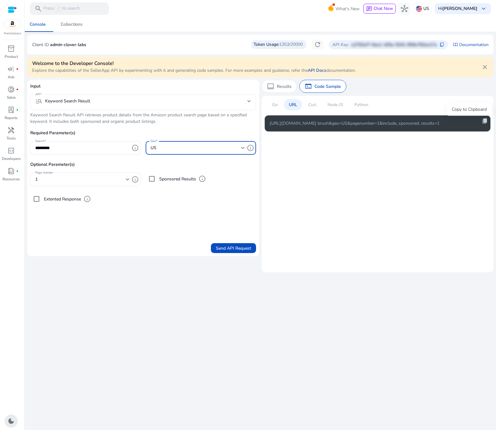
click at [484, 122] on span "content_copy" at bounding box center [485, 121] width 6 height 6
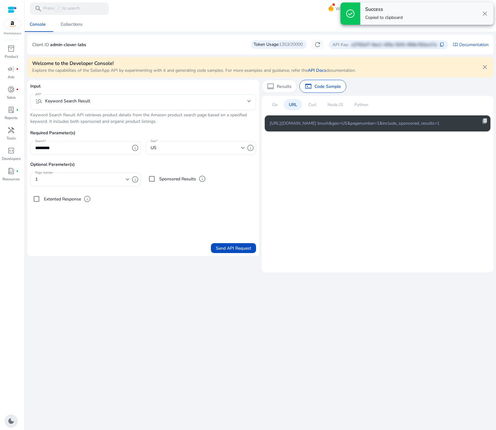
click at [484, 122] on span "content_copy" at bounding box center [485, 121] width 6 height 6
copy span "content_copy"
click at [484, 122] on span "content_copy" at bounding box center [485, 121] width 6 height 6
click at [484, 121] on span "content_copy" at bounding box center [485, 121] width 6 height 6
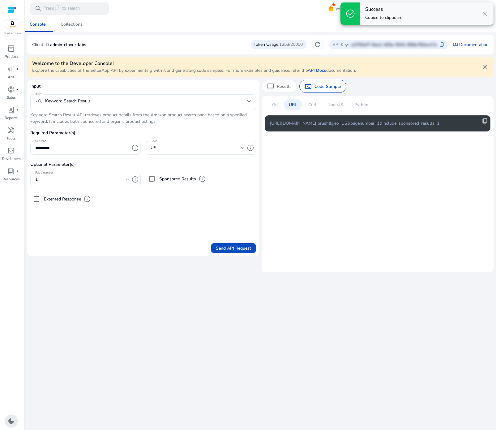
click at [311, 102] on p "Curl" at bounding box center [312, 104] width 8 height 6
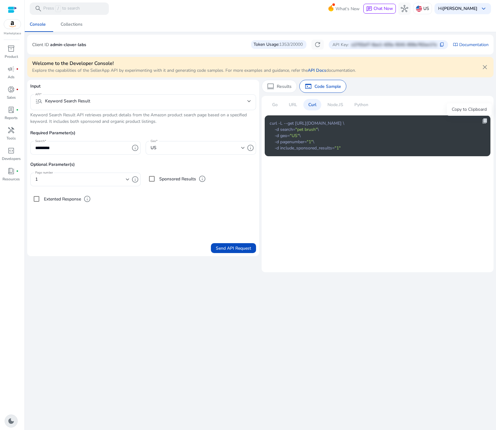
click at [487, 122] on span "content_copy" at bounding box center [485, 121] width 6 height 6
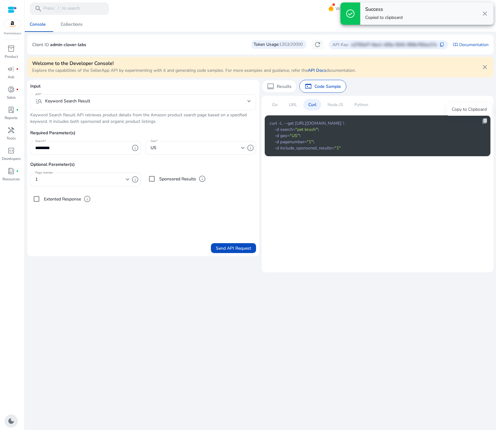
click at [486, 122] on span "content_copy" at bounding box center [485, 121] width 6 height 6
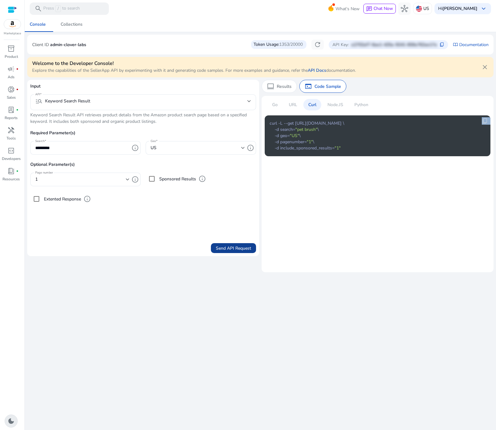
click at [233, 248] on span "Send API Request" at bounding box center [233, 248] width 35 height 6
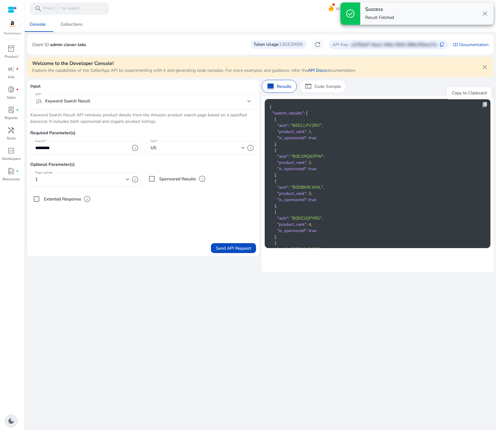
click at [482, 102] on span "content_copy" at bounding box center [485, 104] width 6 height 6
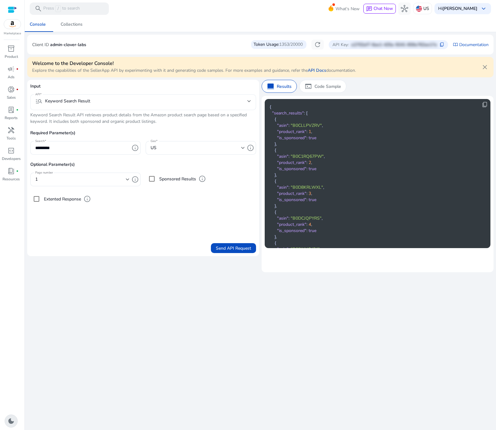
click at [100, 106] on mat-select "manage_search Keyword Search Result" at bounding box center [143, 102] width 216 height 10
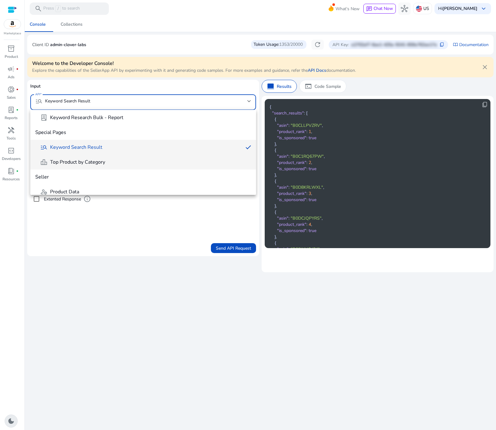
scroll to position [270, 0]
click at [89, 164] on span "Top Product by Category" at bounding box center [77, 161] width 55 height 7
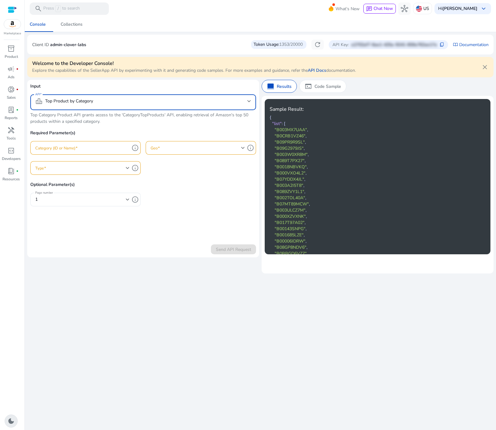
click at [91, 150] on input "Category (ID or Name)" at bounding box center [82, 147] width 94 height 7
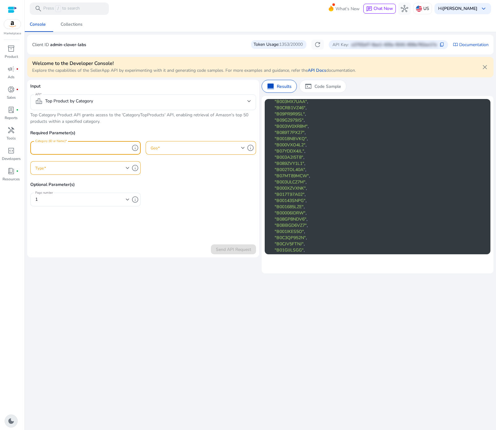
scroll to position [0, 0]
click at [38, 117] on p "Top Category Product API grants access to the 'CategoryTopProducts' API, enabli…" at bounding box center [143, 118] width 226 height 13
click at [89, 151] on div at bounding box center [82, 148] width 94 height 14
click at [110, 165] on span at bounding box center [80, 167] width 91 height 7
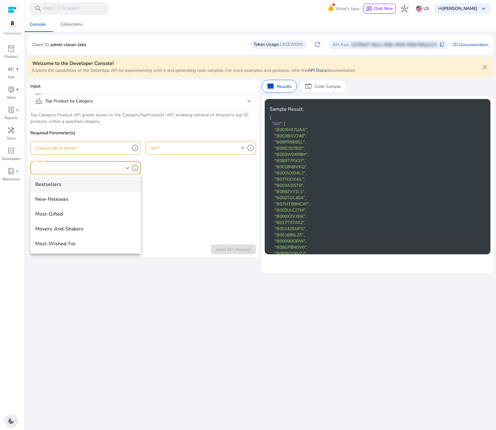
drag, startPoint x: 133, startPoint y: 308, endPoint x: 135, endPoint y: 301, distance: 6.9
click at [135, 304] on div at bounding box center [248, 215] width 496 height 430
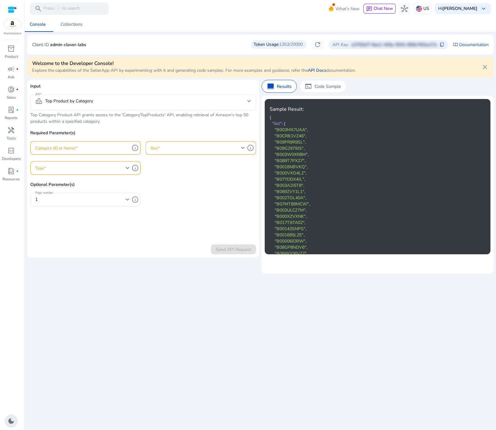
click at [83, 169] on span at bounding box center [80, 167] width 91 height 7
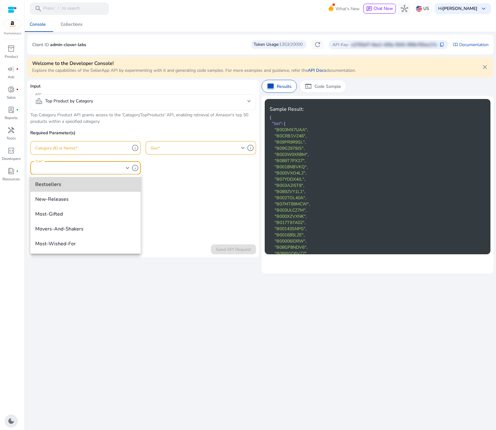
click at [69, 186] on span "bestsellers" at bounding box center [85, 184] width 100 height 7
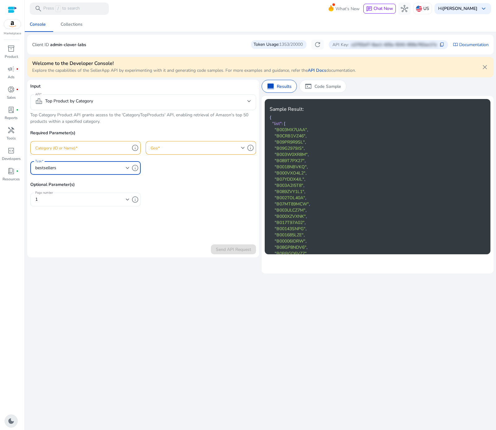
click at [68, 203] on div "1" at bounding box center [82, 200] width 94 height 14
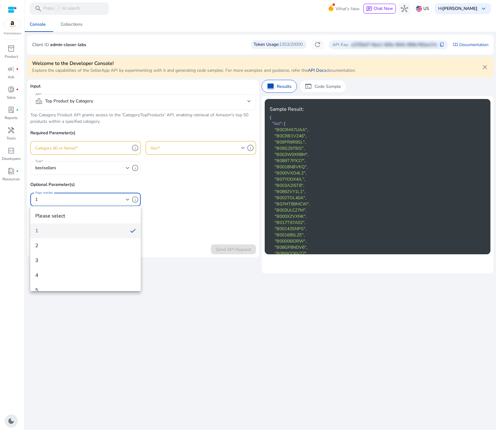
click at [68, 203] on div at bounding box center [248, 215] width 496 height 430
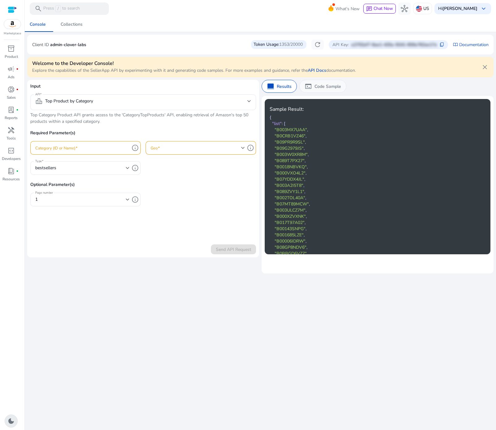
click at [330, 88] on p "Code Sample" at bounding box center [327, 86] width 27 height 6
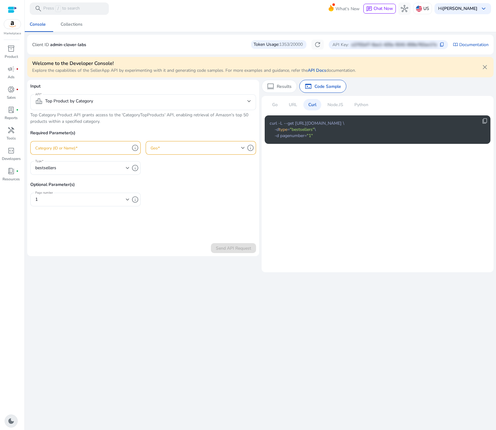
click at [318, 102] on div "Curl" at bounding box center [312, 104] width 18 height 11
click at [315, 104] on p "Curl" at bounding box center [312, 104] width 8 height 6
click at [179, 149] on span at bounding box center [196, 147] width 91 height 7
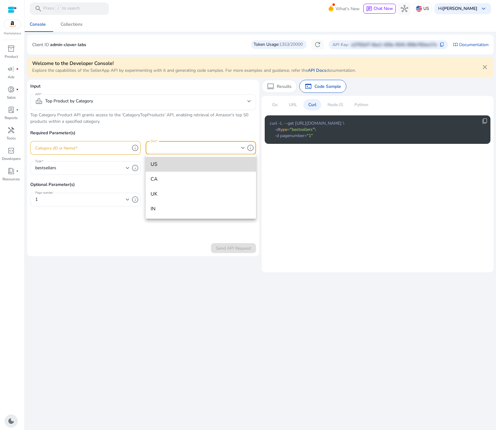
click at [171, 166] on span "US" at bounding box center [201, 164] width 100 height 7
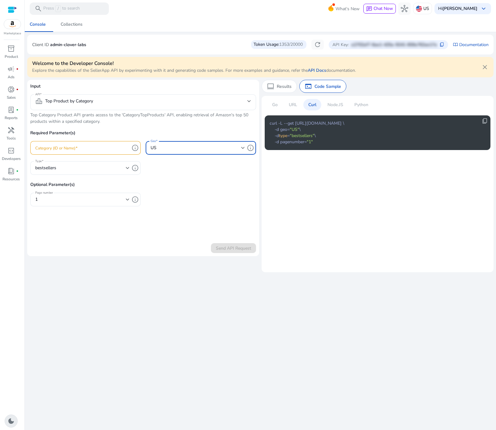
click at [72, 153] on div at bounding box center [82, 148] width 94 height 14
click at [73, 149] on input "Category (ID or Name)" at bounding box center [82, 147] width 94 height 7
paste input "**********"
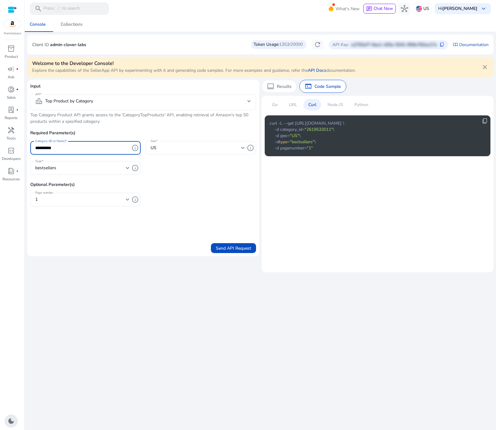
type input "**********"
click at [166, 148] on div "US" at bounding box center [196, 147] width 91 height 7
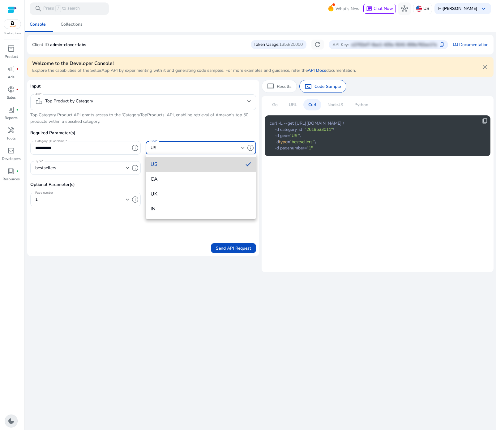
click at [161, 163] on span "US" at bounding box center [196, 164] width 90 height 7
click at [92, 171] on div "bestsellers" at bounding box center [82, 167] width 94 height 7
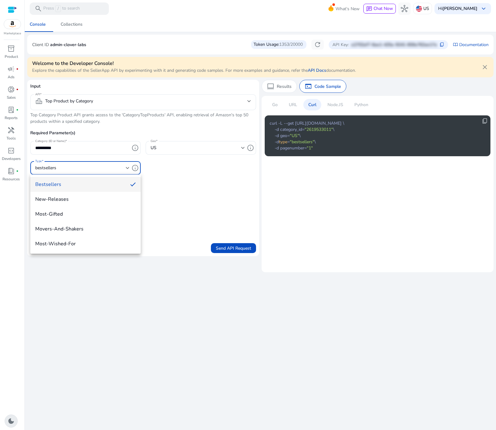
click at [77, 184] on span "bestsellers" at bounding box center [80, 184] width 90 height 7
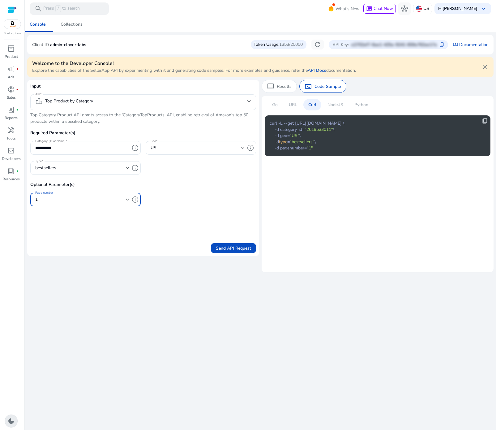
click at [71, 203] on div "1" at bounding box center [82, 199] width 94 height 7
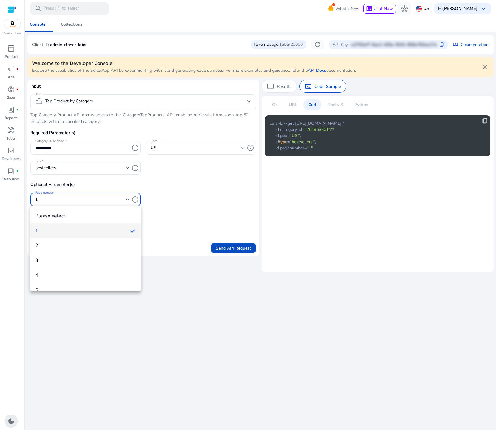
click at [173, 233] on div at bounding box center [248, 215] width 496 height 430
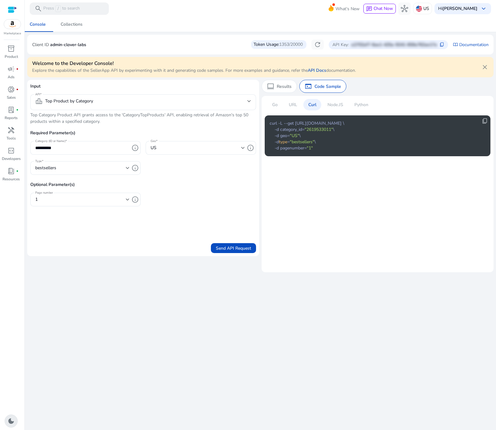
click at [292, 106] on p "URL" at bounding box center [293, 104] width 8 height 6
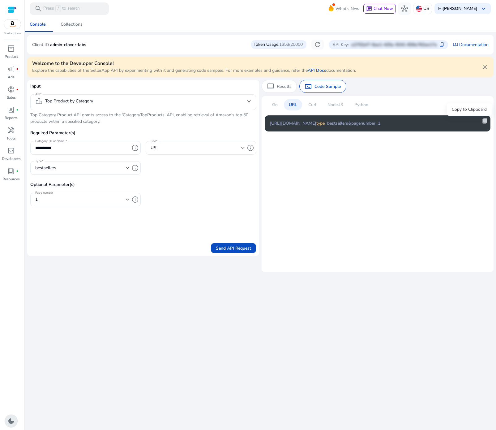
click at [483, 120] on span "content_copy" at bounding box center [485, 121] width 6 height 6
copy span "content_copy"
click at [309, 103] on p "Curl" at bounding box center [312, 104] width 8 height 6
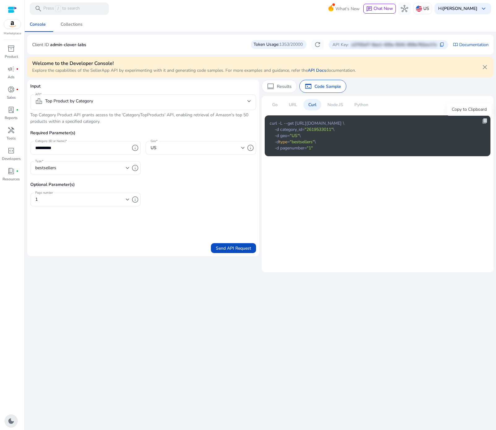
click at [486, 122] on span "content_copy" at bounding box center [485, 121] width 6 height 6
copy span "content_copy"
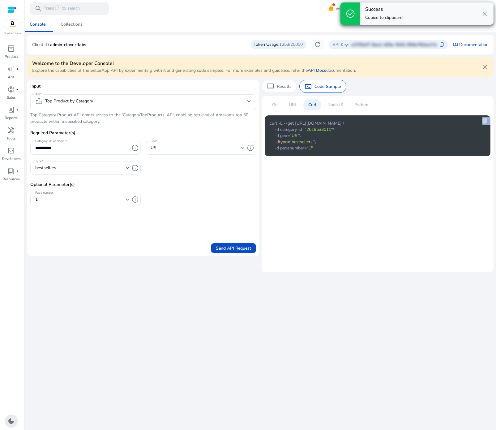
click at [486, 122] on span "content_copy" at bounding box center [485, 121] width 6 height 6
copy div "content_copy"
click at [241, 247] on span "Send API Request" at bounding box center [233, 248] width 35 height 6
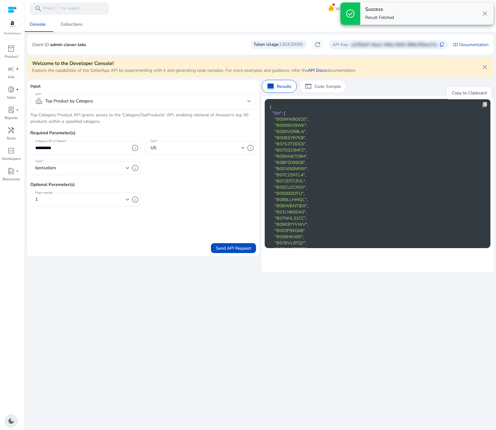
click at [482, 103] on span "content_copy" at bounding box center [485, 104] width 6 height 6
copy span "content_copy"
click at [482, 103] on span "content_copy" at bounding box center [485, 104] width 6 height 6
copy span "content_copy"
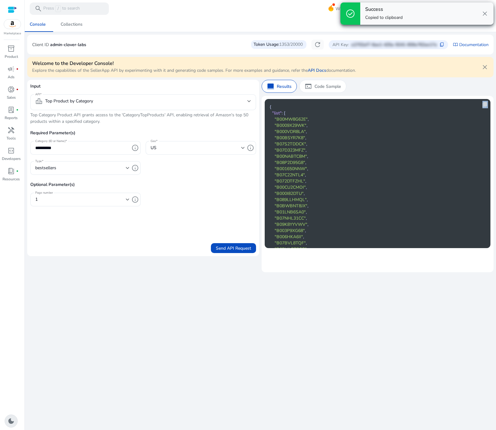
click at [482, 103] on span "content_copy" at bounding box center [485, 104] width 6 height 6
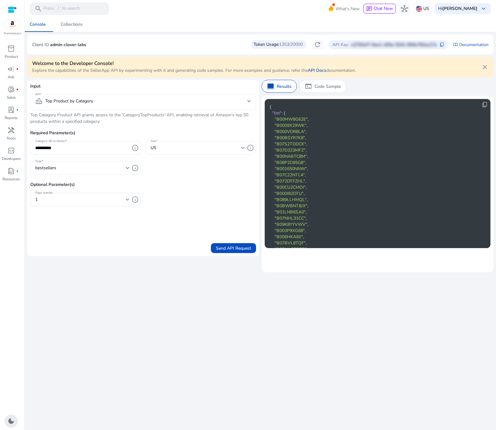
click at [105, 97] on mat-select-trigger "leaderboard Top Product by Category" at bounding box center [141, 100] width 212 height 7
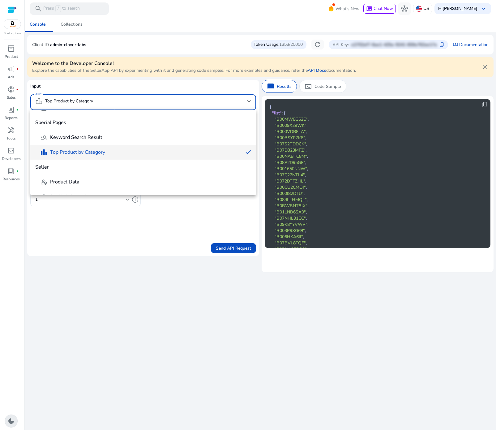
scroll to position [291, 0]
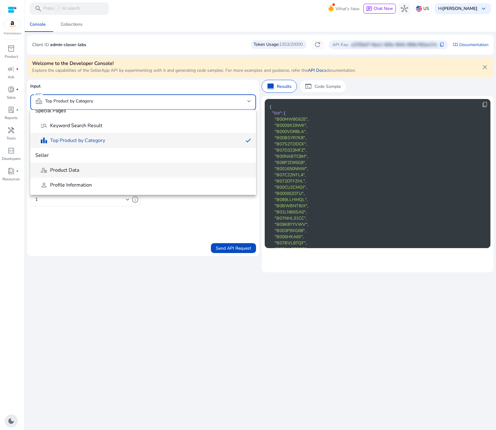
click at [69, 175] on mat-option "deployed_code_account Product Data" at bounding box center [143, 170] width 226 height 15
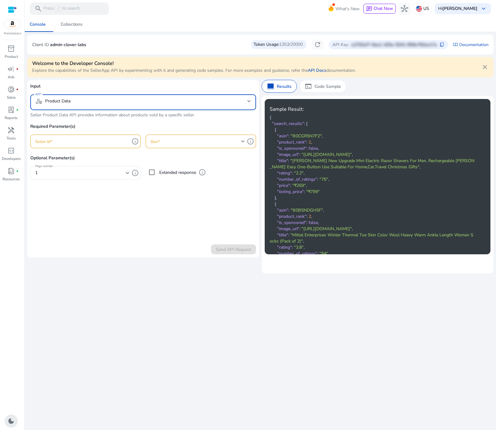
click at [113, 98] on mat-select-trigger "deployed_code_account Product Data" at bounding box center [141, 100] width 212 height 7
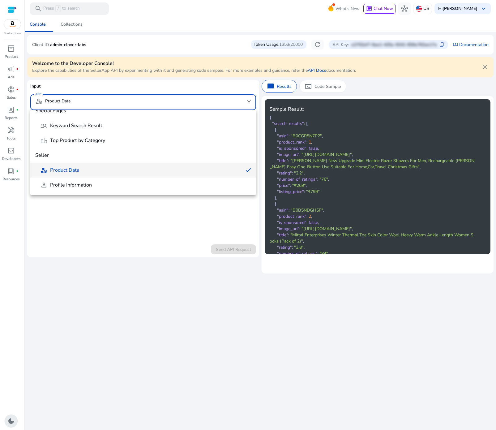
click at [95, 223] on div at bounding box center [248, 215] width 496 height 430
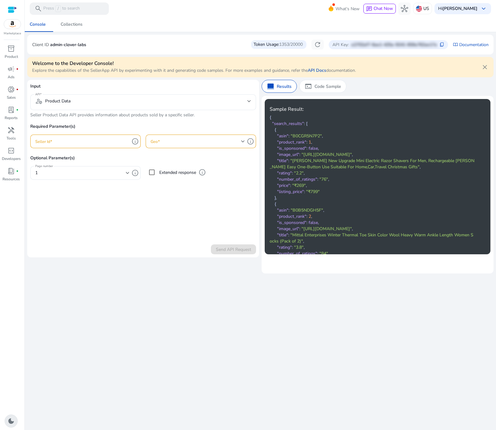
click at [98, 116] on div at bounding box center [143, 113] width 226 height 6
click at [99, 114] on div at bounding box center [143, 113] width 226 height 6
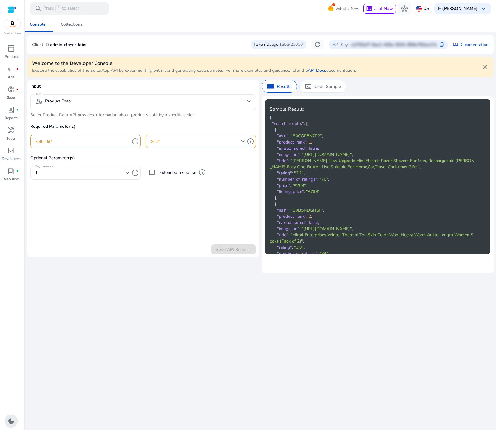
click at [99, 114] on div at bounding box center [143, 113] width 226 height 6
click at [24, 114] on div "inventory_2 Product campaign fiber_manual_record Ads donut_small fiber_manual_r…" at bounding box center [12, 237] width 24 height 386
click at [33, 114] on div at bounding box center [143, 113] width 226 height 6
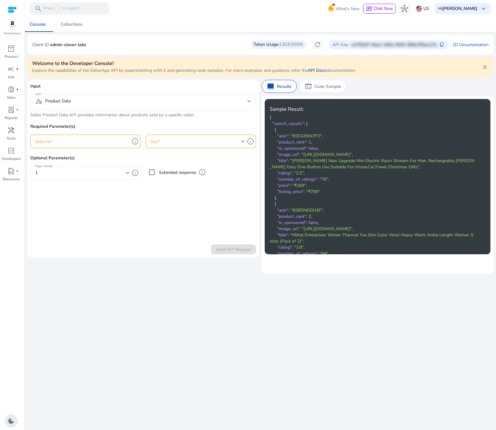
click at [33, 114] on div at bounding box center [143, 113] width 226 height 6
click at [61, 116] on div at bounding box center [143, 113] width 226 height 6
click at [62, 117] on p "Seller Product Data API provides information about products sold by a specific …" at bounding box center [143, 115] width 226 height 6
click at [60, 118] on div "Input API deployed_code_account Product Data Seller Product Data API provides i…" at bounding box center [143, 134] width 226 height 103
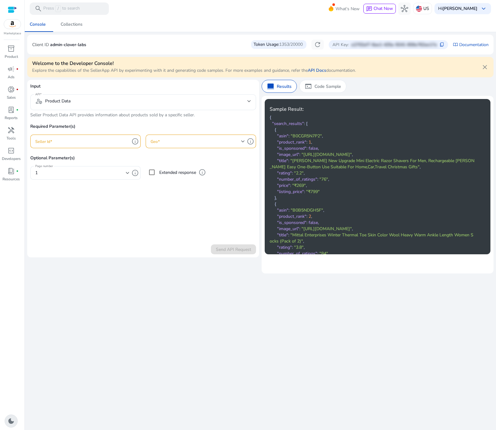
click at [60, 117] on p "Seller Product Data API provides information about products sold by a specific …" at bounding box center [143, 115] width 226 height 6
click at [57, 116] on div at bounding box center [143, 113] width 226 height 6
click at [59, 117] on p "Seller Product Data API provides information about products sold by a specific …" at bounding box center [143, 115] width 226 height 6
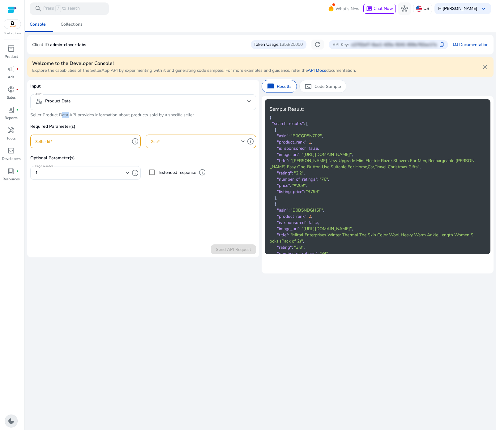
click at [59, 117] on p "Seller Product Data API provides information about products sold by a specific …" at bounding box center [143, 115] width 226 height 6
copy p "Seller Product Data API provides information about products sold by a specific …"
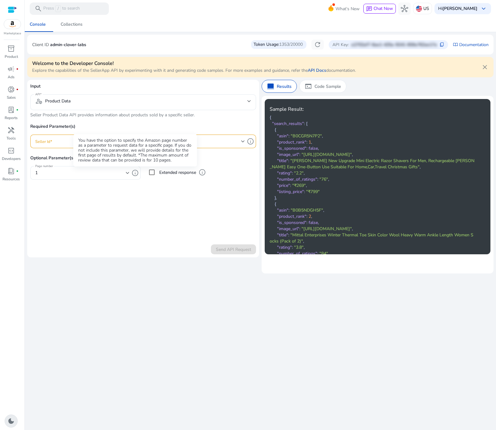
click at [117, 146] on div "You have the option to specify the Amazon page number as a parameter to request…" at bounding box center [135, 150] width 124 height 32
drag, startPoint x: 67, startPoint y: 140, endPoint x: 74, endPoint y: 143, distance: 7.3
click at [67, 140] on input "Seller Id" at bounding box center [82, 141] width 94 height 7
click at [189, 174] on label "Extended response" at bounding box center [177, 172] width 38 height 6
click at [85, 136] on div at bounding box center [82, 142] width 94 height 14
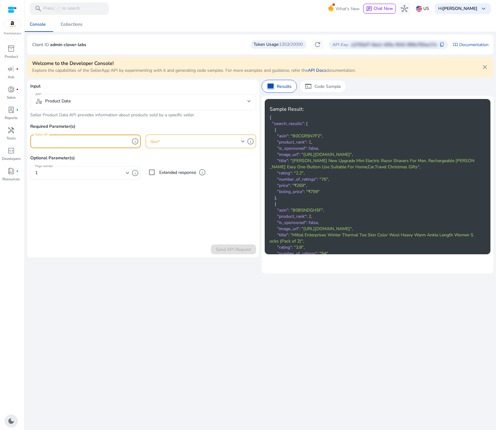
paste input "**********"
type input "**********"
click at [190, 145] on div at bounding box center [198, 142] width 94 height 14
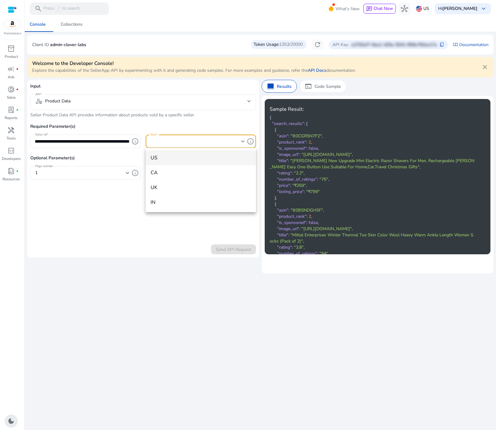
scroll to position [0, 0]
click at [178, 157] on span "US" at bounding box center [201, 157] width 100 height 7
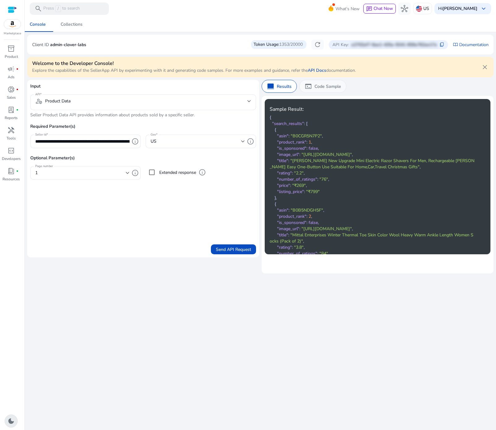
click at [321, 88] on p "Code Sample" at bounding box center [327, 86] width 27 height 6
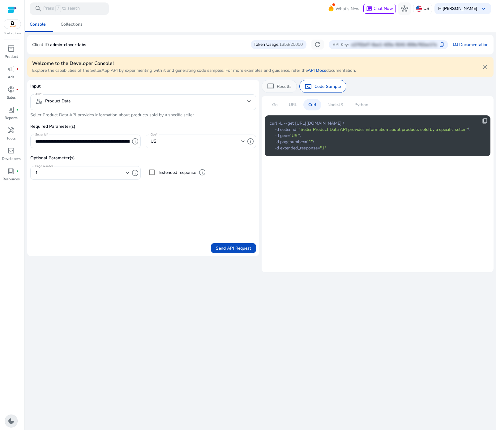
click at [277, 84] on p "Results" at bounding box center [284, 86] width 15 height 6
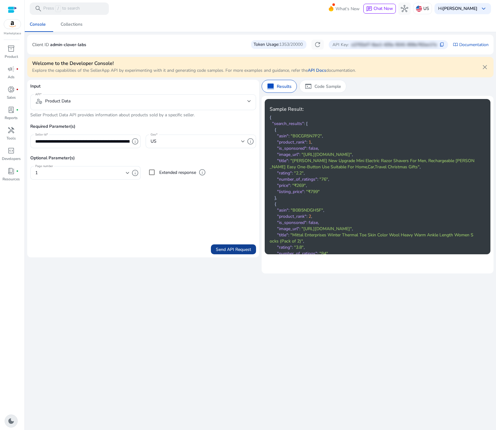
click at [223, 246] on span "Send API Request" at bounding box center [233, 249] width 35 height 6
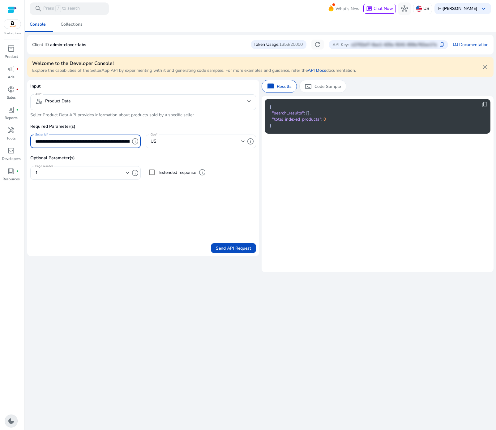
click at [84, 139] on input "**********" at bounding box center [82, 141] width 94 height 7
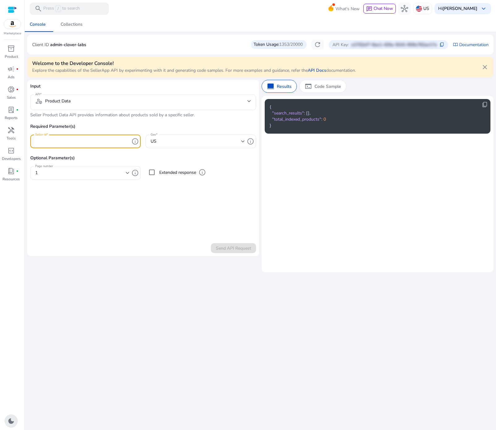
click at [100, 140] on input "Seller Id" at bounding box center [82, 141] width 94 height 7
paste input "**********"
type input "**********"
click at [228, 250] on span "Send API Request" at bounding box center [233, 248] width 35 height 6
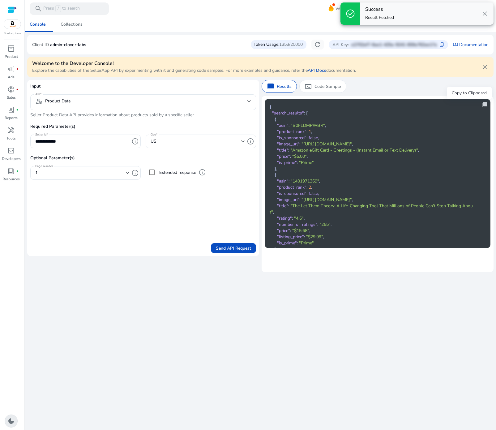
click at [483, 105] on span "content_copy" at bounding box center [485, 104] width 6 height 6
copy span "content_copy"
click at [483, 105] on span "content_copy" at bounding box center [485, 104] width 6 height 6
copy span "content_copy"
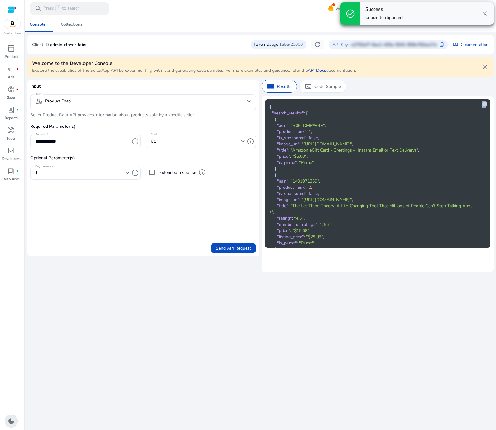
click at [483, 105] on span "content_copy" at bounding box center [485, 104] width 6 height 6
copy span "content"
click at [483, 105] on span "content_copy" at bounding box center [485, 104] width 6 height 6
copy span "content_copy"
click at [482, 105] on span "content_copy" at bounding box center [485, 104] width 6 height 6
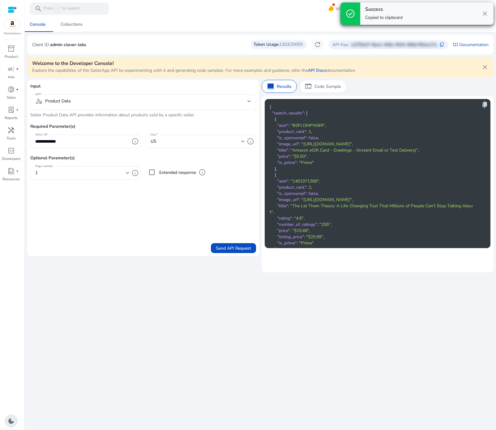
click at [482, 105] on span "content_copy" at bounding box center [485, 104] width 6 height 6
click at [482, 104] on span "content_copy" at bounding box center [485, 104] width 6 height 6
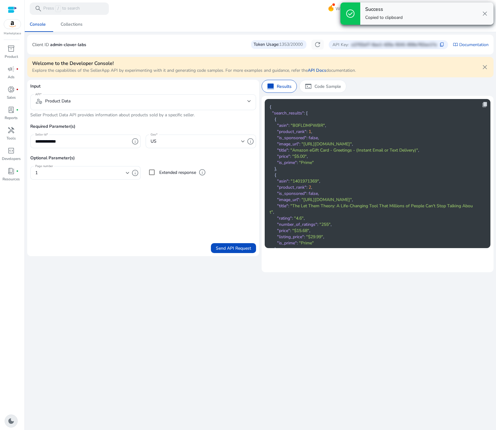
click at [482, 104] on span "content_copy" at bounding box center [485, 104] width 6 height 6
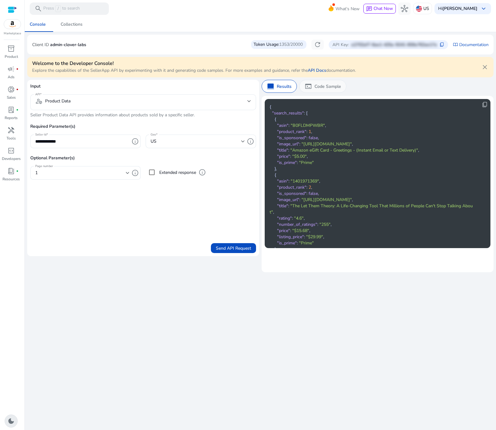
click at [324, 81] on div "terminal Code Sample" at bounding box center [322, 86] width 47 height 13
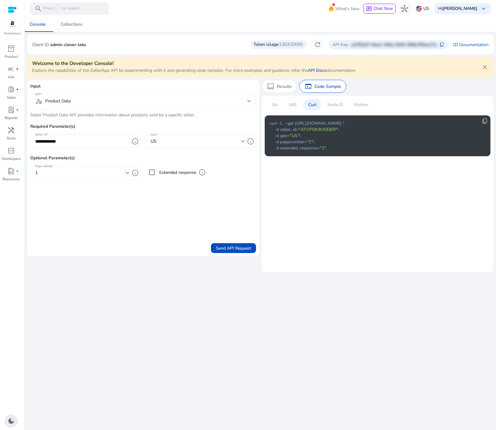
click at [293, 105] on p "URL" at bounding box center [293, 104] width 8 height 6
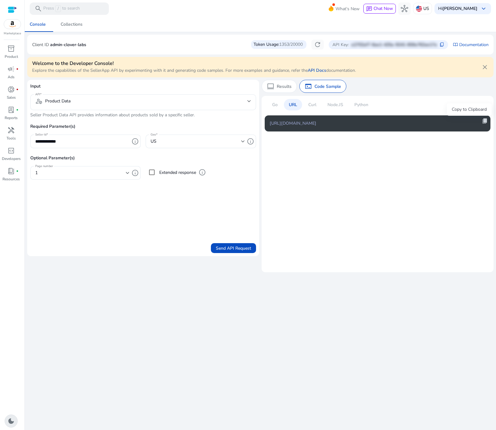
click at [487, 121] on span "content_copy" at bounding box center [485, 121] width 6 height 6
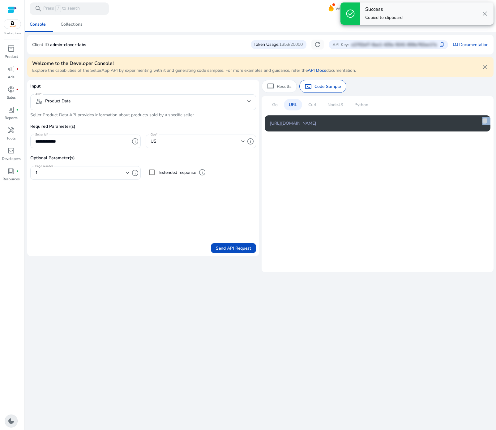
click at [487, 121] on span "content_copy" at bounding box center [485, 121] width 6 height 6
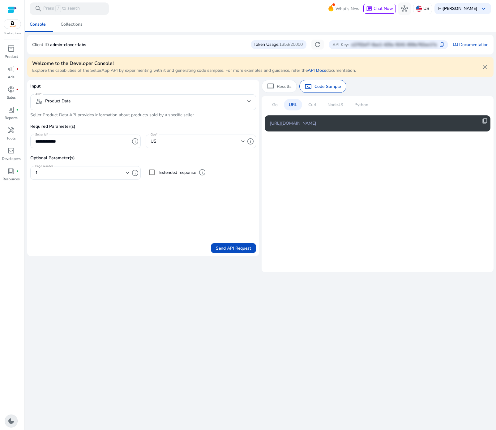
drag, startPoint x: 310, startPoint y: 101, endPoint x: 318, endPoint y: 102, distance: 7.7
click at [310, 101] on div "Curl" at bounding box center [312, 104] width 18 height 11
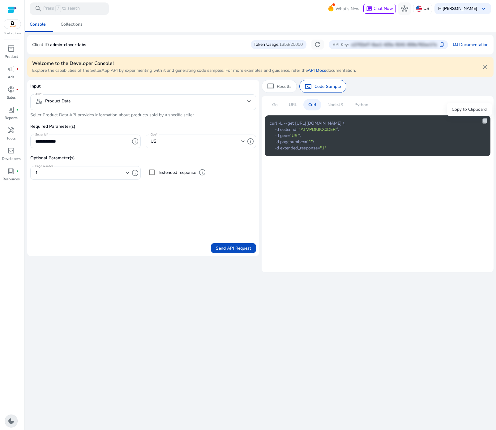
click at [483, 122] on span "content_copy" at bounding box center [485, 121] width 6 height 6
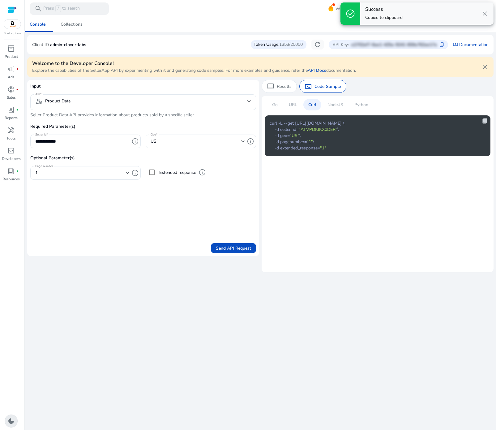
click at [483, 122] on span "content_copy" at bounding box center [485, 121] width 6 height 6
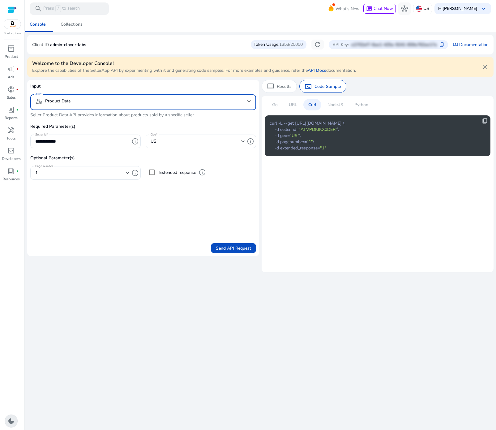
click at [85, 101] on mat-select-trigger "deployed_code_account Product Data" at bounding box center [141, 100] width 212 height 7
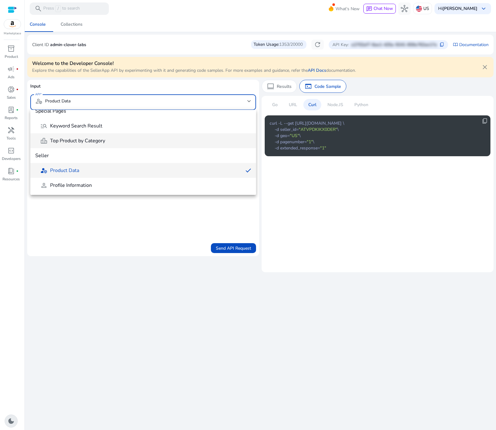
scroll to position [291, 0]
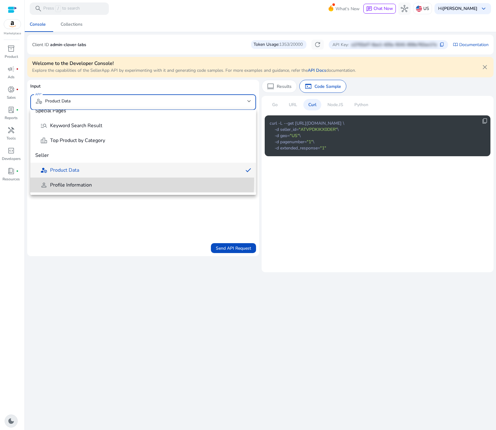
click at [80, 180] on mat-option "person Profile Information" at bounding box center [143, 184] width 226 height 15
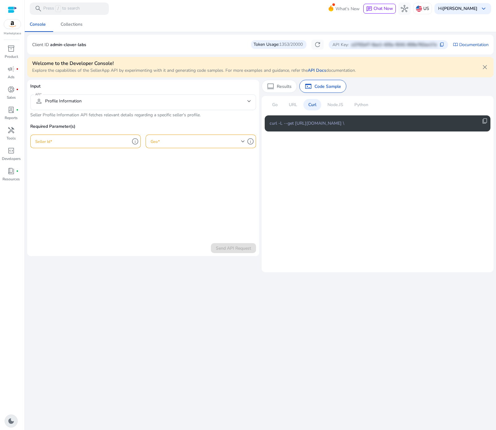
click at [100, 177] on form "Input API person Profile Information Seller Profile Information API fetches rel…" at bounding box center [143, 168] width 226 height 170
click at [39, 117] on p "Seller Profile Information API fetches relevant details regarding a specific se…" at bounding box center [143, 115] width 226 height 6
click at [70, 138] on input "Seller Id" at bounding box center [82, 141] width 94 height 7
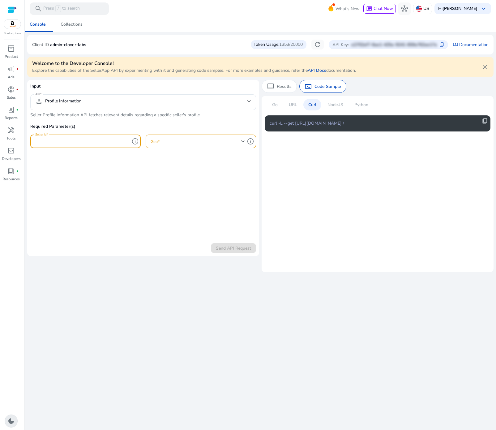
paste input "**********"
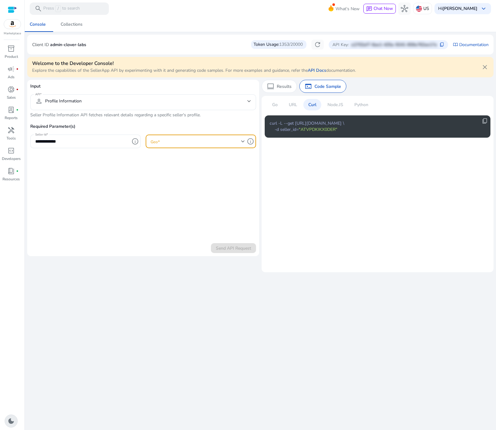
click at [165, 139] on span at bounding box center [196, 141] width 91 height 7
click at [161, 158] on span "US" at bounding box center [201, 157] width 100 height 7
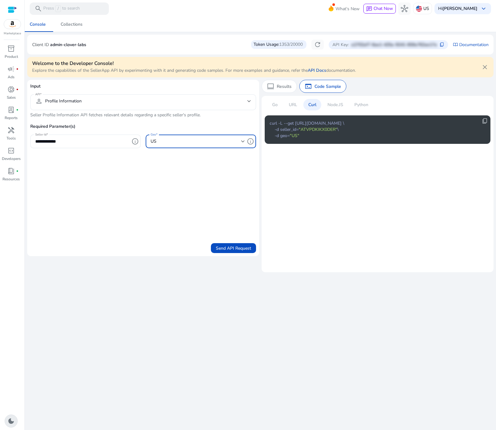
click at [290, 103] on p "URL" at bounding box center [293, 104] width 8 height 6
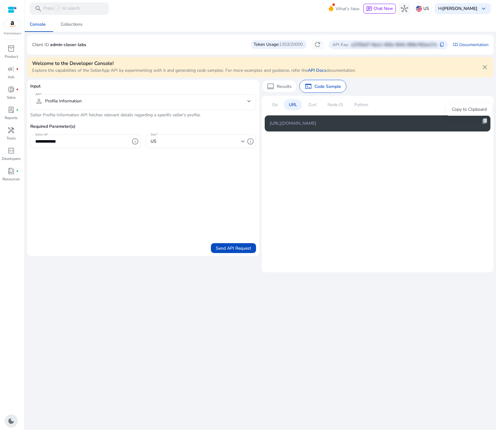
click at [486, 120] on span "content_copy" at bounding box center [485, 121] width 6 height 6
copy span "content_copy"
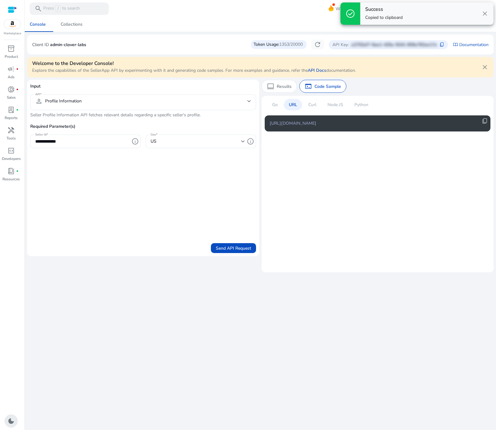
click at [312, 104] on p "Curl" at bounding box center [312, 104] width 8 height 6
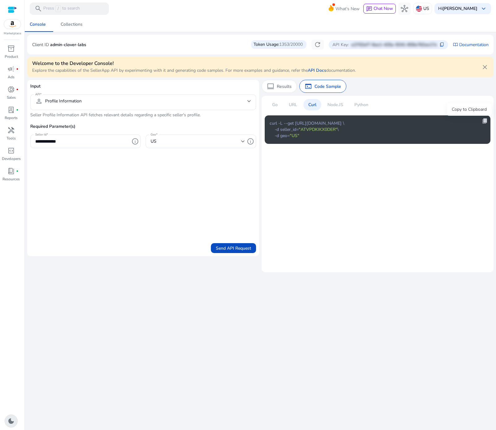
click at [485, 122] on span "content_copy" at bounding box center [485, 121] width 6 height 6
drag, startPoint x: 488, startPoint y: 122, endPoint x: 477, endPoint y: 122, distance: 11.1
click at [485, 122] on span "content_copy" at bounding box center [485, 121] width 6 height 6
click at [230, 246] on span "Send API Request" at bounding box center [233, 248] width 35 height 6
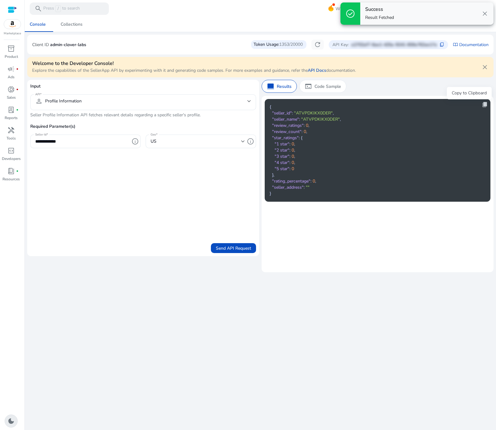
click at [485, 104] on span "content_copy" at bounding box center [485, 104] width 6 height 6
copy span "content_copy"
click at [485, 104] on span "content_copy" at bounding box center [485, 104] width 6 height 6
copy span "content_copy"
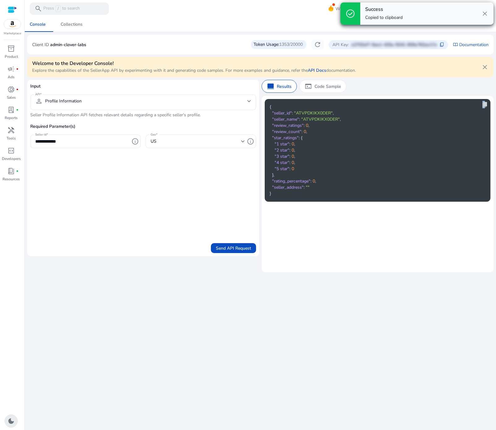
click at [485, 104] on span "content_copy" at bounding box center [485, 104] width 6 height 6
copy span "conte"
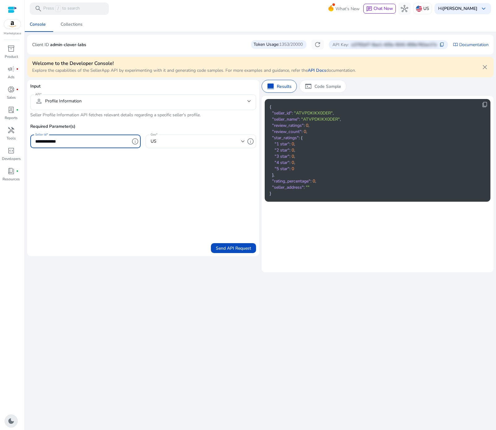
click at [63, 138] on input "**********" at bounding box center [82, 141] width 94 height 7
paste input "*"
type input "**********"
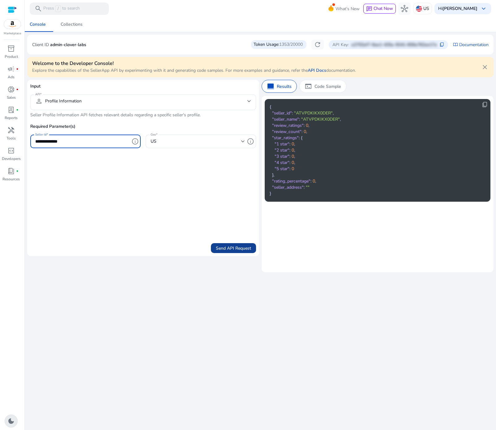
click at [223, 244] on span "submit" at bounding box center [233, 248] width 45 height 15
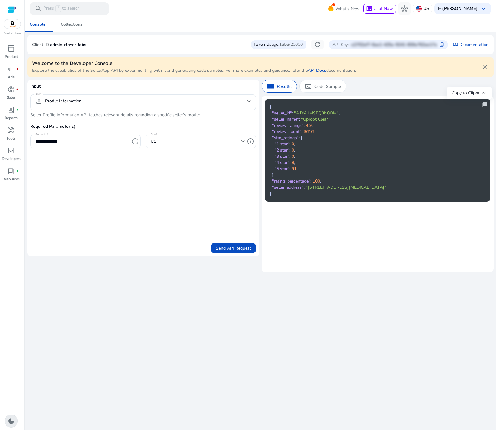
click at [485, 104] on span "content_copy" at bounding box center [485, 104] width 6 height 6
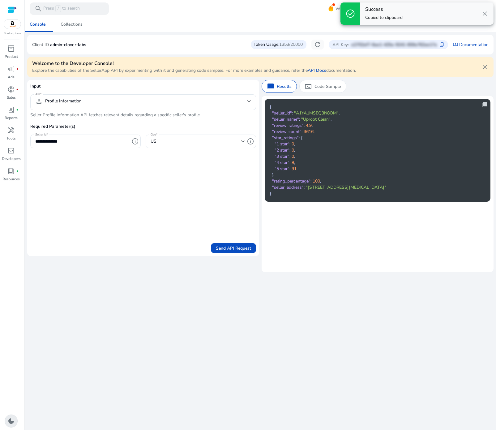
click at [485, 104] on span "content_copy" at bounding box center [485, 104] width 6 height 6
copy span "content_copy"
click at [485, 104] on span "content_copy" at bounding box center [485, 104] width 6 height 6
copy span "content_copy"
click at [485, 104] on span "content_copy" at bounding box center [485, 104] width 6 height 6
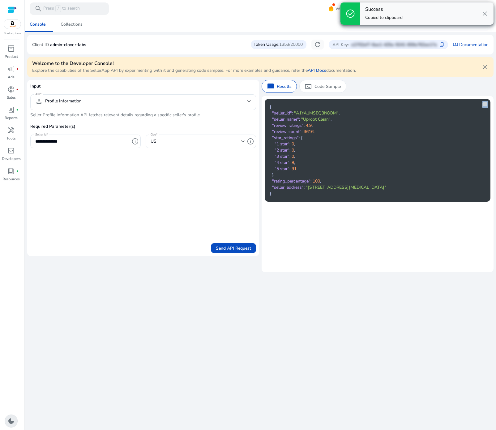
click at [485, 104] on span "content_copy" at bounding box center [485, 104] width 6 height 6
copy span "content_copy"
click at [485, 104] on span "content_copy" at bounding box center [485, 104] width 6 height 6
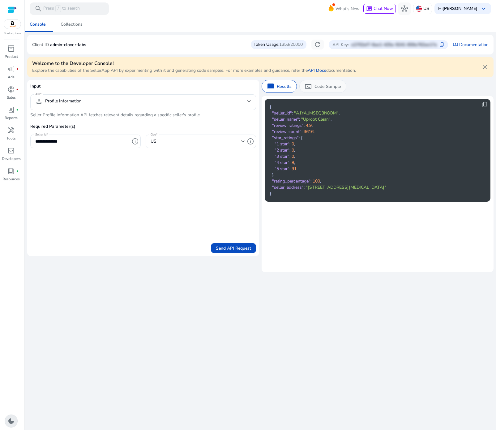
click at [325, 88] on p "Code Sample" at bounding box center [327, 86] width 27 height 6
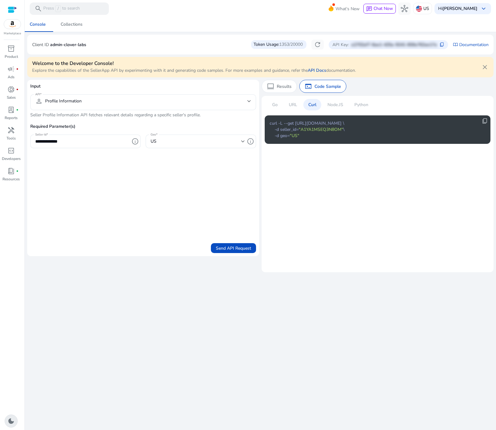
click at [295, 106] on p "URL" at bounding box center [293, 104] width 8 height 6
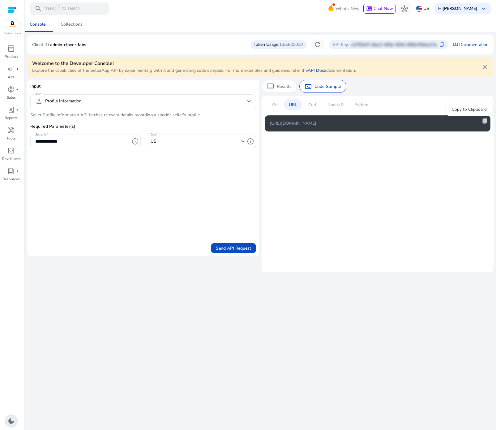
click at [484, 122] on span "content_copy" at bounding box center [485, 121] width 6 height 6
copy span "content_copy"
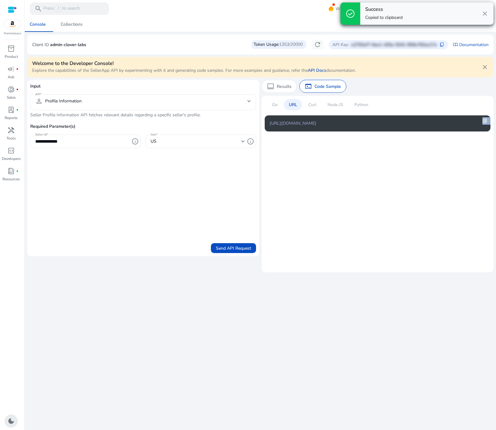
click at [484, 122] on span "content_copy" at bounding box center [485, 121] width 6 height 6
copy div "content_copy"
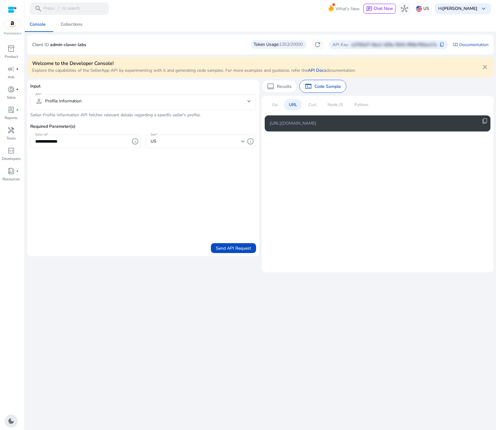
click at [313, 105] on p "Curl" at bounding box center [312, 104] width 8 height 6
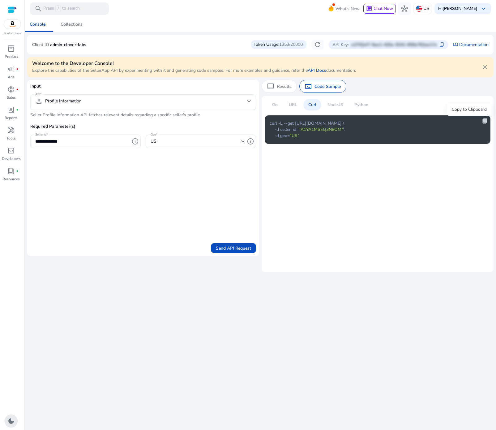
click at [486, 123] on span "content_copy" at bounding box center [485, 121] width 6 height 6
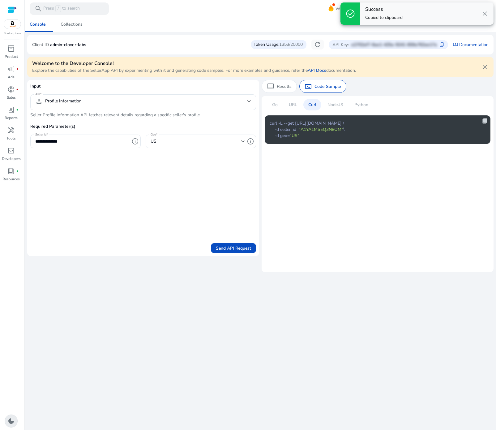
click at [486, 123] on span "content_copy" at bounding box center [485, 121] width 6 height 6
copy span "content_copy"
drag, startPoint x: 486, startPoint y: 123, endPoint x: 438, endPoint y: 128, distance: 49.1
click at [486, 123] on span "content_copy" at bounding box center [485, 121] width 6 height 6
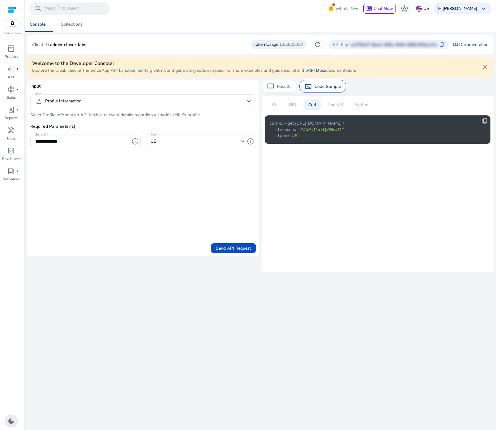
click at [102, 96] on div "person Profile Information" at bounding box center [143, 102] width 216 height 16
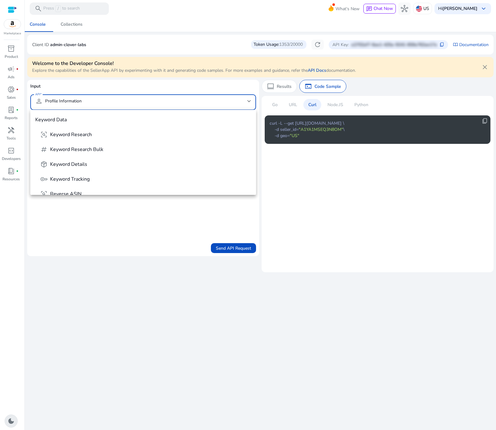
scroll to position [288, 0]
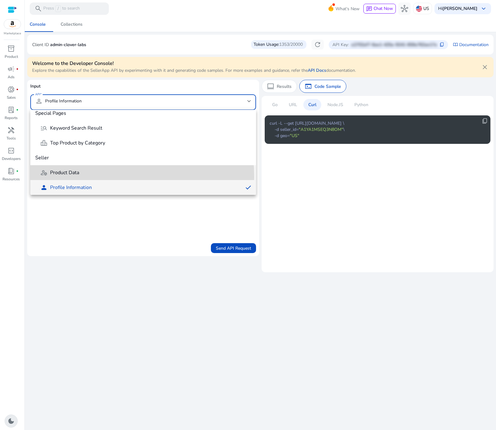
click at [72, 177] on mat-option "deployed_code_account Product Data" at bounding box center [143, 172] width 226 height 15
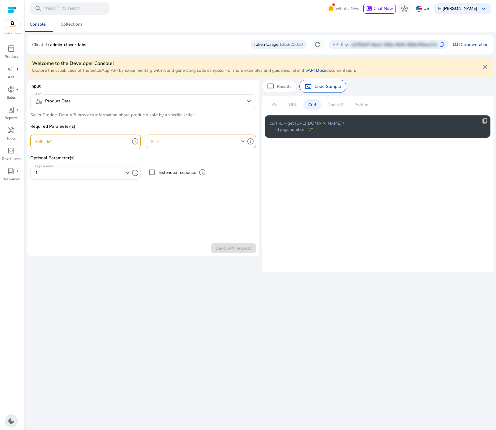
click at [83, 137] on div at bounding box center [82, 142] width 94 height 14
paste input "**********"
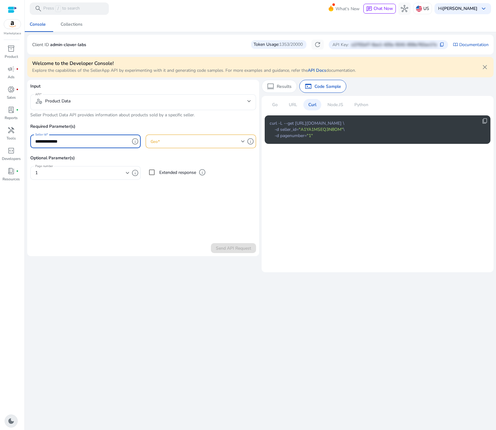
type input "**********"
click at [186, 144] on span at bounding box center [196, 141] width 91 height 7
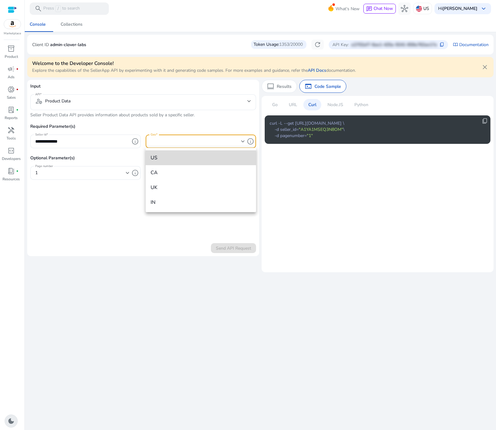
click at [171, 161] on span "US" at bounding box center [201, 157] width 100 height 7
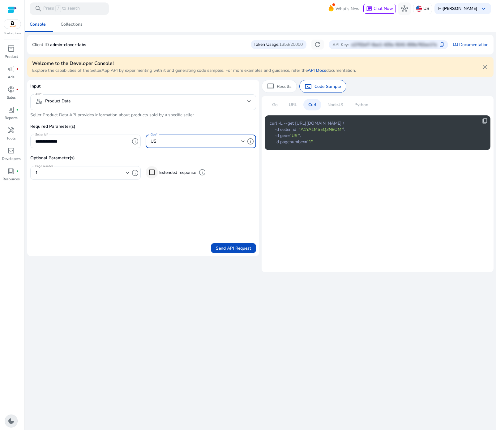
click at [158, 173] on div at bounding box center [151, 172] width 15 height 15
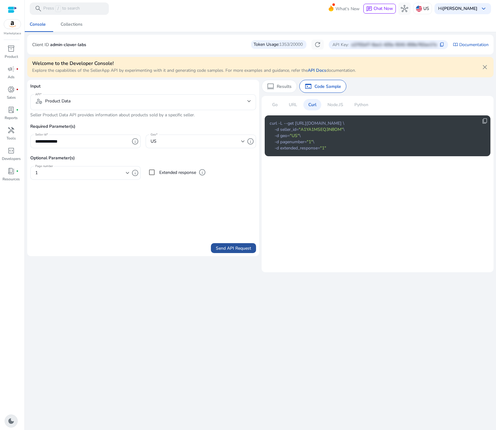
click at [232, 248] on span "Send API Request" at bounding box center [233, 248] width 35 height 6
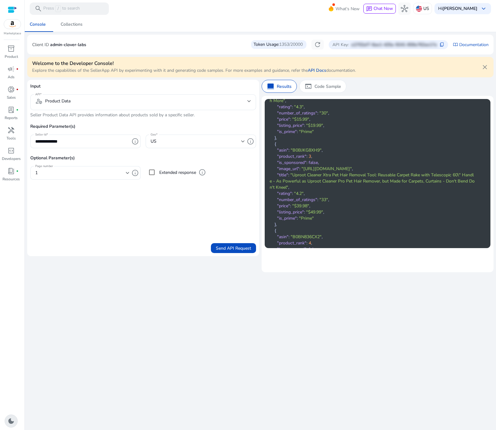
scroll to position [0, 0]
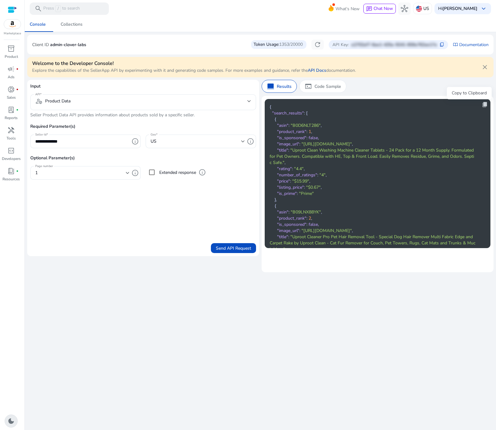
click at [483, 103] on span "content_copy" at bounding box center [485, 104] width 6 height 6
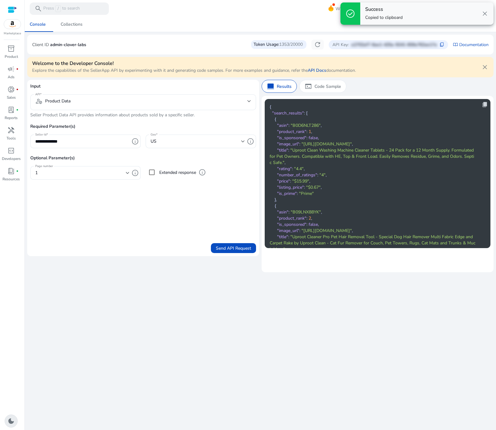
click at [482, 103] on span "content_copy" at bounding box center [485, 104] width 6 height 6
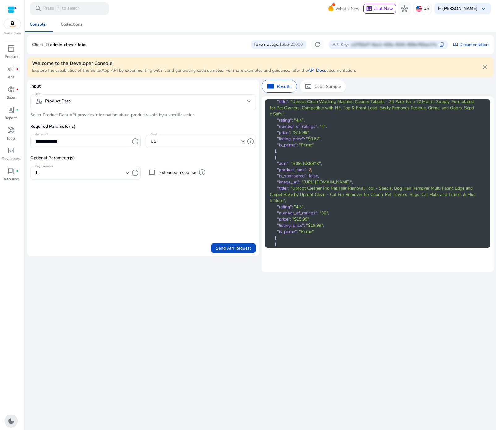
scroll to position [113, 0]
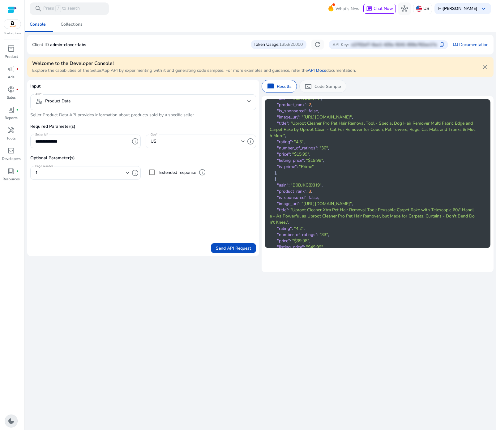
click at [326, 88] on p "Code Sample" at bounding box center [327, 86] width 27 height 6
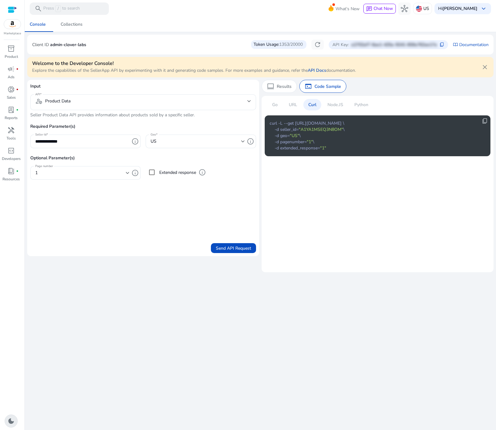
click at [314, 105] on p "Curl" at bounding box center [312, 104] width 8 height 6
click at [486, 121] on span "content_copy" at bounding box center [485, 121] width 6 height 6
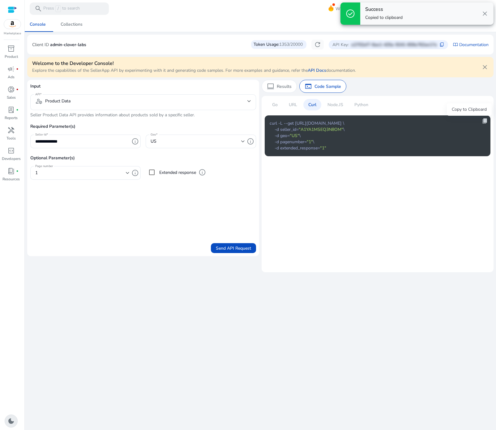
click at [486, 121] on span "content_copy" at bounding box center [485, 121] width 6 height 6
click at [485, 121] on span "content_copy" at bounding box center [485, 121] width 6 height 6
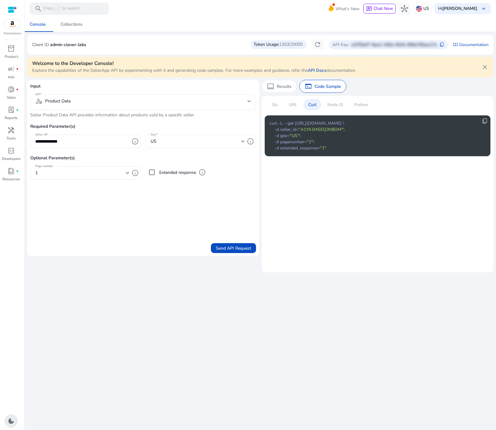
click at [295, 104] on p "URL" at bounding box center [293, 104] width 8 height 6
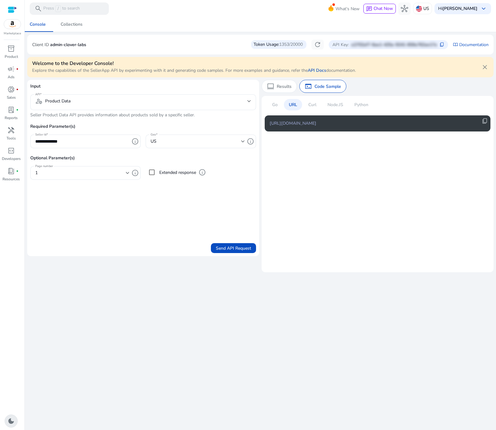
click at [295, 104] on p "URL" at bounding box center [293, 104] width 8 height 6
click at [488, 119] on div "content_copy https://api.sellerapp.com/sellmetricsv2/seller_products?seller_id=…" at bounding box center [378, 123] width 226 height 16
click at [484, 121] on span "content_copy" at bounding box center [485, 121] width 6 height 6
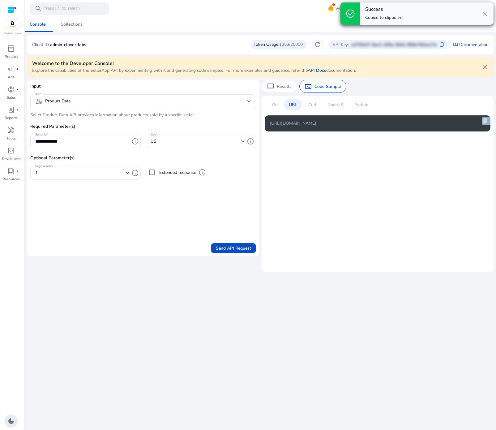
click at [484, 121] on span "content_copy" at bounding box center [485, 121] width 6 height 6
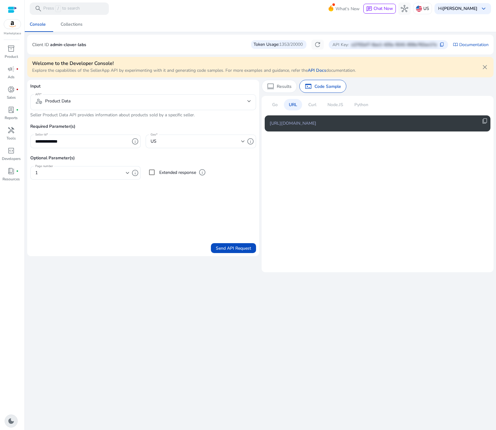
click at [102, 113] on div at bounding box center [143, 113] width 226 height 6
click at [102, 107] on div "deployed_code_account Product Data" at bounding box center [143, 102] width 216 height 16
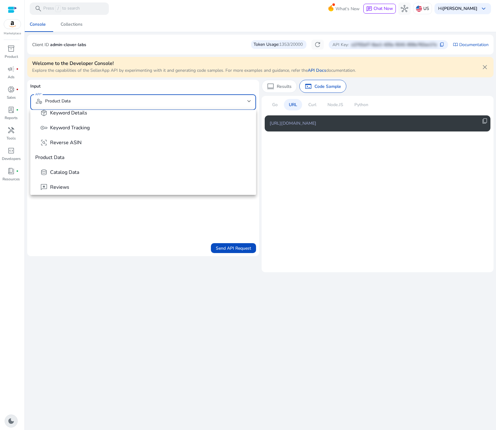
scroll to position [0, 0]
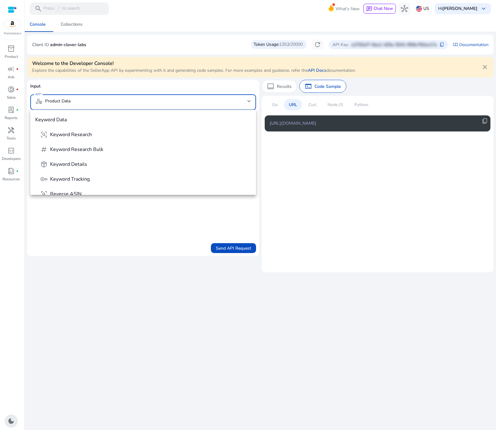
click at [105, 303] on div at bounding box center [248, 215] width 496 height 430
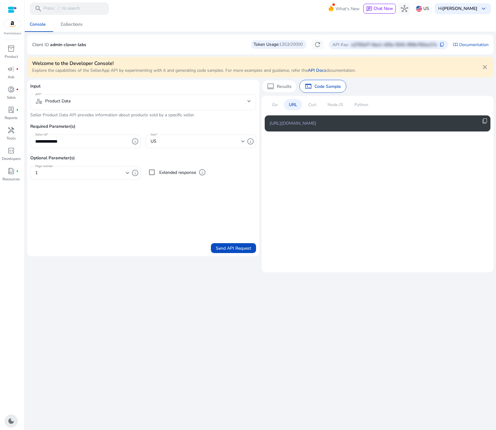
click at [65, 64] on h4 "Welcome to the Developer Console!" at bounding box center [194, 64] width 324 height 6
click at [314, 44] on span "refresh" at bounding box center [317, 44] width 7 height 7
click at [85, 235] on form "**********" at bounding box center [143, 168] width 226 height 170
click at [71, 24] on div "Collections" at bounding box center [72, 24] width 22 height 4
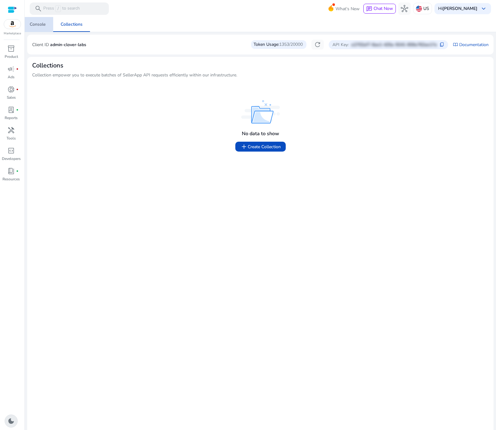
click at [46, 26] on link "Console" at bounding box center [37, 24] width 31 height 15
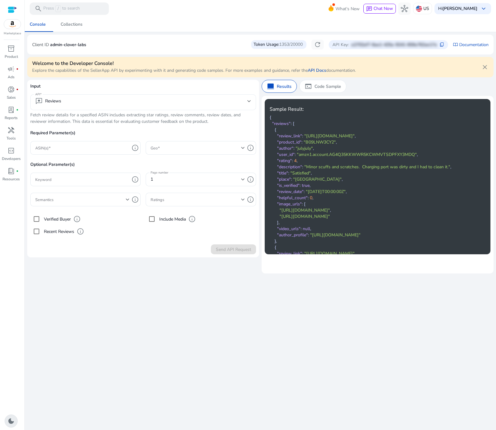
click at [101, 96] on div "reviews Reviews" at bounding box center [143, 102] width 216 height 16
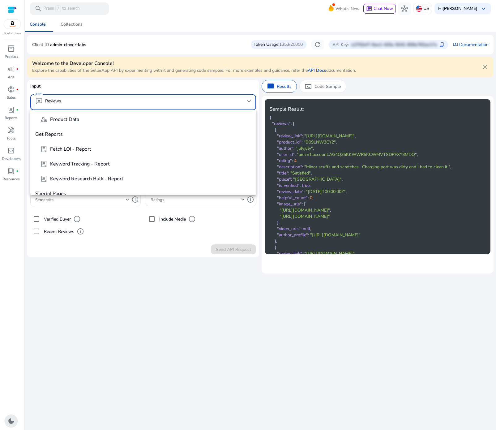
scroll to position [253, 0]
click at [89, 152] on span "lab_profile Fetch LQI - Report" at bounding box center [145, 148] width 211 height 7
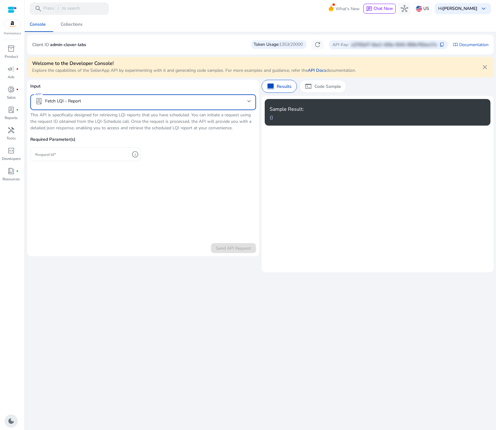
click at [77, 100] on div "lab_profile Fetch LQI - Report" at bounding box center [58, 100] width 46 height 7
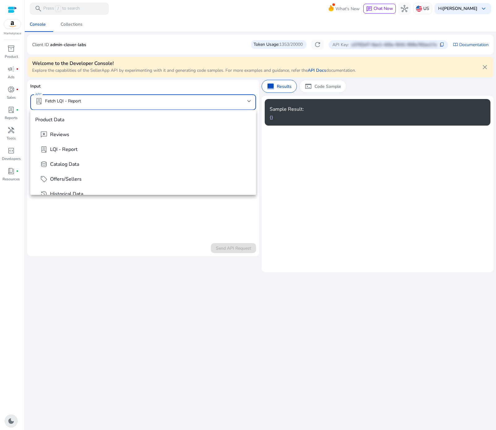
scroll to position [214, 0]
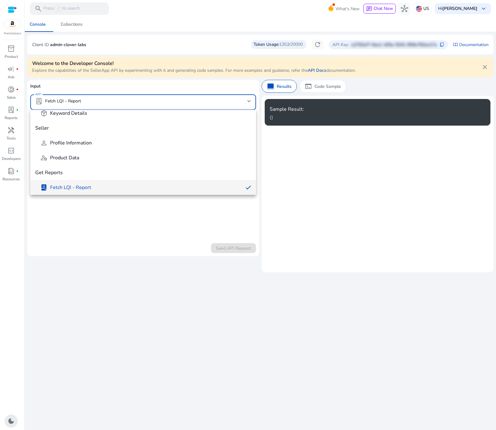
click at [78, 186] on span "Fetch LQI - Report" at bounding box center [70, 187] width 41 height 7
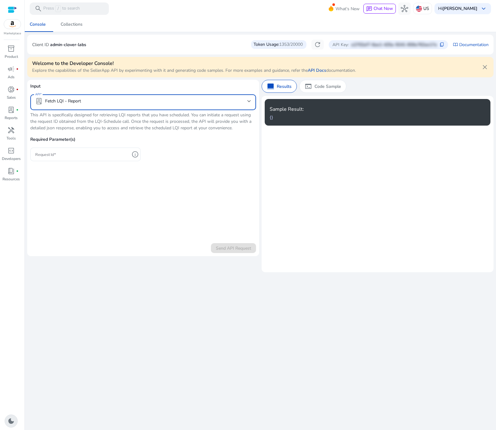
click at [33, 115] on div at bounding box center [143, 113] width 226 height 6
click at [32, 115] on div at bounding box center [143, 113] width 226 height 6
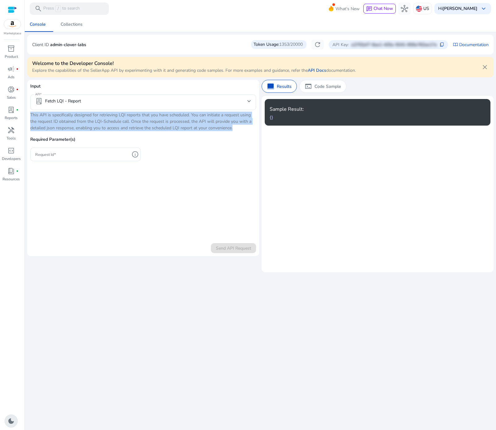
drag, startPoint x: 32, startPoint y: 115, endPoint x: 230, endPoint y: 125, distance: 197.8
click at [230, 125] on div "Input API lab_profile Fetch LQI - Report This API is specifically designed for …" at bounding box center [143, 125] width 226 height 85
click at [80, 156] on input "Request Id" at bounding box center [82, 154] width 94 height 7
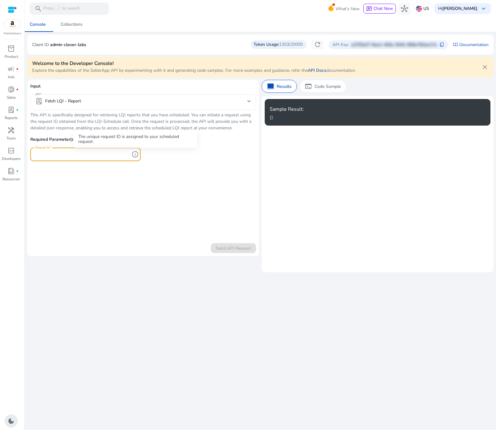
click at [136, 152] on span "info" at bounding box center [134, 154] width 7 height 7
click at [136, 153] on span "info" at bounding box center [134, 154] width 7 height 7
drag, startPoint x: 104, startPoint y: 141, endPoint x: 78, endPoint y: 137, distance: 26.1
click at [78, 137] on div "The unique request ID is assigned to your scheduled request." at bounding box center [135, 138] width 124 height 17
click at [156, 192] on form "Input API lab_profile Fetch LQI - Report This API is specifically designed for …" at bounding box center [143, 168] width 226 height 170
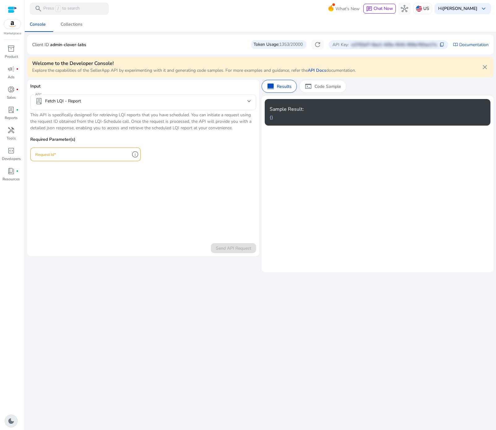
click at [151, 173] on form "Input API lab_profile Fetch LQI - Report This API is specifically designed for …" at bounding box center [143, 168] width 226 height 170
click at [68, 154] on input "Request Id" at bounding box center [82, 154] width 94 height 7
paste input "**********"
type input "**********"
drag, startPoint x: 296, startPoint y: 156, endPoint x: 302, endPoint y: 144, distance: 13.7
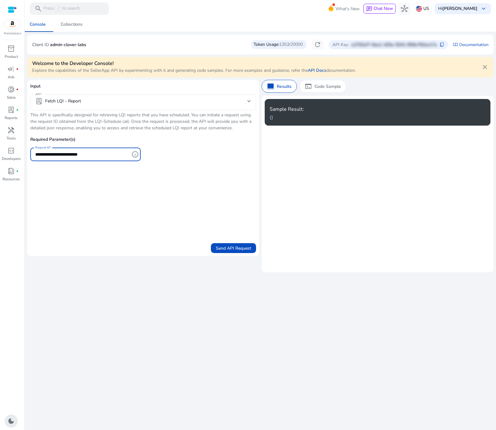
click at [296, 156] on mat-card "Sample Result: { }" at bounding box center [378, 184] width 232 height 176
click at [320, 92] on div "terminal Code Sample" at bounding box center [322, 86] width 47 height 13
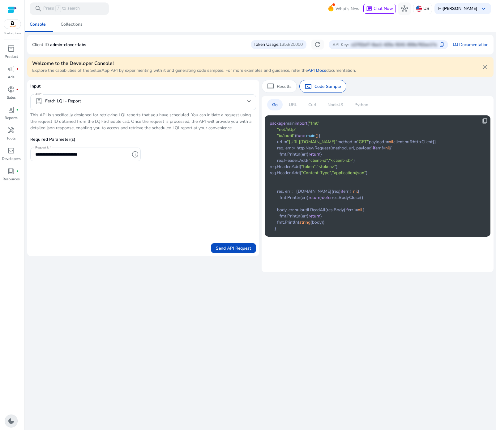
drag, startPoint x: 289, startPoint y: 104, endPoint x: 316, endPoint y: 111, distance: 27.9
click at [289, 104] on p "URL" at bounding box center [293, 104] width 8 height 6
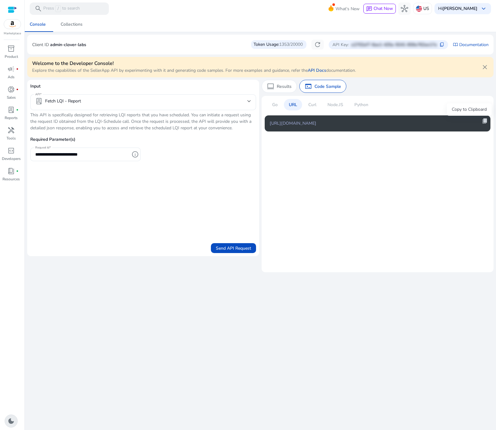
click at [485, 122] on span "content_copy" at bounding box center [485, 121] width 6 height 6
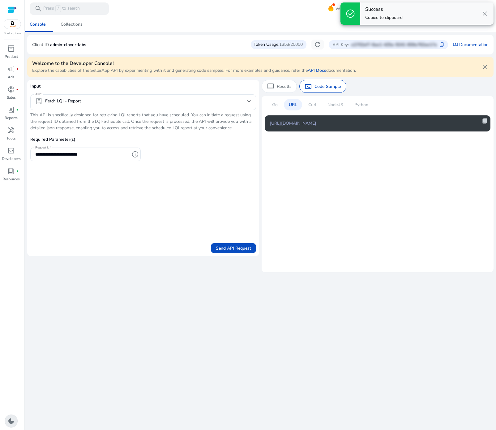
click at [485, 122] on span "content_copy" at bounding box center [485, 121] width 6 height 6
copy span "content_copy"
click at [485, 122] on span "content_copy" at bounding box center [485, 121] width 6 height 6
copy div "content_copy"
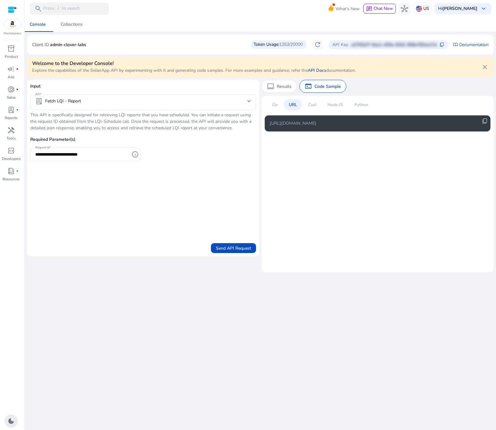
click at [317, 105] on div "Curl" at bounding box center [312, 104] width 18 height 11
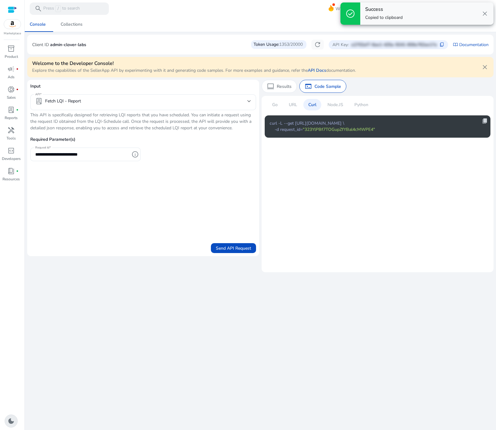
click at [485, 122] on span "content_copy" at bounding box center [485, 121] width 6 height 6
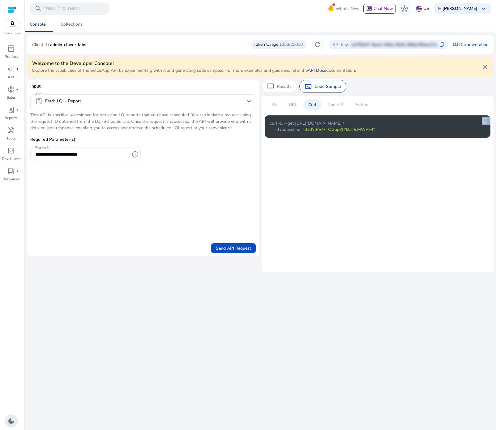
click at [229, 246] on span "Send API Request" at bounding box center [233, 248] width 35 height 6
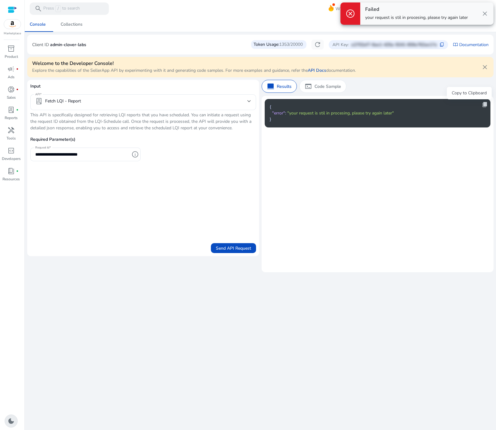
click at [485, 105] on span "content_copy" at bounding box center [485, 104] width 6 height 6
copy span "content_copy"
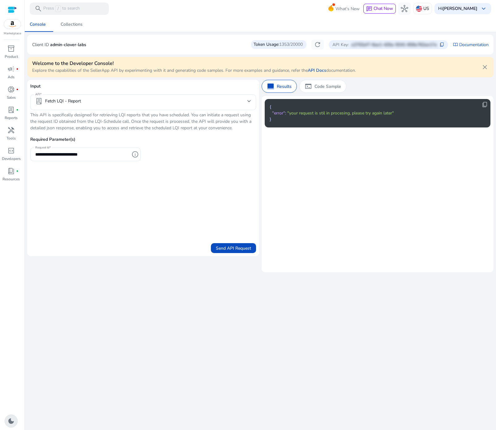
click at [68, 97] on div "lab_profile Fetch LQI - Report" at bounding box center [143, 102] width 216 height 16
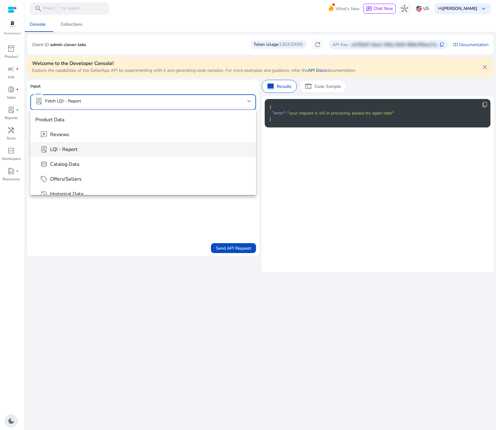
click at [86, 146] on span "lab_profile LQI - Report" at bounding box center [145, 149] width 211 height 7
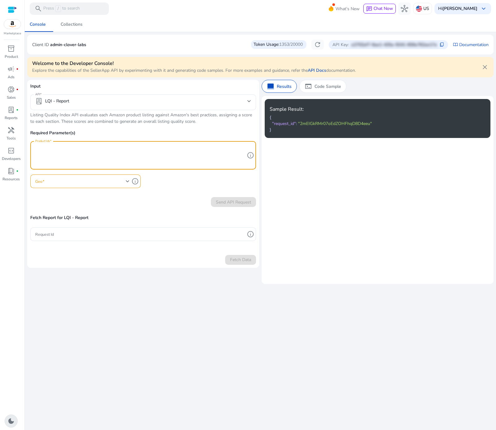
click at [117, 147] on textarea "Product Ids" at bounding box center [140, 155] width 210 height 22
click at [75, 178] on span at bounding box center [80, 181] width 91 height 7
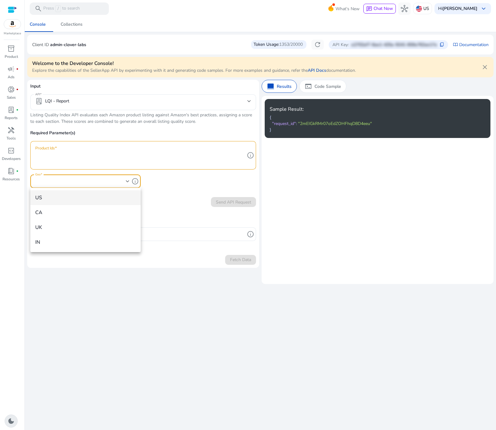
click at [85, 194] on span "US" at bounding box center [85, 197] width 100 height 7
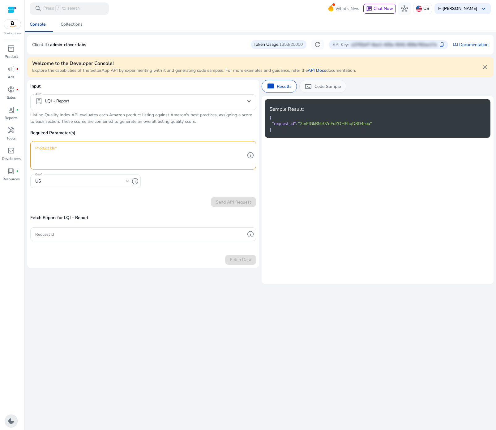
click at [327, 84] on p "Code Sample" at bounding box center [327, 86] width 27 height 6
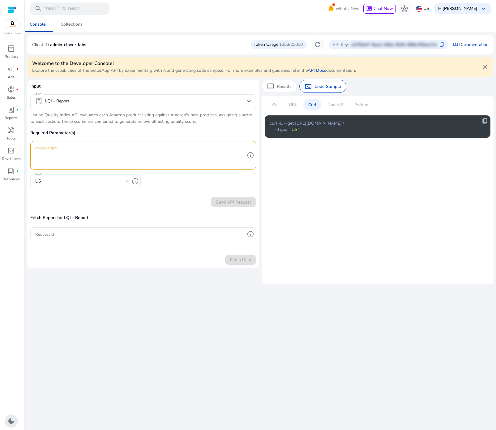
click at [314, 104] on p "Curl" at bounding box center [312, 104] width 8 height 6
click at [297, 99] on div "URL" at bounding box center [293, 104] width 18 height 11
click at [312, 102] on p "Curl" at bounding box center [312, 104] width 8 height 6
click at [284, 131] on code "curl -L --get [URL][DOMAIN_NAME] \ -d geo= "US"" at bounding box center [307, 126] width 75 height 12
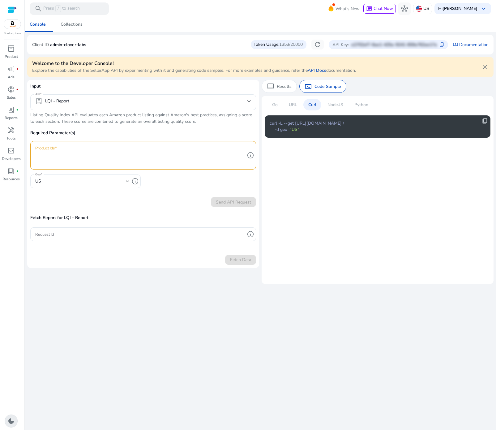
drag, startPoint x: 284, startPoint y: 131, endPoint x: 297, endPoint y: 129, distance: 12.8
click at [297, 129] on code "curl -L --get [URL][DOMAIN_NAME] \ -d geo= "US"" at bounding box center [307, 126] width 75 height 12
copy code "geo= "US""
click at [121, 184] on div "US" at bounding box center [80, 181] width 91 height 7
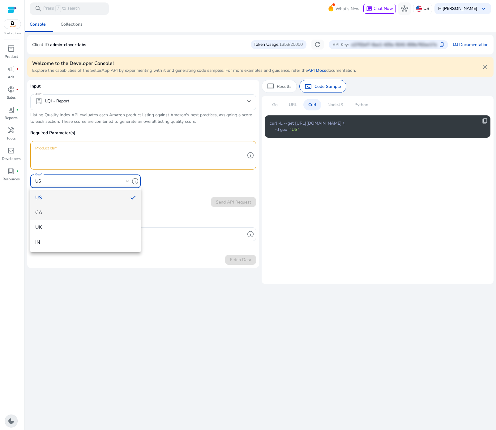
click at [84, 210] on span "CA" at bounding box center [85, 212] width 100 height 7
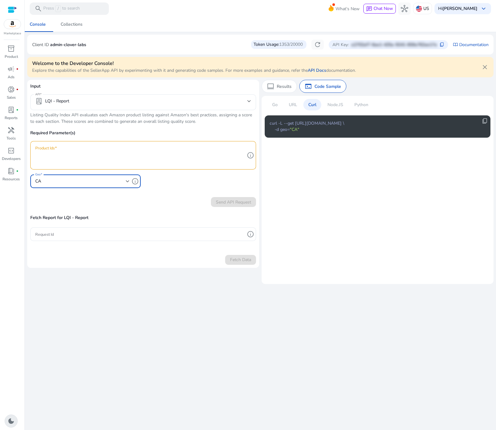
click at [83, 182] on div "CA" at bounding box center [80, 181] width 91 height 7
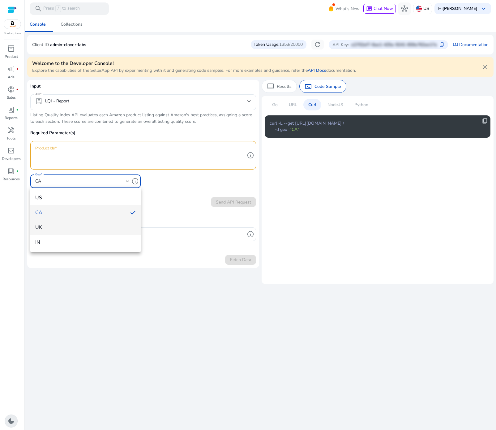
click at [70, 224] on mat-option "UK" at bounding box center [85, 227] width 110 height 15
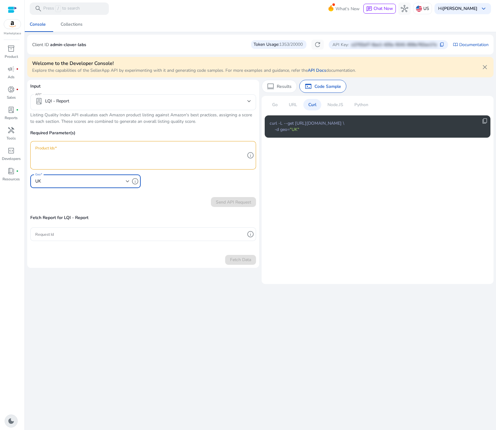
click at [49, 179] on div "UK" at bounding box center [80, 181] width 91 height 7
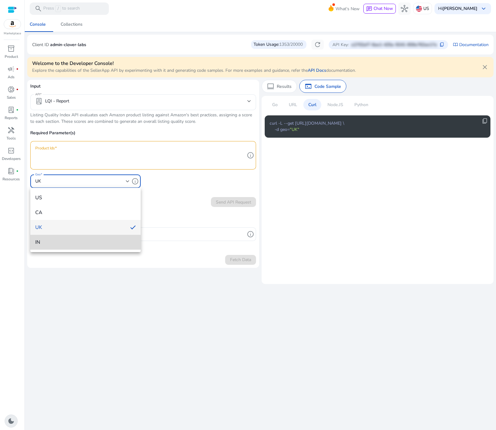
click at [56, 246] on mat-option "IN" at bounding box center [85, 242] width 110 height 15
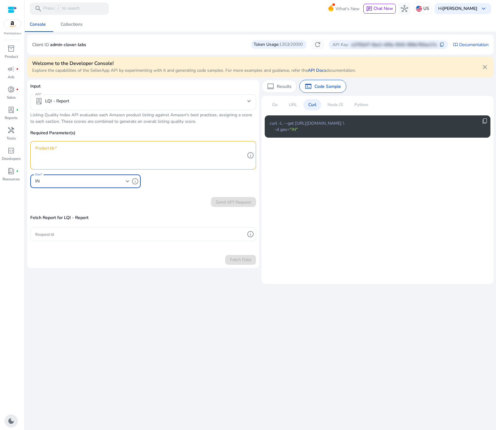
click at [109, 184] on div "IN" at bounding box center [80, 181] width 91 height 7
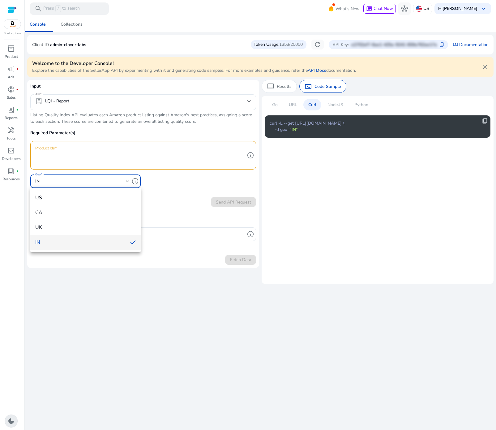
drag, startPoint x: 111, startPoint y: 310, endPoint x: 1, endPoint y: 230, distance: 136.8
click at [104, 302] on div at bounding box center [248, 215] width 496 height 430
